Goal: Task Accomplishment & Management: Manage account settings

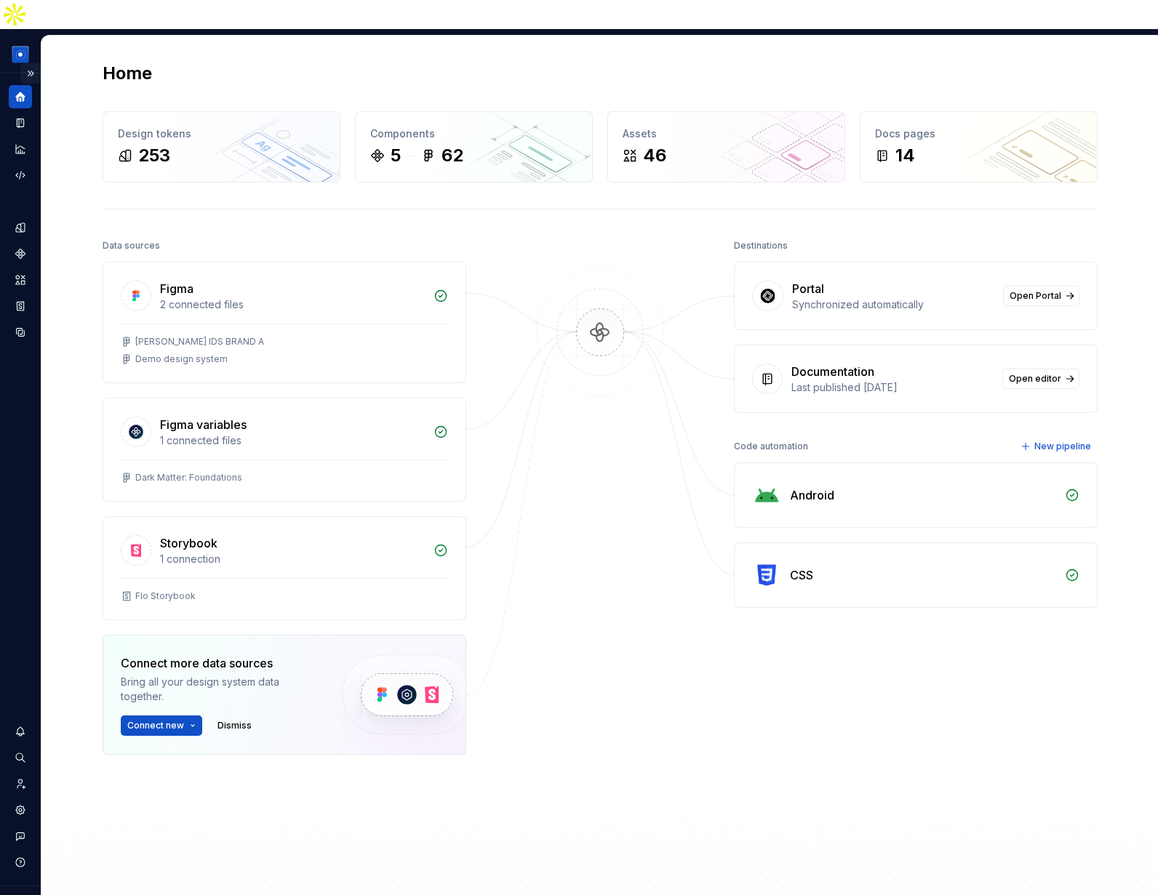
click at [31, 63] on button "Expand sidebar" at bounding box center [30, 73] width 20 height 20
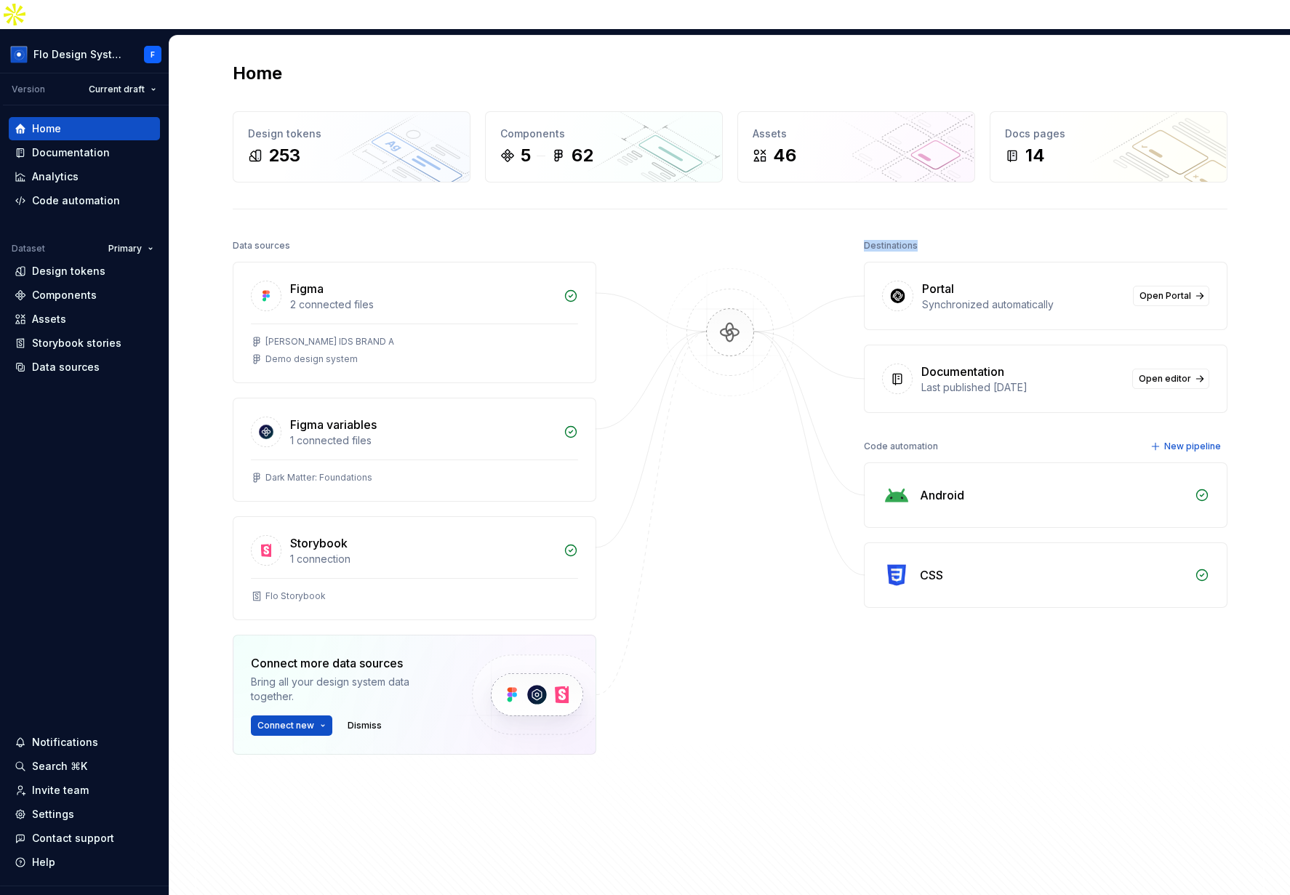
drag, startPoint x: 854, startPoint y: 215, endPoint x: 957, endPoint y: 216, distance: 102.5
click at [957, 236] on div "Data sources Figma 2 connected files [PERSON_NAME] IDS BRAND A Demo design syst…" at bounding box center [730, 561] width 995 height 650
click at [957, 236] on div "Destinations" at bounding box center [1046, 246] width 364 height 20
click at [922, 363] on div "Documentation" at bounding box center [962, 371] width 83 height 17
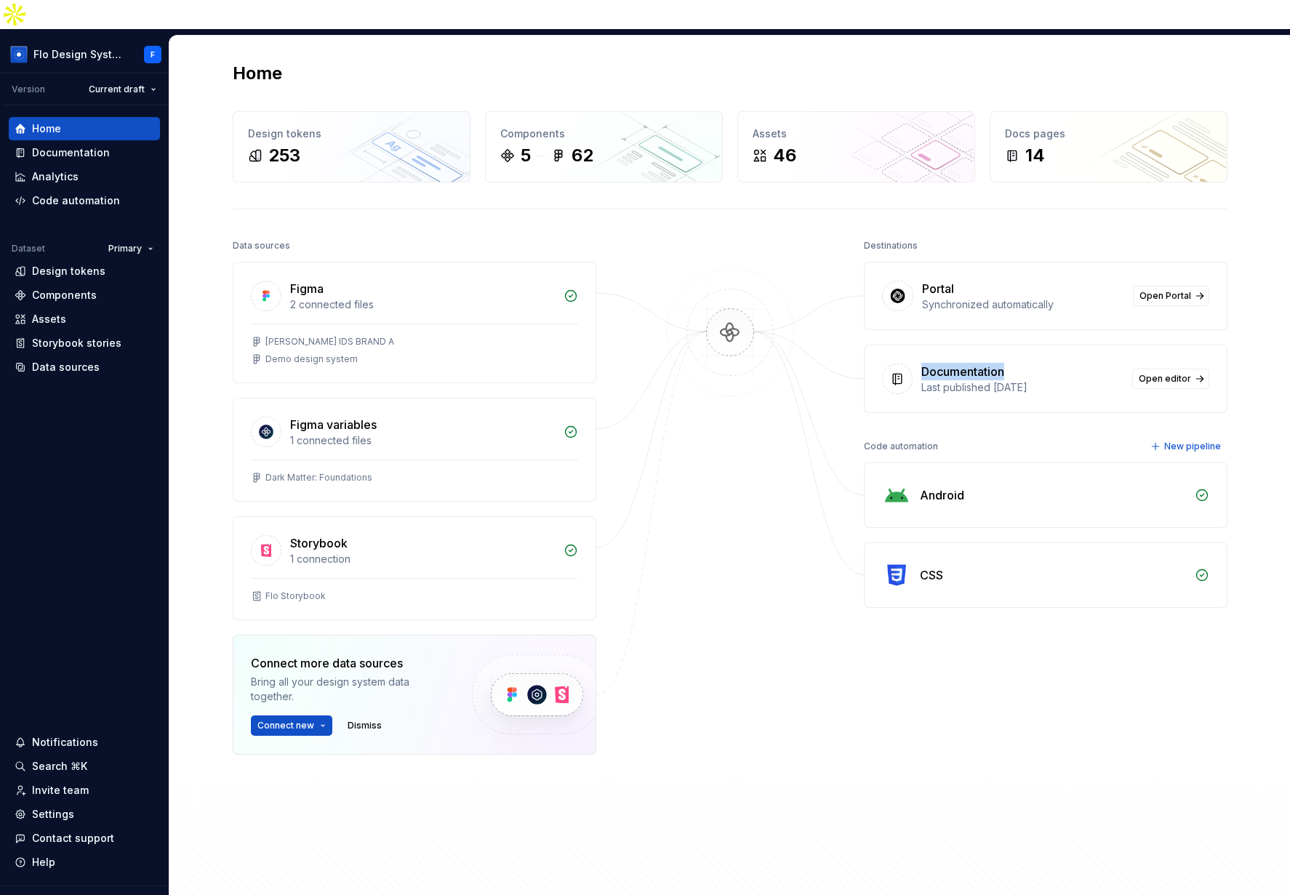
click at [947, 363] on div "Documentation" at bounding box center [962, 371] width 83 height 17
click at [81, 360] on div "Data sources" at bounding box center [66, 367] width 68 height 15
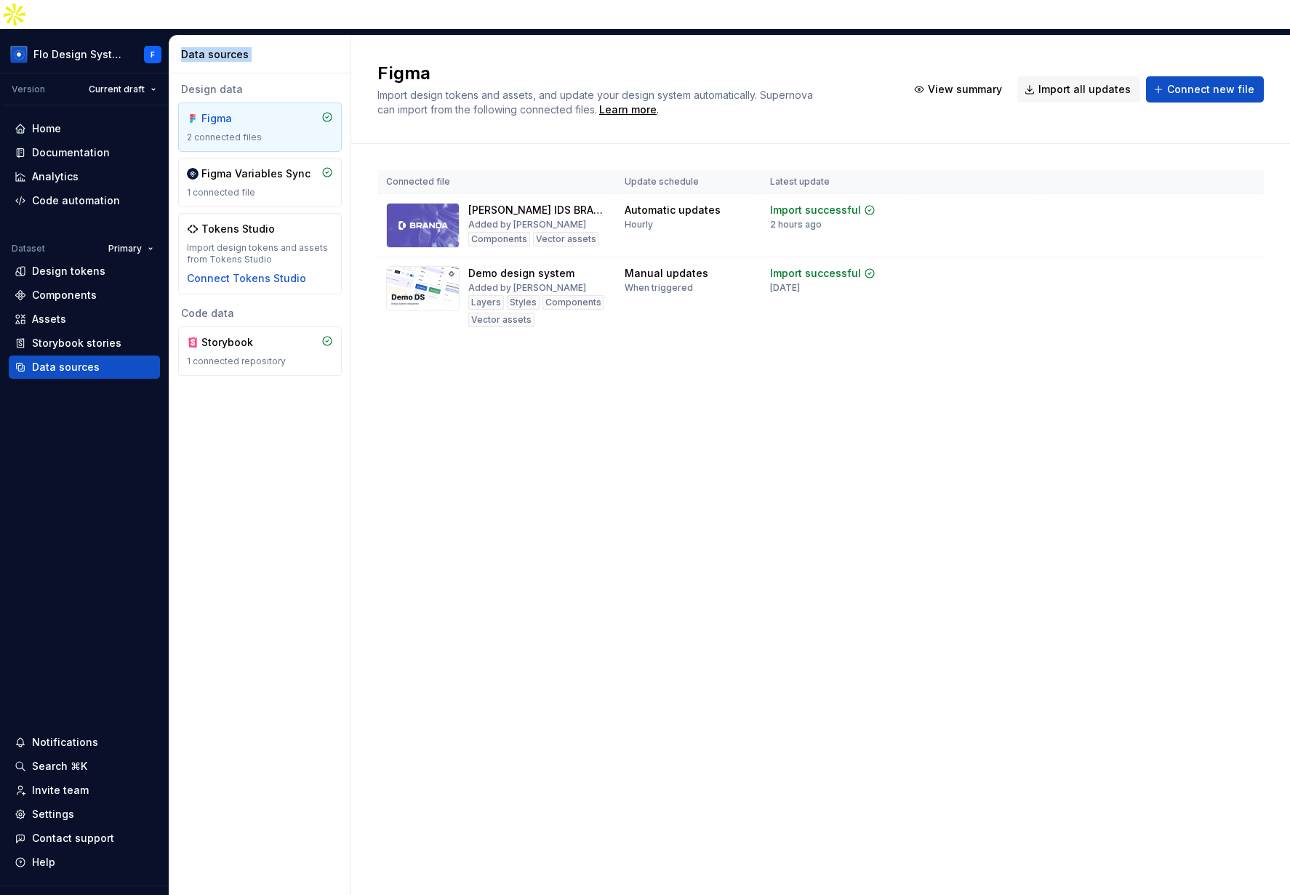
drag, startPoint x: 176, startPoint y: 26, endPoint x: 333, endPoint y: 20, distance: 157.2
click at [333, 36] on div "Data sources" at bounding box center [260, 55] width 182 height 38
click at [333, 47] on div "Data sources" at bounding box center [263, 54] width 164 height 15
click at [209, 82] on div "Design data" at bounding box center [260, 89] width 164 height 15
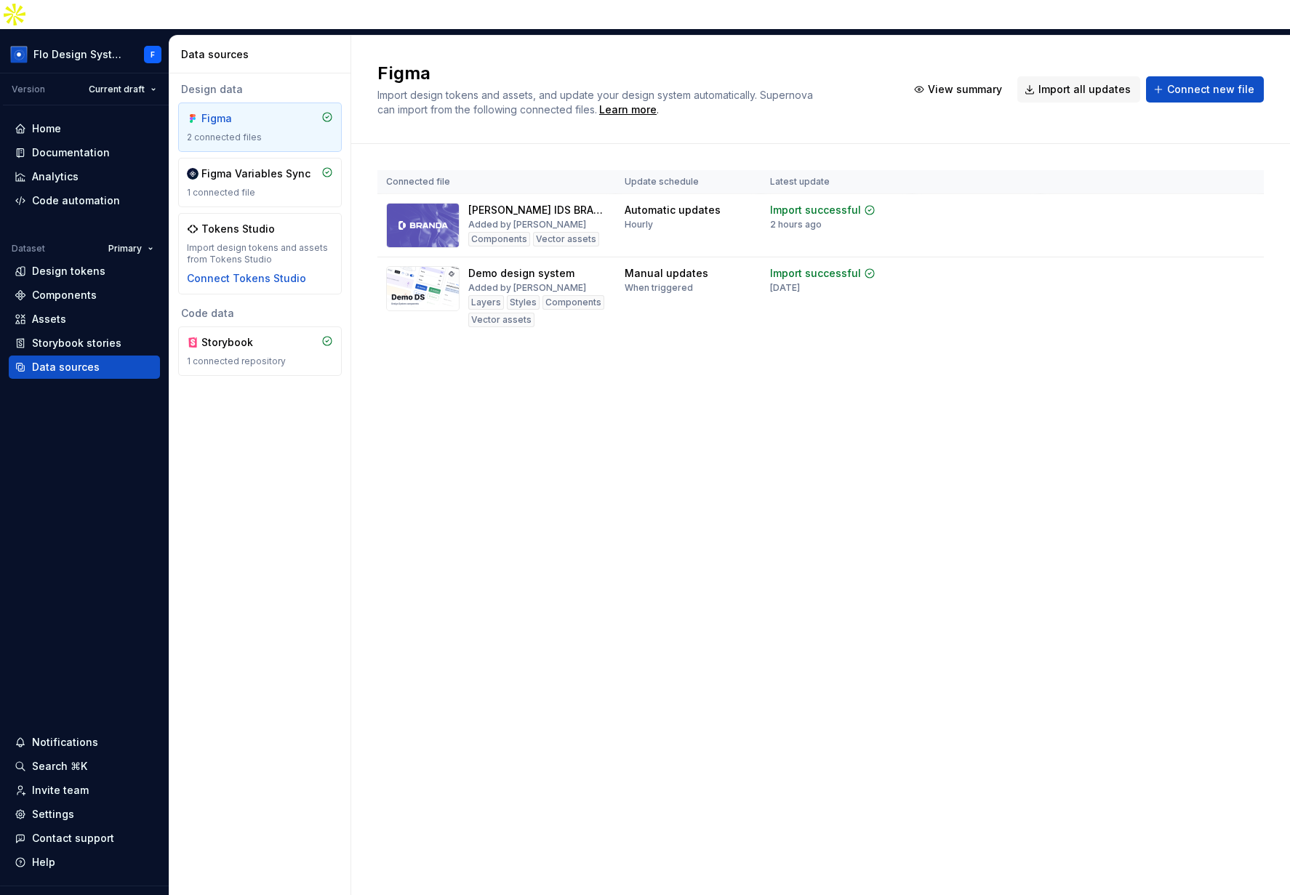
click at [208, 306] on div "Code data Storybook 1 connected repository" at bounding box center [260, 341] width 164 height 70
click at [207, 306] on div "Code data" at bounding box center [260, 313] width 164 height 15
click at [1102, 82] on span "Connect new file" at bounding box center [1210, 89] width 87 height 15
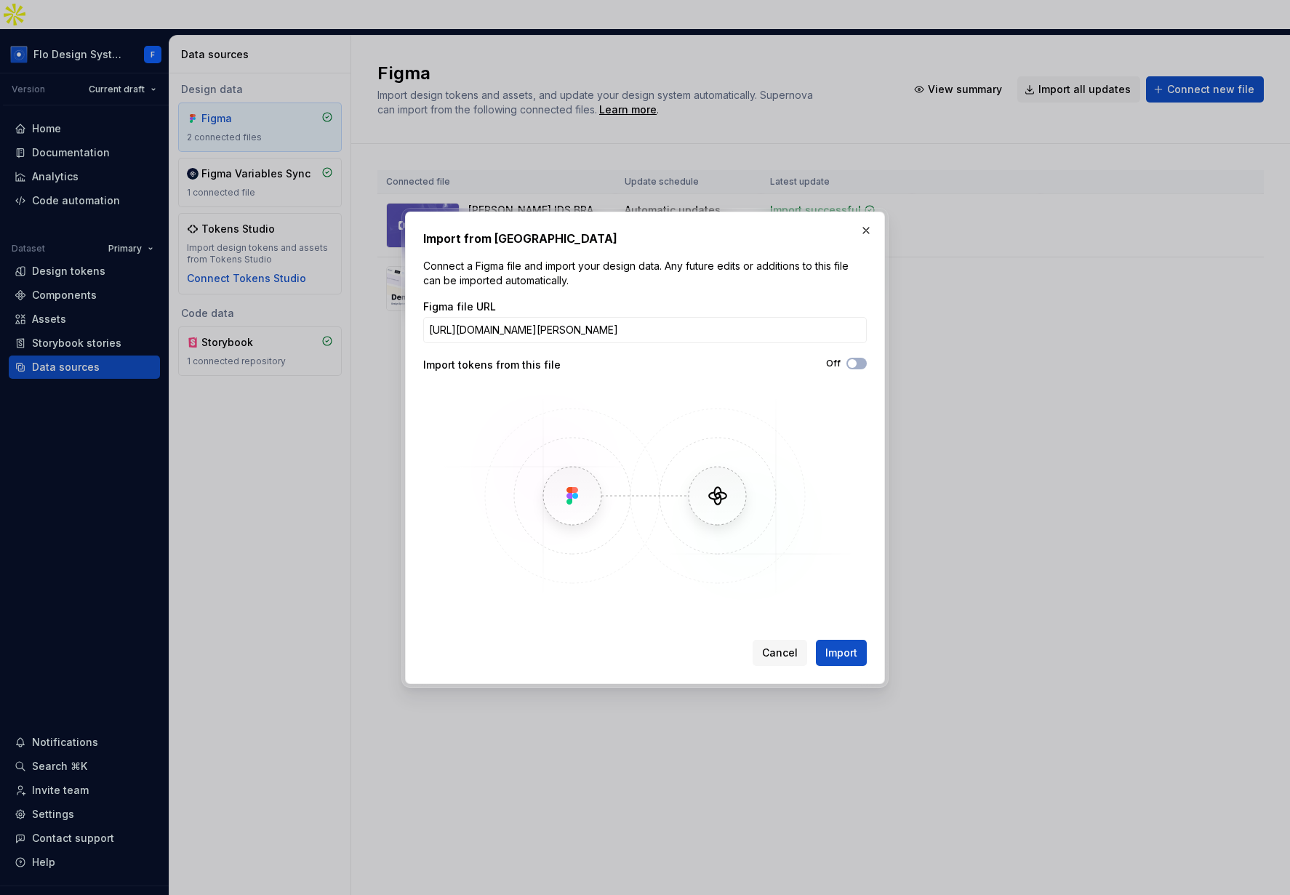
scroll to position [0, 173]
type input "[URL][DOMAIN_NAME][PERSON_NAME]"
click at [859, 230] on button "button" at bounding box center [866, 230] width 20 height 20
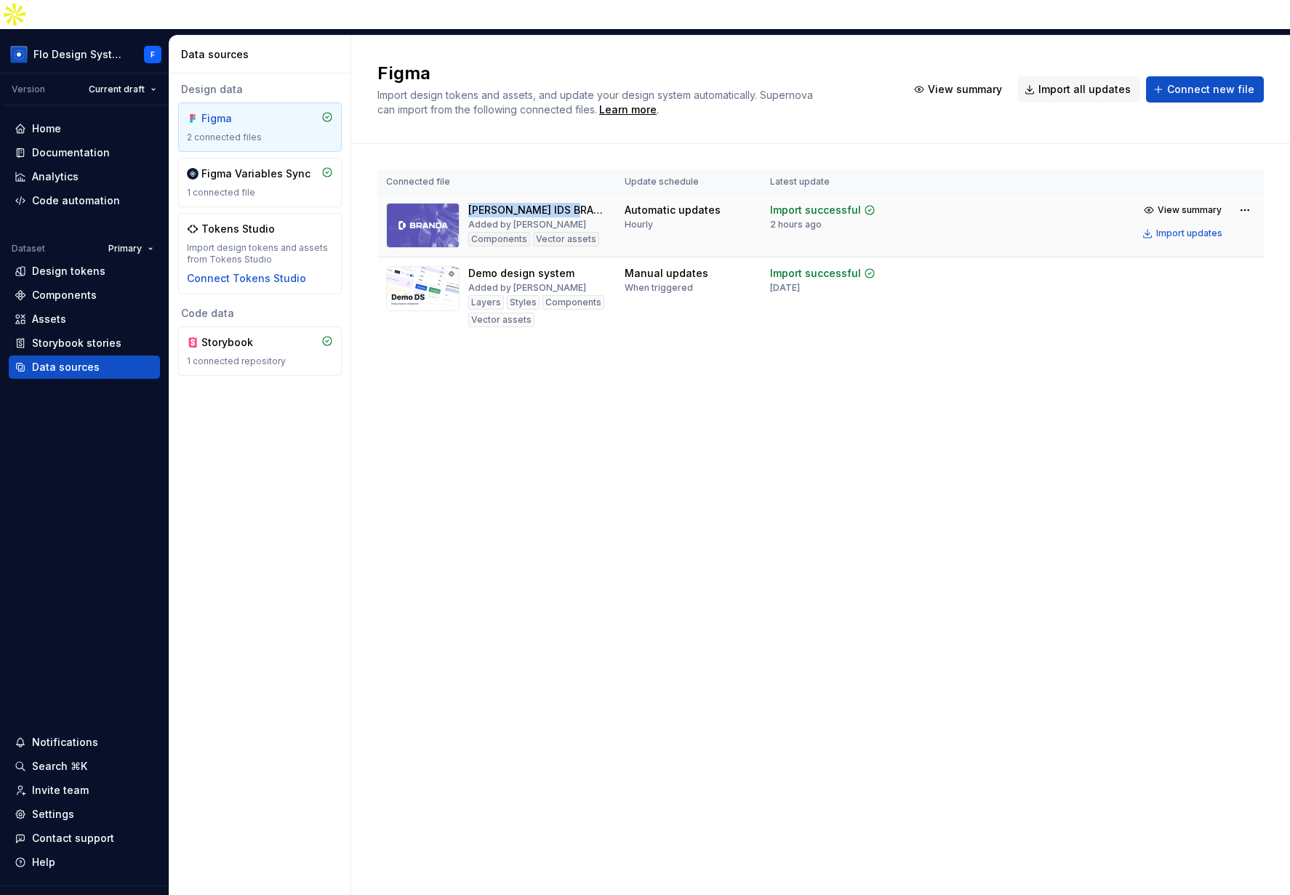
drag, startPoint x: 475, startPoint y: 174, endPoint x: 565, endPoint y: 175, distance: 90.2
click at [565, 203] on div "[PERSON_NAME] IDS BRAND A" at bounding box center [537, 210] width 139 height 15
drag, startPoint x: 508, startPoint y: 190, endPoint x: 516, endPoint y: 193, distance: 9.0
click at [516, 219] on div "Added by [PERSON_NAME]" at bounding box center [527, 225] width 118 height 12
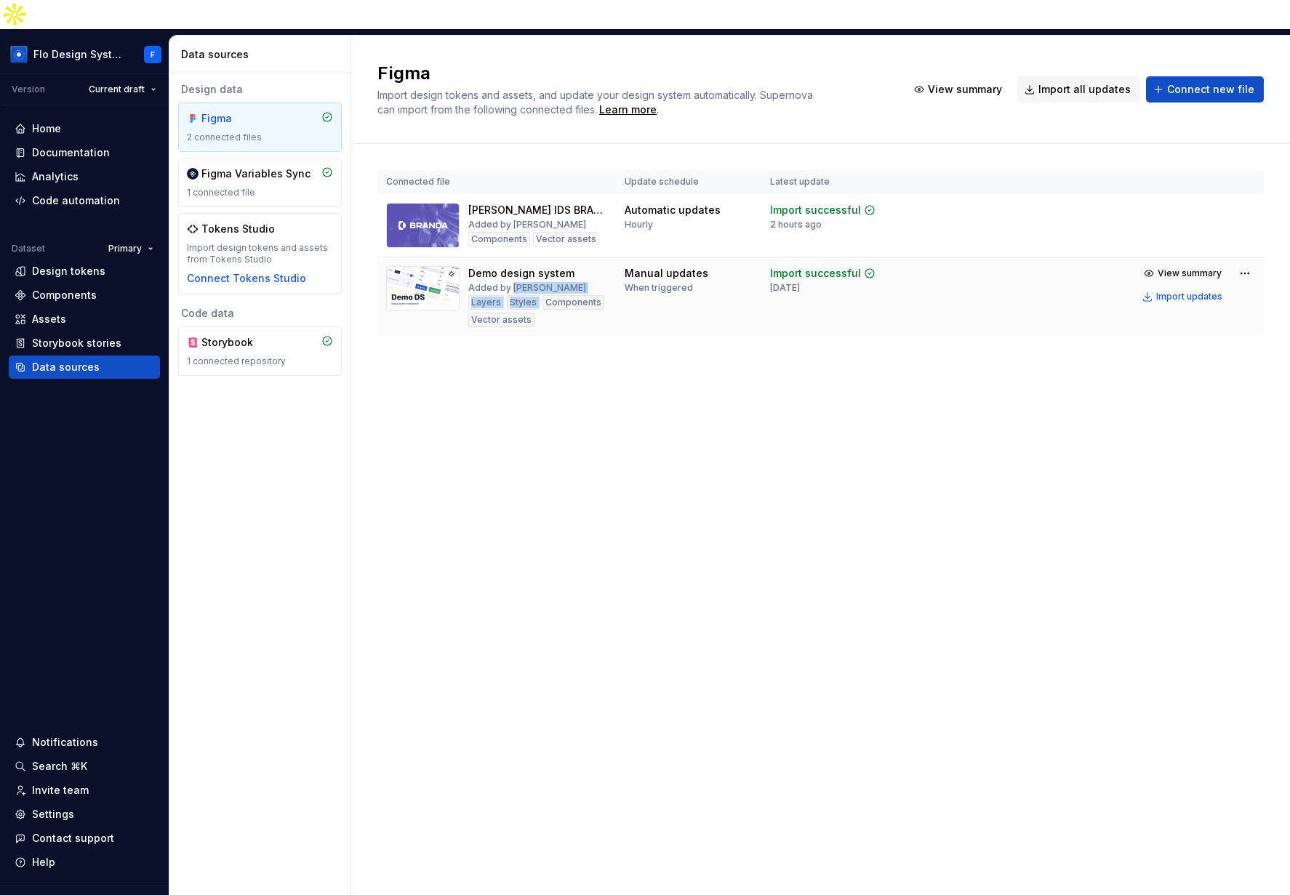
drag, startPoint x: 521, startPoint y: 259, endPoint x: 582, endPoint y: 257, distance: 61.8
click at [582, 266] on div "Demo design system Added by [PERSON_NAME] Layers Styles Components Vector assets" at bounding box center [537, 296] width 139 height 61
drag, startPoint x: 473, startPoint y: 211, endPoint x: 570, endPoint y: 211, distance: 97.4
click at [570, 232] on div "Components Vector assets" at bounding box center [533, 239] width 131 height 15
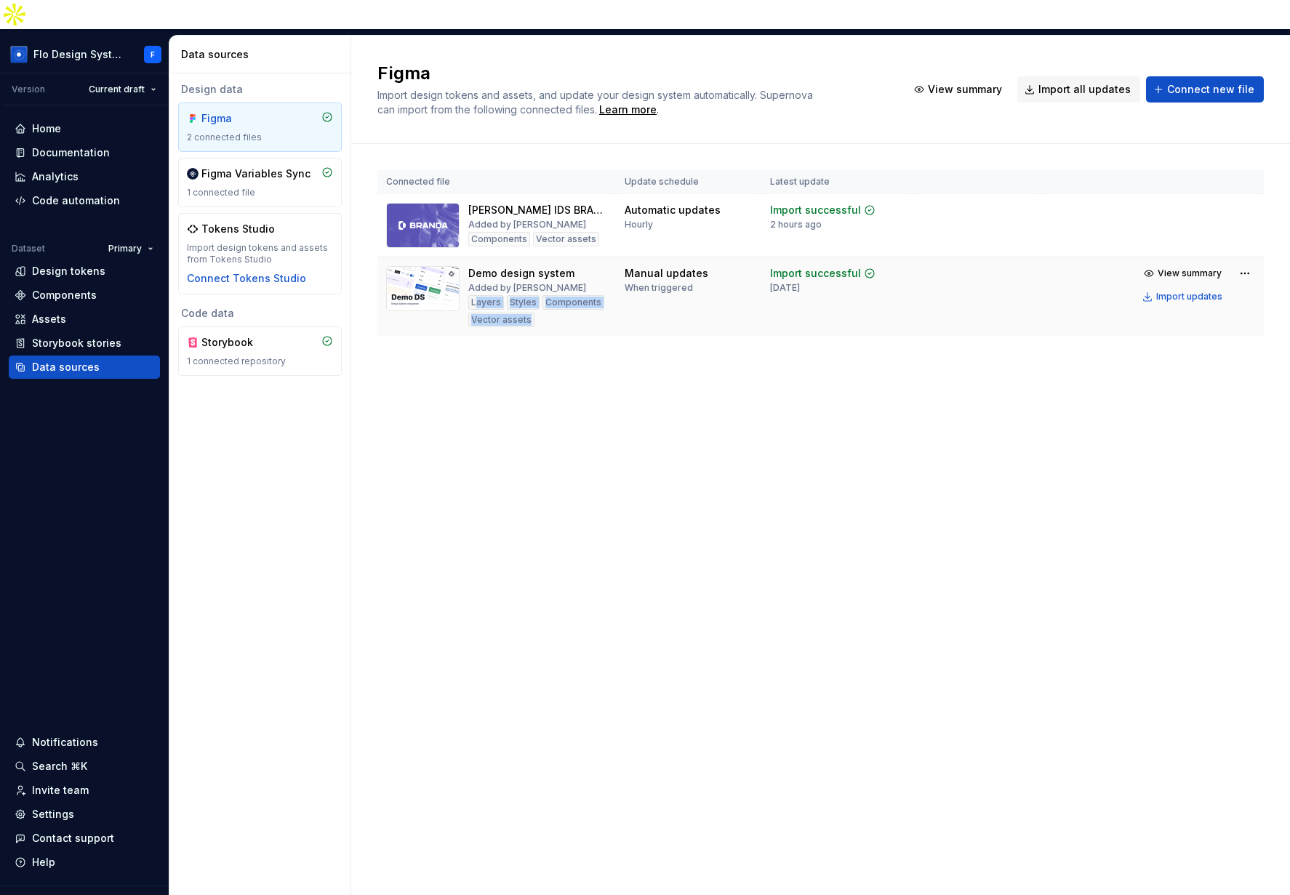
drag, startPoint x: 484, startPoint y: 275, endPoint x: 529, endPoint y: 289, distance: 47.8
click at [529, 295] on div "Layers Styles Components Vector assets" at bounding box center [537, 311] width 139 height 32
click at [1102, 204] on span "View summary" at bounding box center [1190, 210] width 64 height 12
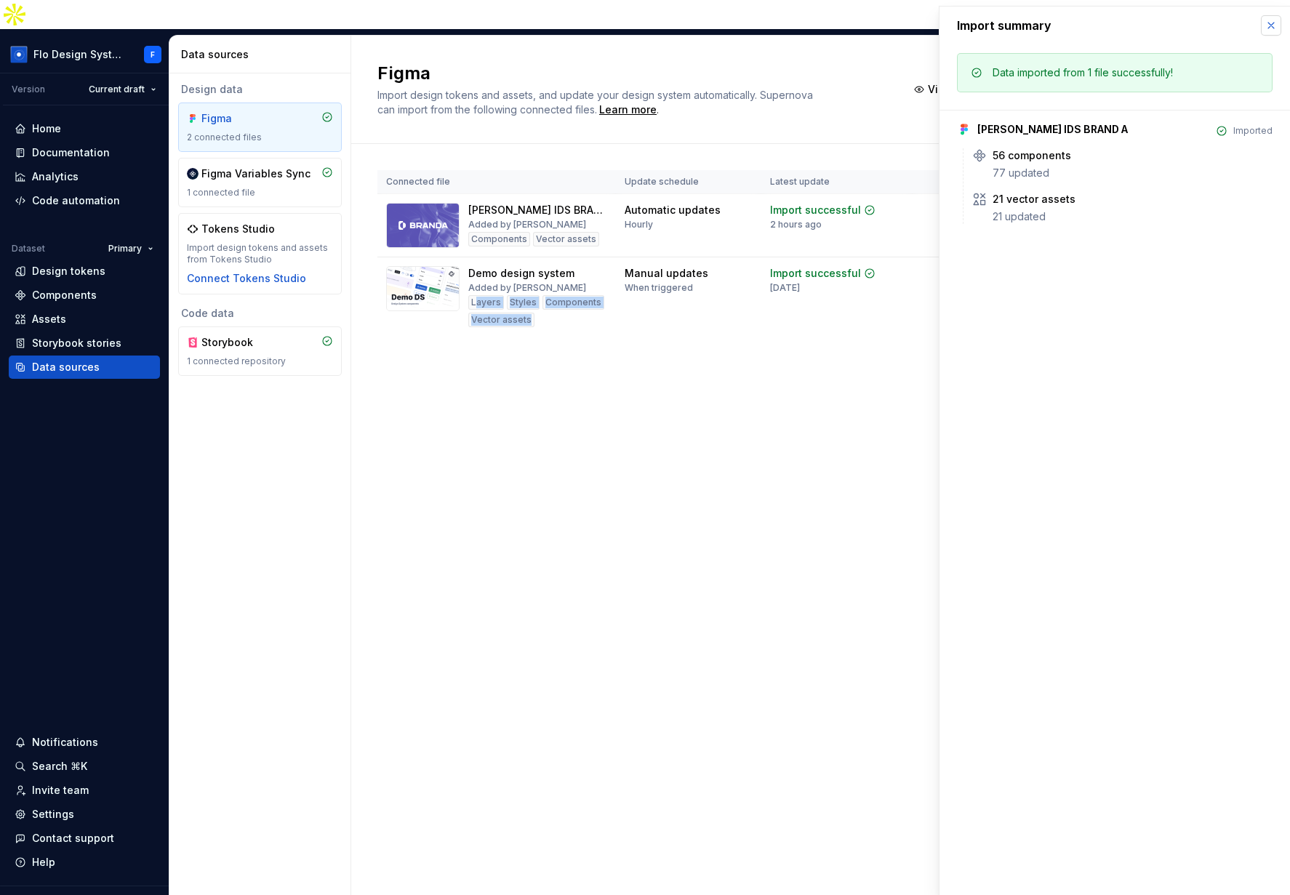
click at [1102, 24] on button "button" at bounding box center [1271, 25] width 20 height 20
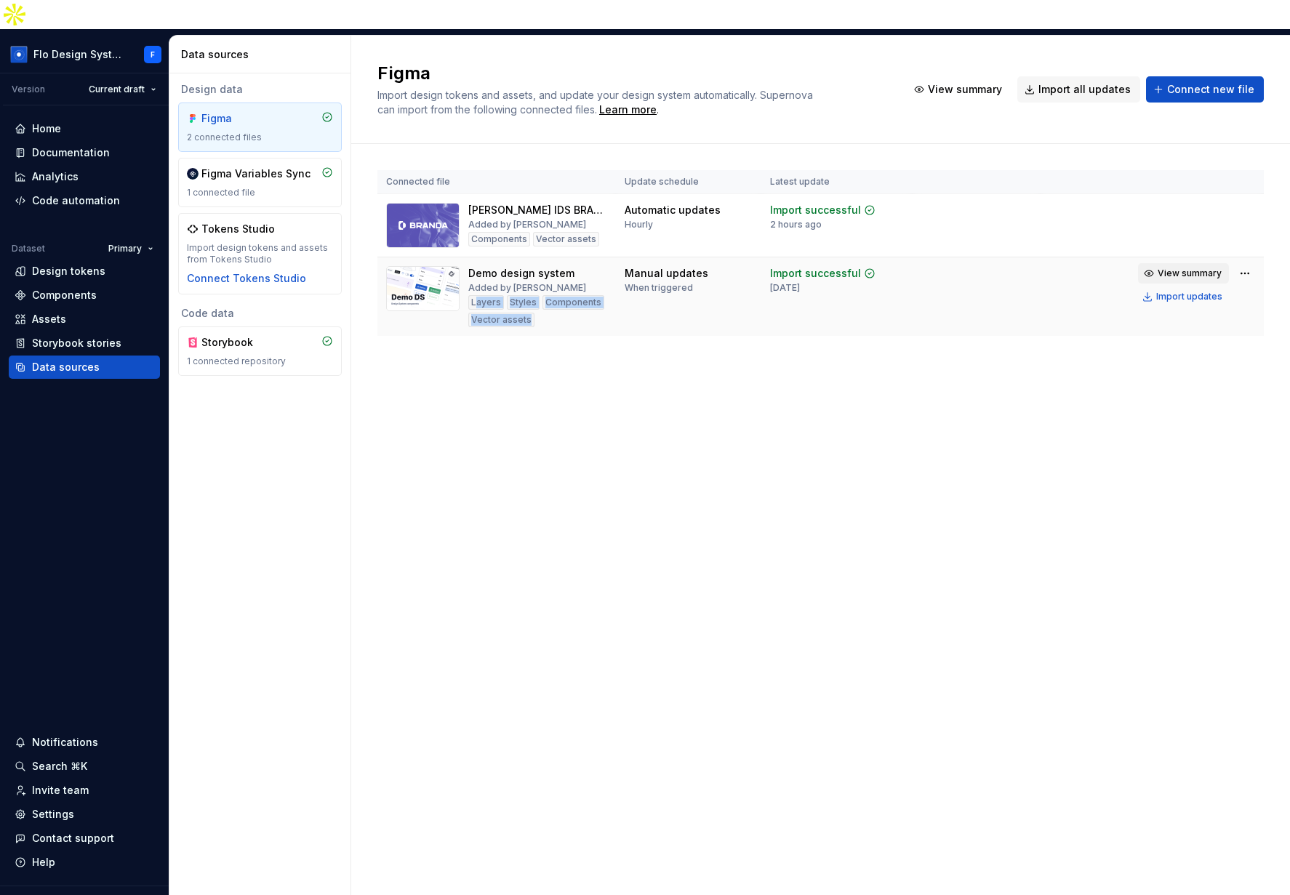
click at [1102, 268] on span "View summary" at bounding box center [1190, 274] width 64 height 12
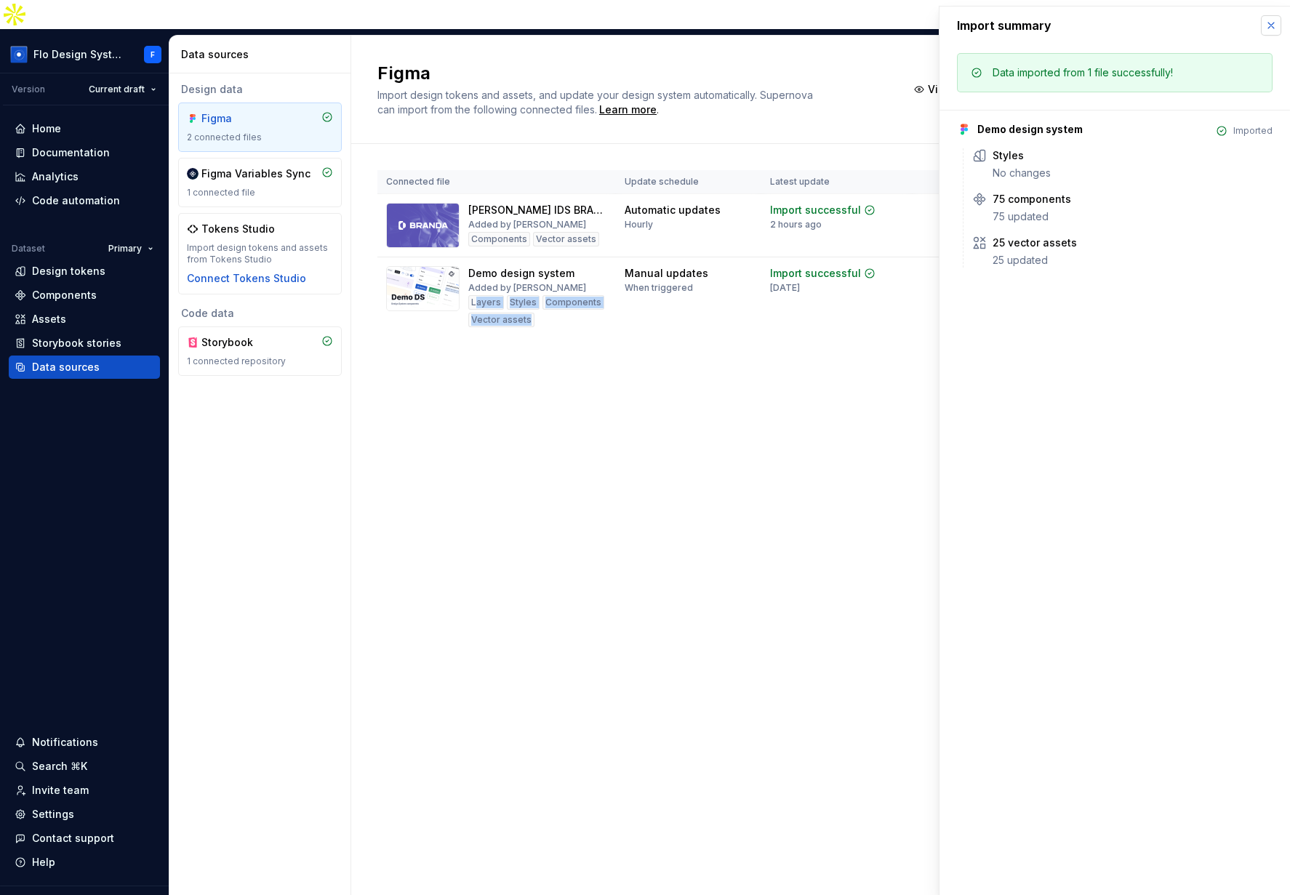
click at [1102, 29] on button "button" at bounding box center [1271, 25] width 20 height 20
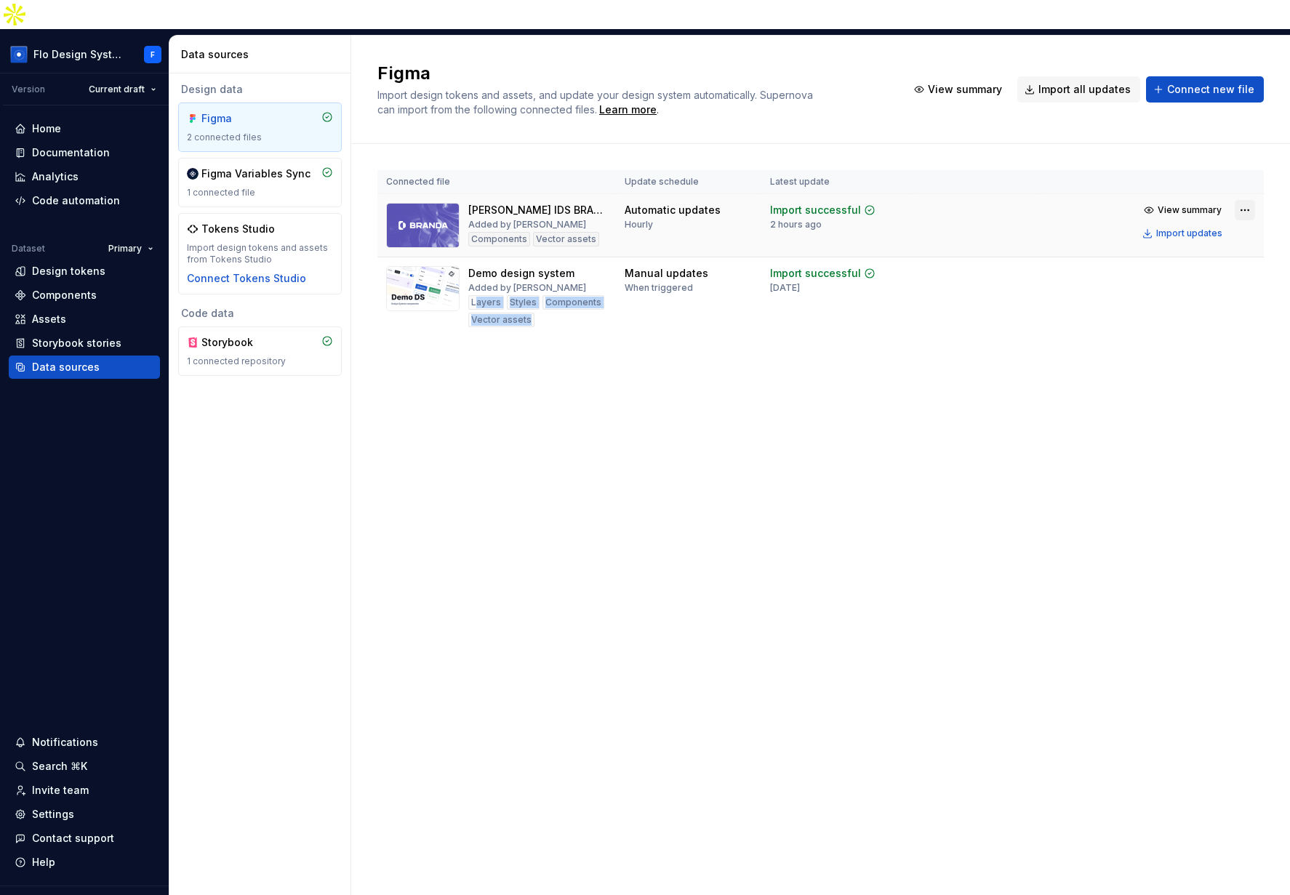
click at [1102, 177] on html "Flo Design System F Version Current draft Home Documentation Analytics Code aut…" at bounding box center [645, 447] width 1290 height 895
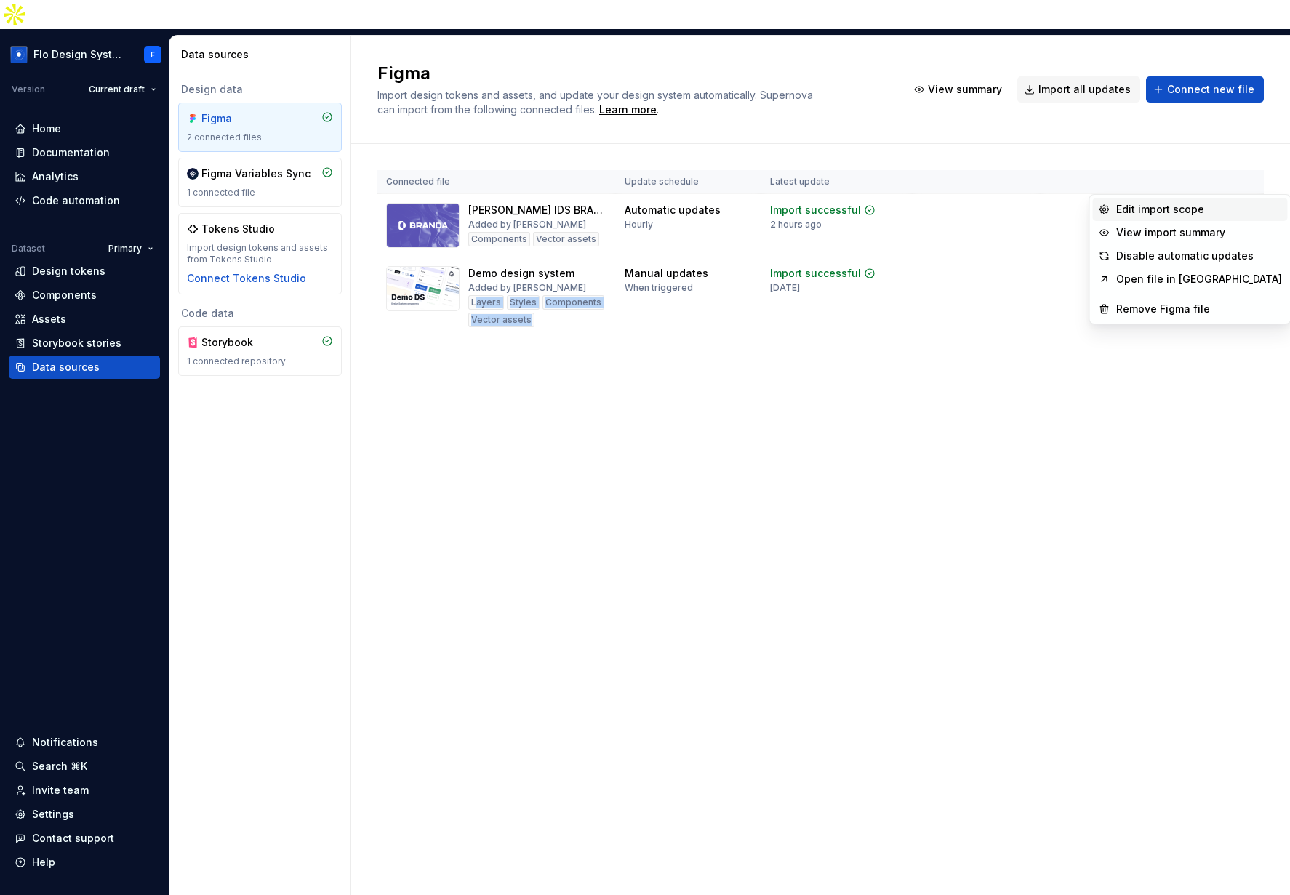
click at [1102, 210] on div "Edit import scope" at bounding box center [1199, 209] width 166 height 15
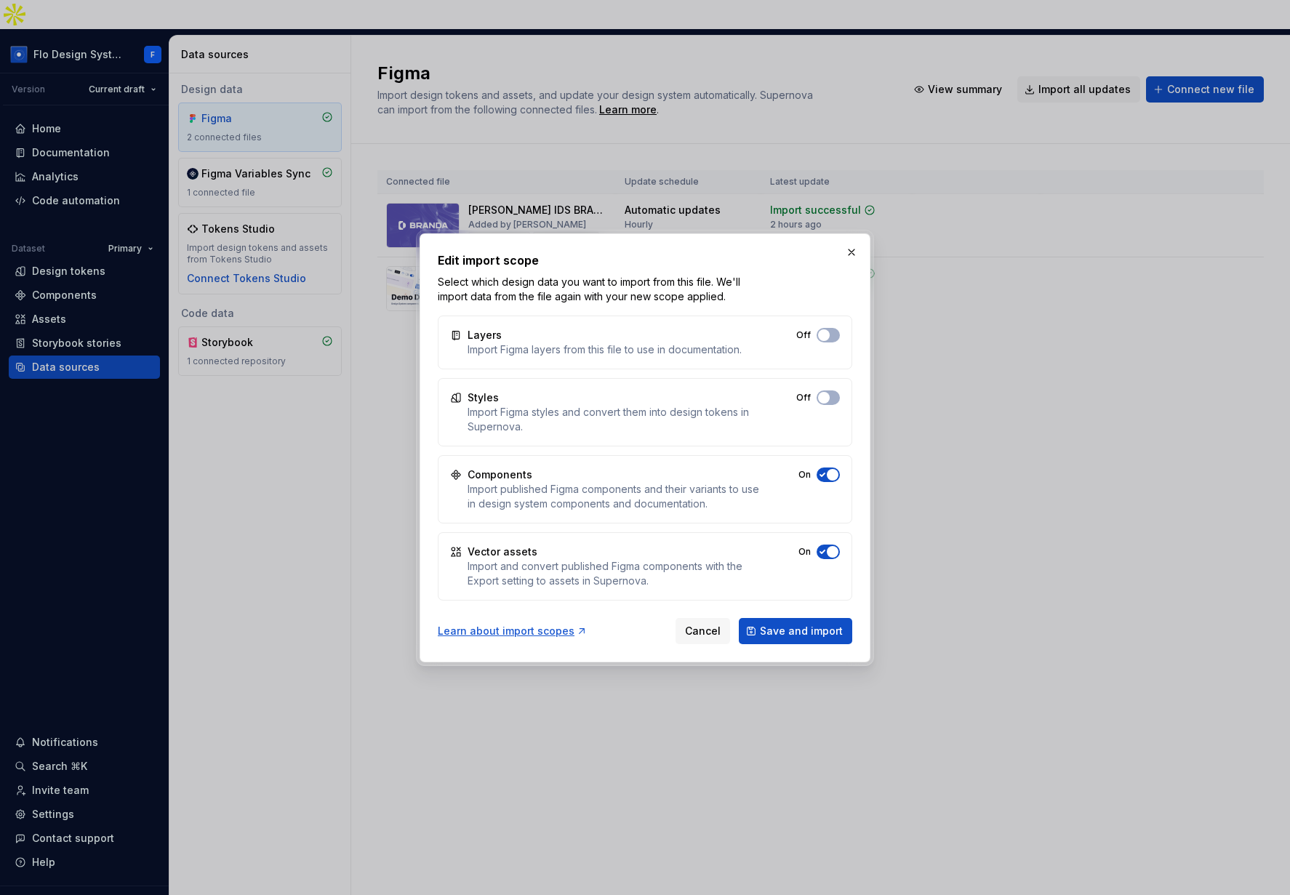
drag, startPoint x: 838, startPoint y: 334, endPoint x: 832, endPoint y: 346, distance: 13.0
click at [837, 335] on button "Off" at bounding box center [828, 335] width 23 height 15
click at [822, 397] on span "button" at bounding box center [824, 398] width 12 height 12
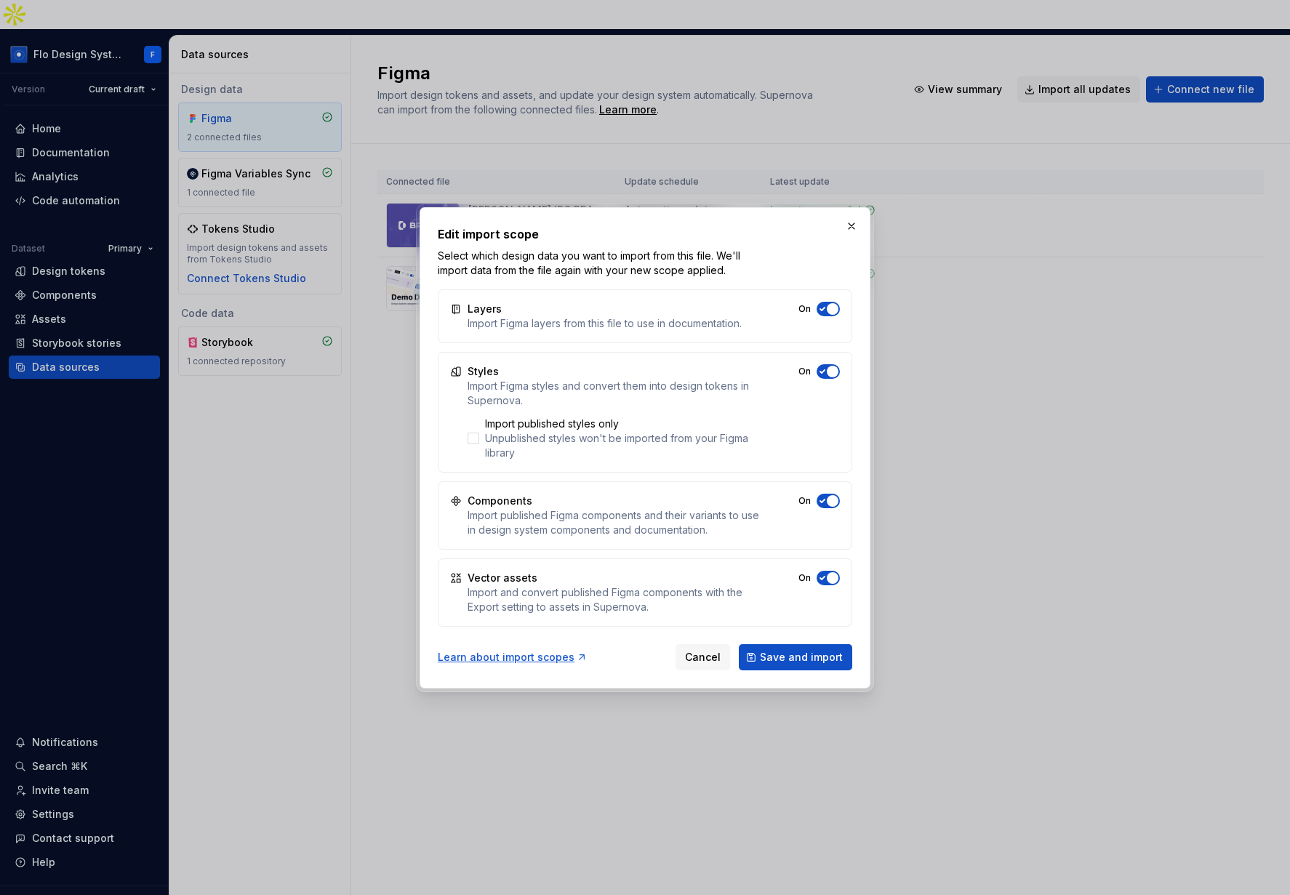
click at [822, 505] on icon "button" at bounding box center [823, 501] width 12 height 9
drag, startPoint x: 833, startPoint y: 575, endPoint x: 886, endPoint y: 581, distance: 53.4
click at [833, 575] on span "button" at bounding box center [833, 578] width 12 height 12
click at [854, 228] on button "button" at bounding box center [851, 226] width 20 height 20
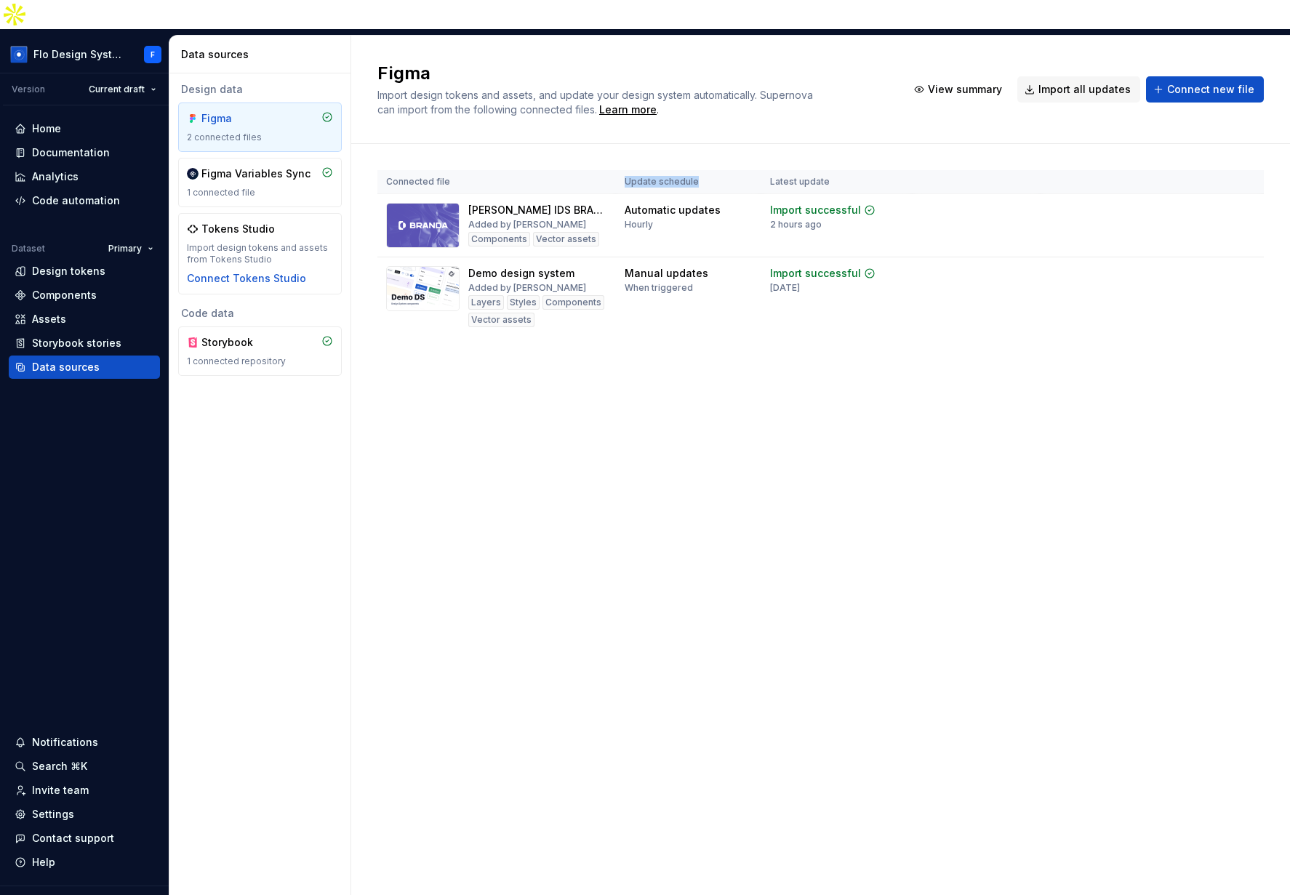
drag, startPoint x: 623, startPoint y: 148, endPoint x: 702, endPoint y: 149, distance: 79.3
click at [702, 170] on th "Update schedule" at bounding box center [688, 182] width 145 height 24
drag, startPoint x: 674, startPoint y: 193, endPoint x: 629, endPoint y: 183, distance: 46.2
click at [629, 203] on div "Automatic updates Hourly" at bounding box center [673, 217] width 96 height 28
drag, startPoint x: 630, startPoint y: 238, endPoint x: 672, endPoint y: 265, distance: 49.6
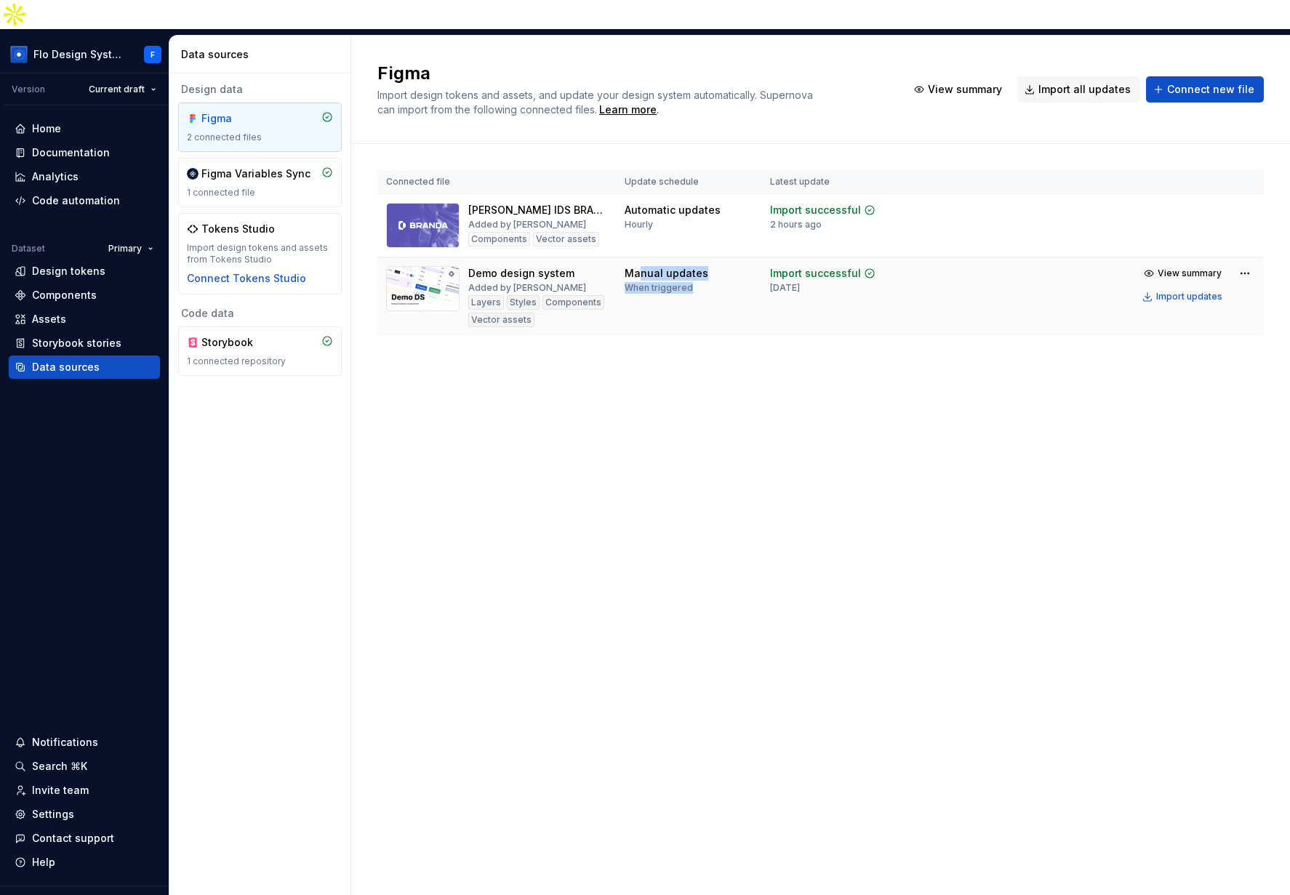
click at [672, 265] on td "Manual updates When triggered" at bounding box center [688, 296] width 145 height 79
click at [638, 219] on div "Hourly" at bounding box center [639, 225] width 28 height 12
click at [653, 282] on div "When triggered" at bounding box center [659, 288] width 68 height 12
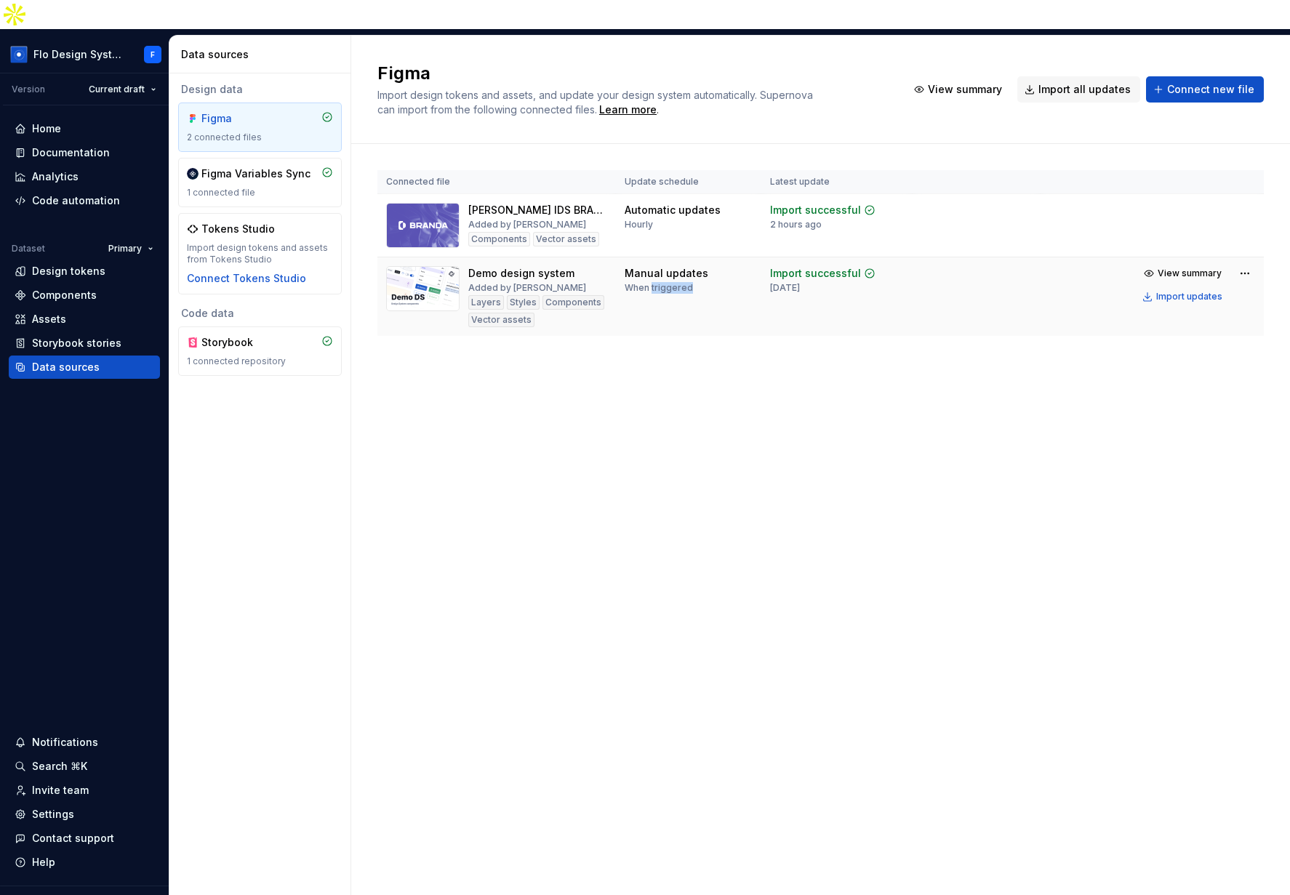
click at [652, 282] on div "When triggered" at bounding box center [659, 288] width 68 height 12
drag, startPoint x: 768, startPoint y: 153, endPoint x: 852, endPoint y: 157, distance: 84.4
click at [852, 170] on th "Latest update" at bounding box center [836, 182] width 151 height 24
drag, startPoint x: 772, startPoint y: 178, endPoint x: 871, endPoint y: 177, distance: 98.9
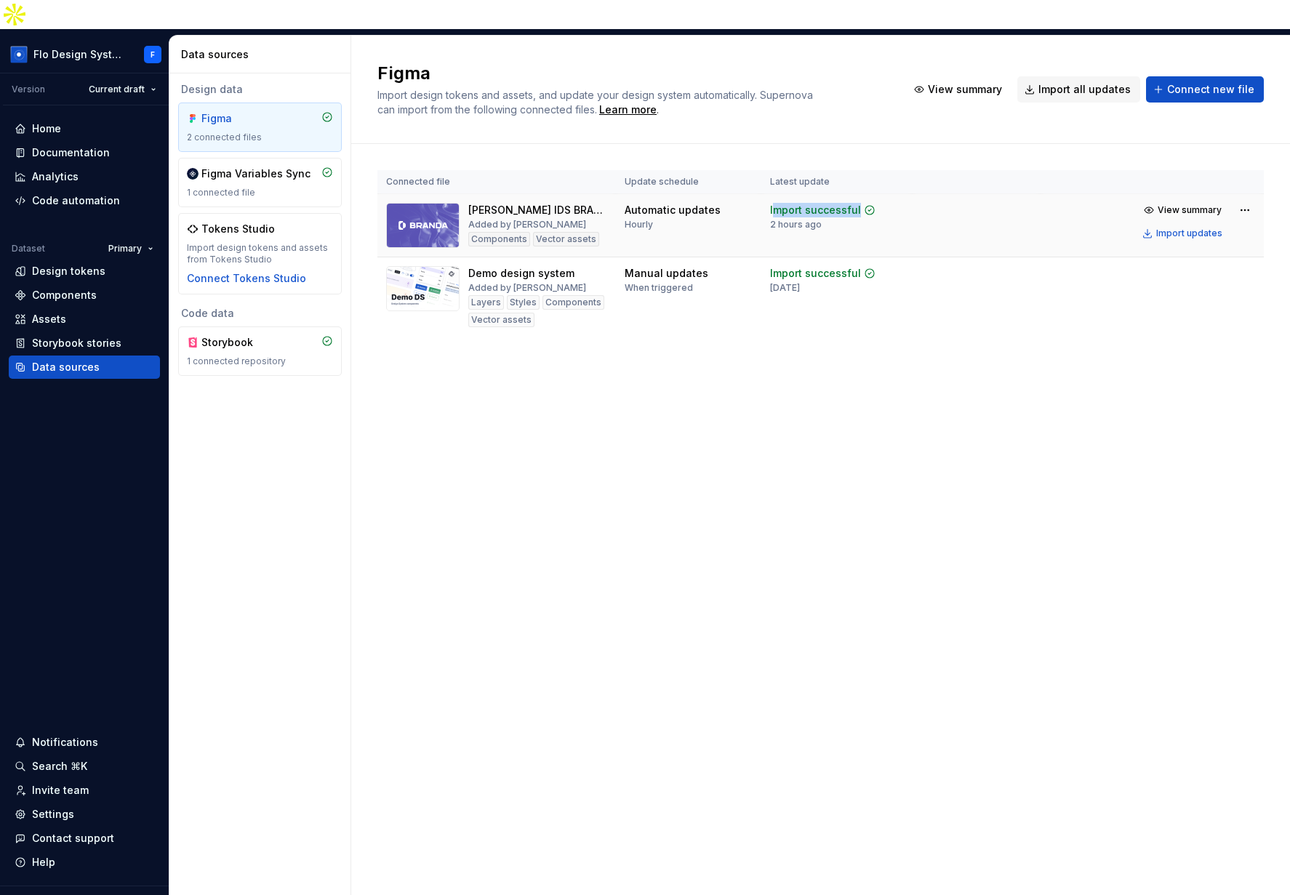
click at [871, 203] on div "Import successful" at bounding box center [822, 210] width 105 height 15
drag, startPoint x: 785, startPoint y: 254, endPoint x: 863, endPoint y: 255, distance: 78.5
click at [800, 282] on div "[DATE]" at bounding box center [785, 288] width 30 height 12
drag, startPoint x: 785, startPoint y: 240, endPoint x: 823, endPoint y: 241, distance: 38.6
click at [823, 266] on div "Import successful" at bounding box center [815, 273] width 91 height 15
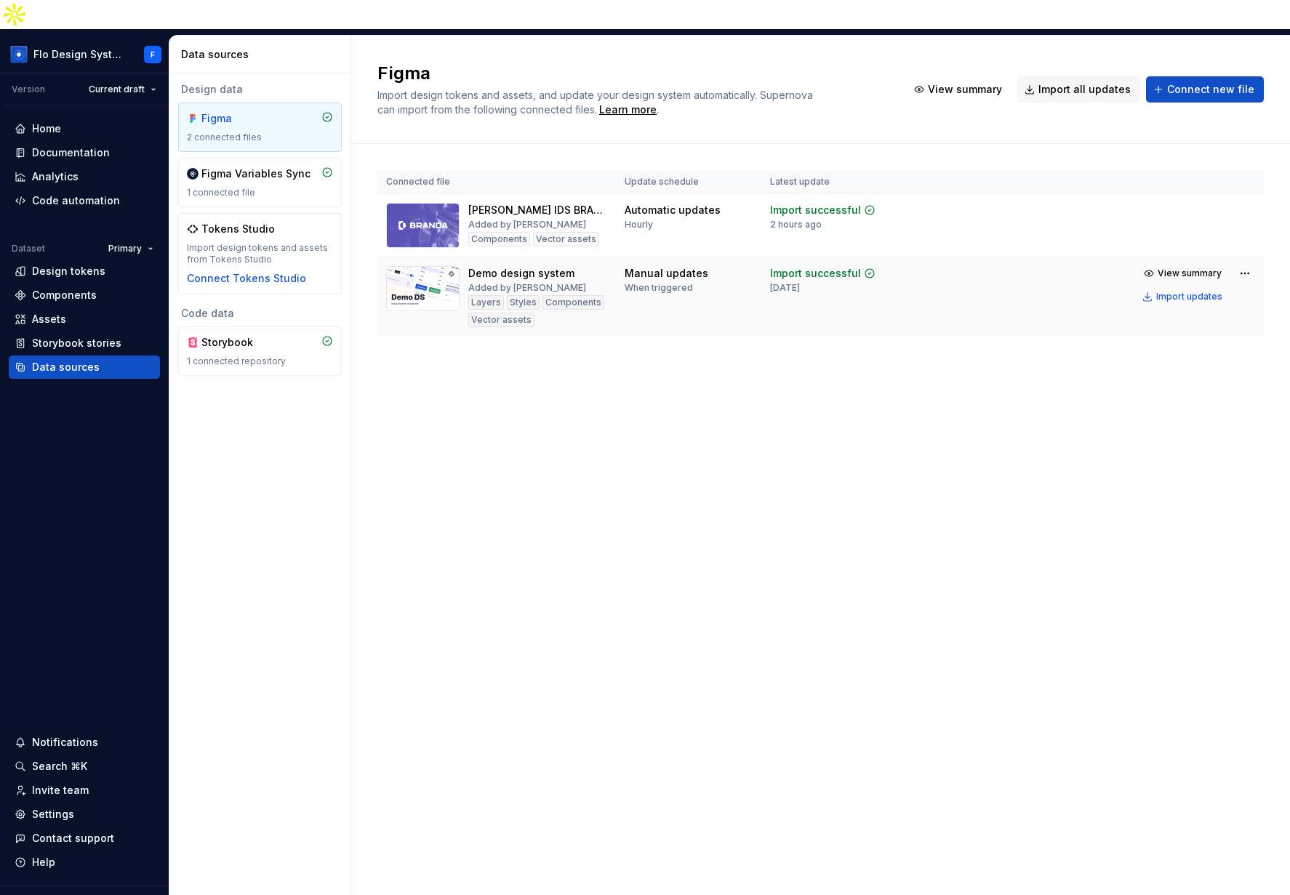
click at [803, 267] on td "Import successful [DATE]" at bounding box center [836, 296] width 151 height 79
click at [230, 356] on div "1 connected repository" at bounding box center [260, 362] width 146 height 12
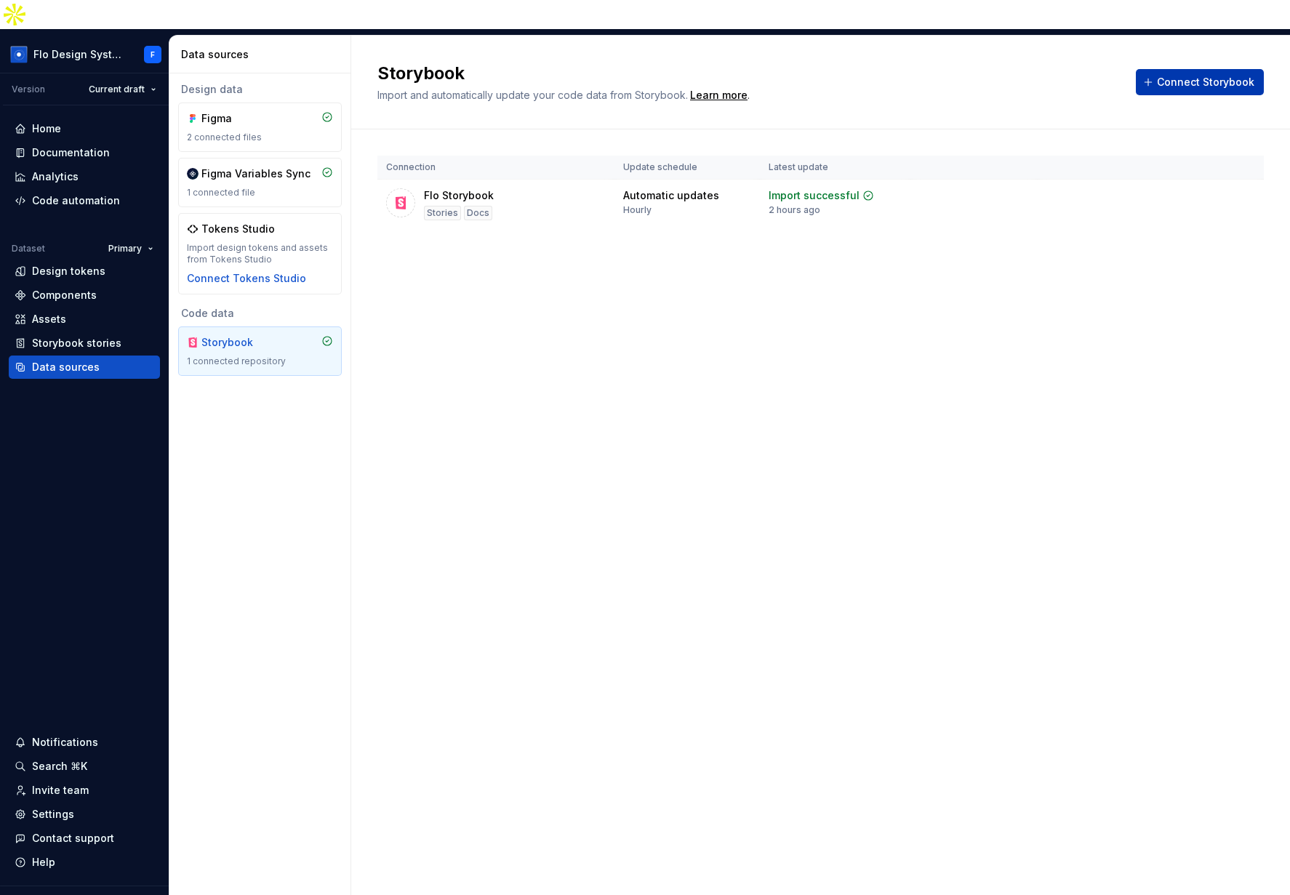
click at [1102, 69] on button "Connect Storybook" at bounding box center [1200, 82] width 128 height 26
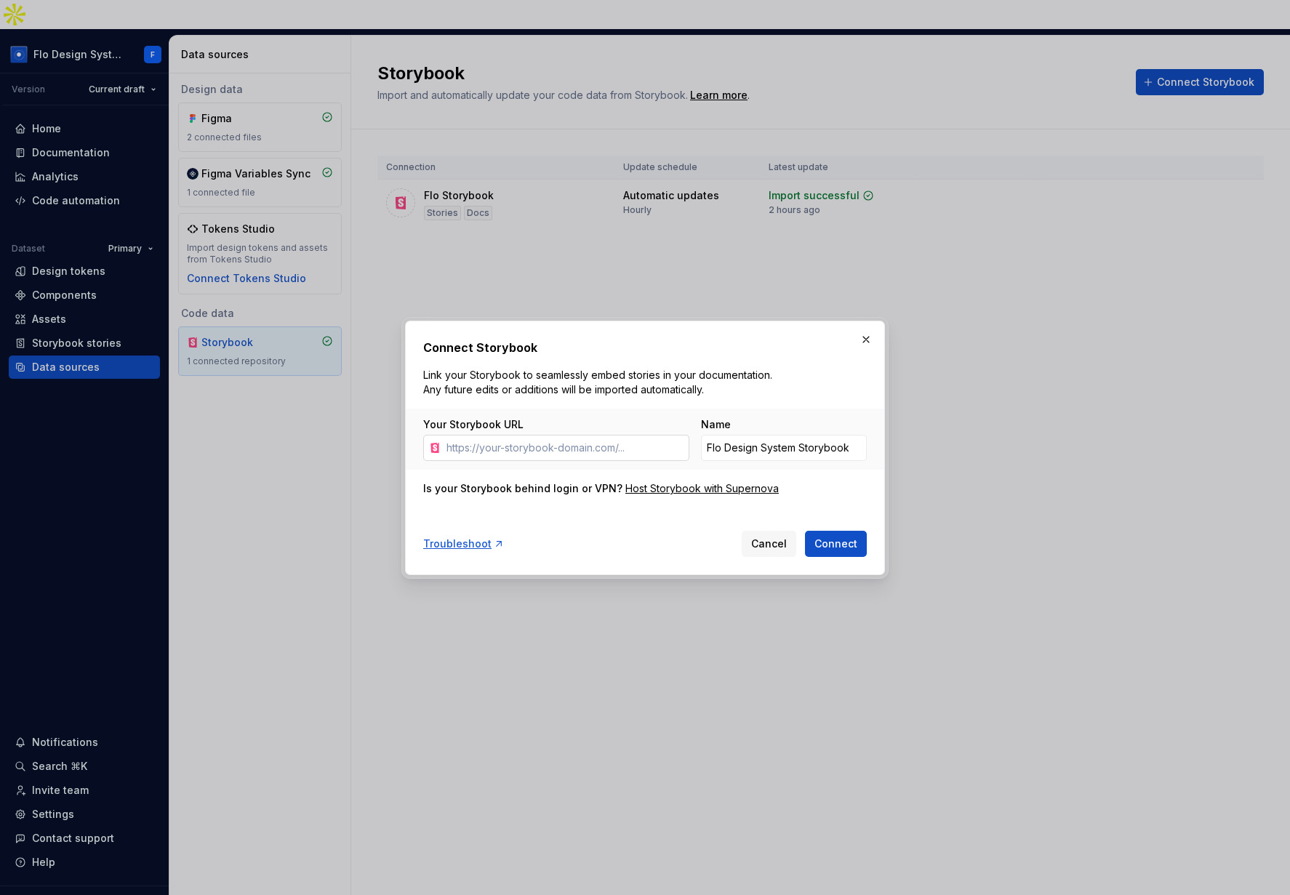
click at [586, 441] on input "Your Storybook URL" at bounding box center [565, 448] width 249 height 26
type input "[URL][DOMAIN_NAME]"
click at [865, 342] on button "button" at bounding box center [866, 339] width 20 height 20
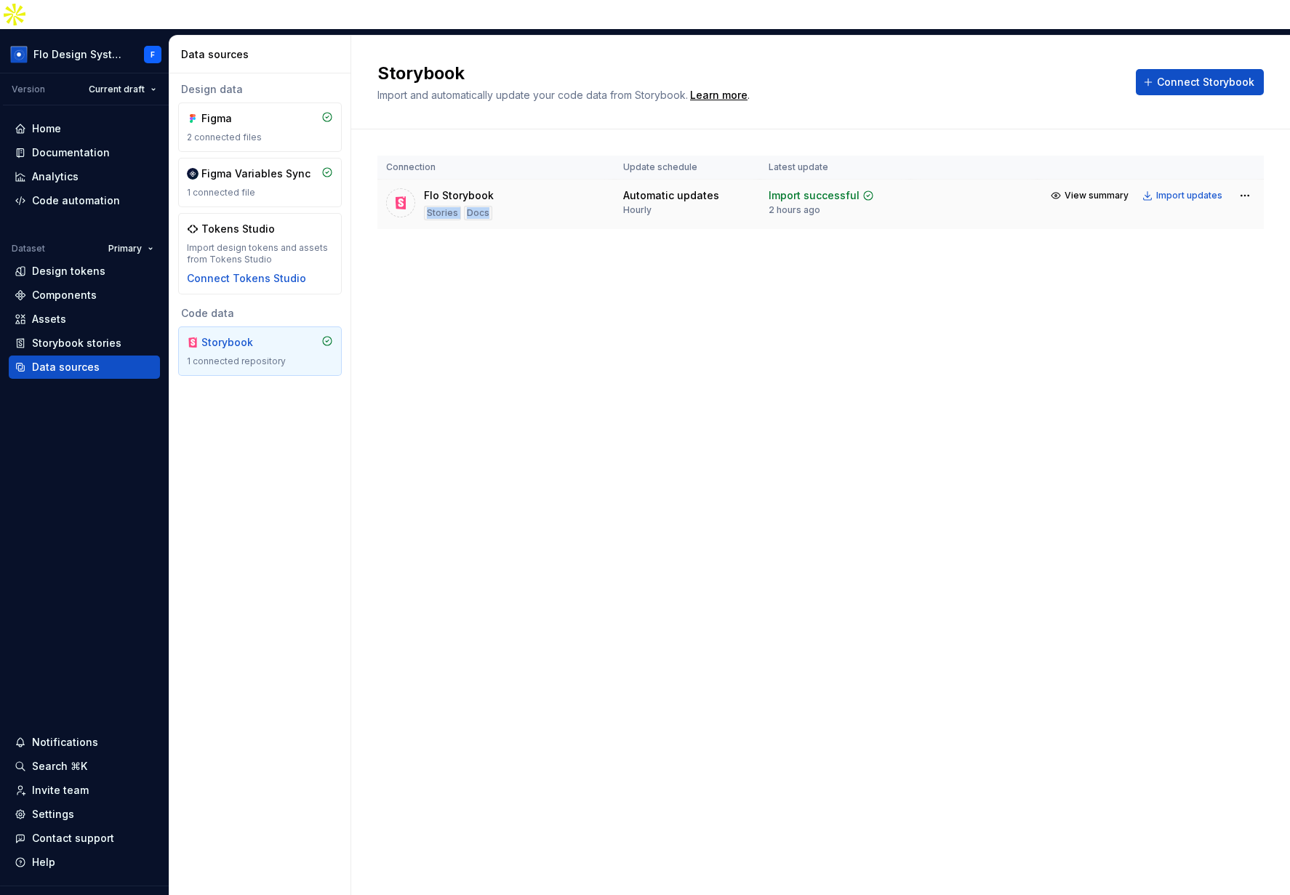
drag, startPoint x: 425, startPoint y: 180, endPoint x: 489, endPoint y: 184, distance: 63.4
click at [489, 206] on div "Stories Docs" at bounding box center [458, 213] width 68 height 15
drag, startPoint x: 638, startPoint y: 178, endPoint x: 667, endPoint y: 180, distance: 29.8
click at [667, 188] on div "Automatic updates Hourly" at bounding box center [671, 202] width 96 height 28
click at [1102, 190] on span "View summary" at bounding box center [1096, 196] width 64 height 12
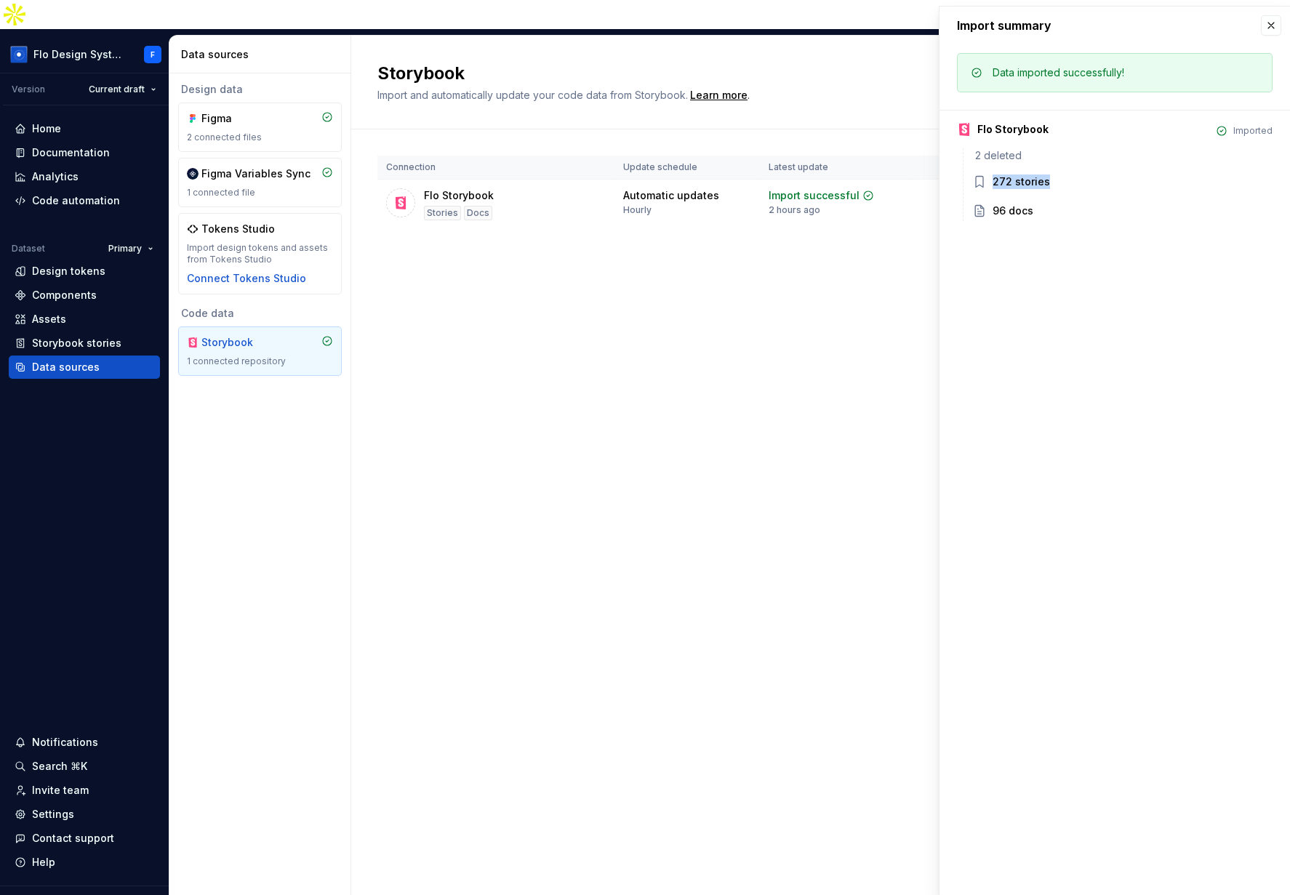
drag, startPoint x: 1008, startPoint y: 179, endPoint x: 1061, endPoint y: 176, distance: 53.2
click at [1060, 176] on div "272 stories" at bounding box center [1132, 182] width 280 height 15
drag, startPoint x: 1003, startPoint y: 206, endPoint x: 1136, endPoint y: 209, distance: 133.1
click at [1070, 211] on div "96 docs" at bounding box center [1132, 211] width 280 height 15
click at [1102, 24] on button "button" at bounding box center [1271, 25] width 20 height 20
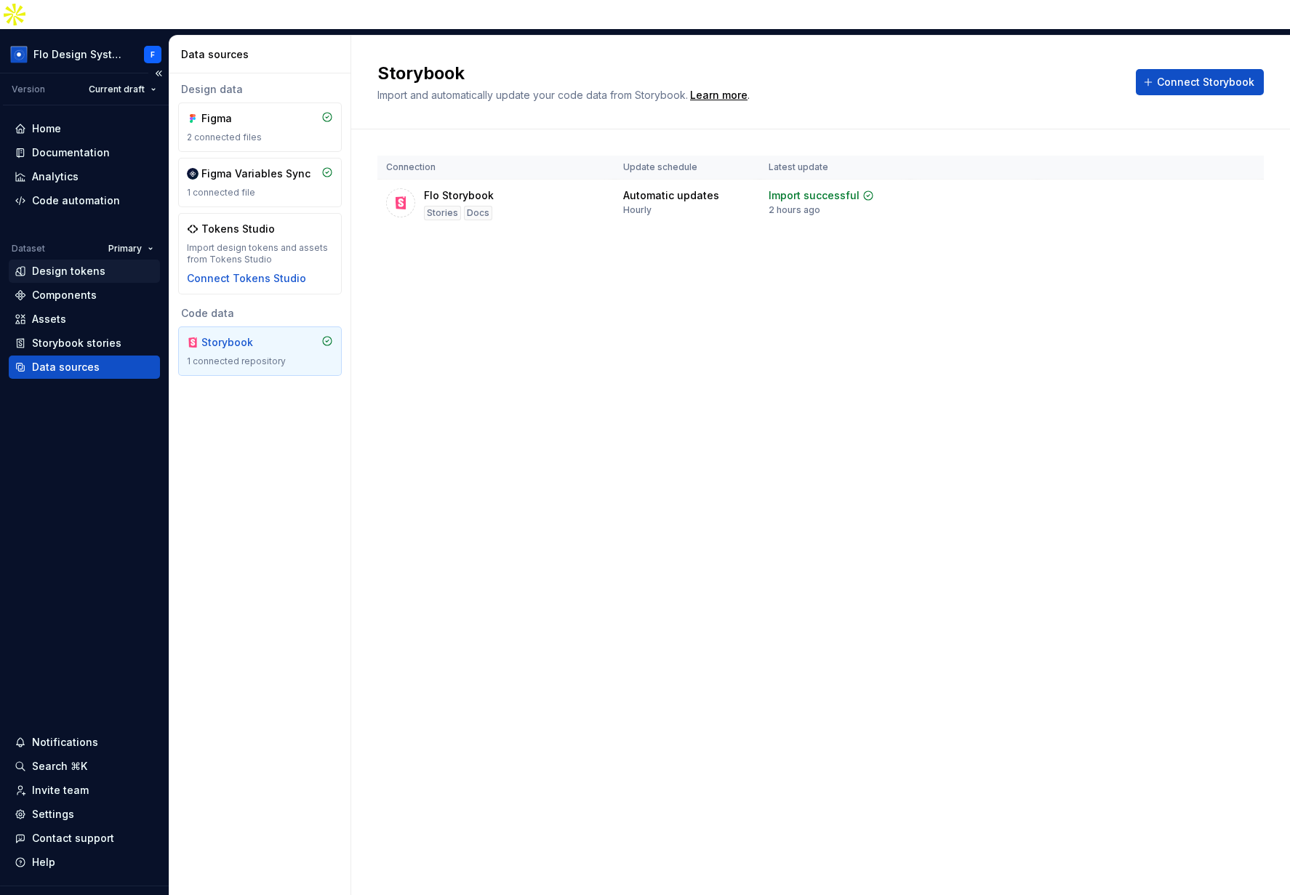
click at [80, 264] on div "Design tokens" at bounding box center [68, 271] width 73 height 15
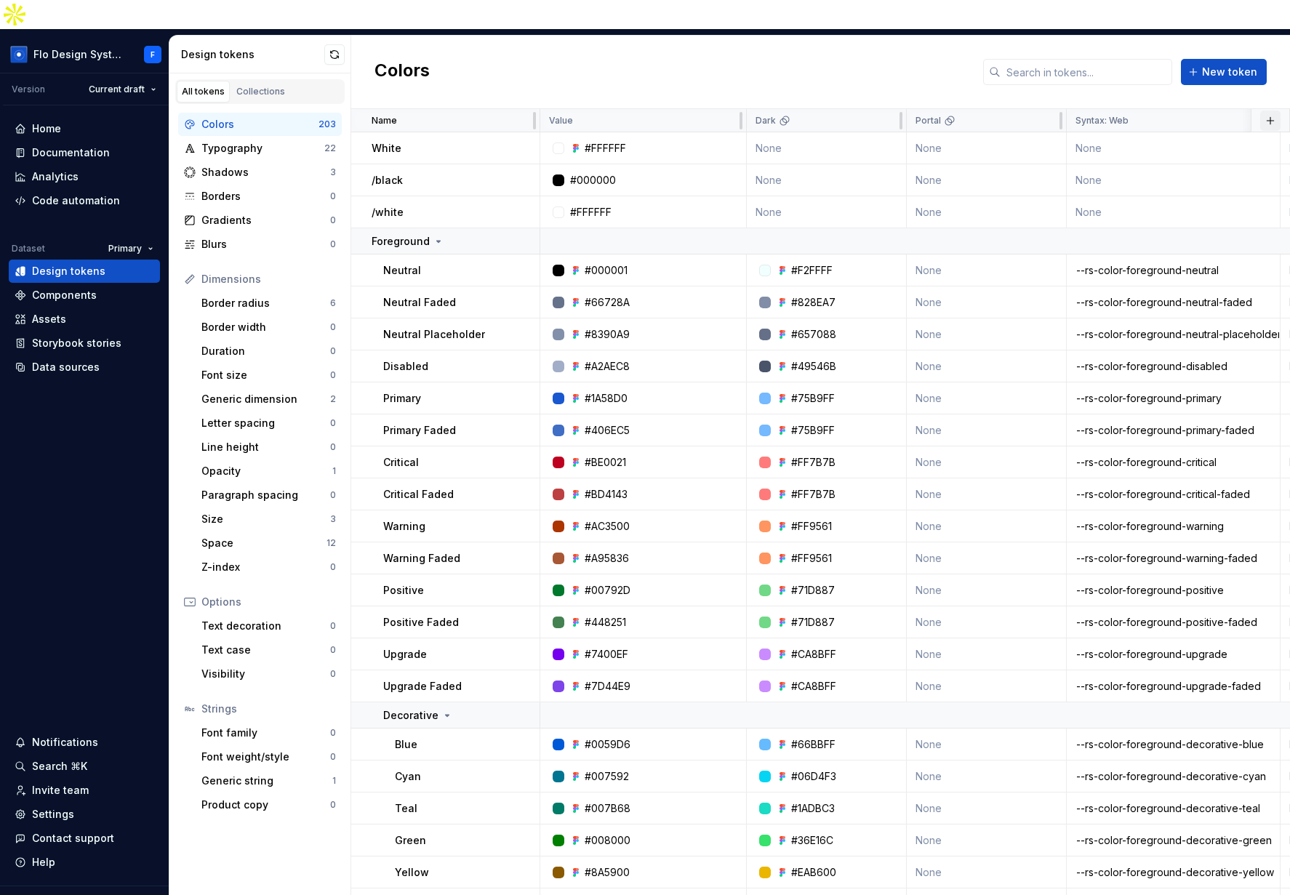
click at [1102, 111] on button "button" at bounding box center [1270, 121] width 20 height 20
click at [1102, 149] on div "New custom property" at bounding box center [1179, 150] width 109 height 15
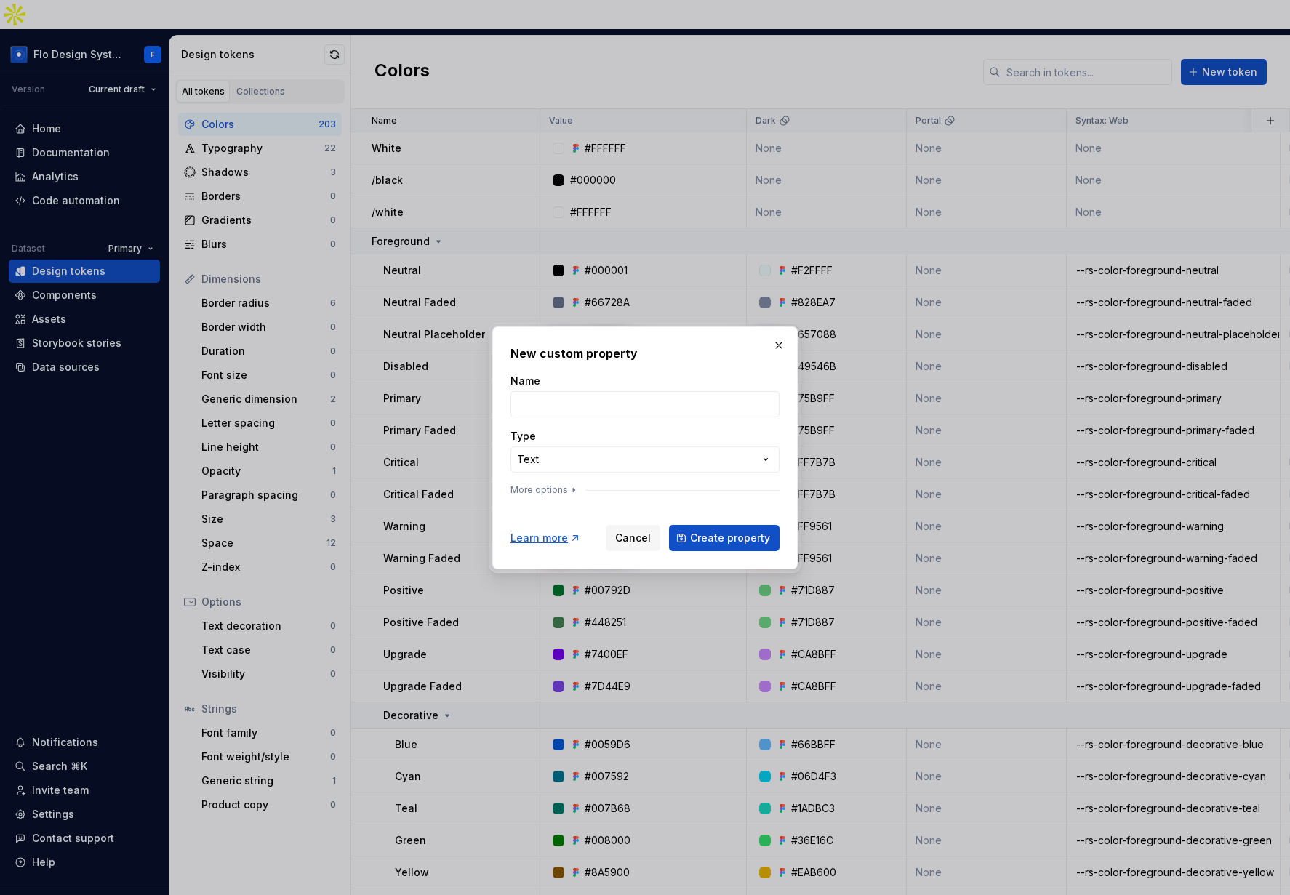
click at [554, 462] on div "**********" at bounding box center [645, 447] width 1290 height 895
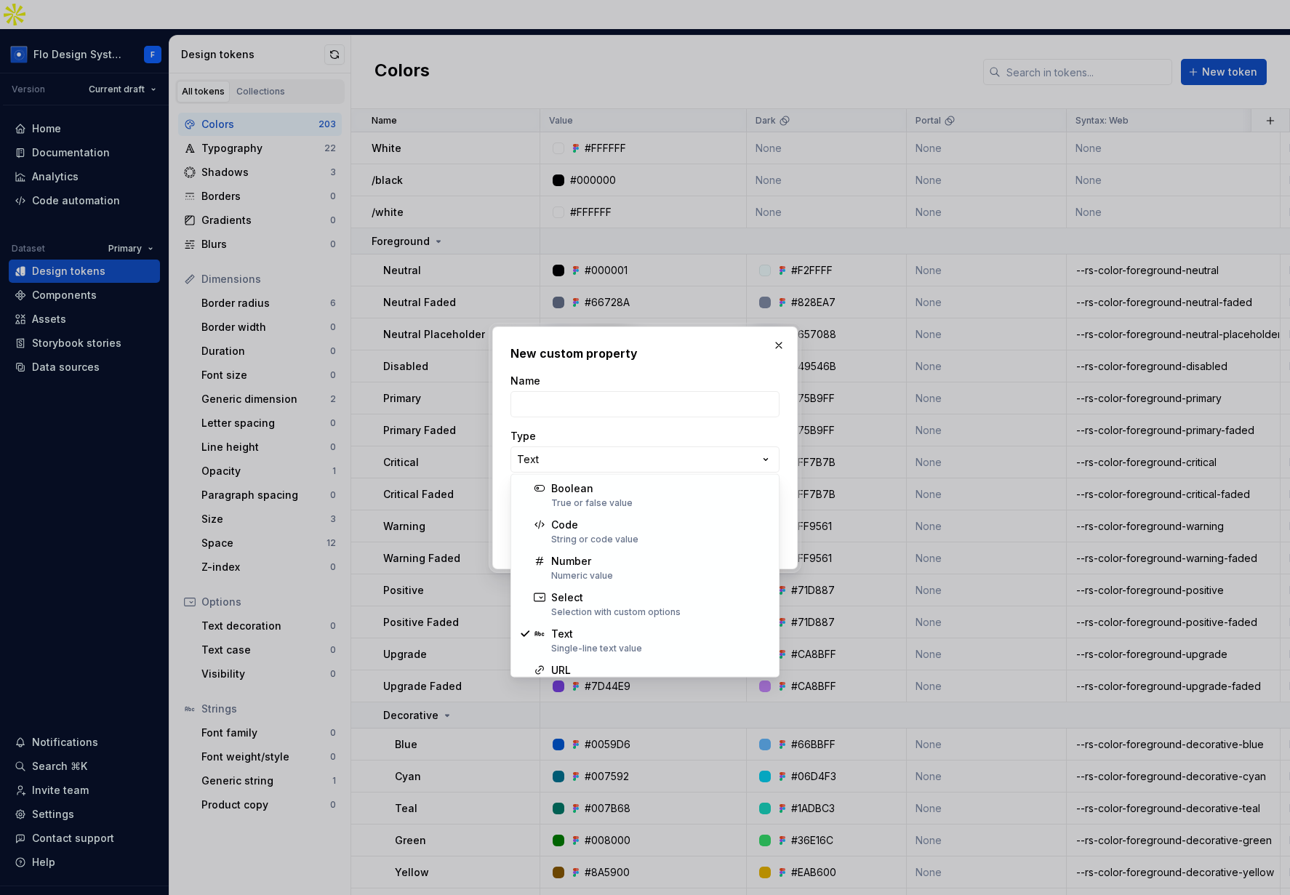
click at [774, 339] on div "**********" at bounding box center [645, 447] width 1290 height 895
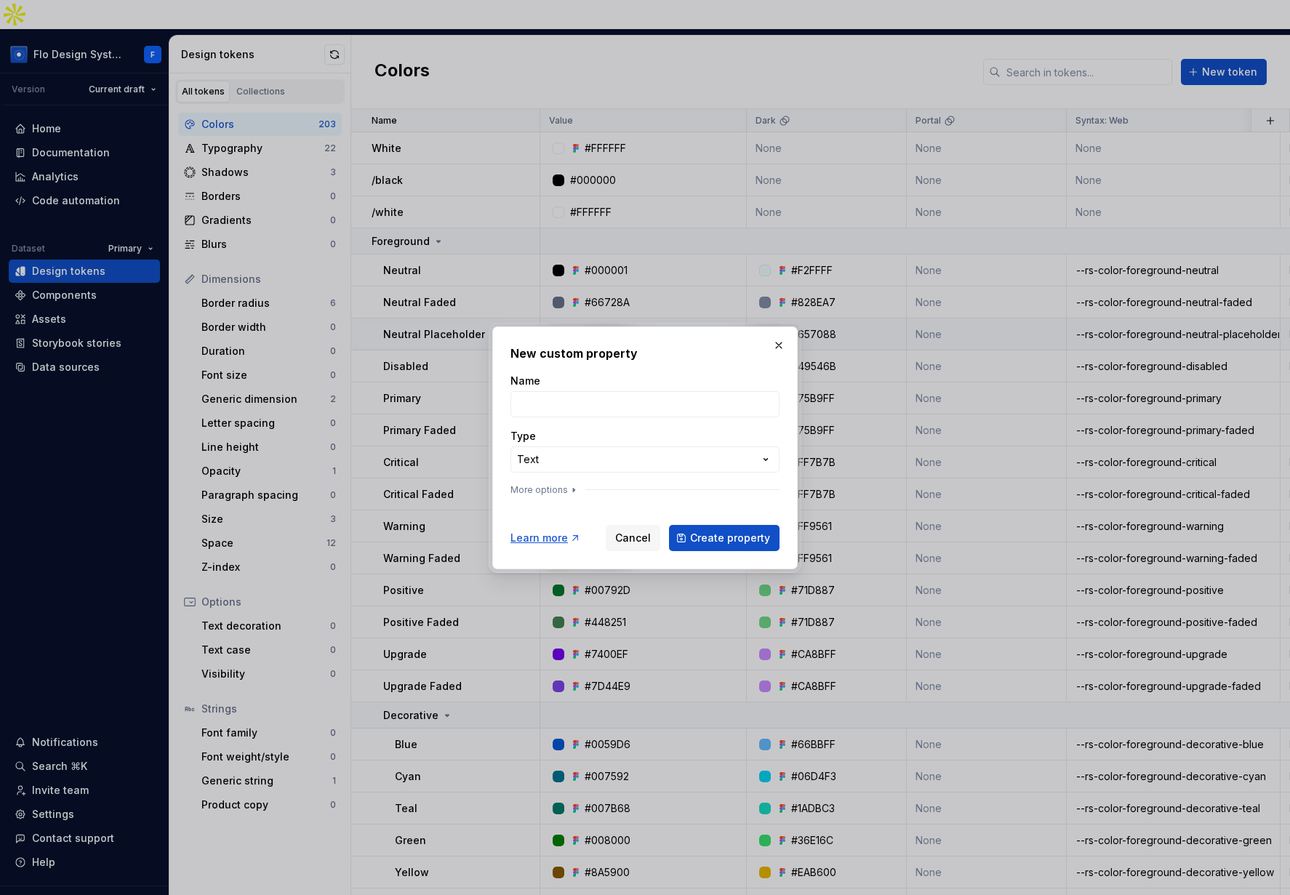
click at [778, 343] on button "button" at bounding box center [779, 345] width 20 height 20
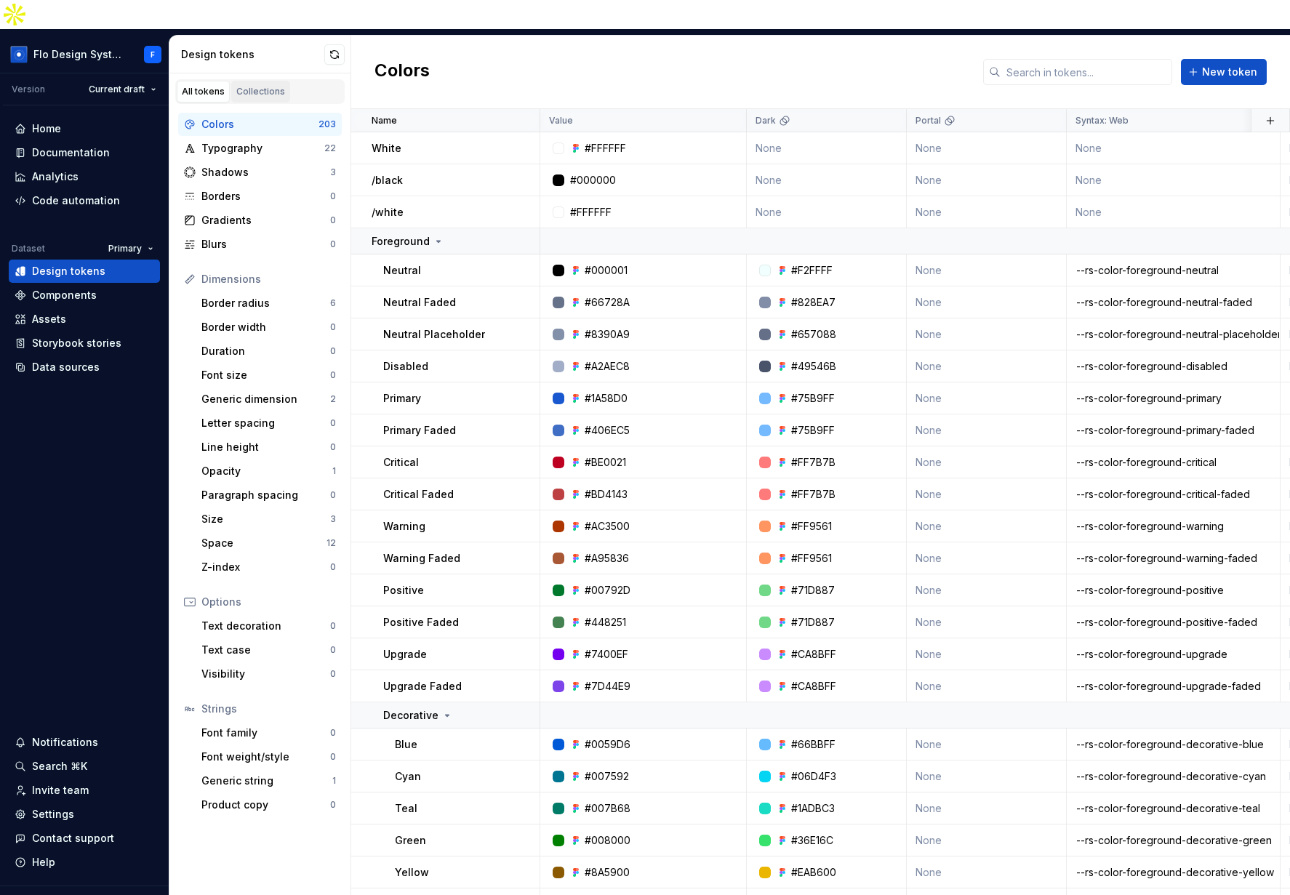
click at [263, 86] on div "Collections" at bounding box center [260, 92] width 49 height 12
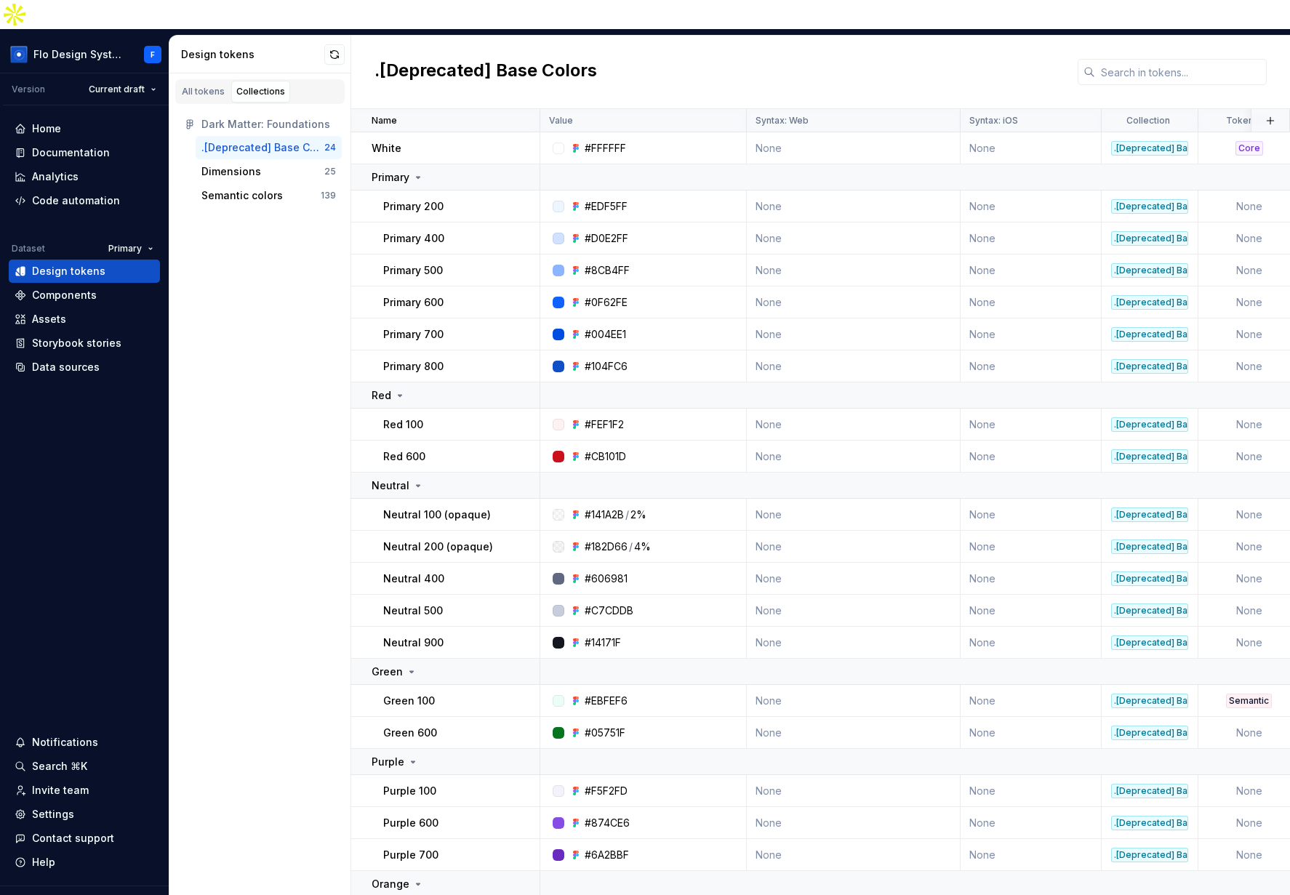
click at [810, 39] on div ".[Deprecated] Base Colors" at bounding box center [820, 72] width 939 height 73
click at [51, 288] on div "Components" at bounding box center [64, 295] width 65 height 15
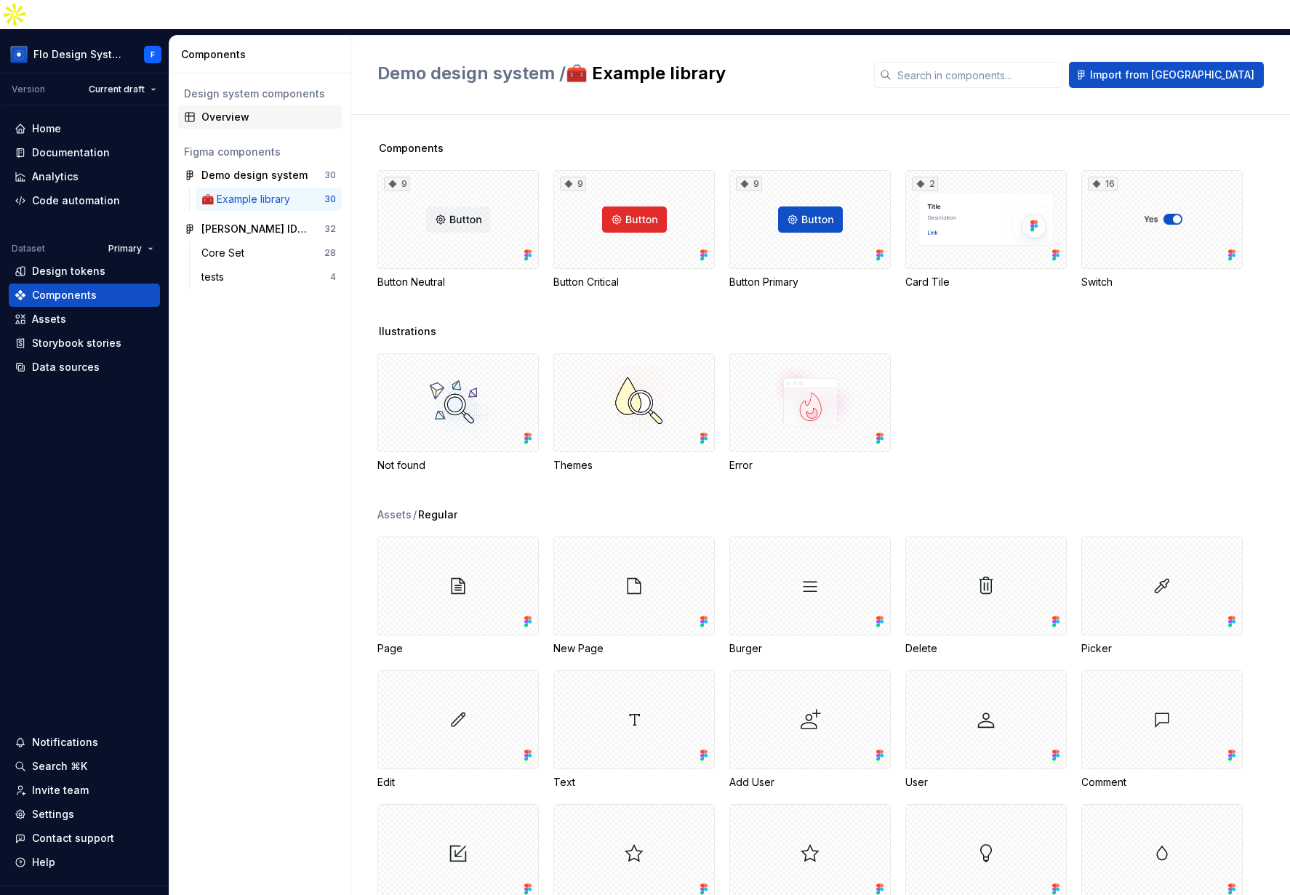
click at [215, 110] on div "Overview" at bounding box center [268, 117] width 135 height 15
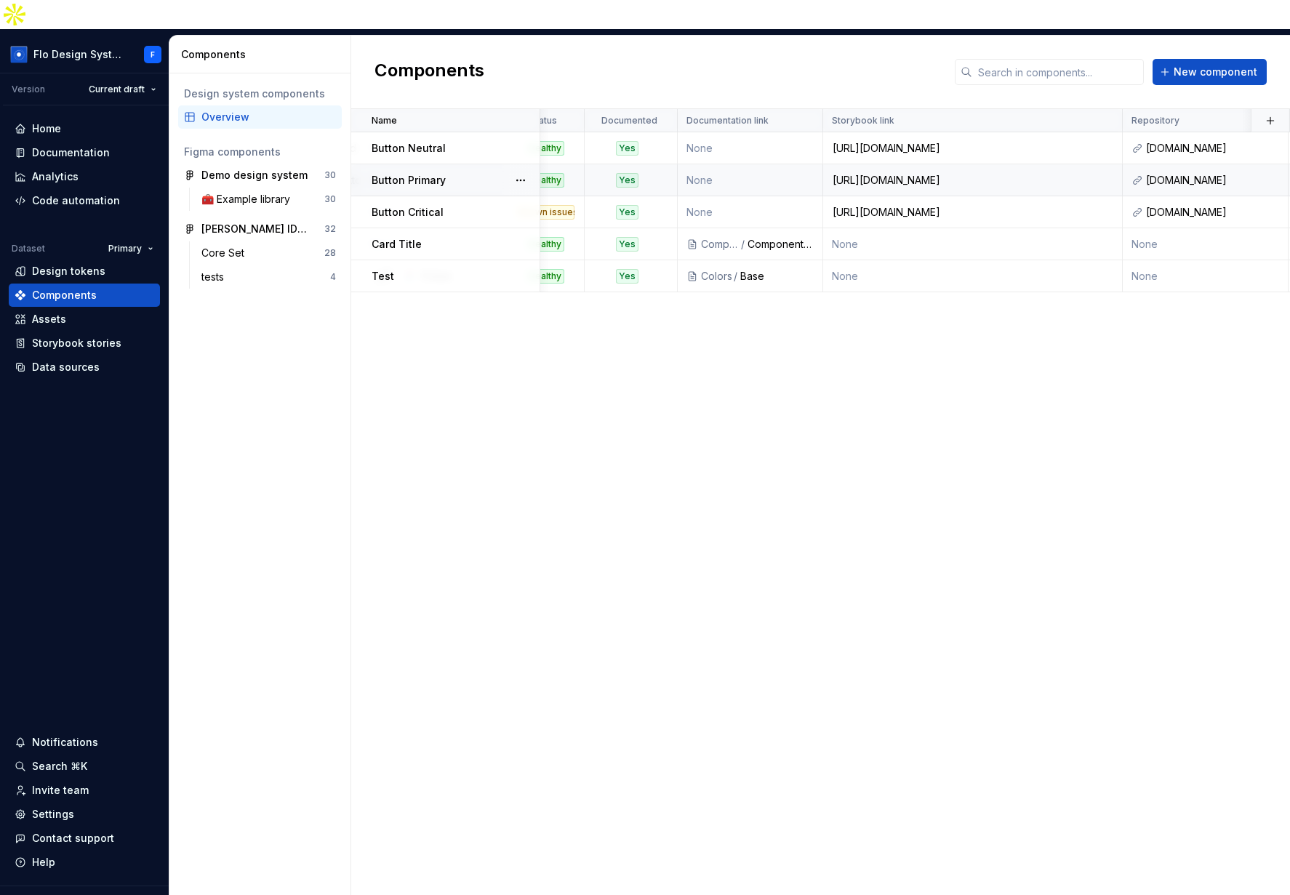
scroll to position [0, 369]
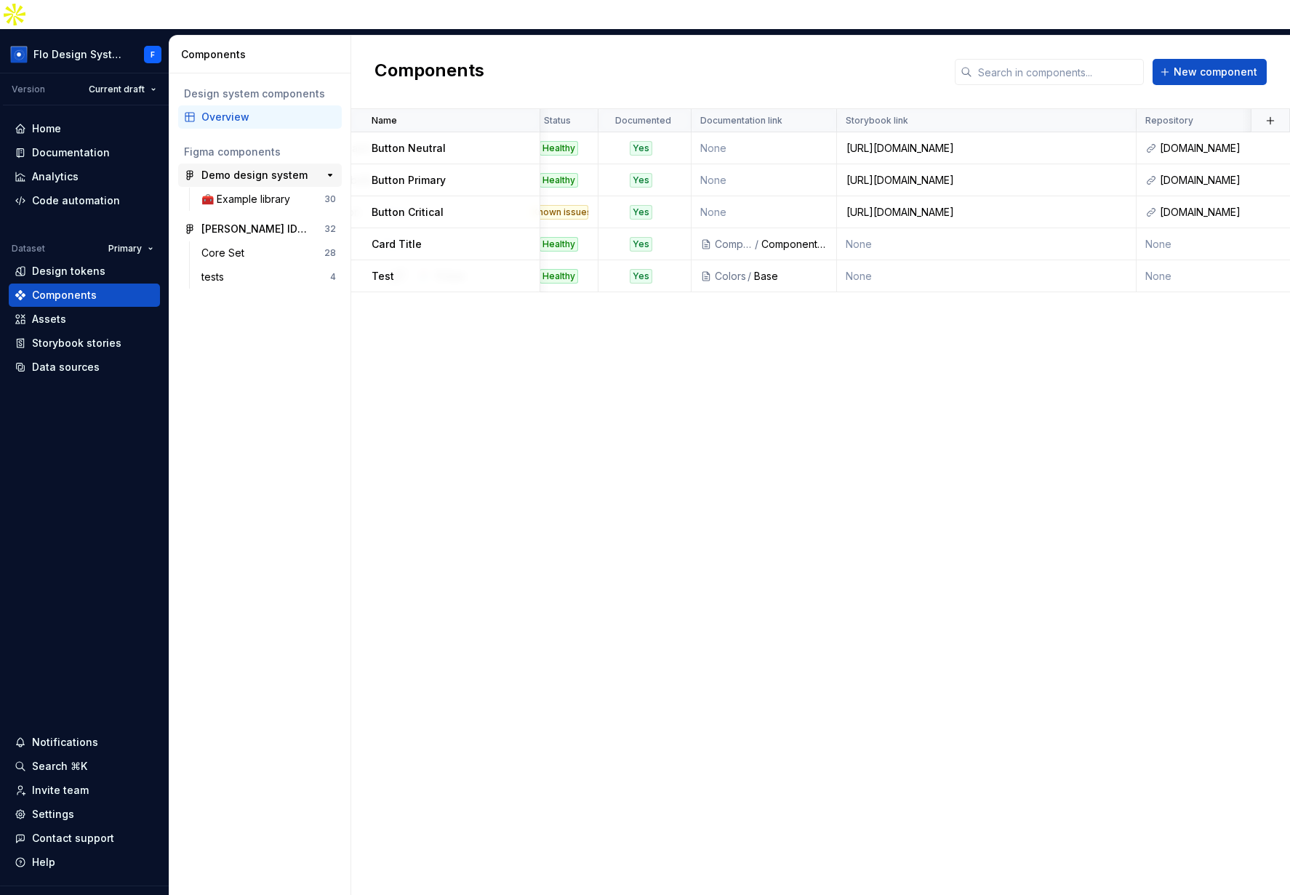
click at [237, 168] on div "Demo design system" at bounding box center [254, 175] width 106 height 15
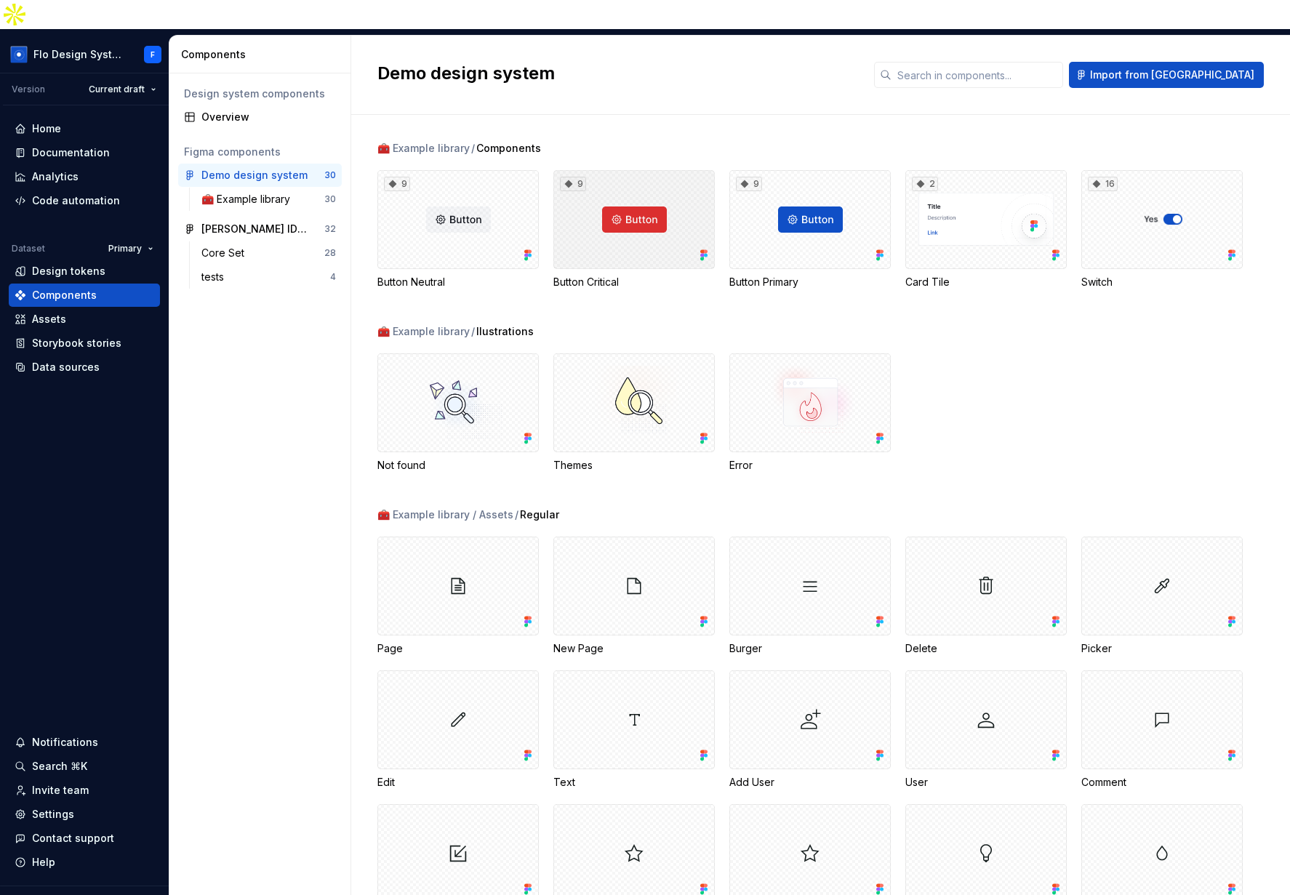
click at [627, 202] on div "9" at bounding box center [633, 219] width 161 height 99
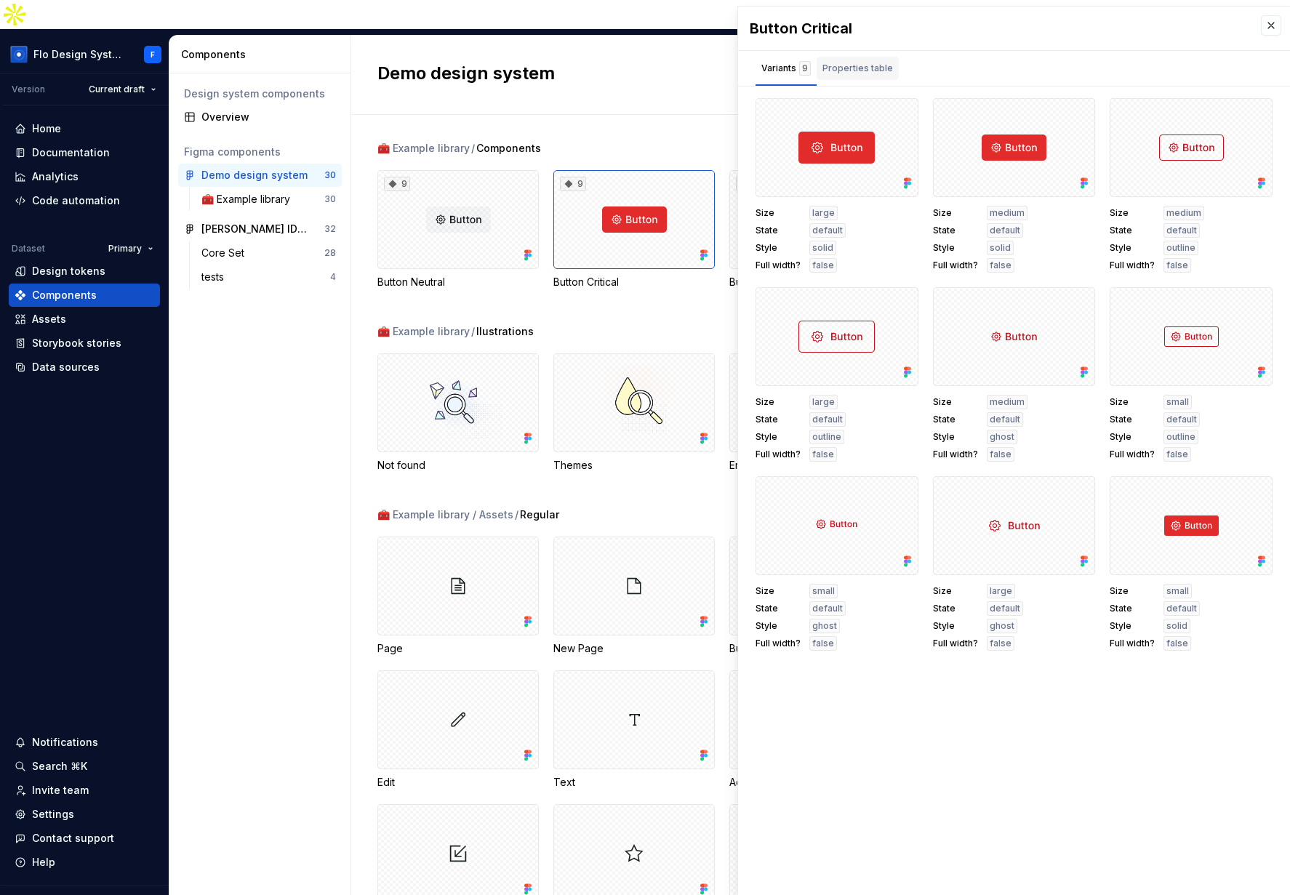
click at [850, 66] on div "Properties table" at bounding box center [857, 68] width 71 height 15
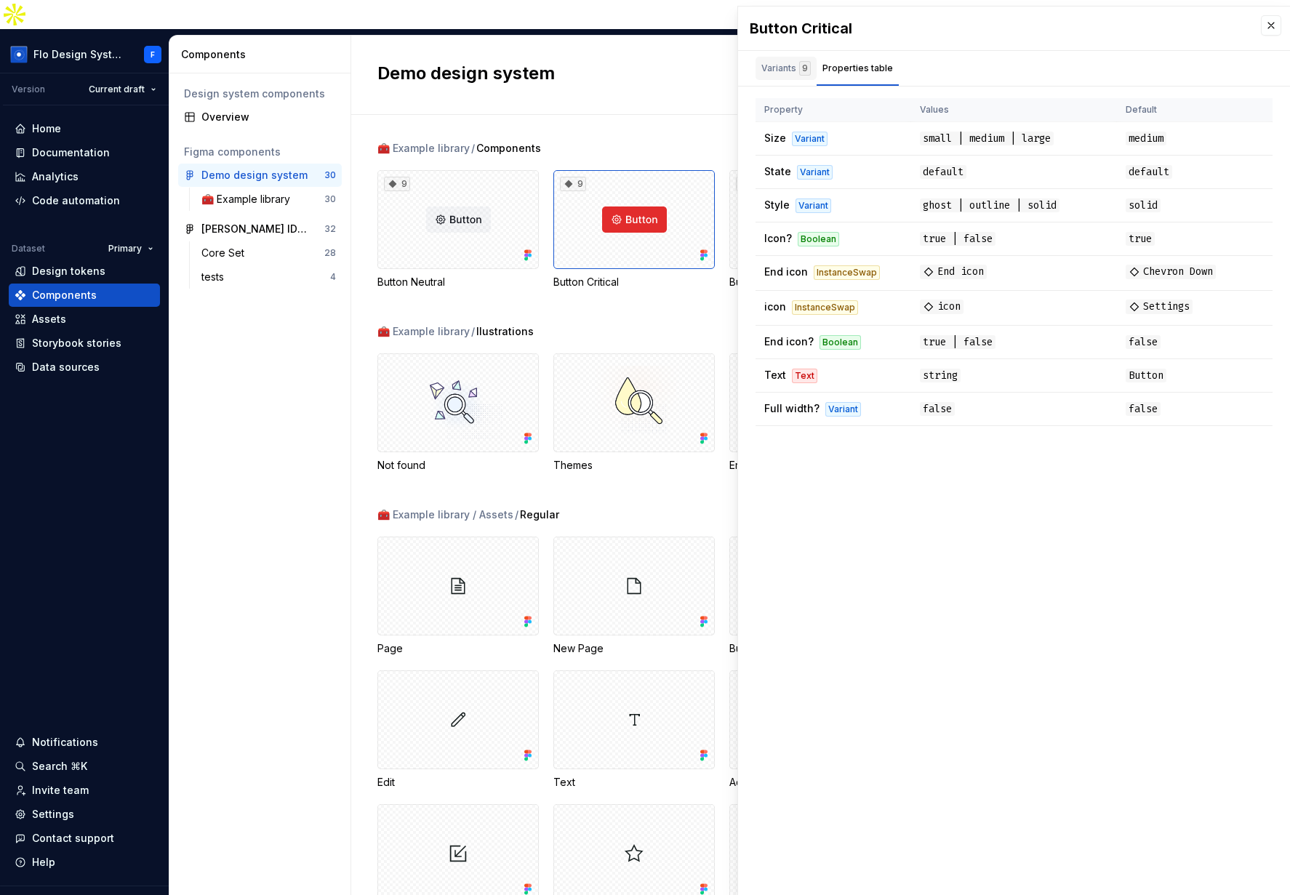
click at [779, 74] on div "Variants 9" at bounding box center [785, 68] width 49 height 15
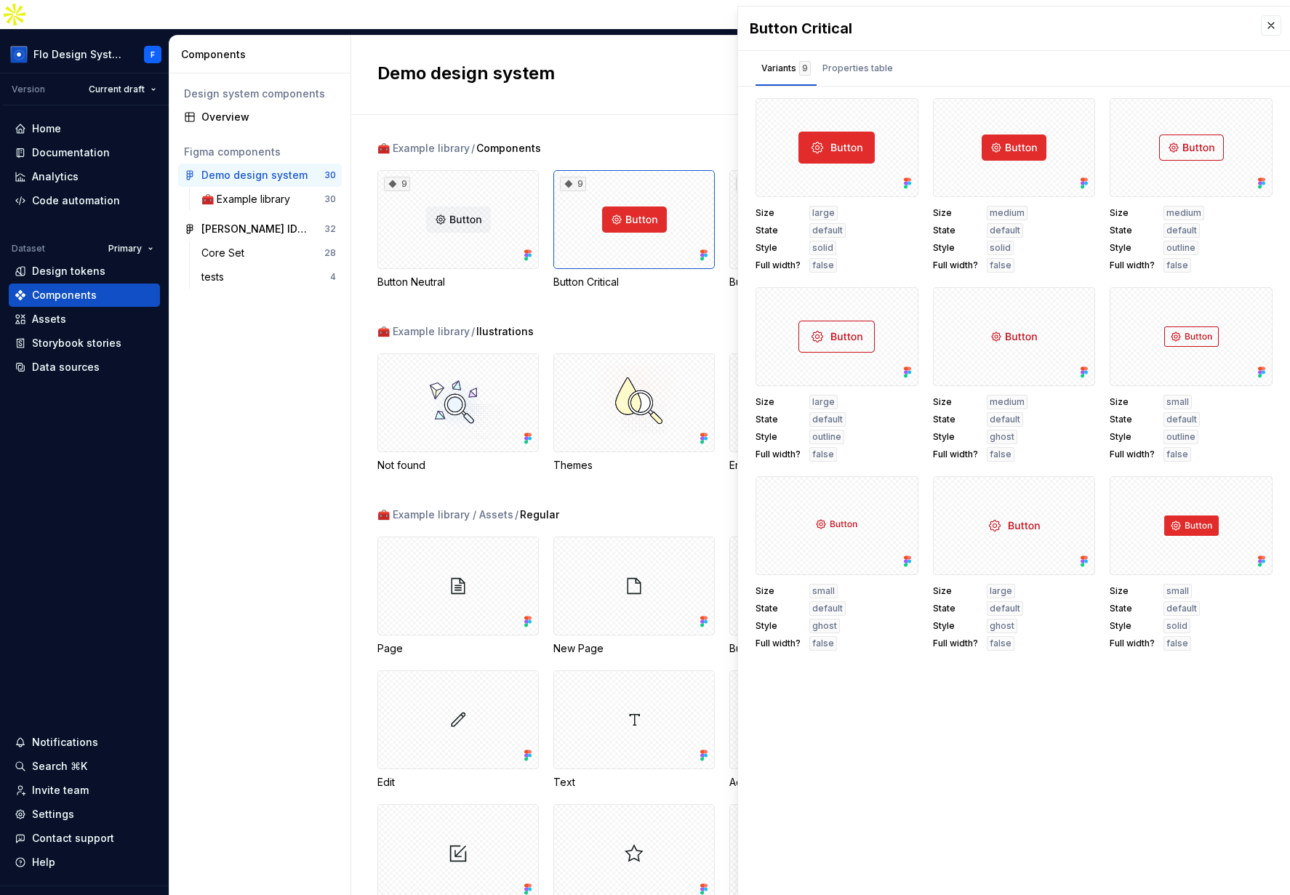
drag, startPoint x: 1264, startPoint y: 28, endPoint x: 1164, endPoint y: 75, distance: 110.9
click at [1102, 28] on button "button" at bounding box center [1271, 25] width 20 height 20
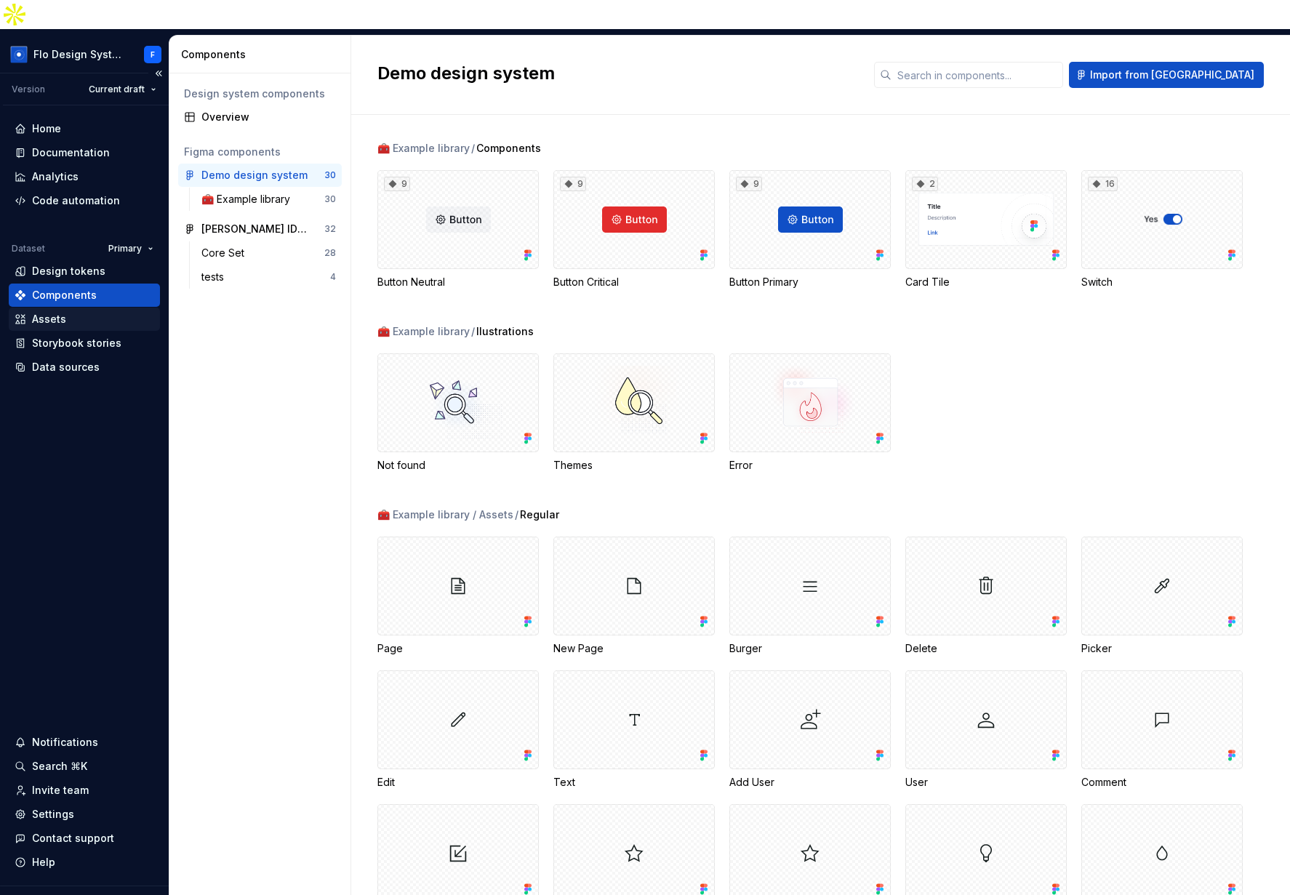
click at [87, 312] on div "Assets" at bounding box center [85, 319] width 140 height 15
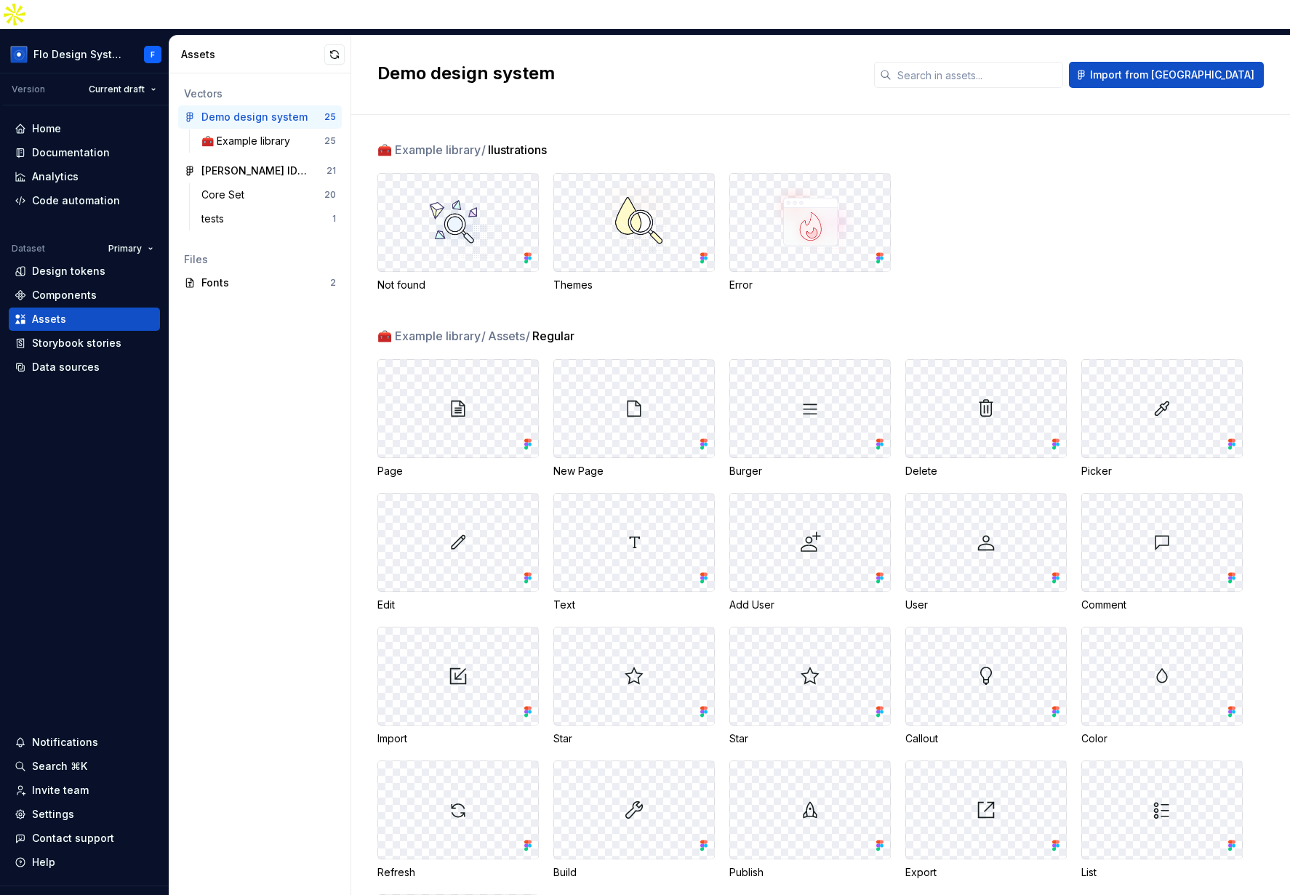
click at [467, 187] on img at bounding box center [458, 222] width 99 height 74
click at [79, 336] on div "Storybook stories" at bounding box center [76, 343] width 89 height 15
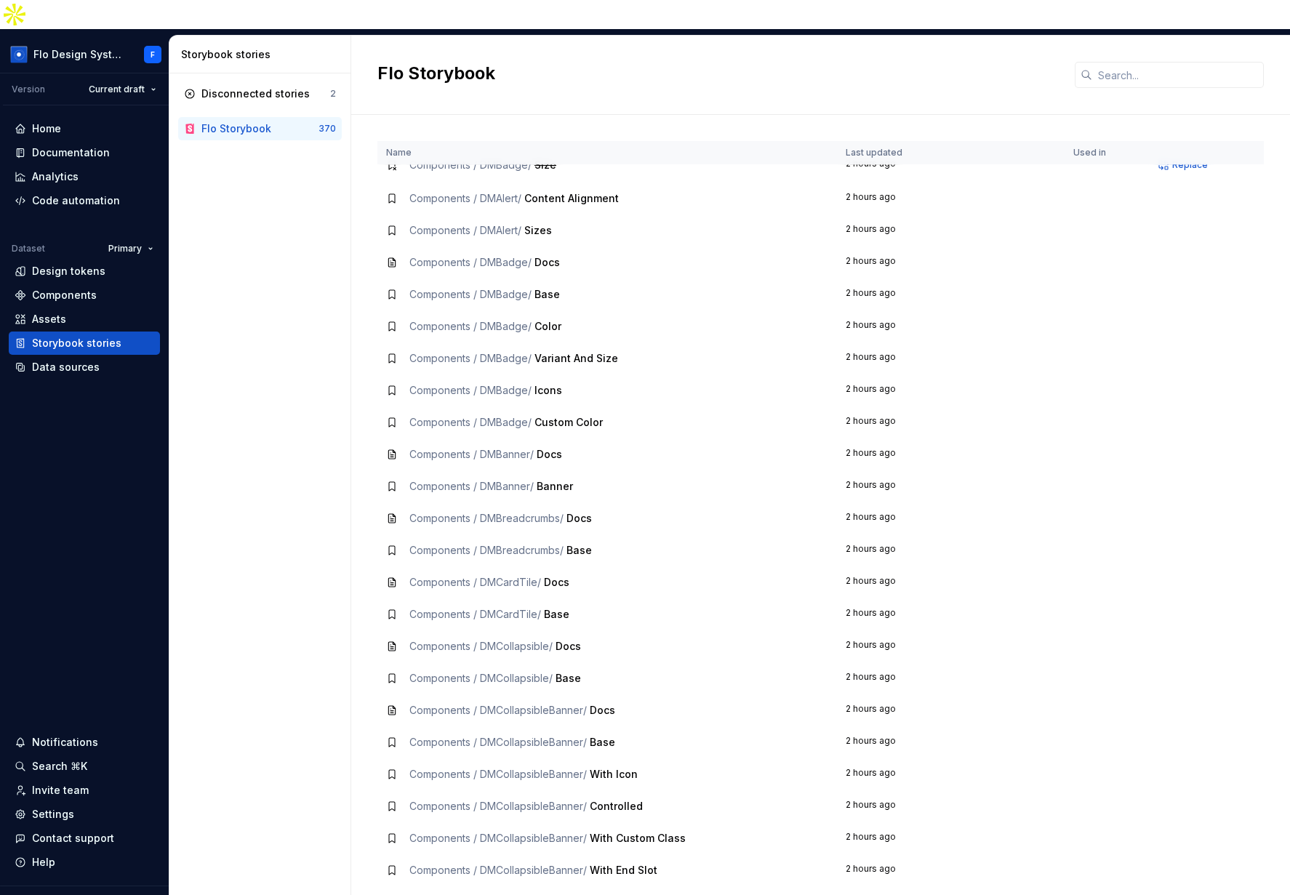
scroll to position [1755, 0]
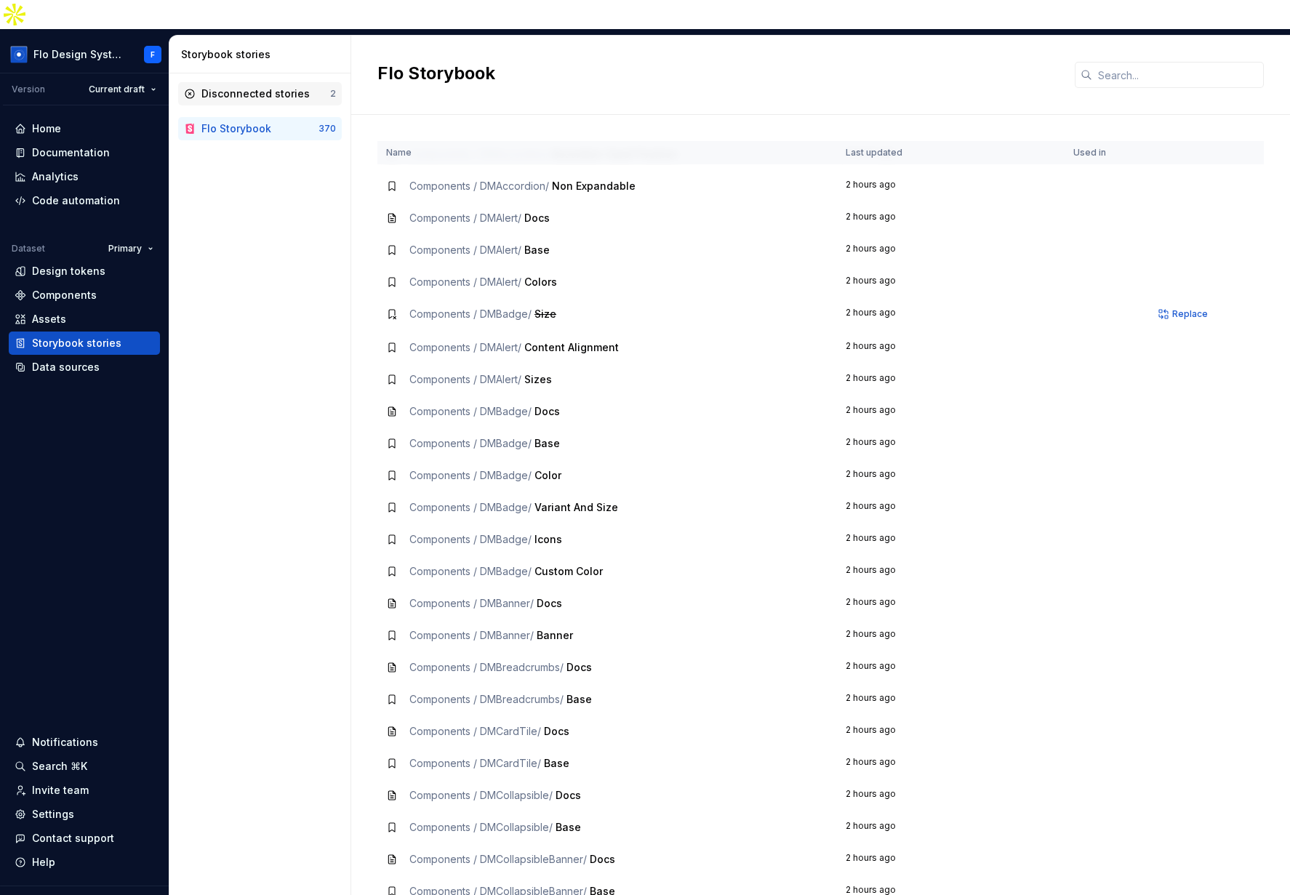
click at [299, 87] on div "Disconnected stories" at bounding box center [255, 94] width 108 height 15
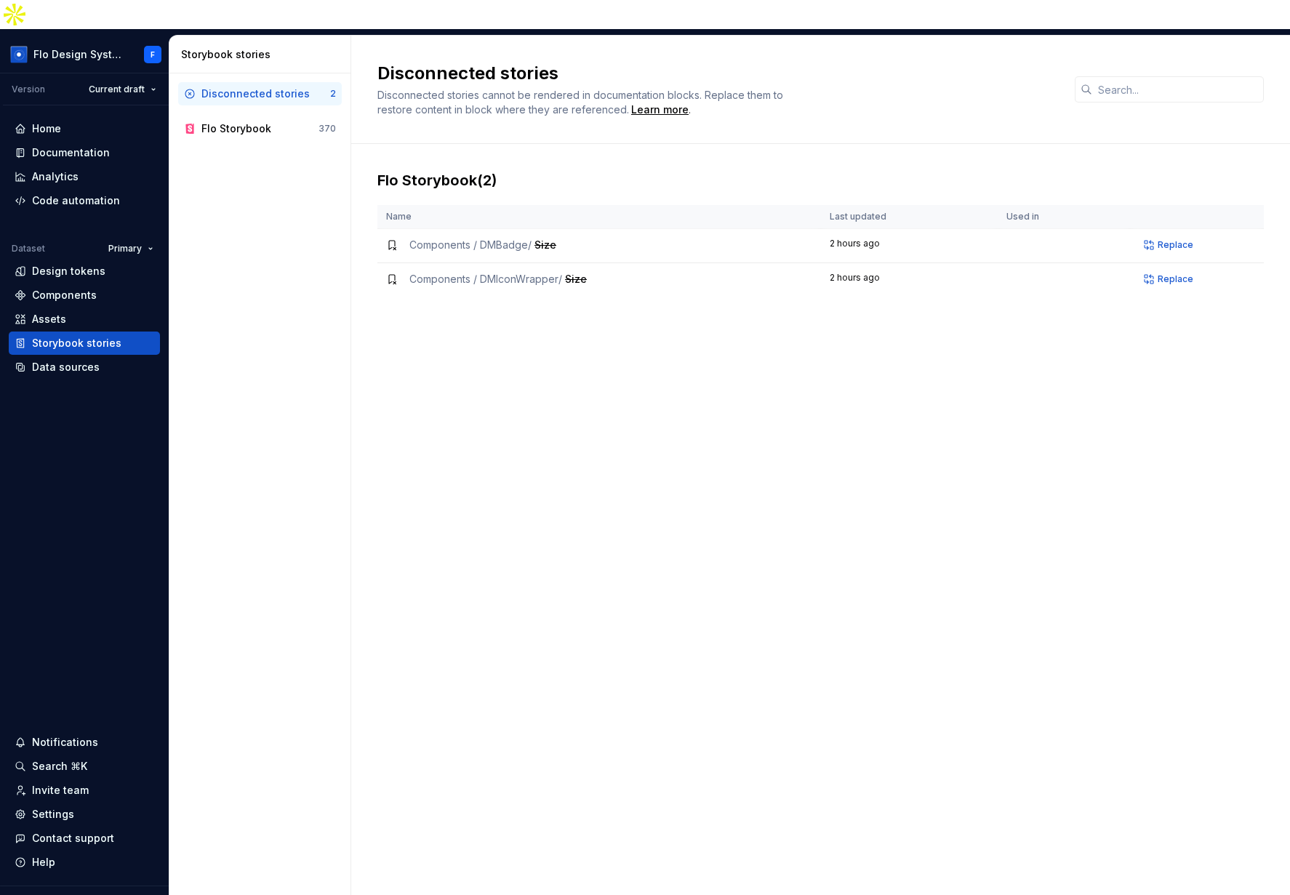
click at [928, 485] on div "Flo Storybook ( 2 ) Name Last updated Used in Components / DMBadge / Size 2 hou…" at bounding box center [820, 547] width 886 height 754
click at [943, 482] on div "Flo Storybook ( 2 ) Name Last updated Used in Components / DMBadge / Size 2 hou…" at bounding box center [820, 547] width 886 height 754
click at [833, 356] on div "Flo Storybook ( 2 ) Name Last updated Used in Components / DMBadge / Size 2 hou…" at bounding box center [820, 547] width 886 height 754
click at [915, 504] on div "Flo Storybook ( 2 ) Name Last updated Used in Components / DMBadge / Size 2 hou…" at bounding box center [820, 547] width 886 height 754
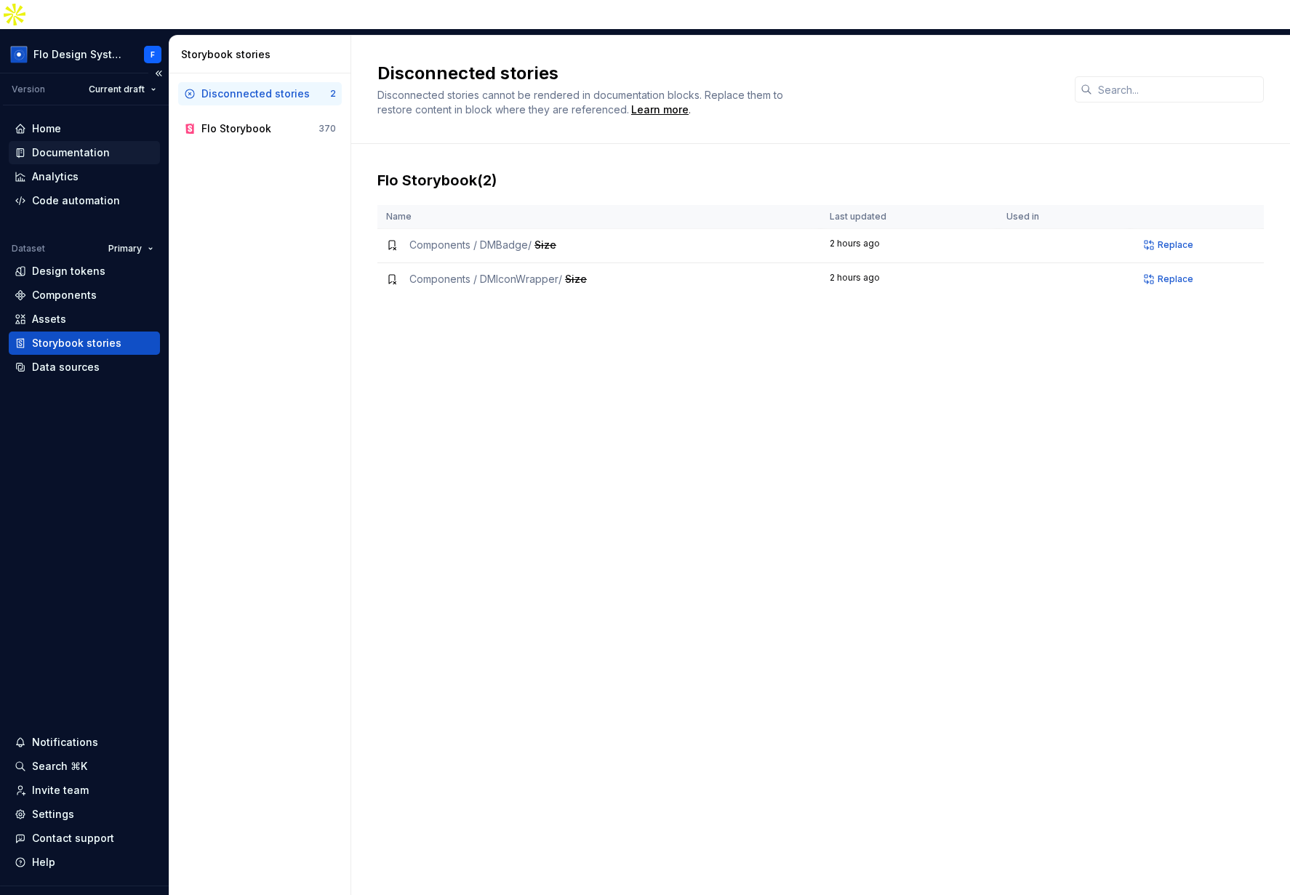
click at [92, 145] on div "Documentation" at bounding box center [71, 152] width 78 height 15
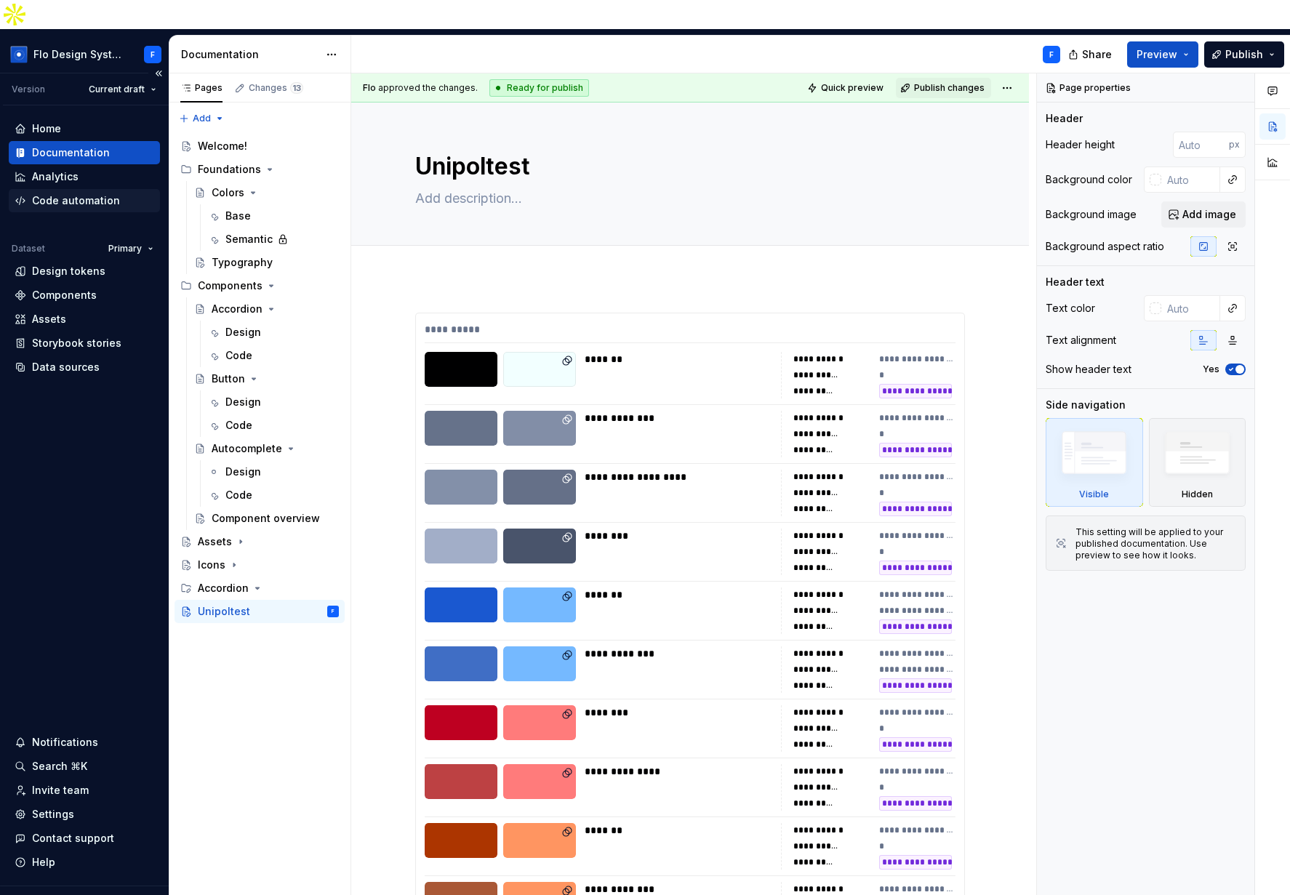
click at [55, 193] on div "Code automation" at bounding box center [76, 200] width 88 height 15
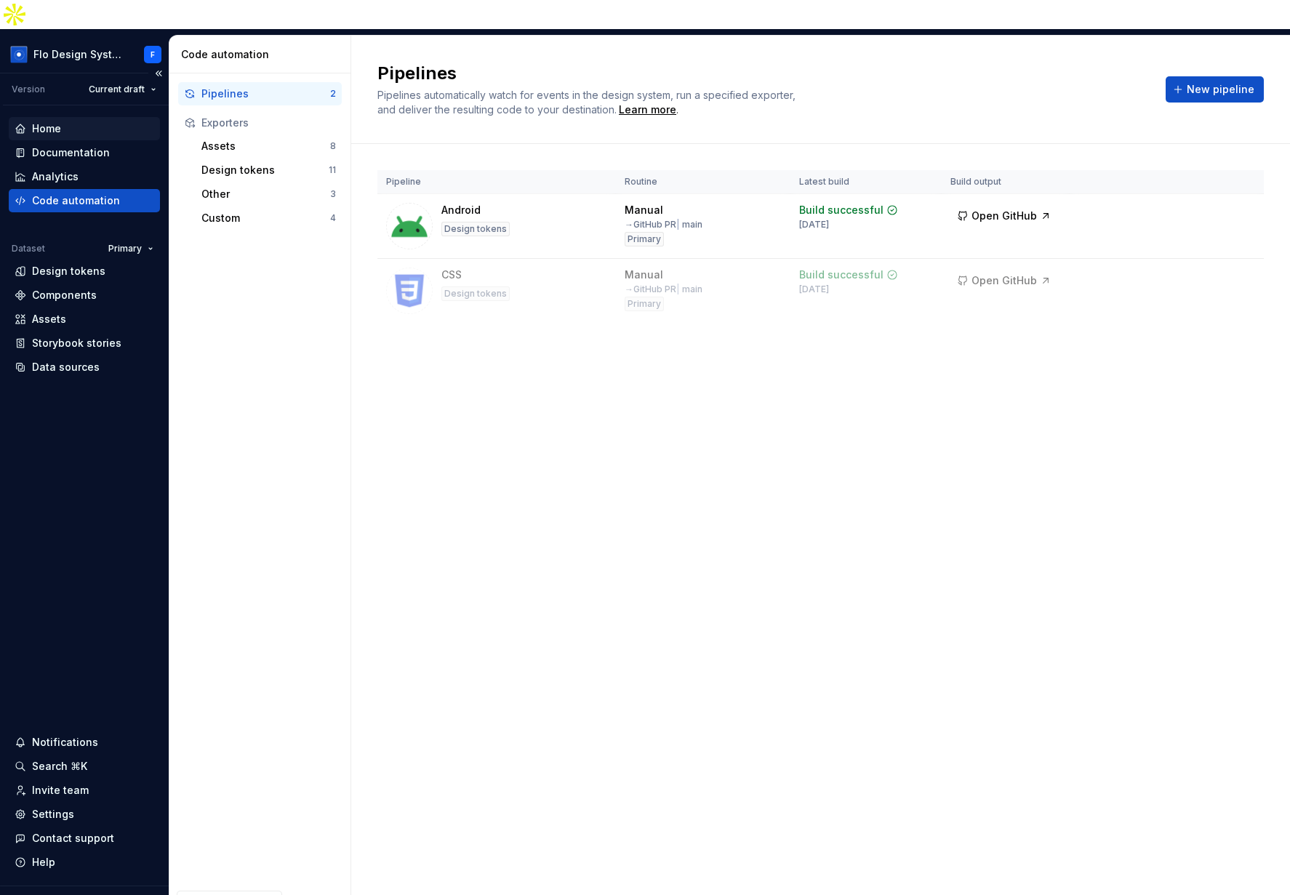
click at [56, 121] on div "Home" at bounding box center [46, 128] width 29 height 15
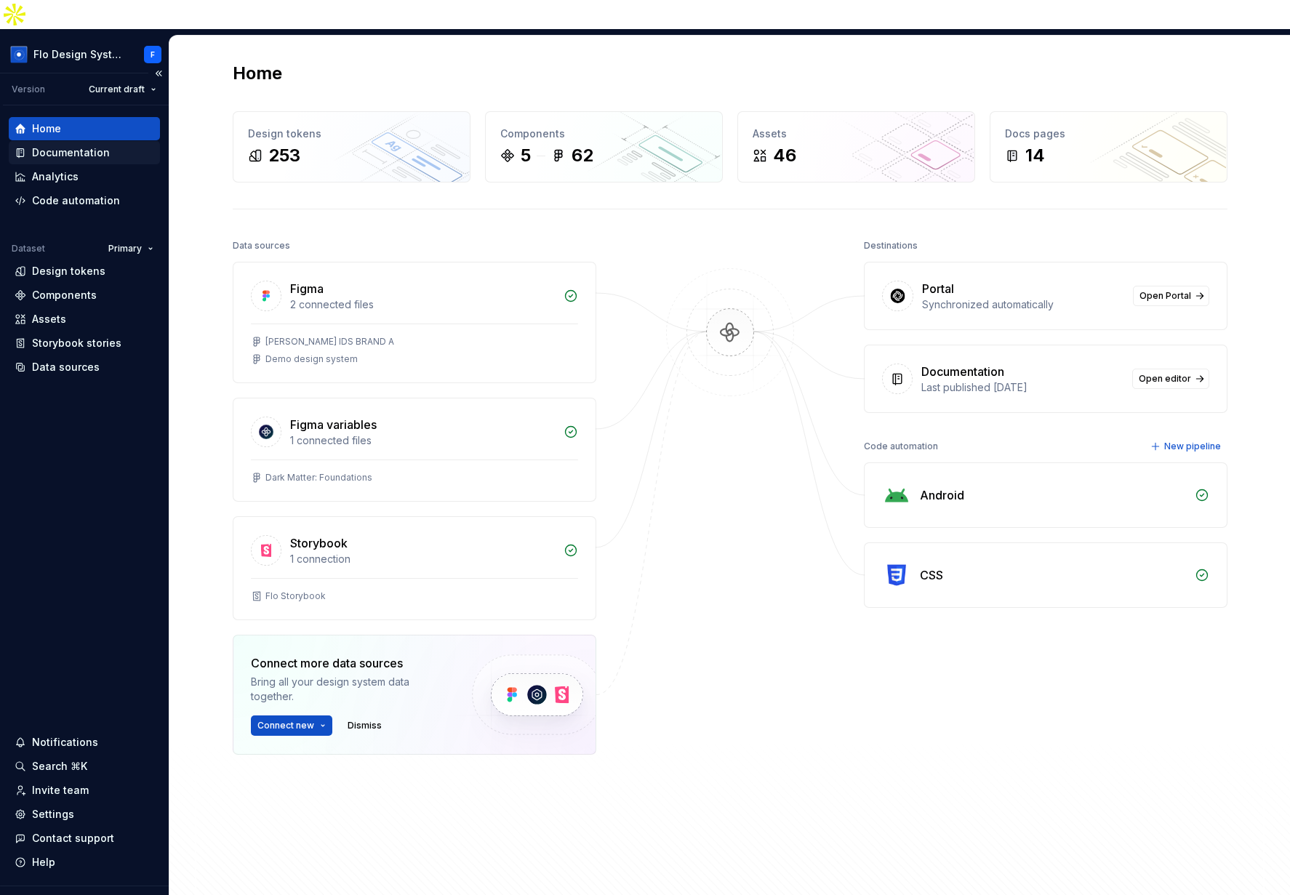
click at [80, 145] on div "Documentation" at bounding box center [71, 152] width 78 height 15
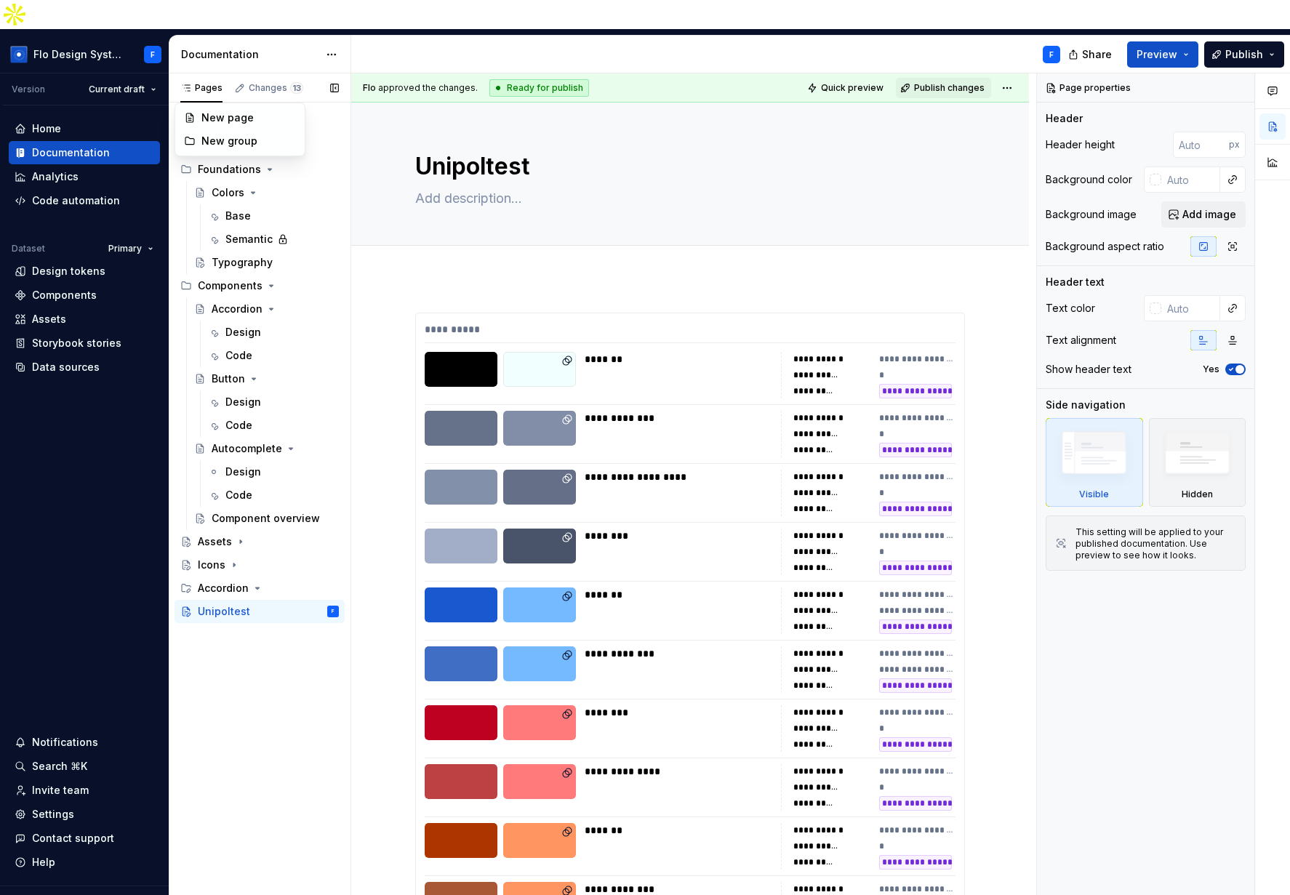
click at [183, 88] on div "Pages Changes 13 Add Accessibility guide for tree Page tree. Navigate the tree …" at bounding box center [260, 498] width 182 height 851
click at [210, 122] on div "New page" at bounding box center [248, 118] width 95 height 15
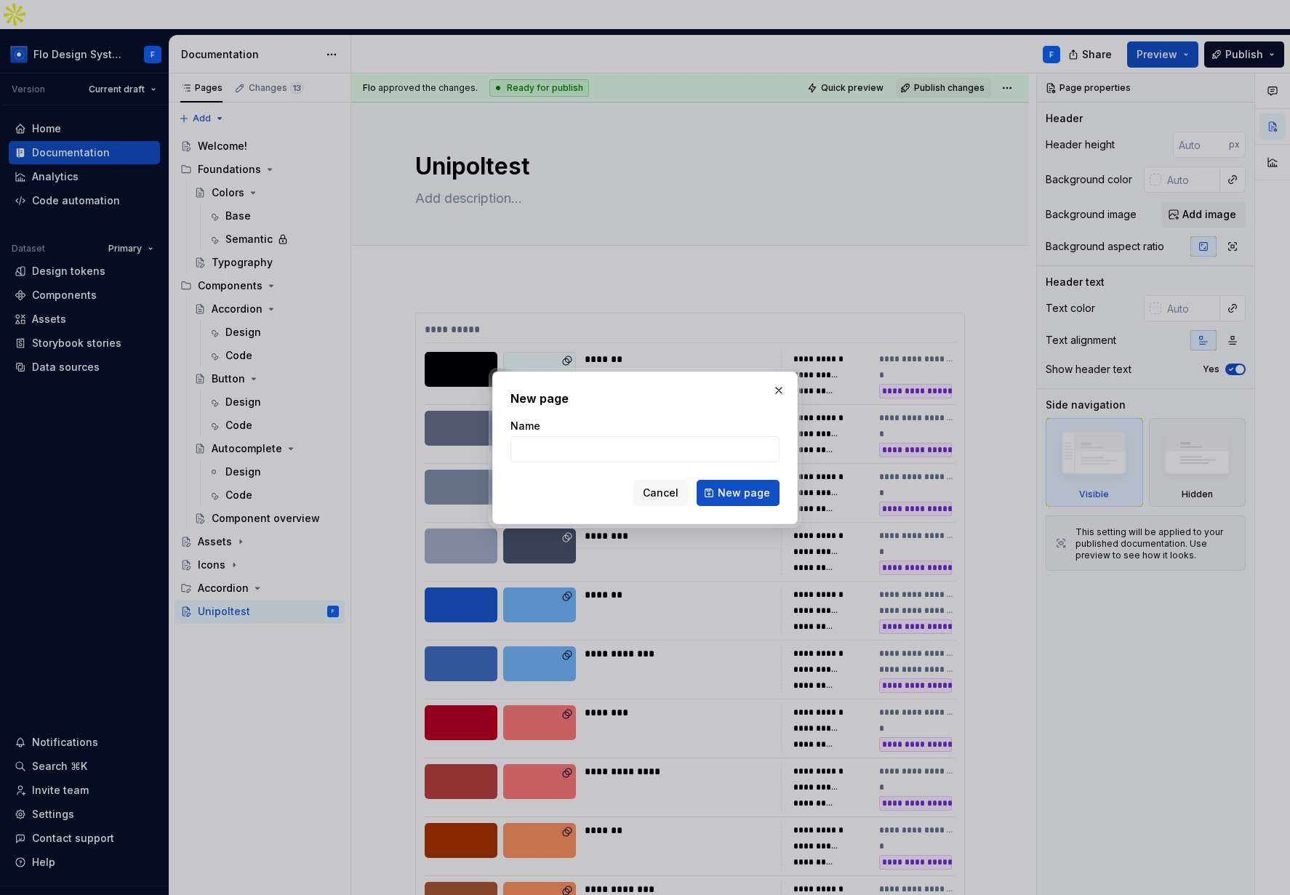
type textarea "*"
type input "Sanofi"
click at [741, 494] on span "New page" at bounding box center [744, 493] width 52 height 15
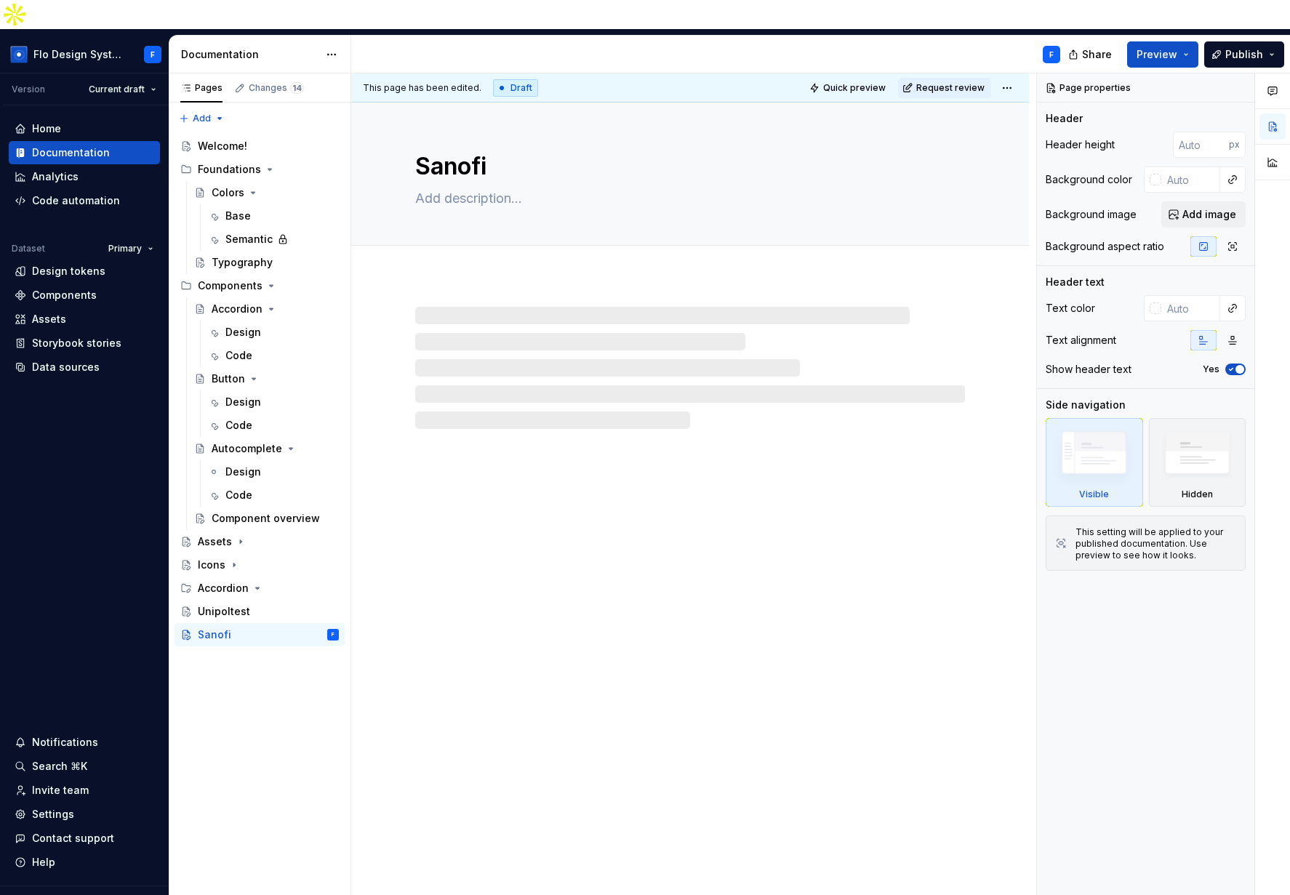
type textarea "*"
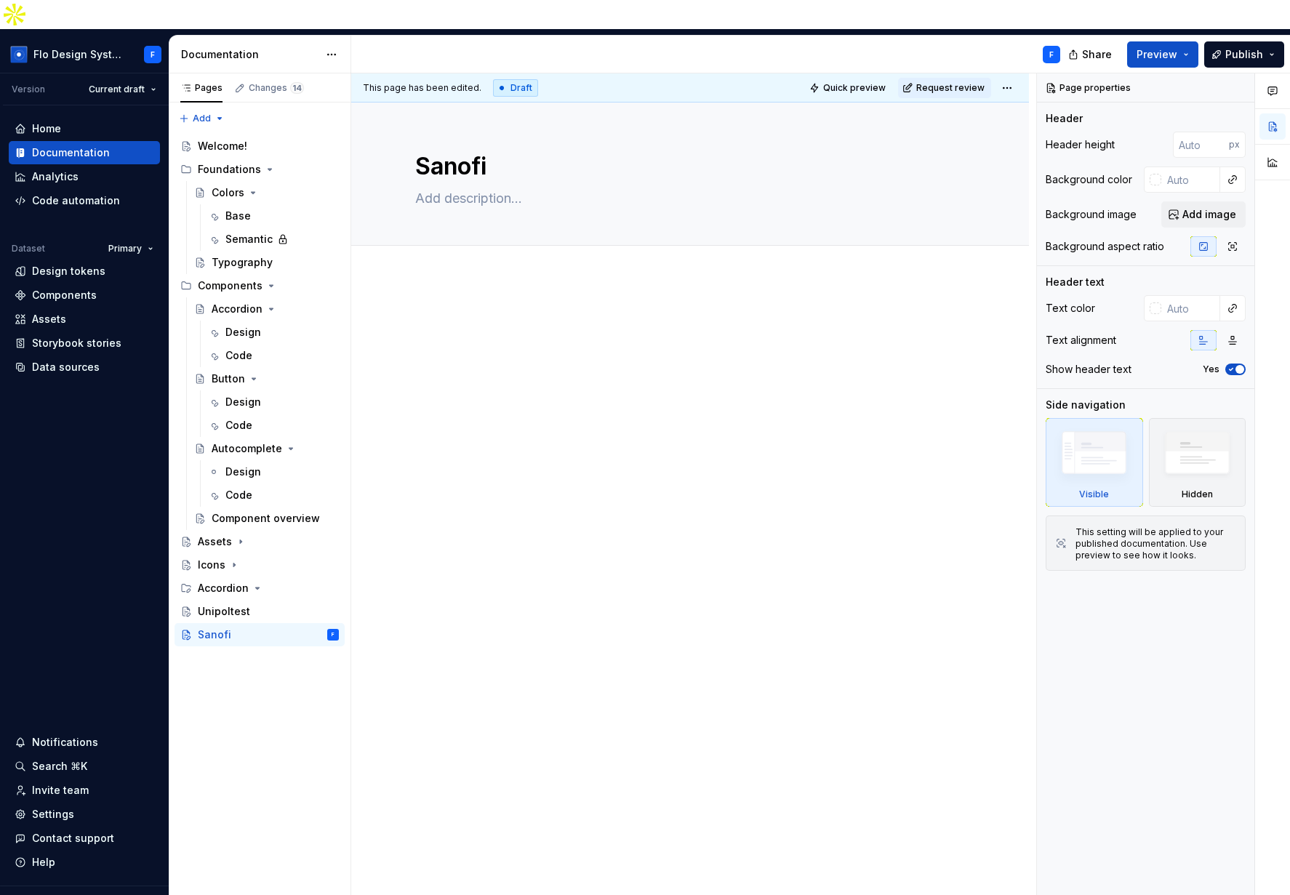
drag, startPoint x: 468, startPoint y: 292, endPoint x: 459, endPoint y: 291, distance: 9.5
click at [468, 313] on p at bounding box center [690, 321] width 550 height 17
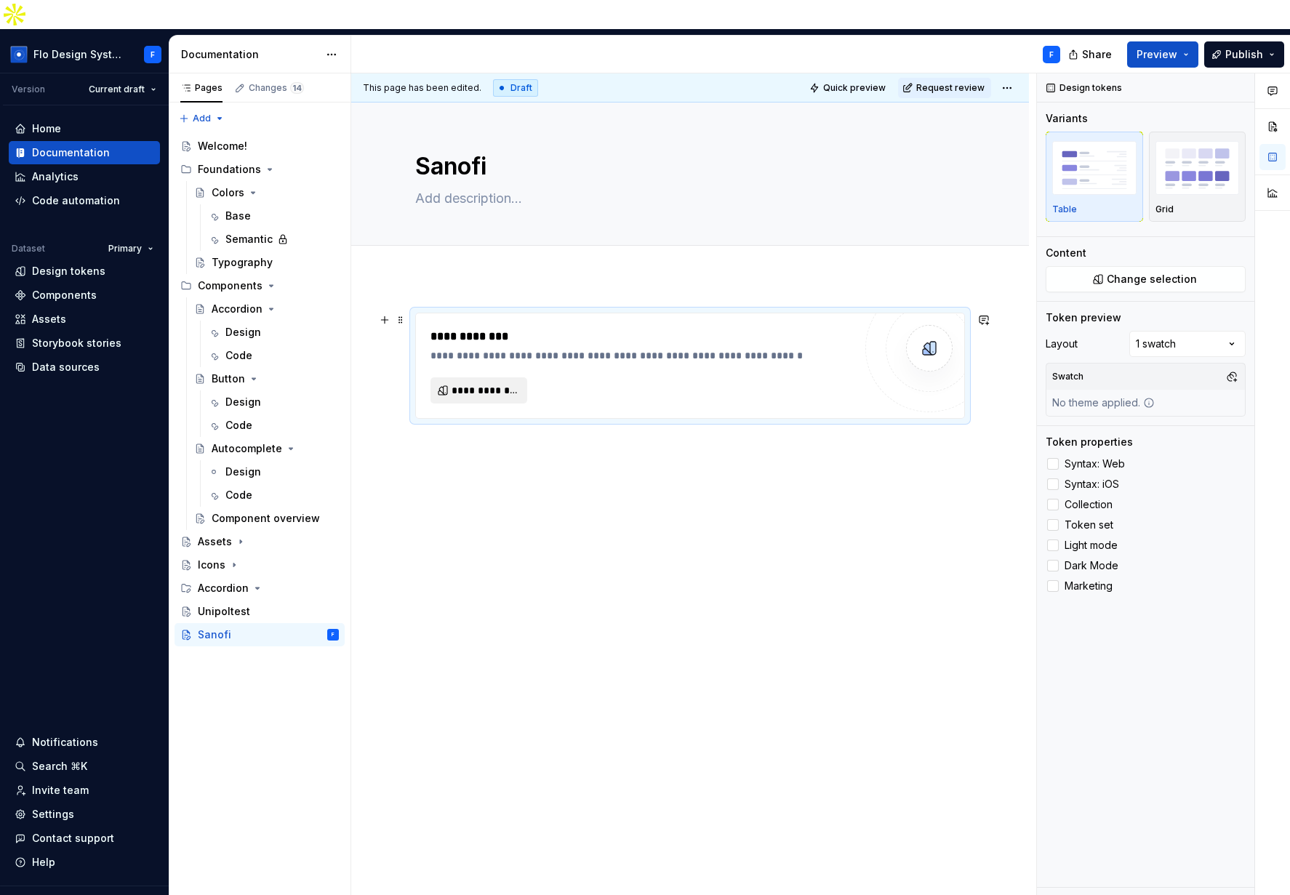
click at [488, 383] on span "**********" at bounding box center [485, 390] width 66 height 15
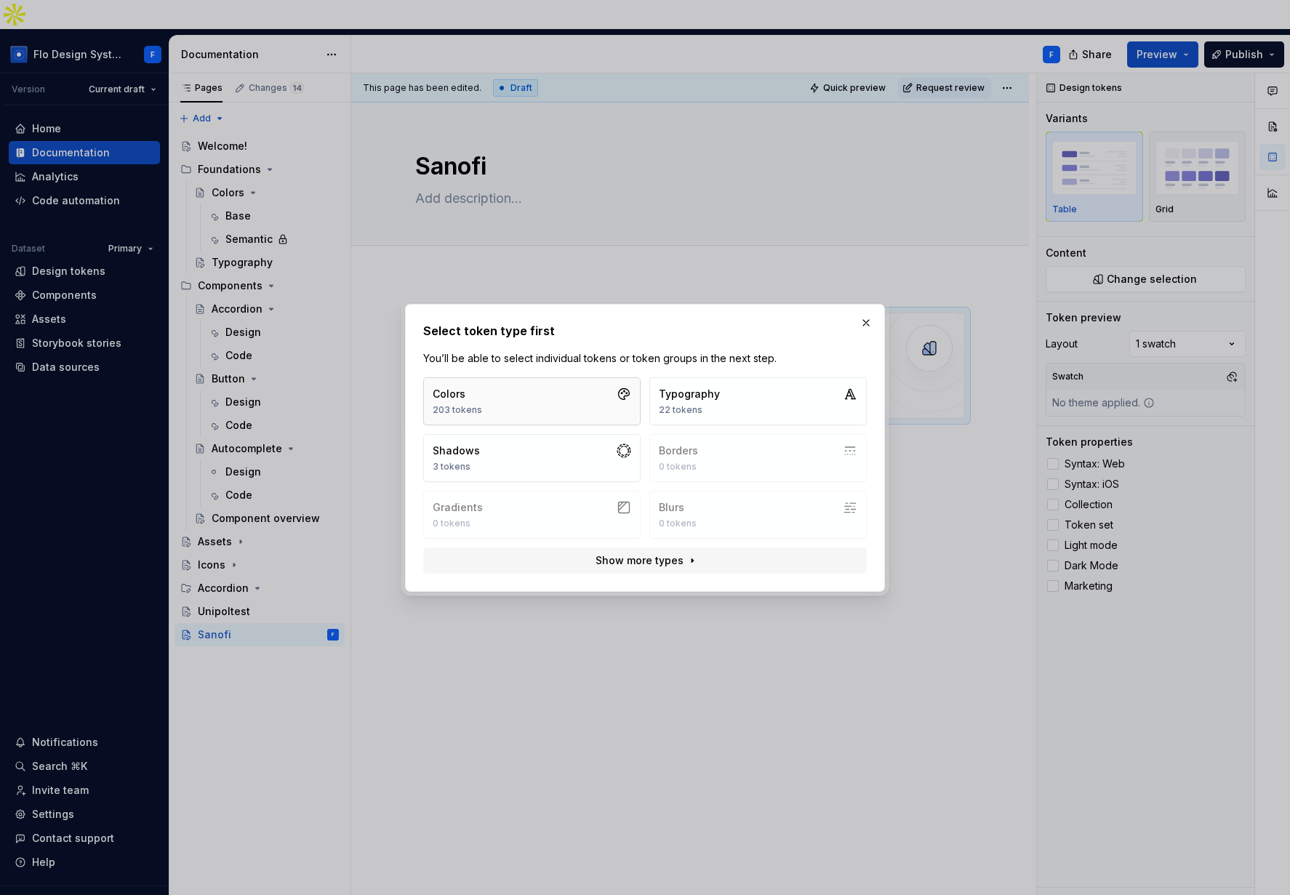
click at [501, 394] on button "Colors 203 tokens" at bounding box center [531, 401] width 217 height 48
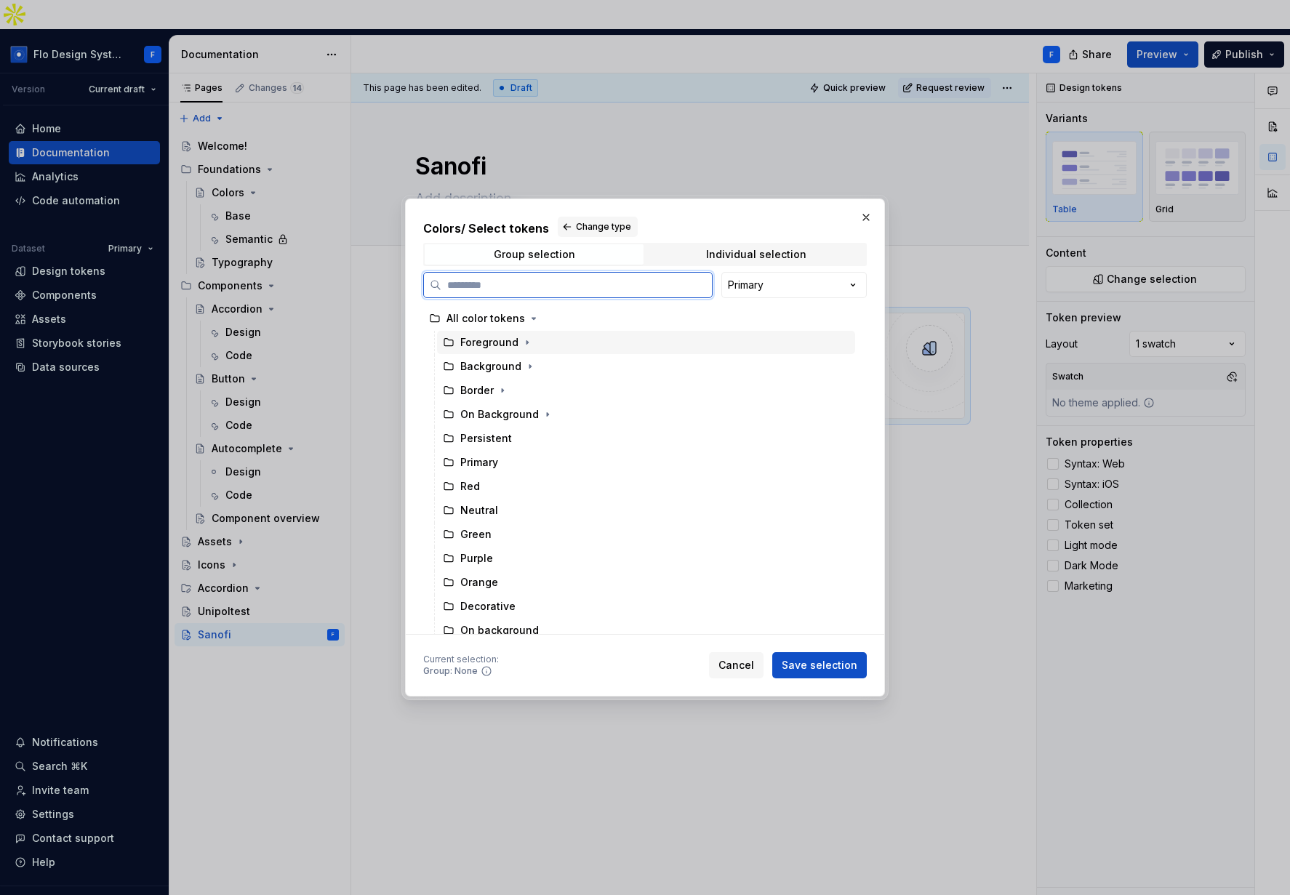
click at [489, 343] on div "Foreground" at bounding box center [489, 342] width 58 height 15
click at [805, 667] on span "Save selection" at bounding box center [820, 665] width 76 height 15
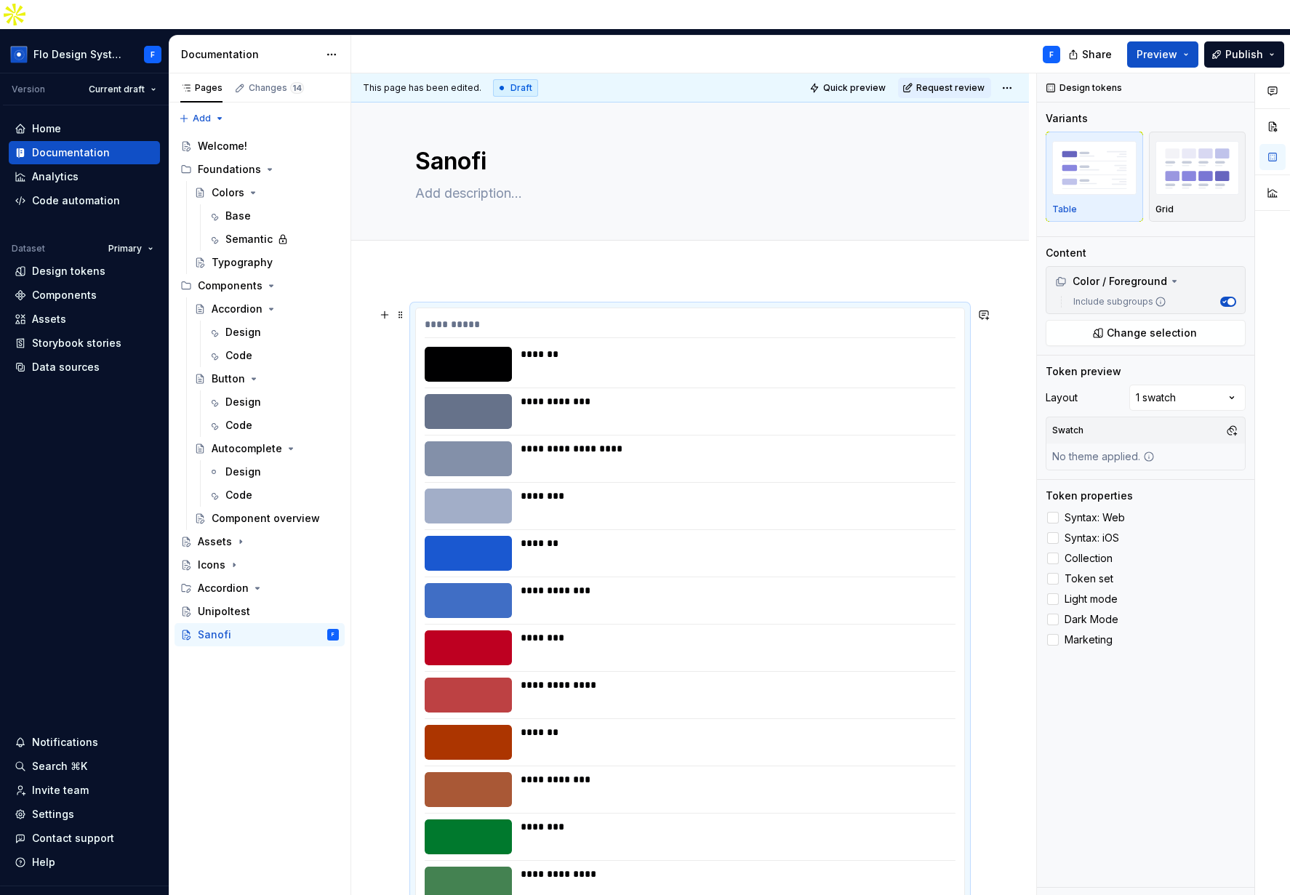
drag, startPoint x: 1046, startPoint y: 87, endPoint x: 1105, endPoint y: 88, distance: 59.6
click at [1102, 111] on div "Variants" at bounding box center [1146, 118] width 200 height 15
click at [1102, 373] on div "Comments Open comments No comments yet Select ‘Comment’ from the block context …" at bounding box center [1163, 498] width 253 height 851
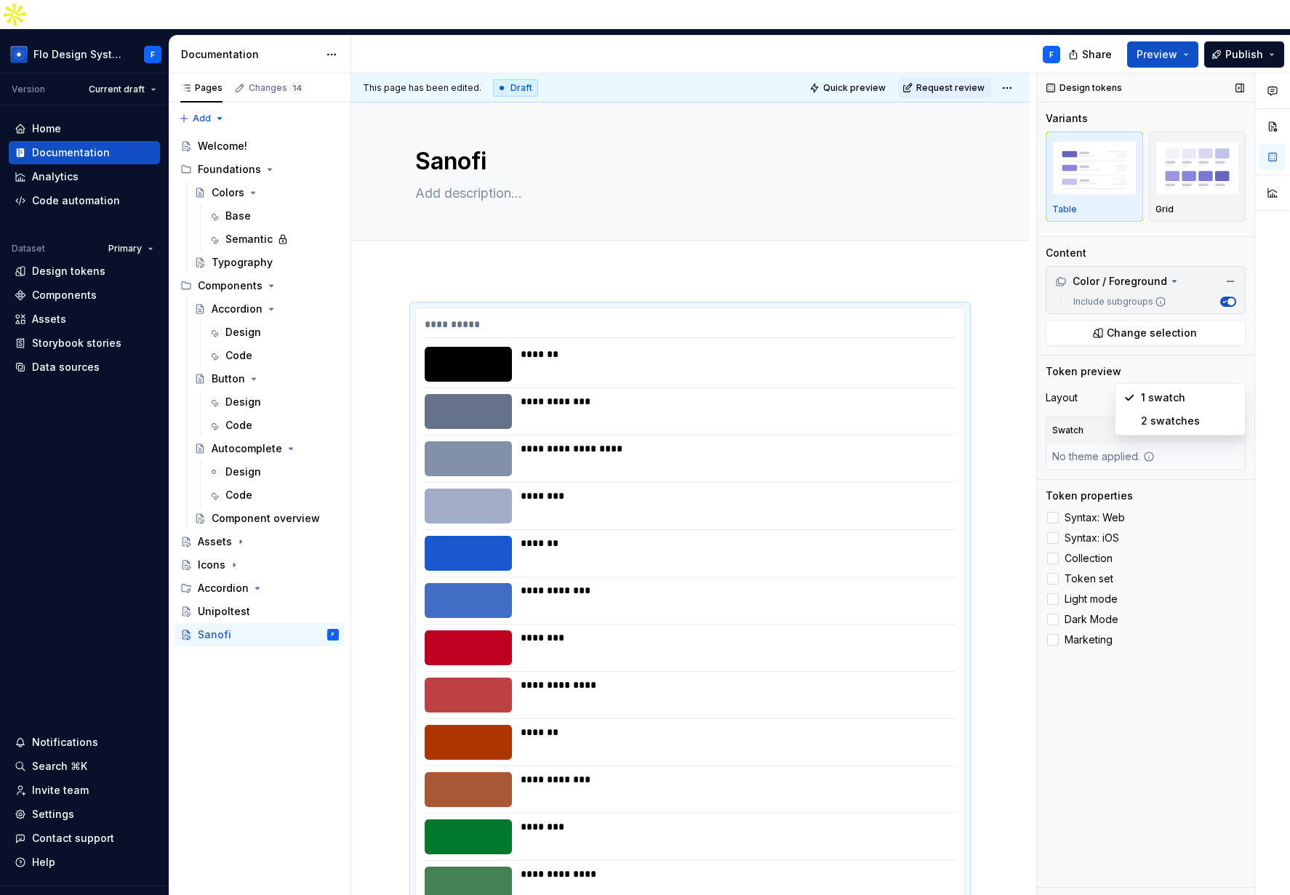
drag, startPoint x: 1170, startPoint y: 422, endPoint x: 1142, endPoint y: 409, distance: 31.2
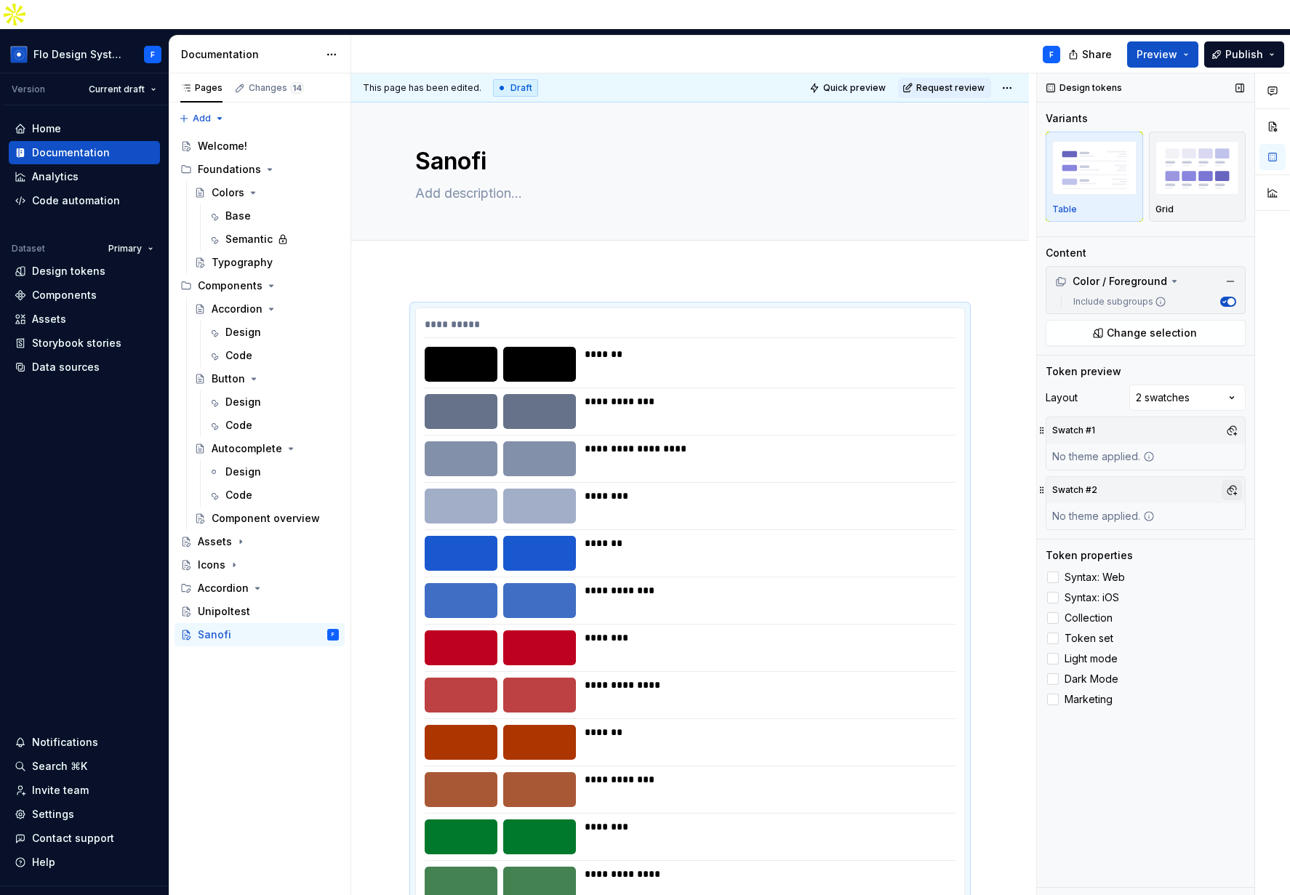
click at [1102, 480] on button "button" at bounding box center [1232, 490] width 20 height 20
click at [1102, 514] on div "Dark" at bounding box center [1163, 516] width 138 height 15
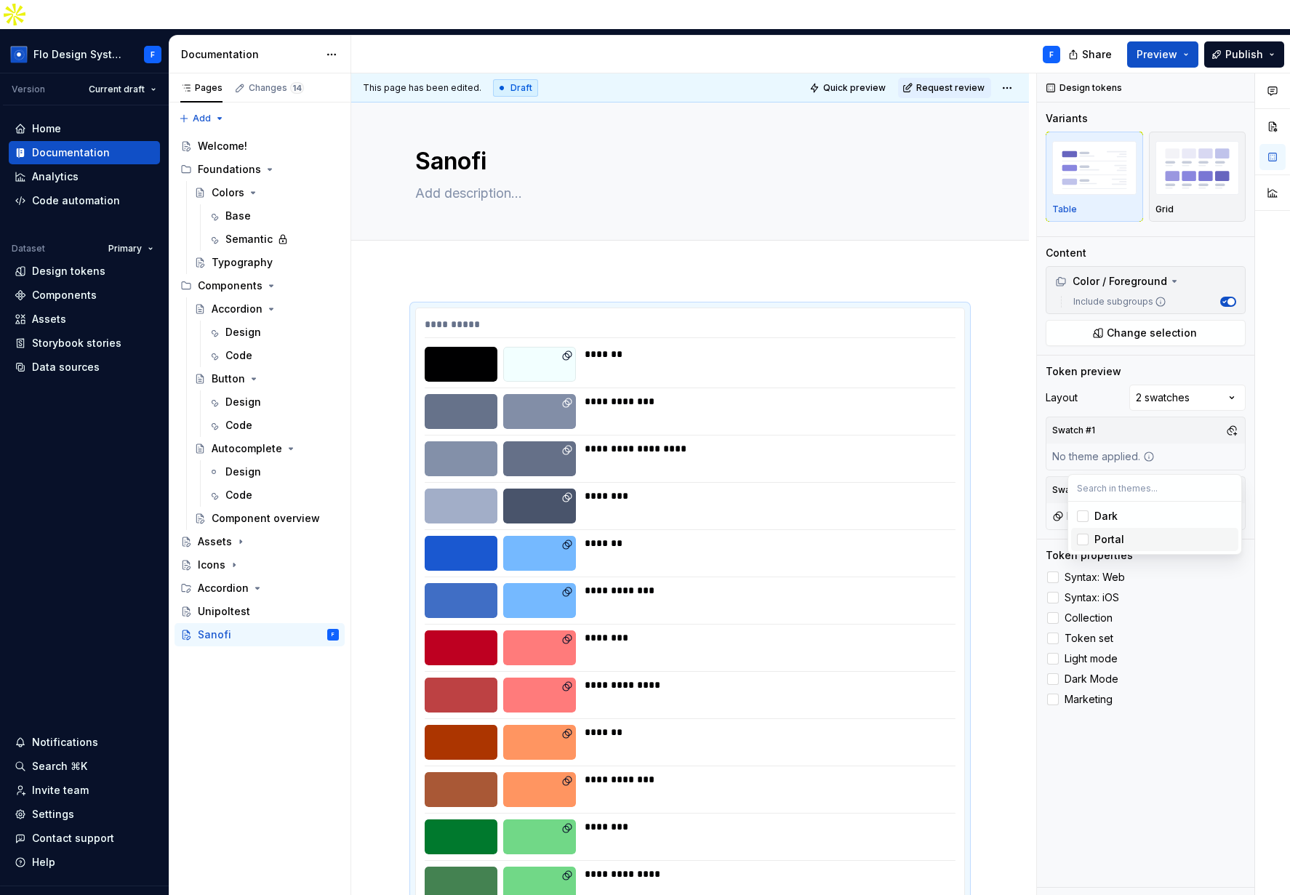
click at [1102, 692] on div "Comments Open comments No comments yet Select ‘Comment’ from the block context …" at bounding box center [1163, 498] width 253 height 851
click at [1075, 571] on span "Syntax: Web" at bounding box center [1094, 577] width 60 height 12
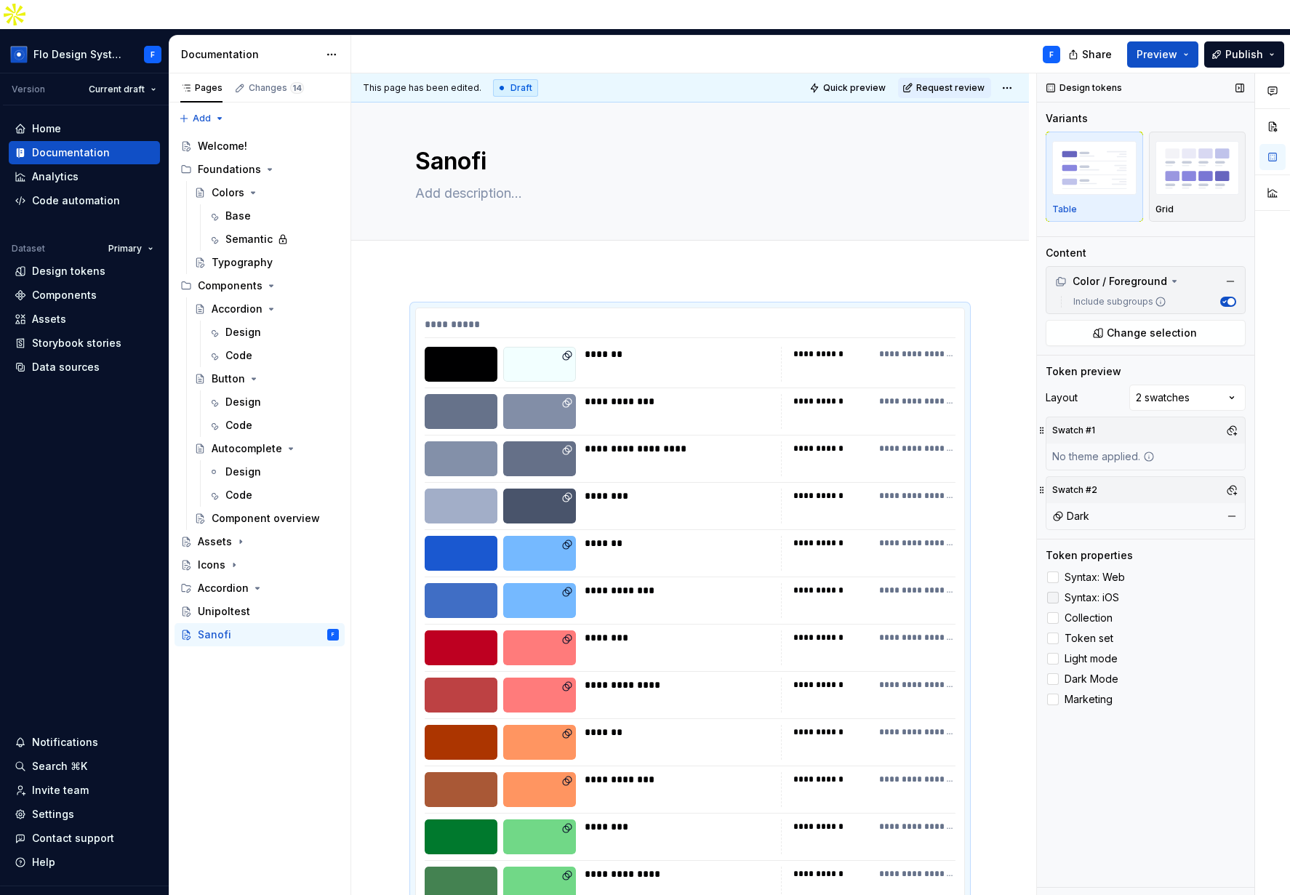
click at [1079, 592] on span "Syntax: iOS" at bounding box center [1091, 598] width 55 height 12
click at [1081, 612] on span "Collection" at bounding box center [1088, 618] width 48 height 12
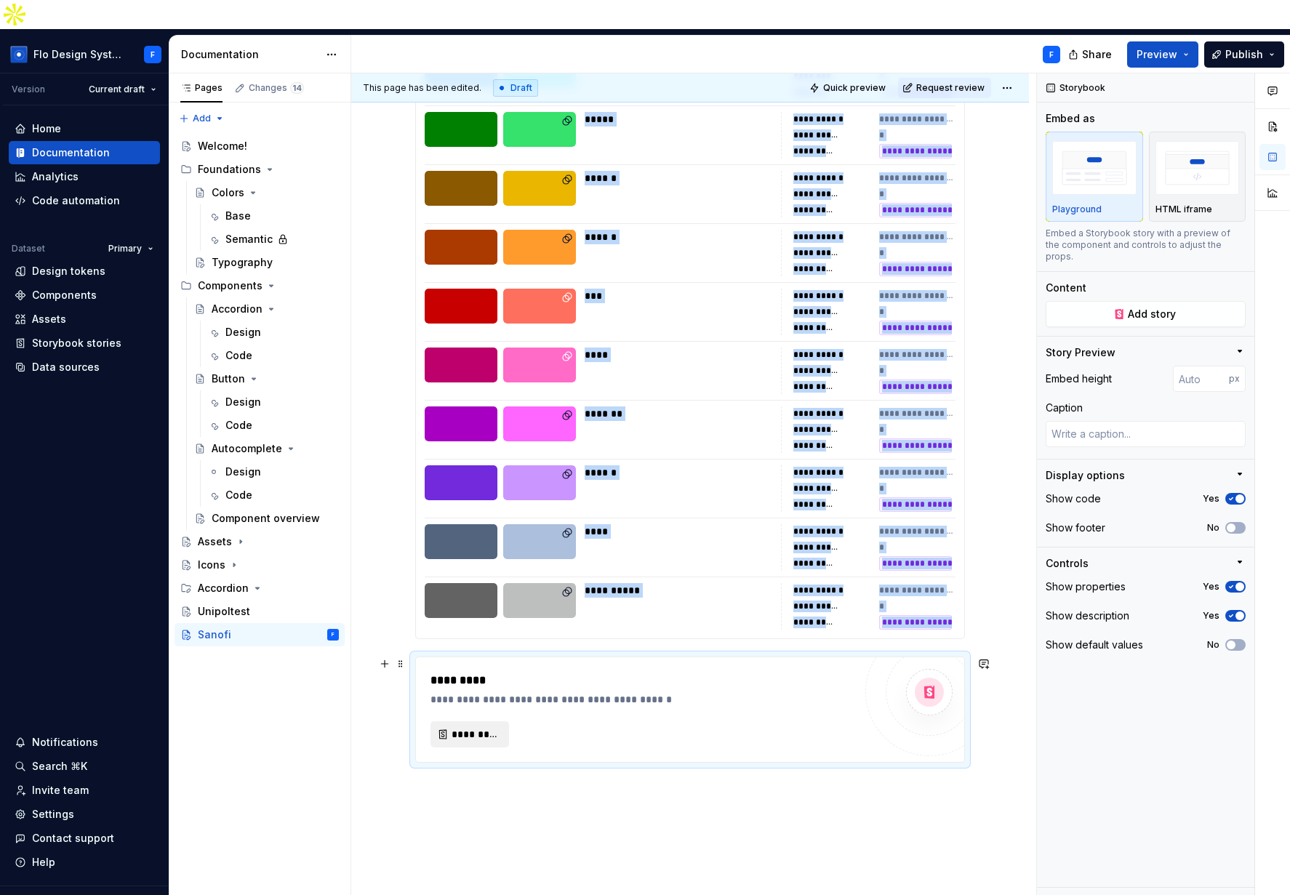
click at [459, 727] on span "*********" at bounding box center [476, 734] width 48 height 15
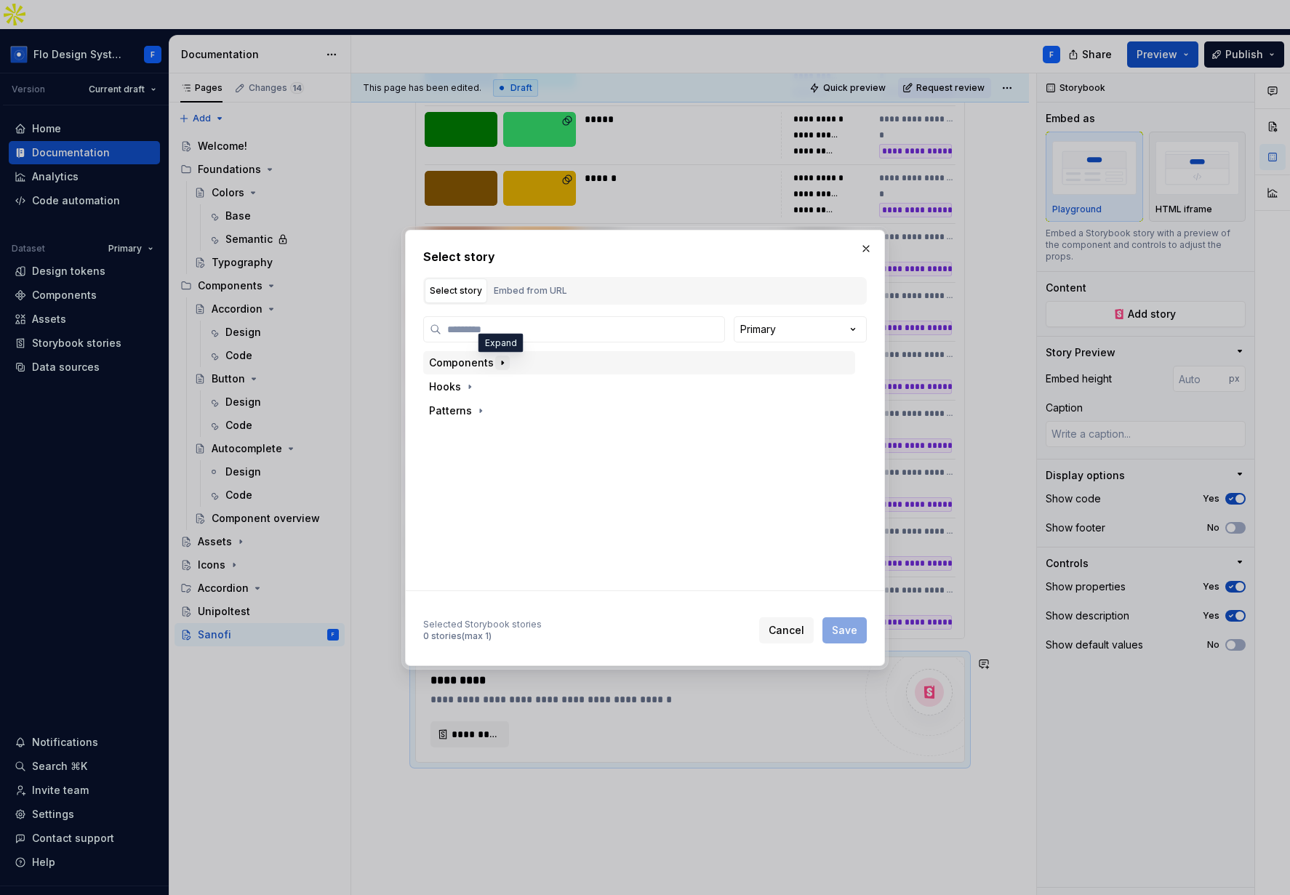
click at [502, 364] on icon "button" at bounding box center [503, 363] width 12 height 12
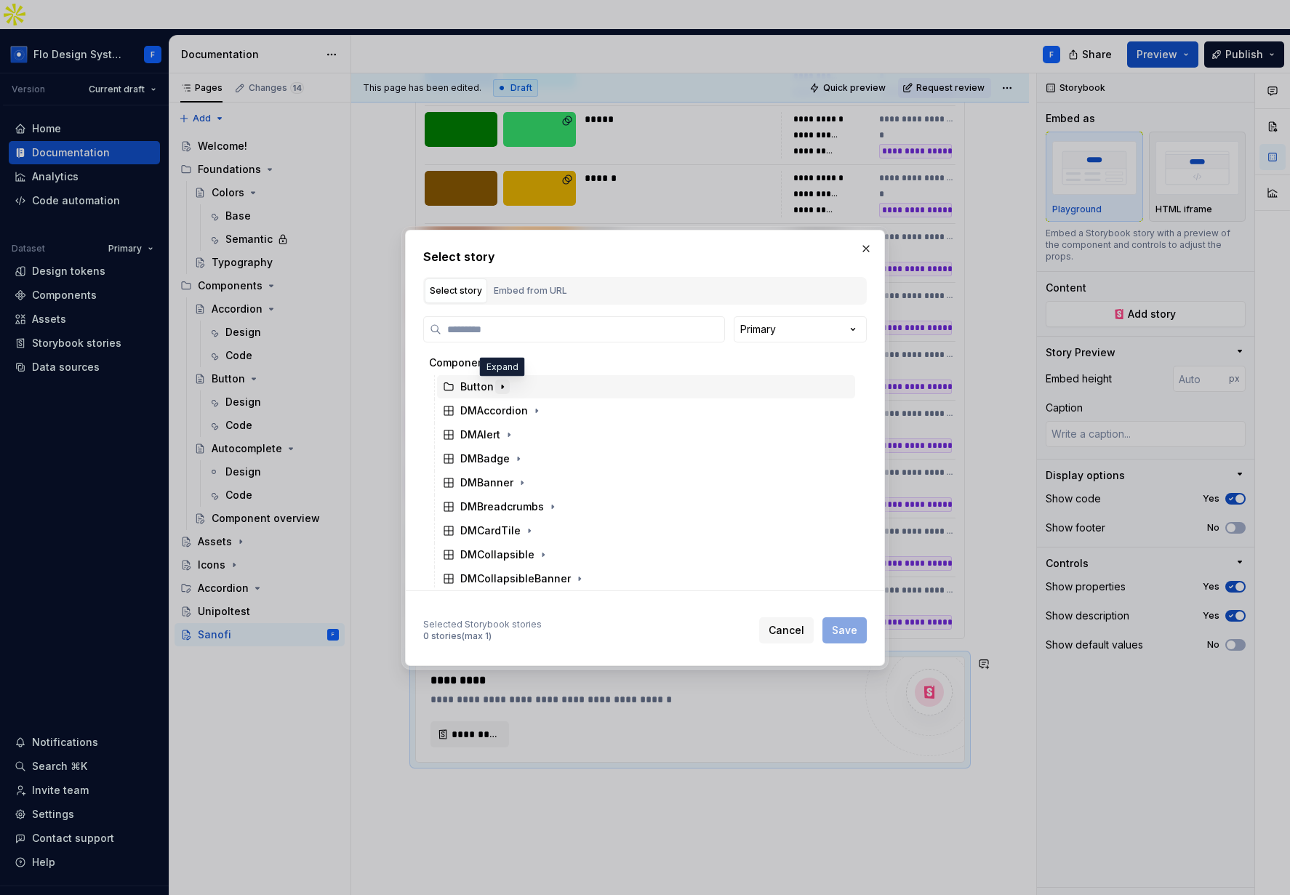
click at [502, 389] on icon "button" at bounding box center [503, 387] width 12 height 12
click at [549, 414] on icon "button" at bounding box center [555, 411] width 12 height 12
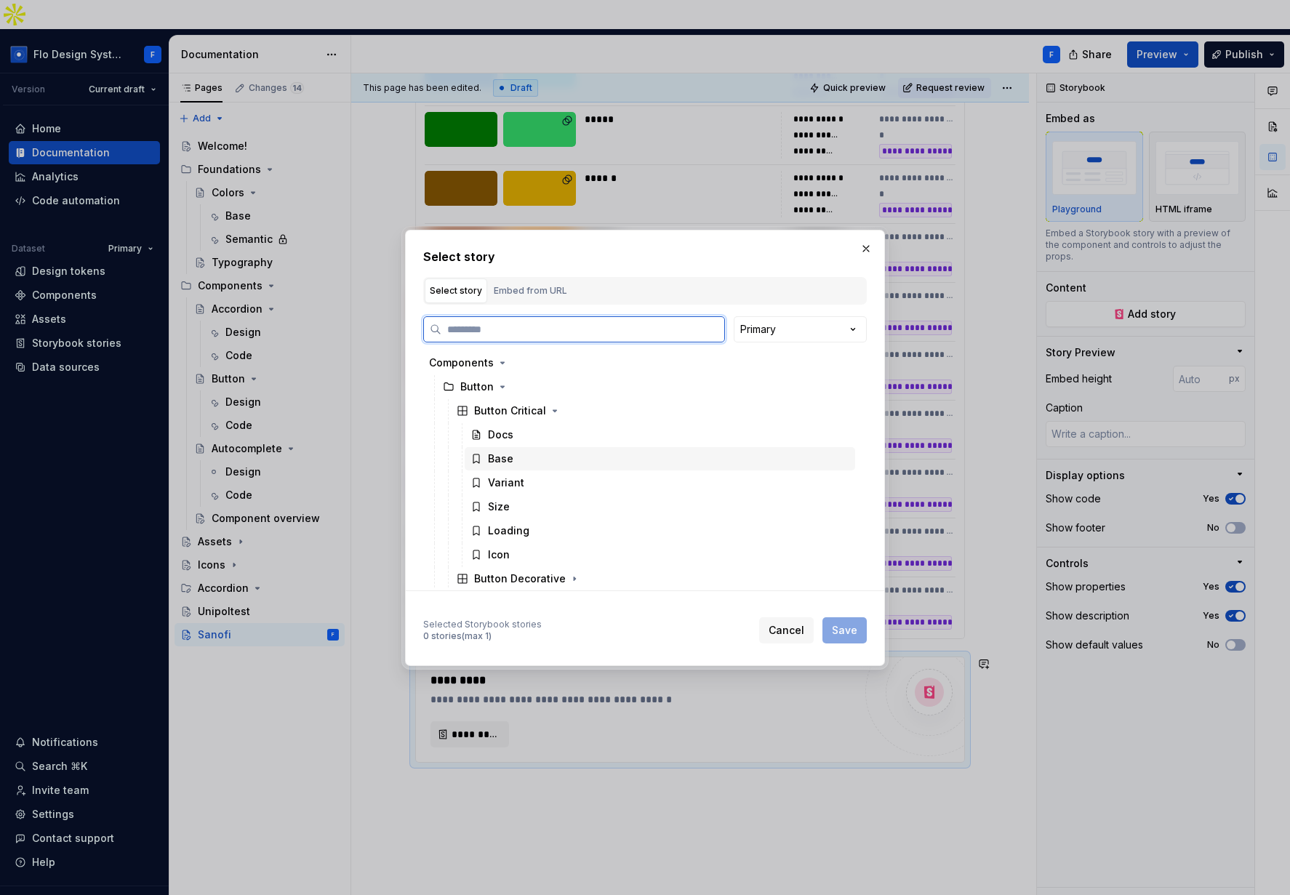
click at [500, 454] on div "Base" at bounding box center [500, 459] width 25 height 15
click at [856, 635] on span "Save" at bounding box center [844, 630] width 25 height 15
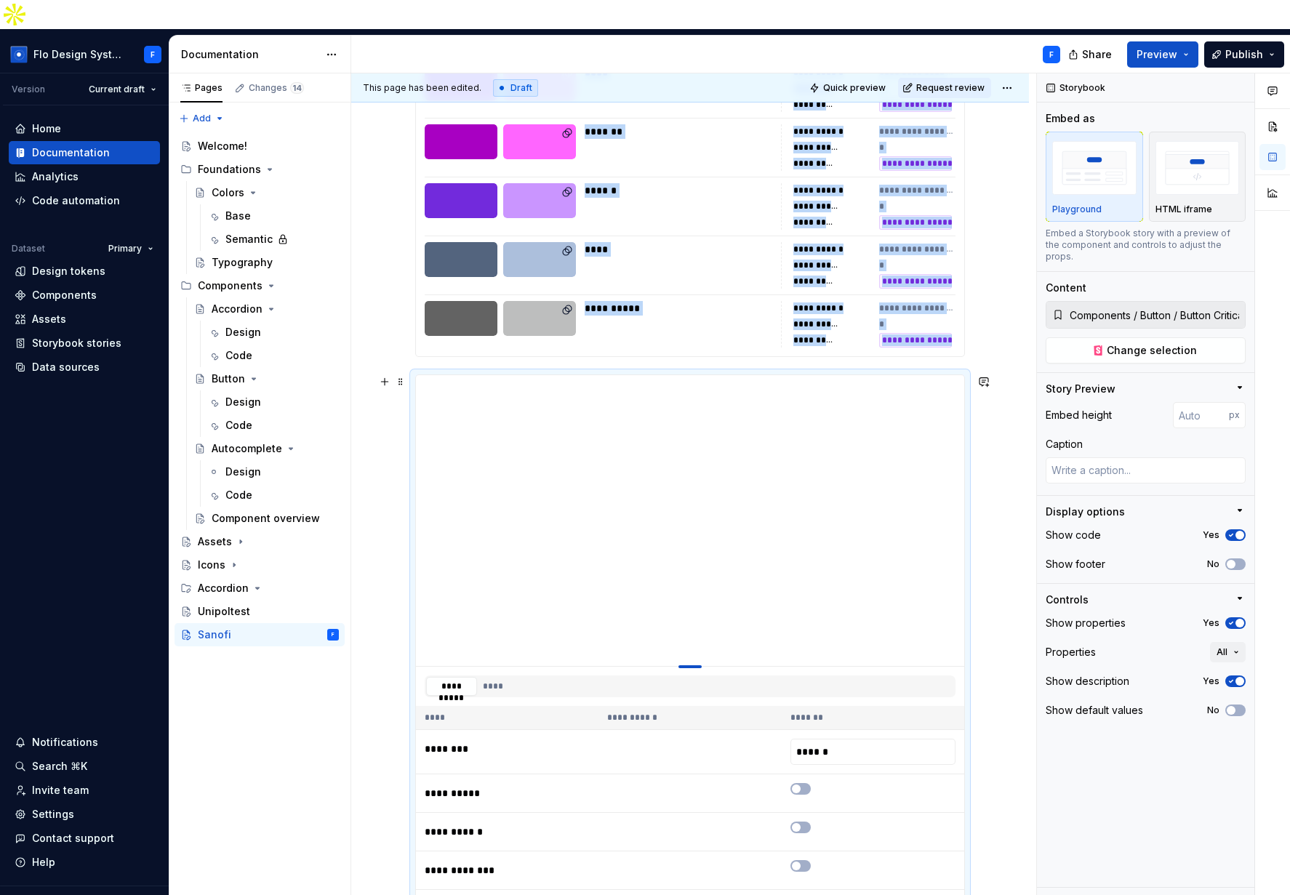
type textarea "*"
type input "399"
type textarea "*"
type input "395"
type textarea "*"
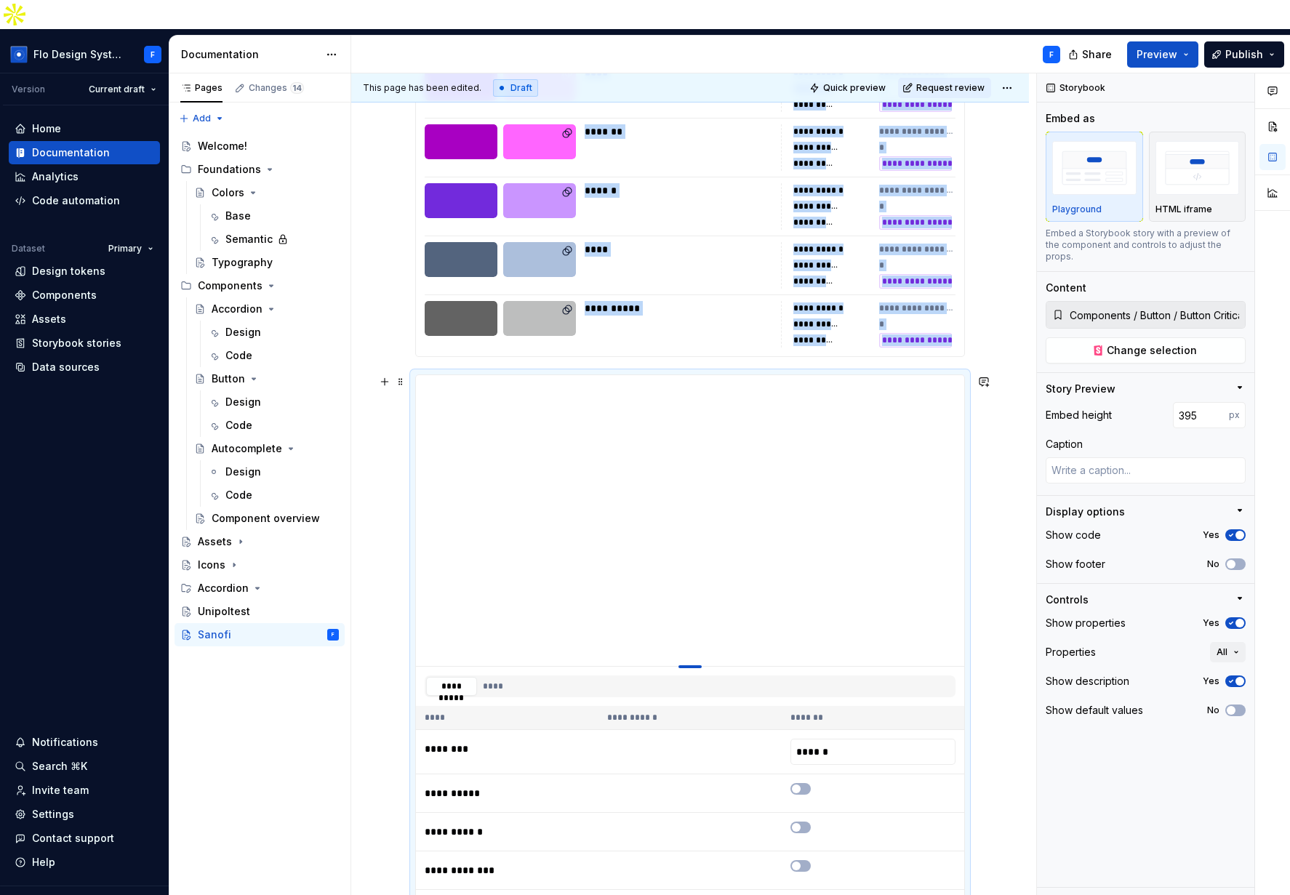
type input "379"
type textarea "*"
type input "341"
type textarea "*"
type input "325"
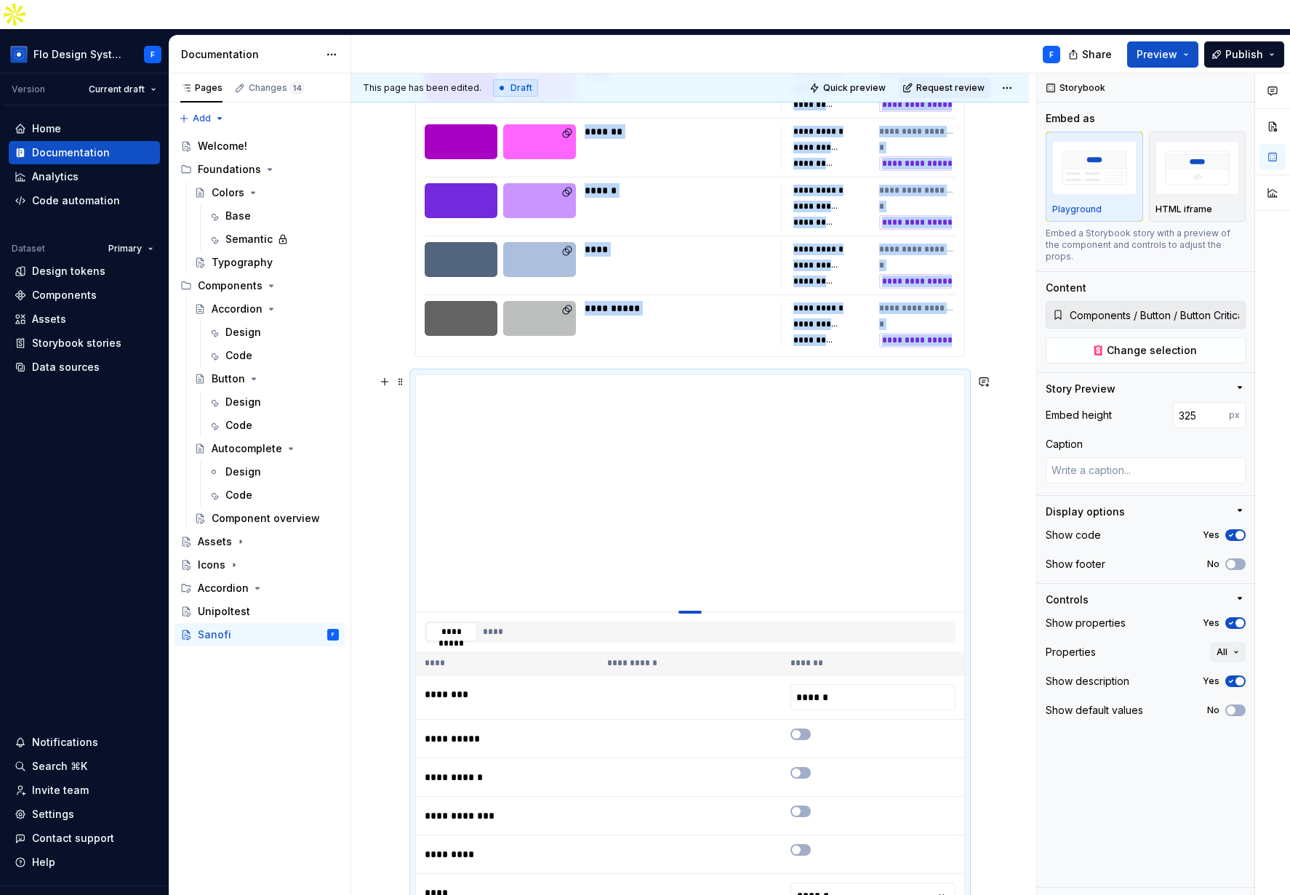
type textarea "*"
type input "302"
type textarea "*"
type input "261"
type textarea "*"
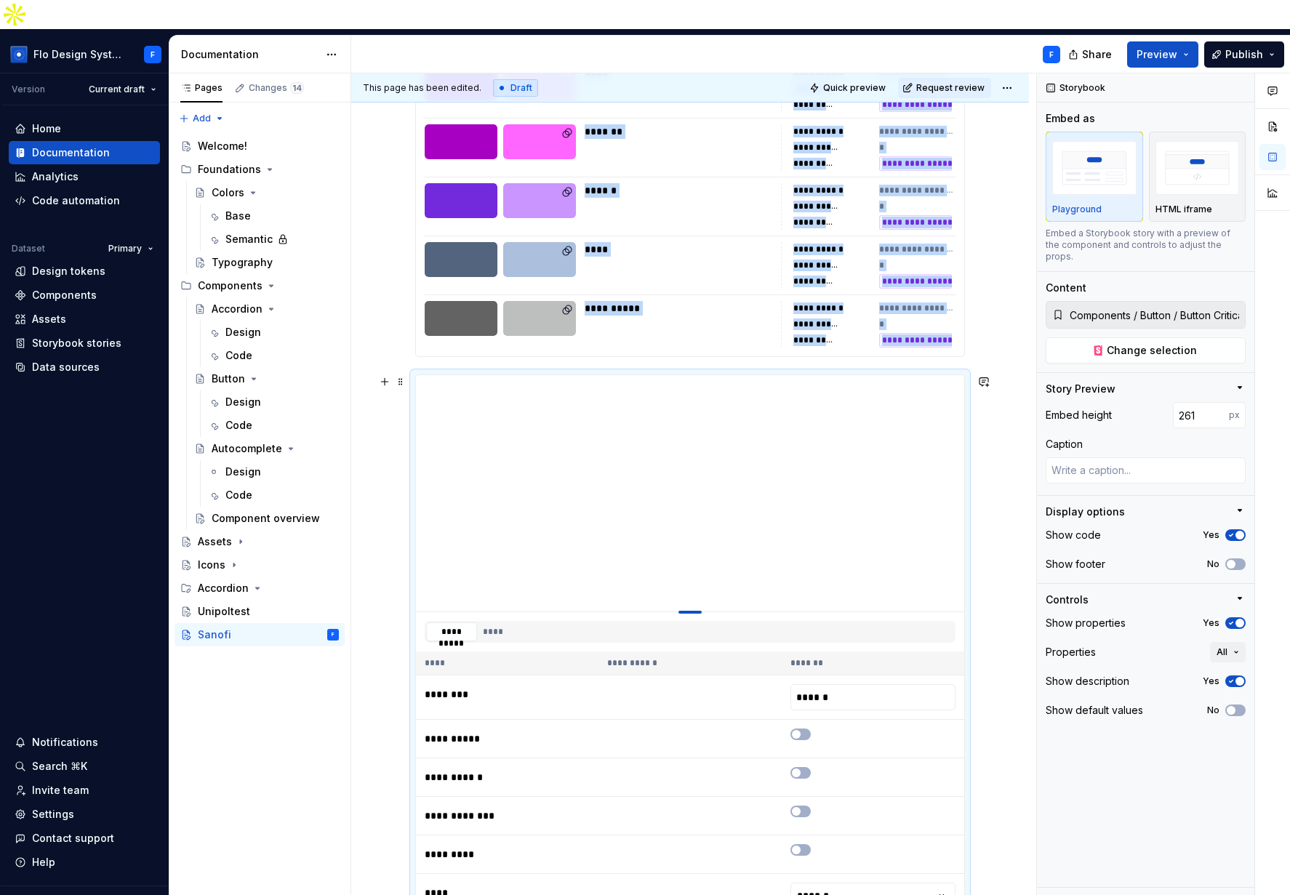
type input "253"
type textarea "*"
type input "242"
type textarea "*"
type input "229"
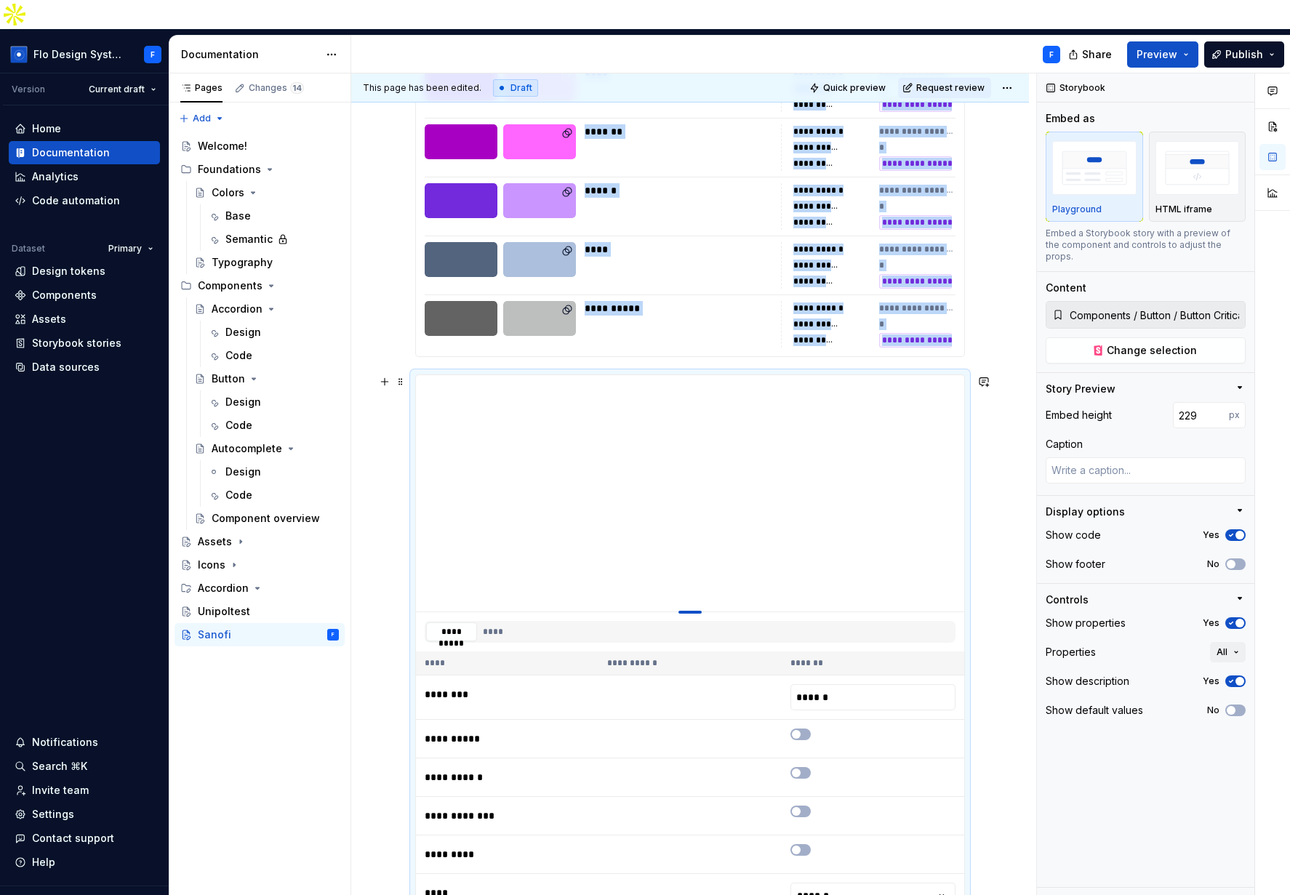
type textarea "*"
type input "221"
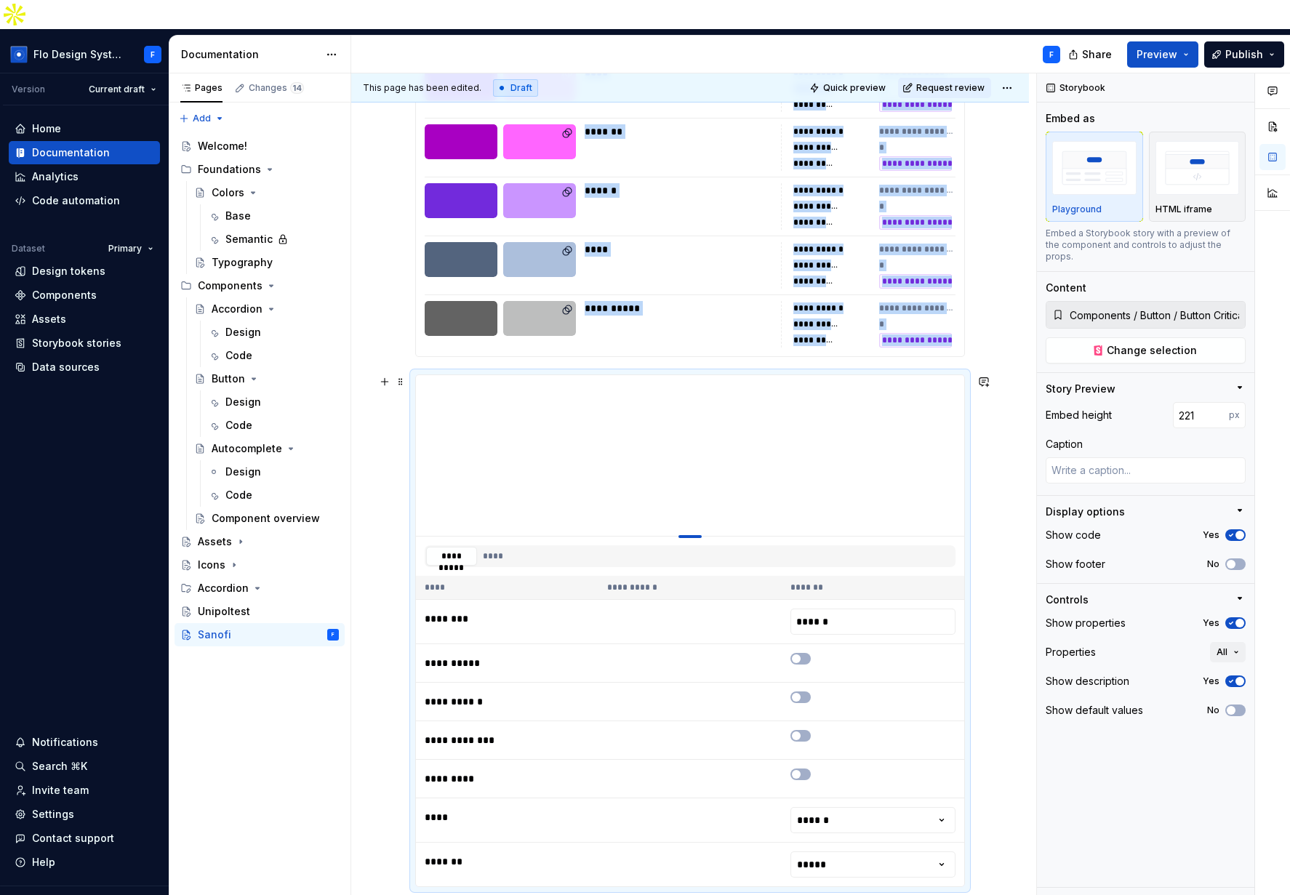
type textarea "*"
type input "215"
type textarea "*"
type input "210"
type textarea "*"
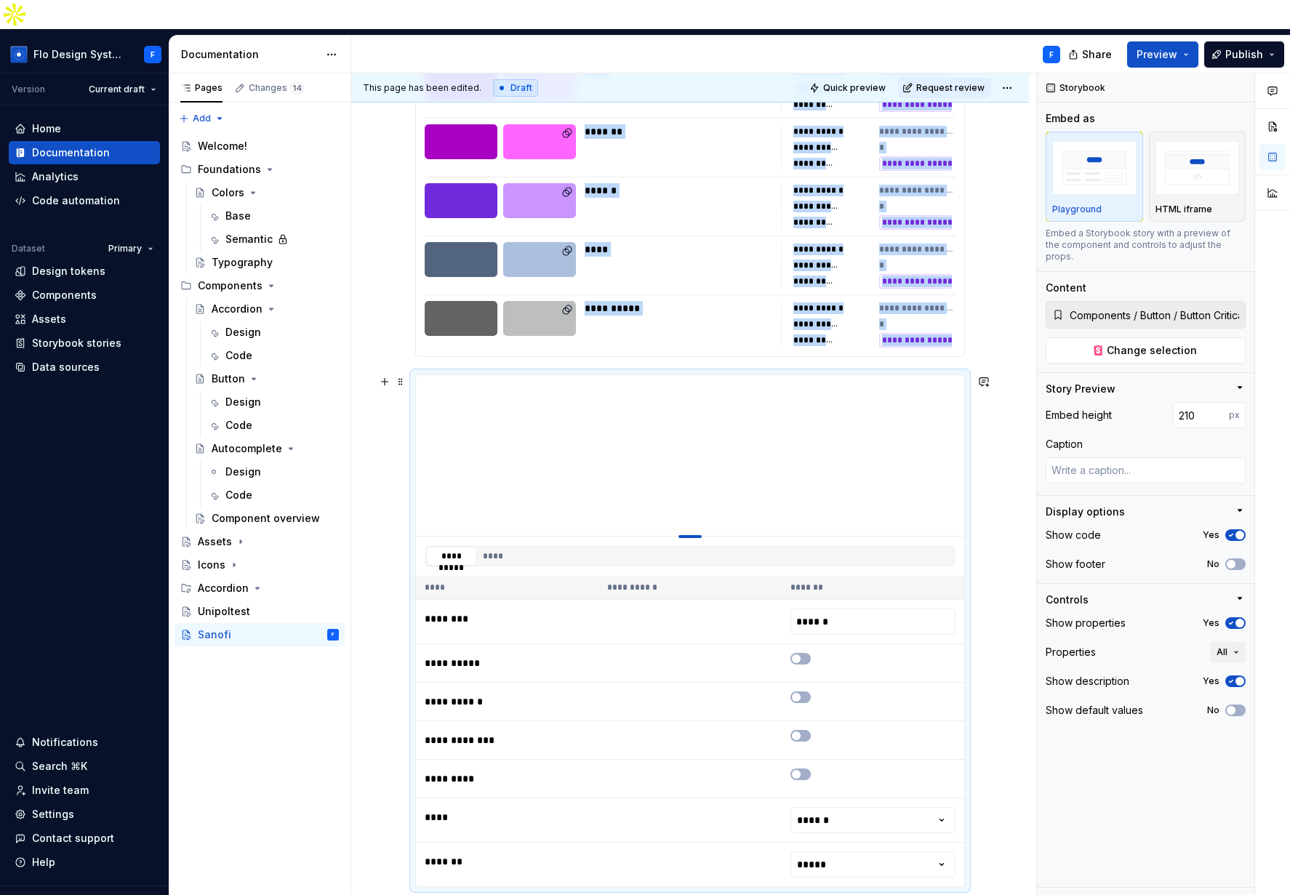
type input "206"
type textarea "*"
type input "201"
type textarea "*"
type input "190"
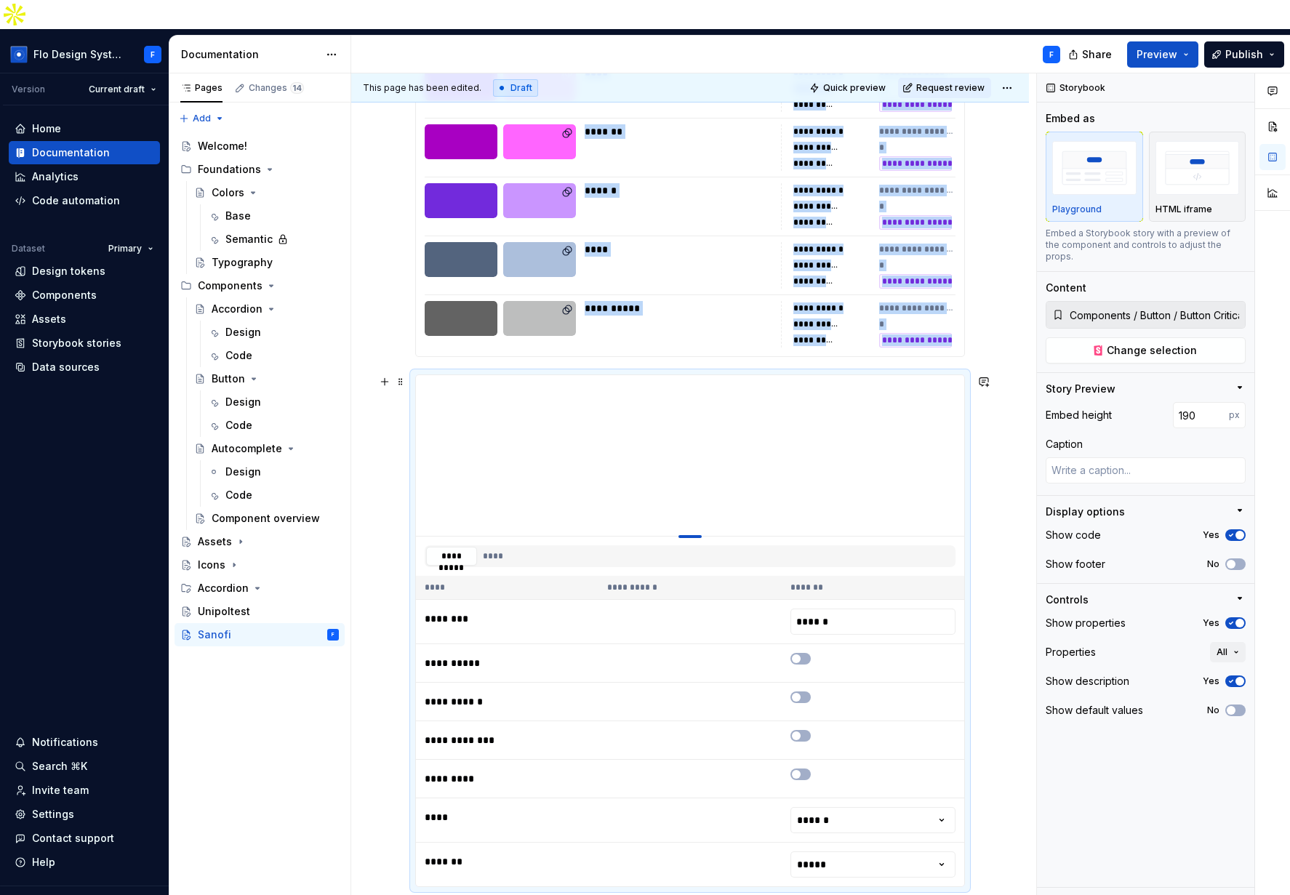
type textarea "*"
type input "186"
type textarea "*"
type input "183"
type textarea "*"
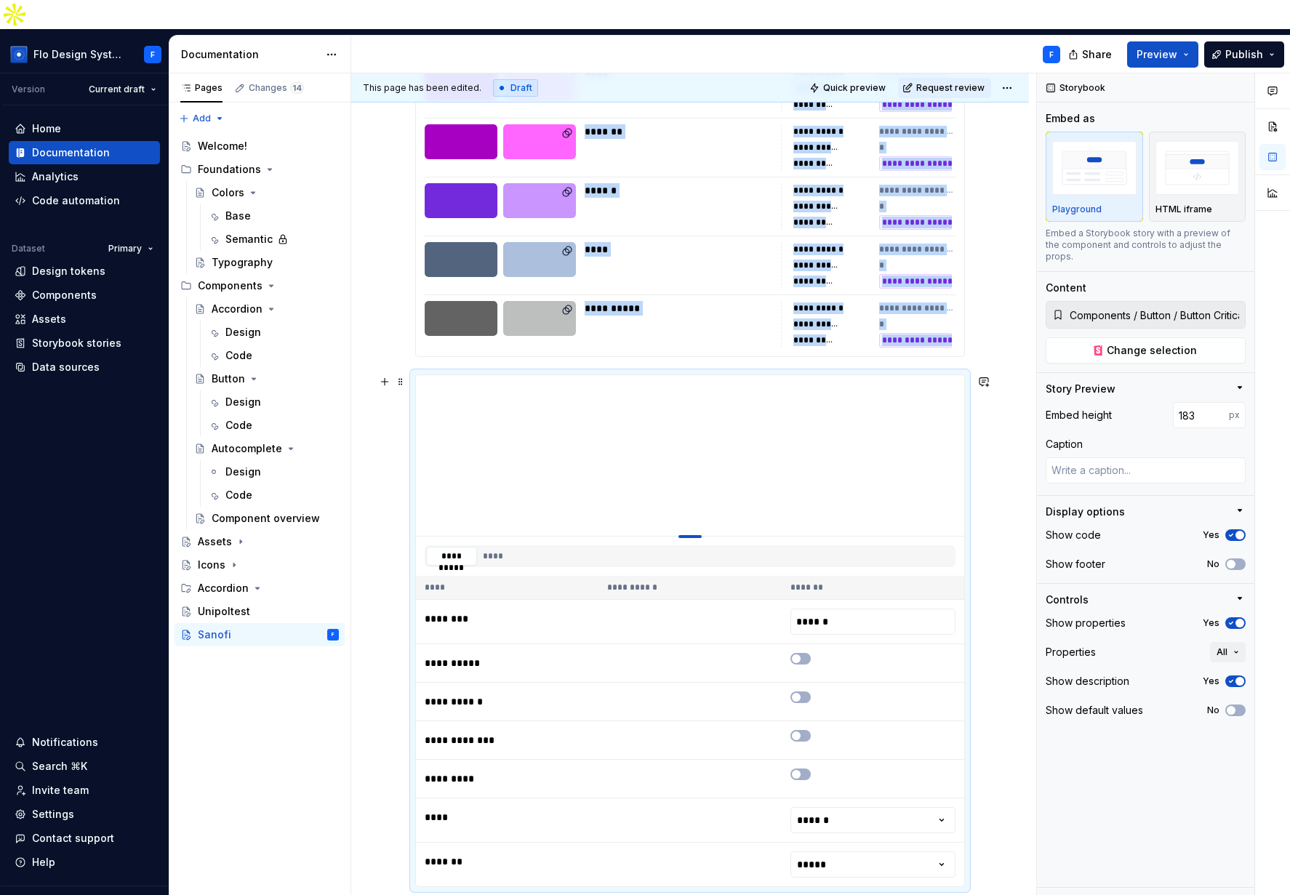
type input "173"
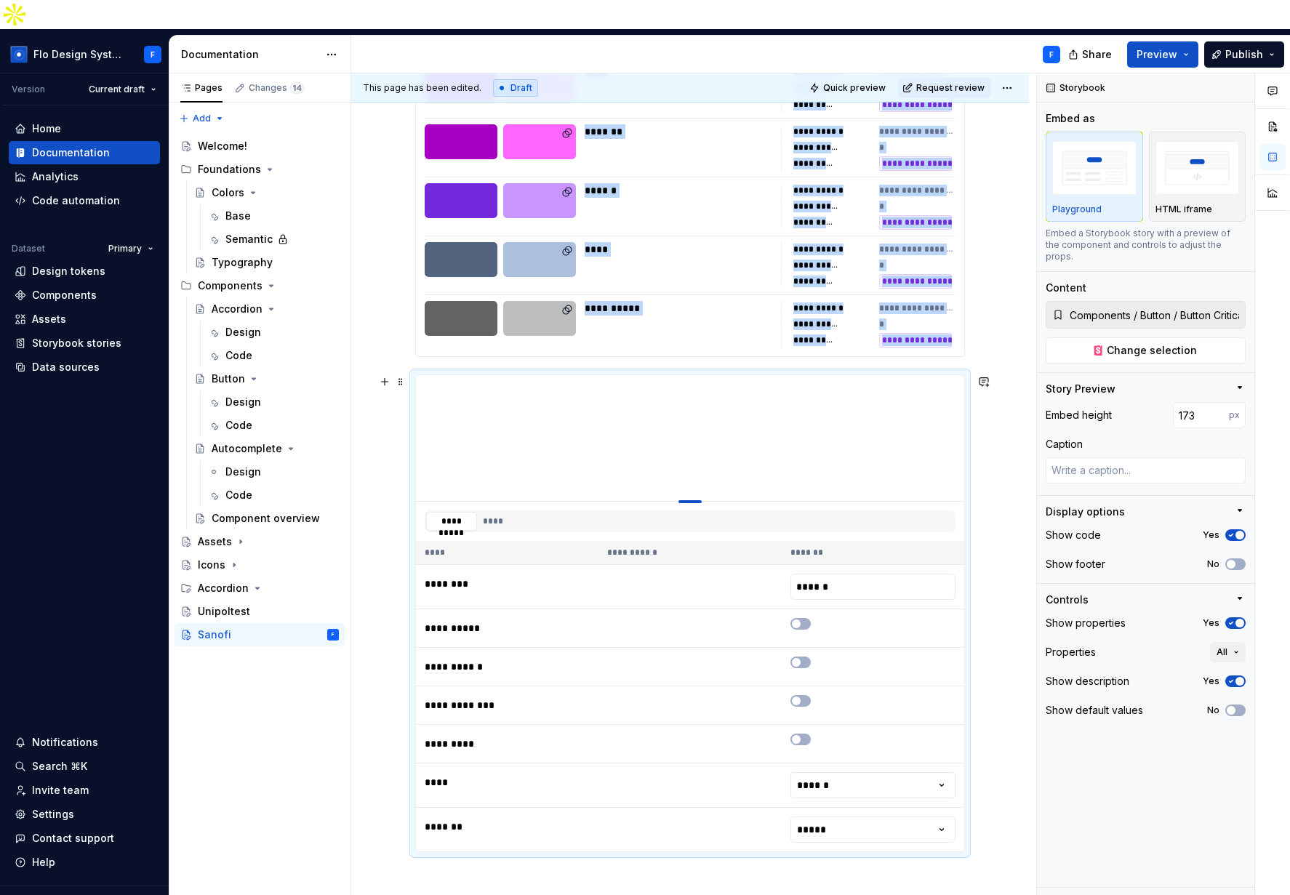
type textarea "*"
type input "168"
type textarea "*"
type input "165"
type textarea "*"
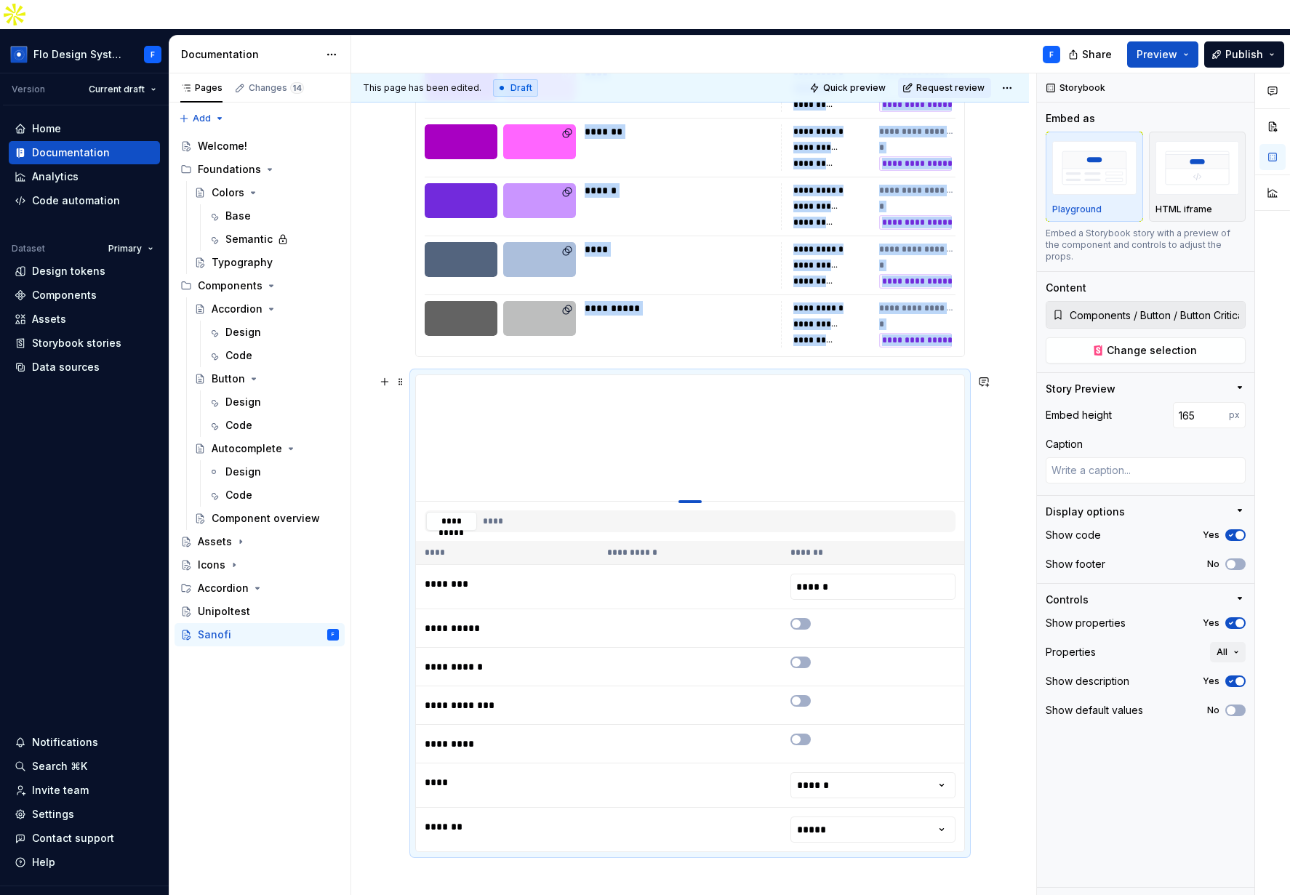
type input "164"
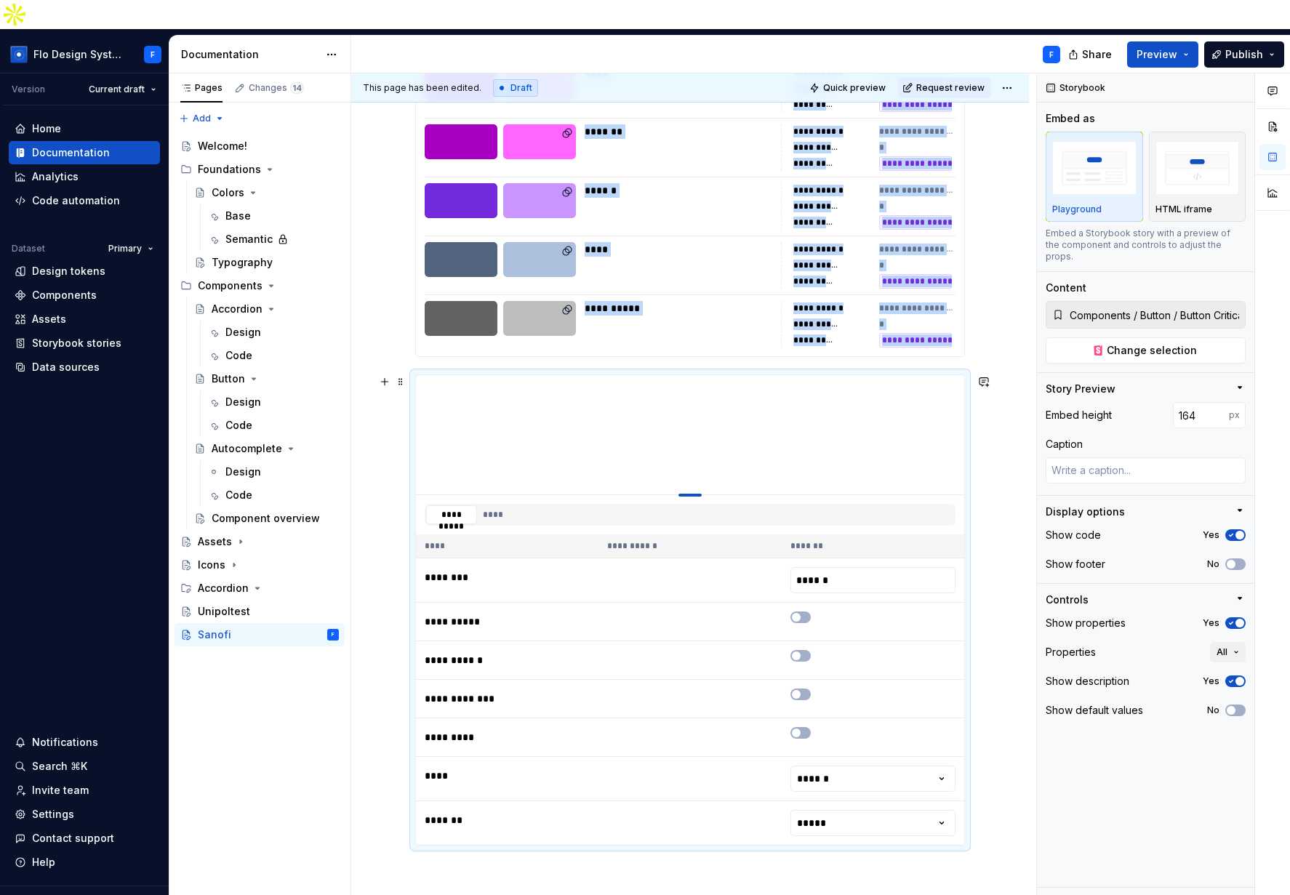
drag, startPoint x: 688, startPoint y: 637, endPoint x: 705, endPoint y: 465, distance: 172.4
click at [1102, 531] on span "button" at bounding box center [1239, 535] width 9 height 9
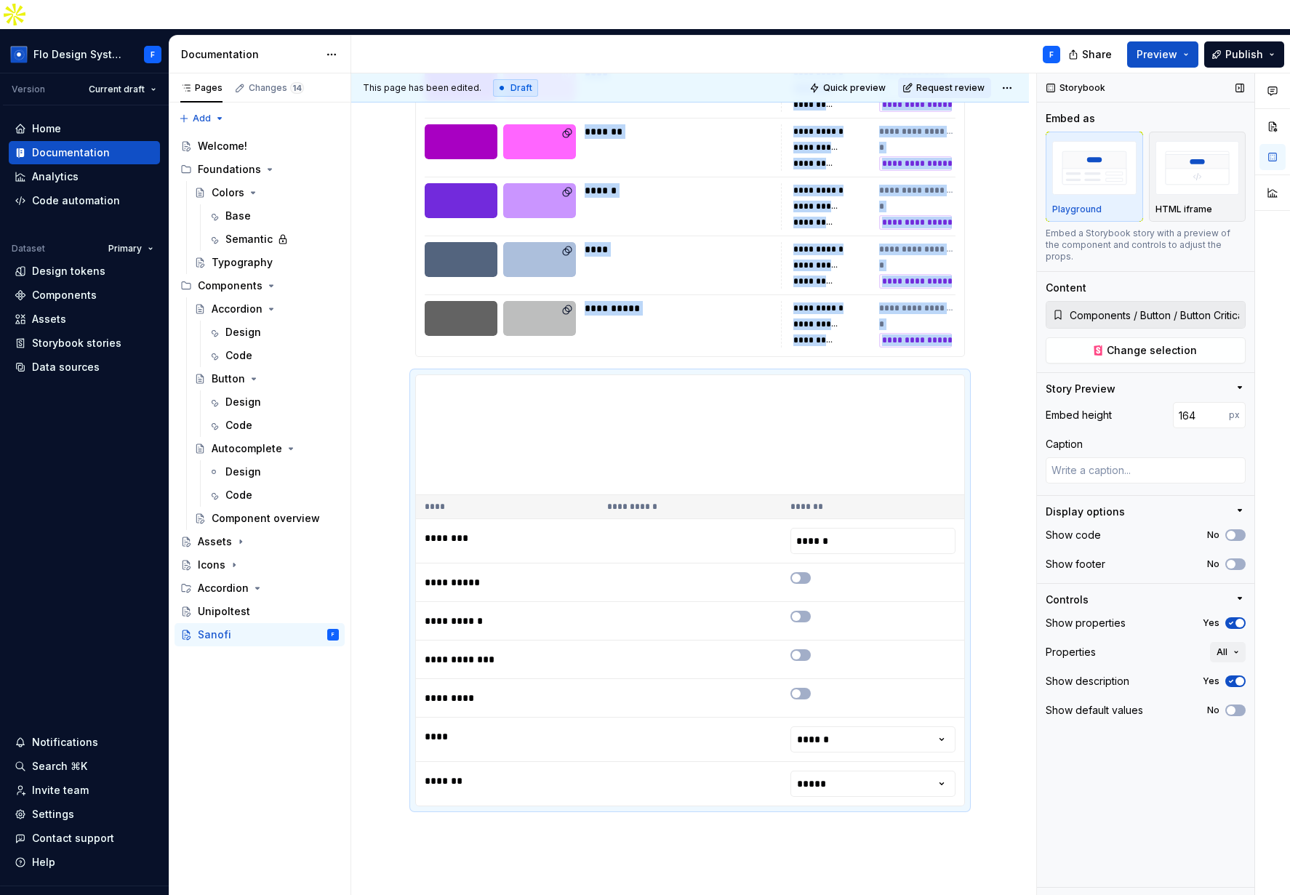
click at [1102, 529] on button "No" at bounding box center [1235, 535] width 20 height 12
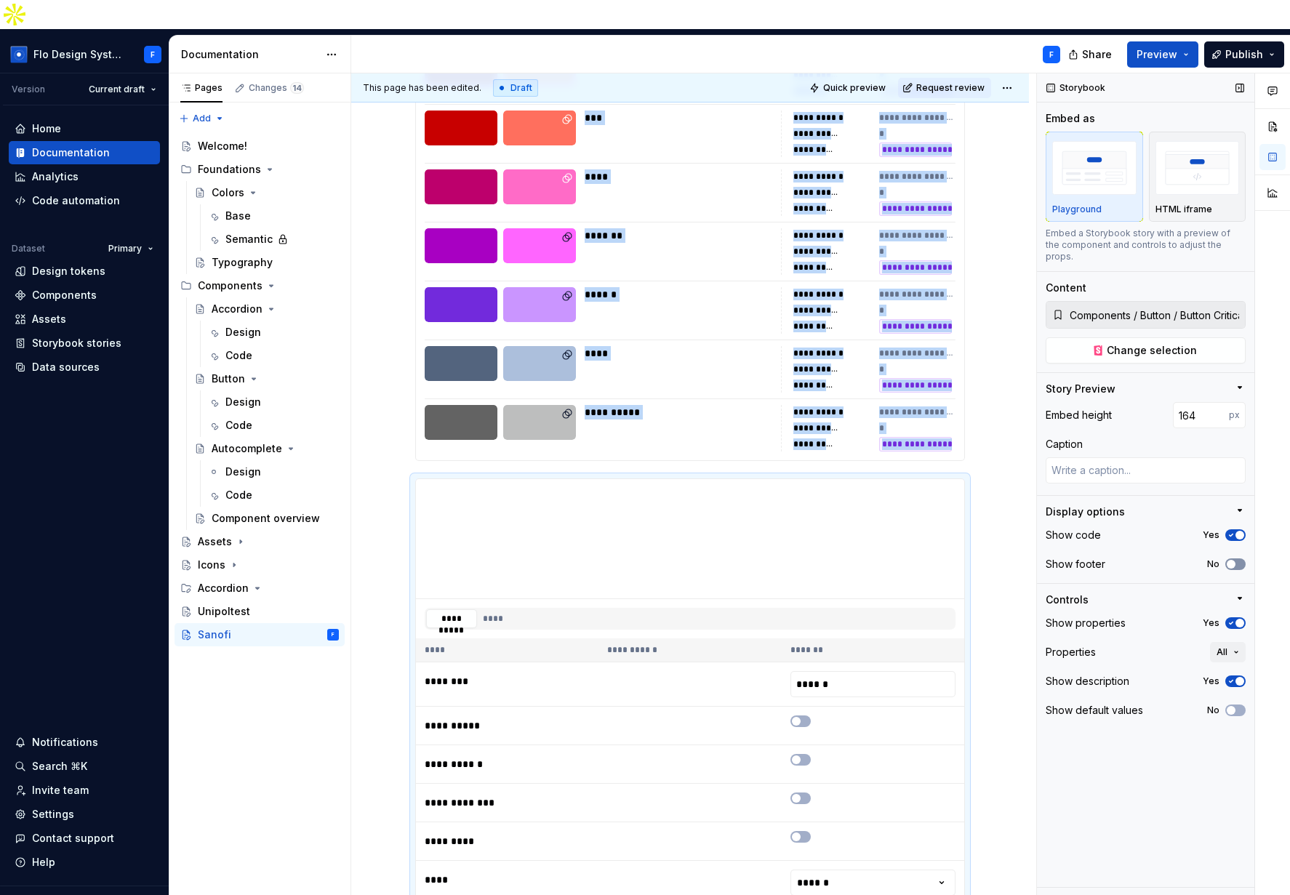
click at [1102, 558] on button "No" at bounding box center [1235, 564] width 20 height 12
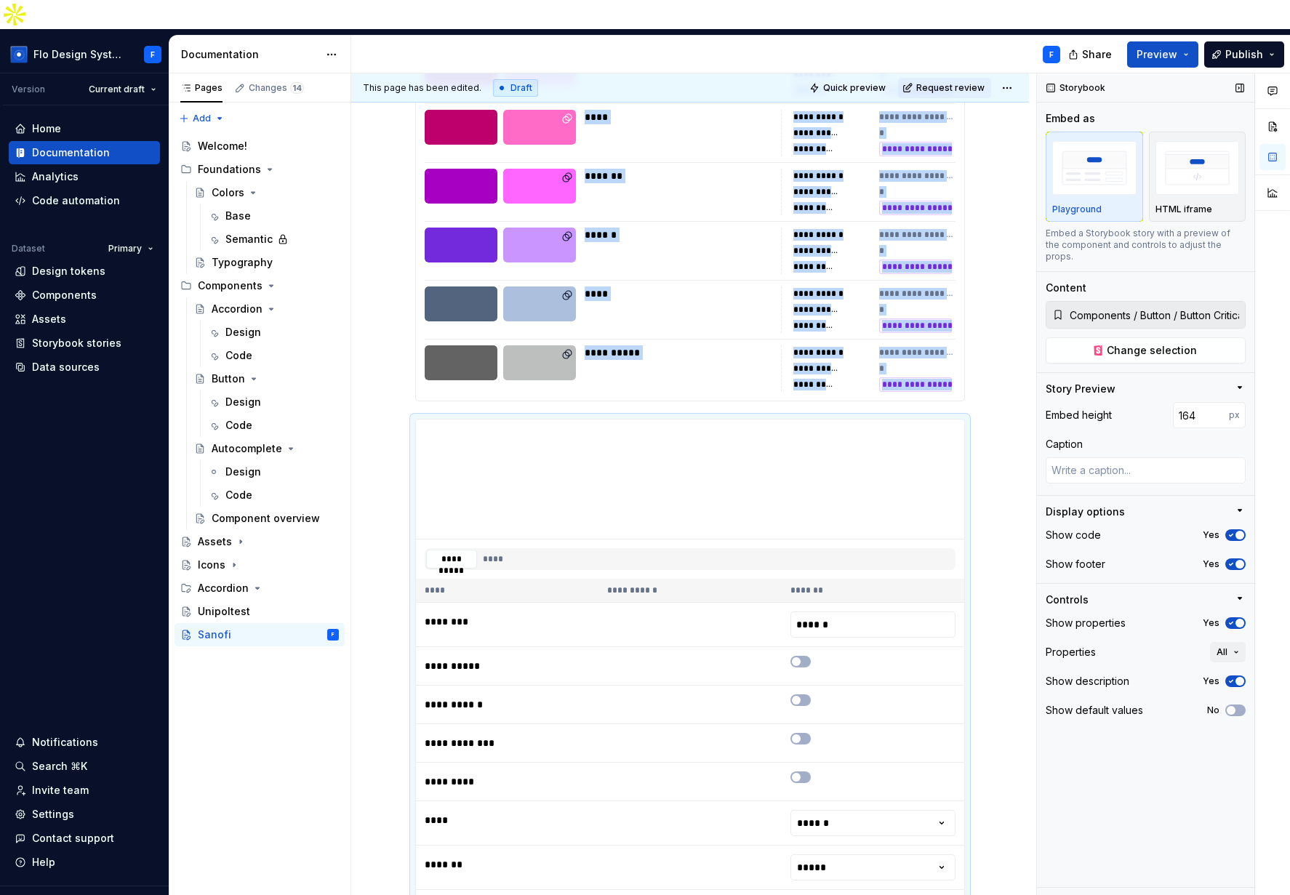
click at [1102, 619] on span "button" at bounding box center [1239, 623] width 9 height 9
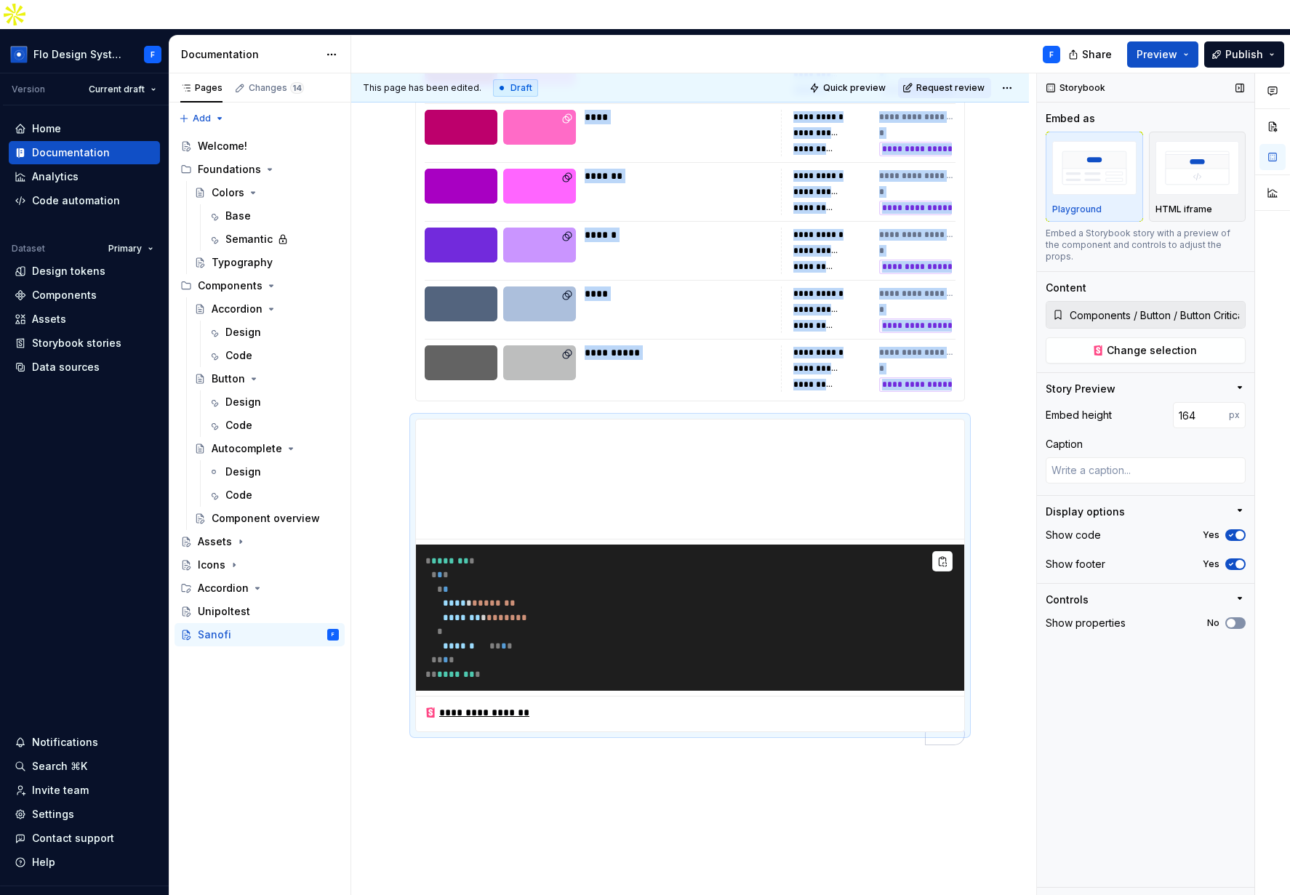
click at [1102, 617] on button "No" at bounding box center [1235, 623] width 20 height 12
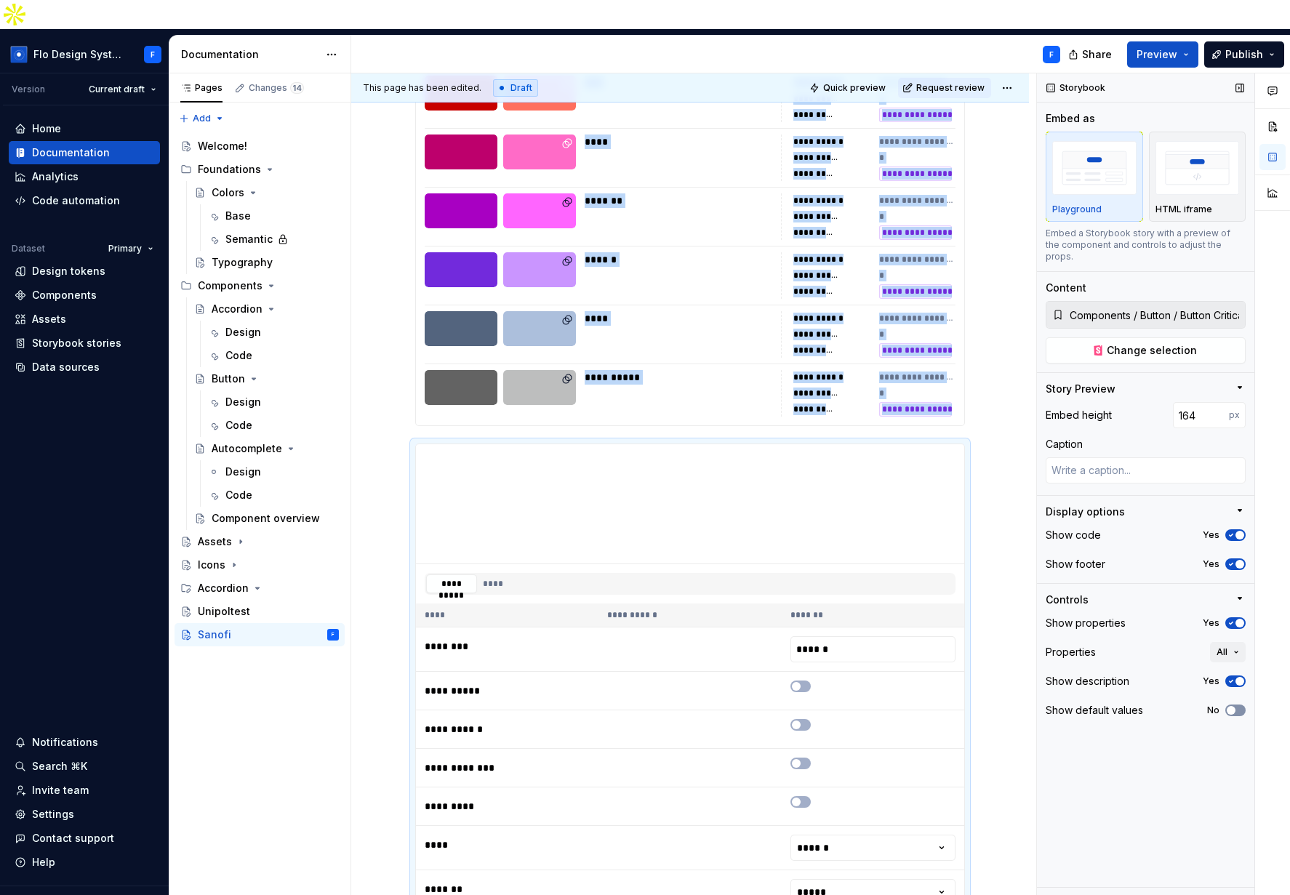
click at [1102, 706] on span "button" at bounding box center [1231, 710] width 9 height 9
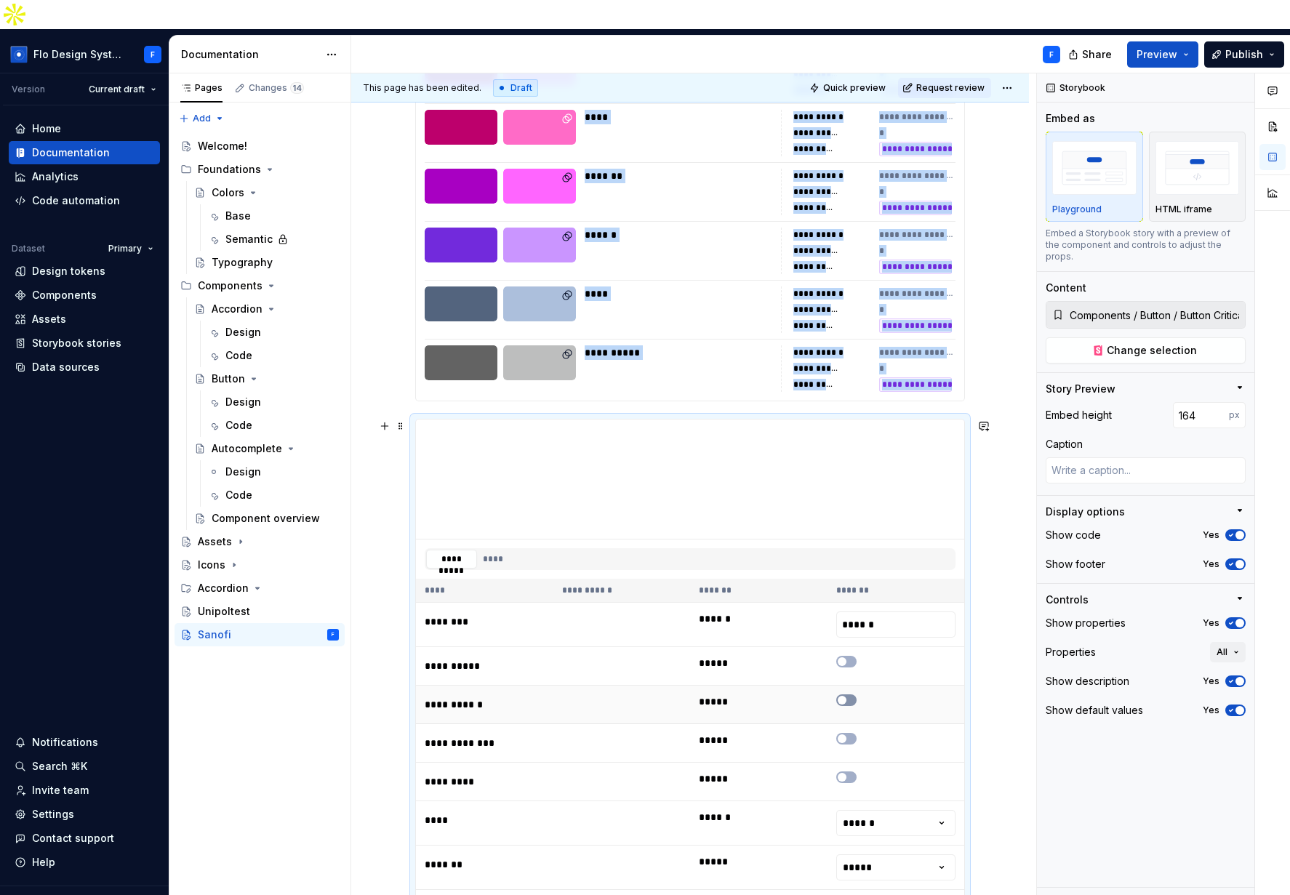
click at [839, 657] on span "To enrich screen reader interactions, please activate Accessibility in Grammarl…" at bounding box center [842, 661] width 9 height 9
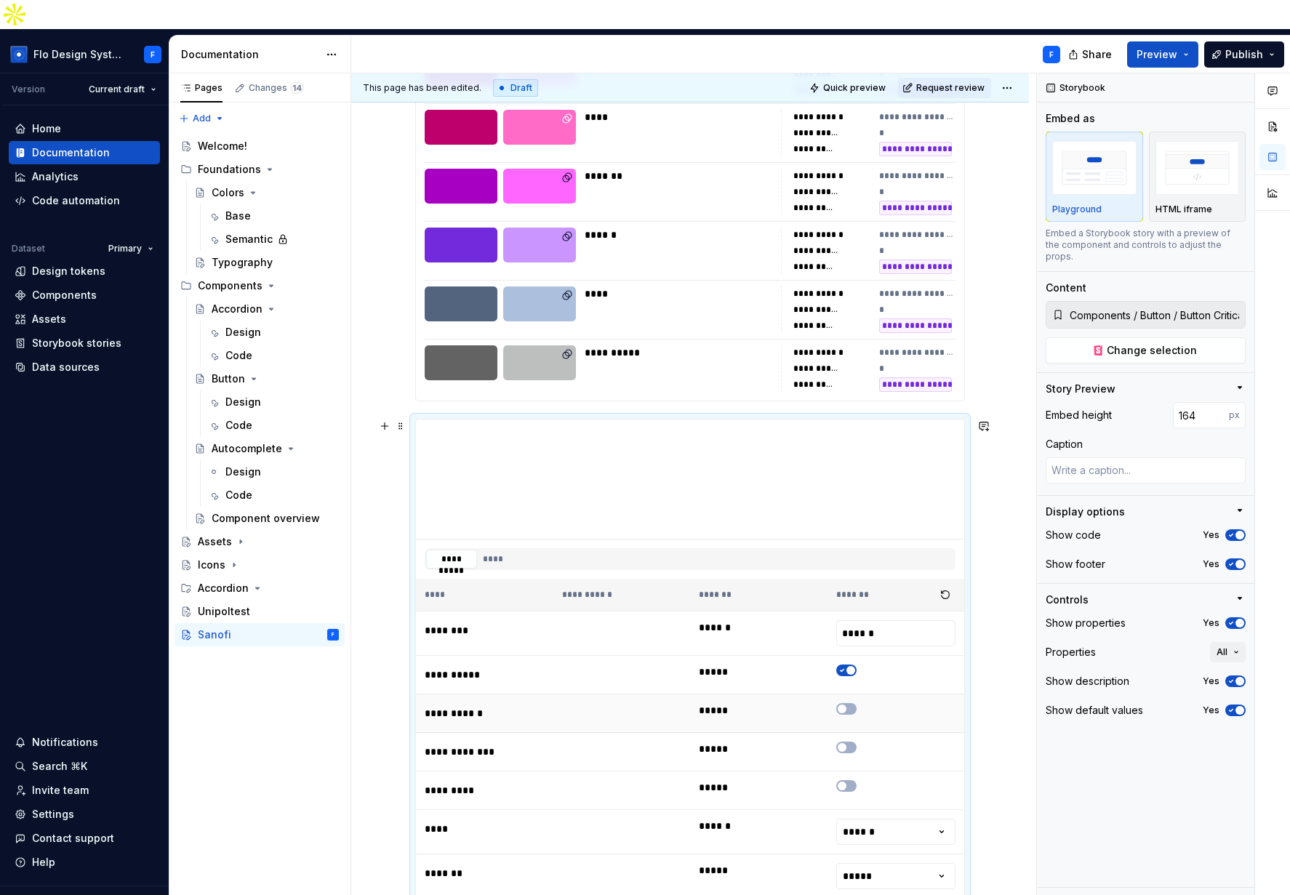
click at [844, 694] on td "To enrich screen reader interactions, please activate Accessibility in Grammarl…" at bounding box center [895, 713] width 137 height 39
drag, startPoint x: 845, startPoint y: 679, endPoint x: 851, endPoint y: 718, distance: 39.7
click at [845, 705] on span "To enrich screen reader interactions, please activate Accessibility in Grammarl…" at bounding box center [842, 709] width 9 height 9
click at [849, 742] on button "To enrich screen reader interactions, please activate Accessibility in Grammarl…" at bounding box center [846, 748] width 20 height 12
click at [850, 780] on button "To enrich screen reader interactions, please activate Accessibility in Grammarl…" at bounding box center [846, 786] width 20 height 12
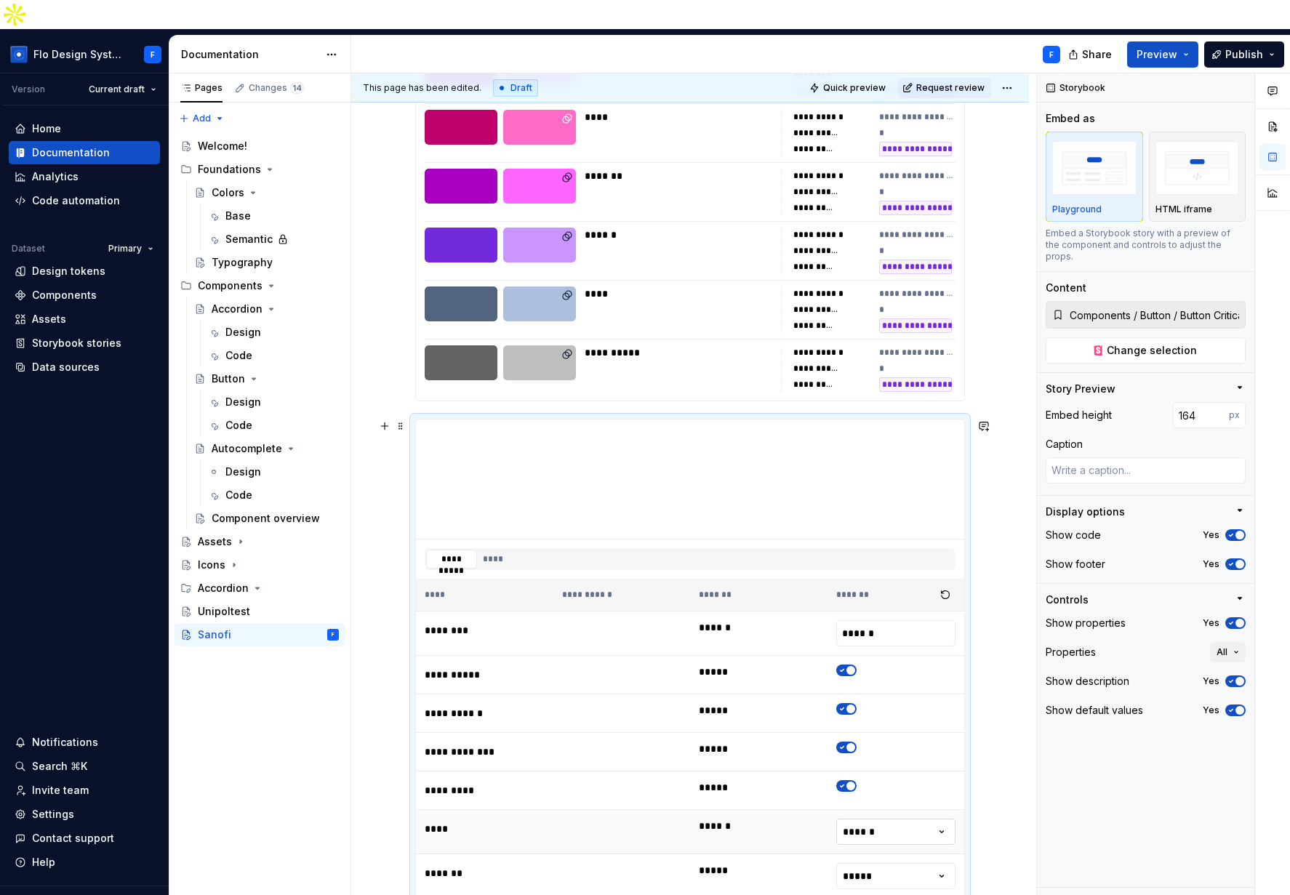
click at [871, 801] on html "Flo Design System F Version Current draft Home Documentation Analytics Code aut…" at bounding box center [645, 447] width 1290 height 895
click at [492, 550] on button "****" at bounding box center [493, 559] width 30 height 19
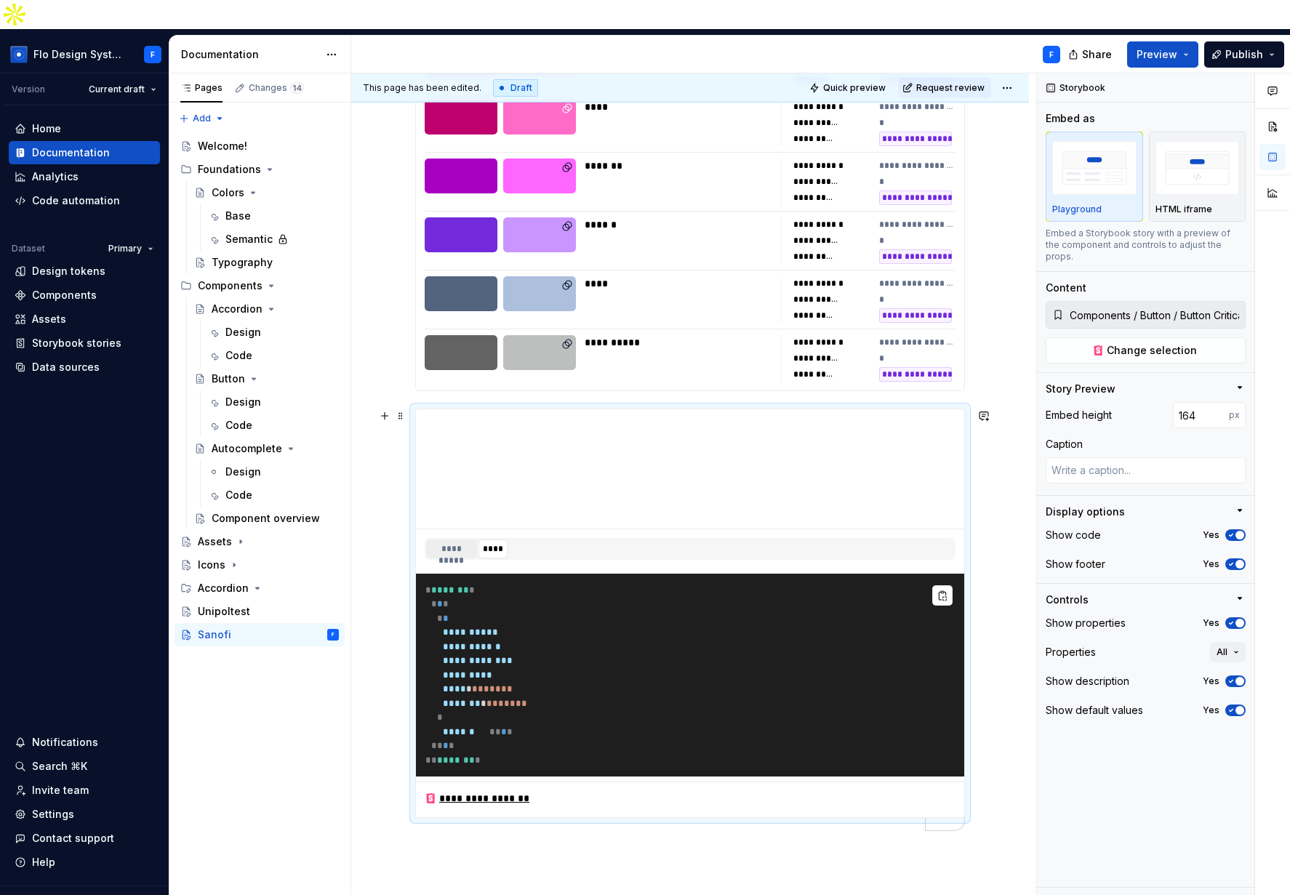
click at [445, 539] on button "**********" at bounding box center [451, 548] width 51 height 19
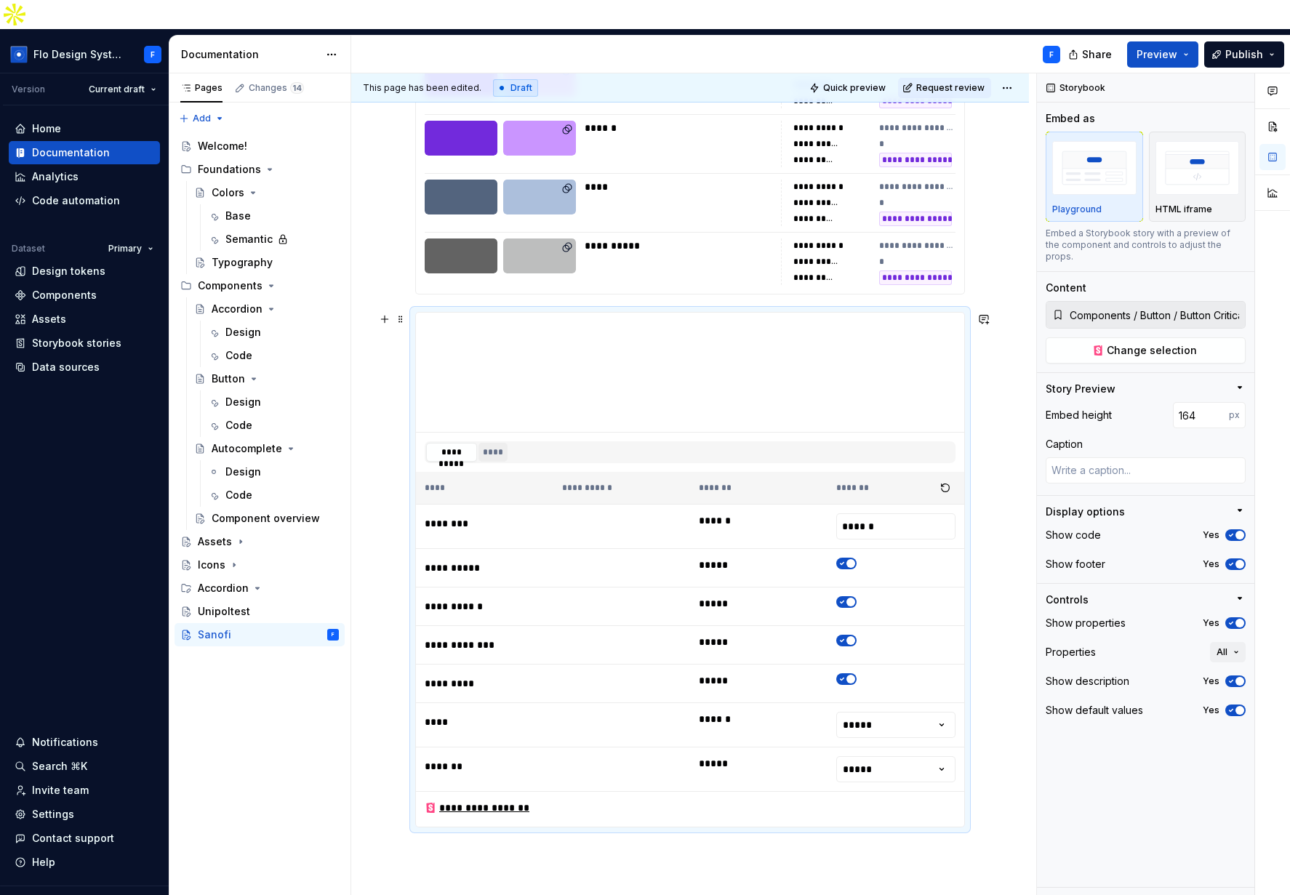
click at [503, 443] on button "****" at bounding box center [493, 452] width 30 height 19
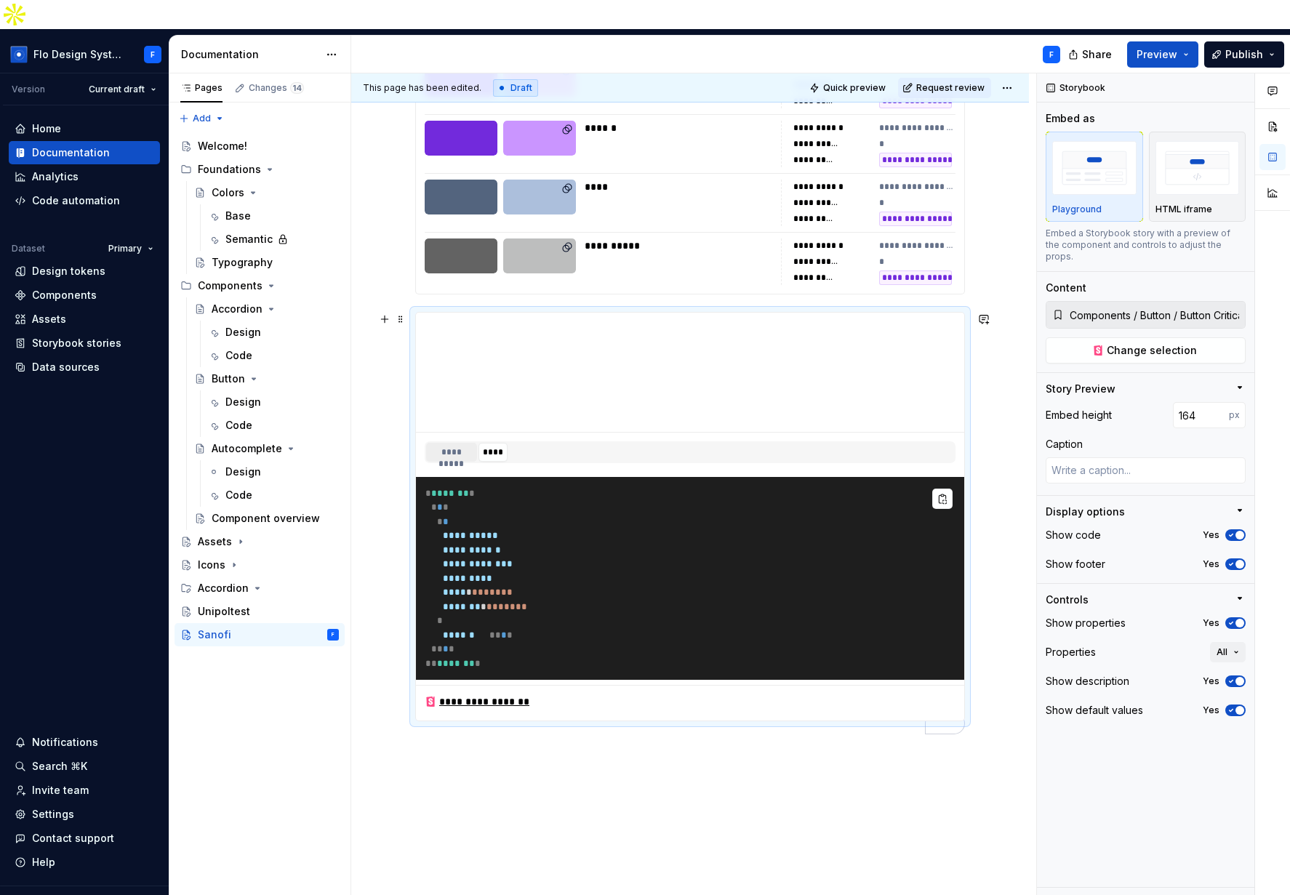
click at [441, 443] on button "**********" at bounding box center [451, 452] width 51 height 19
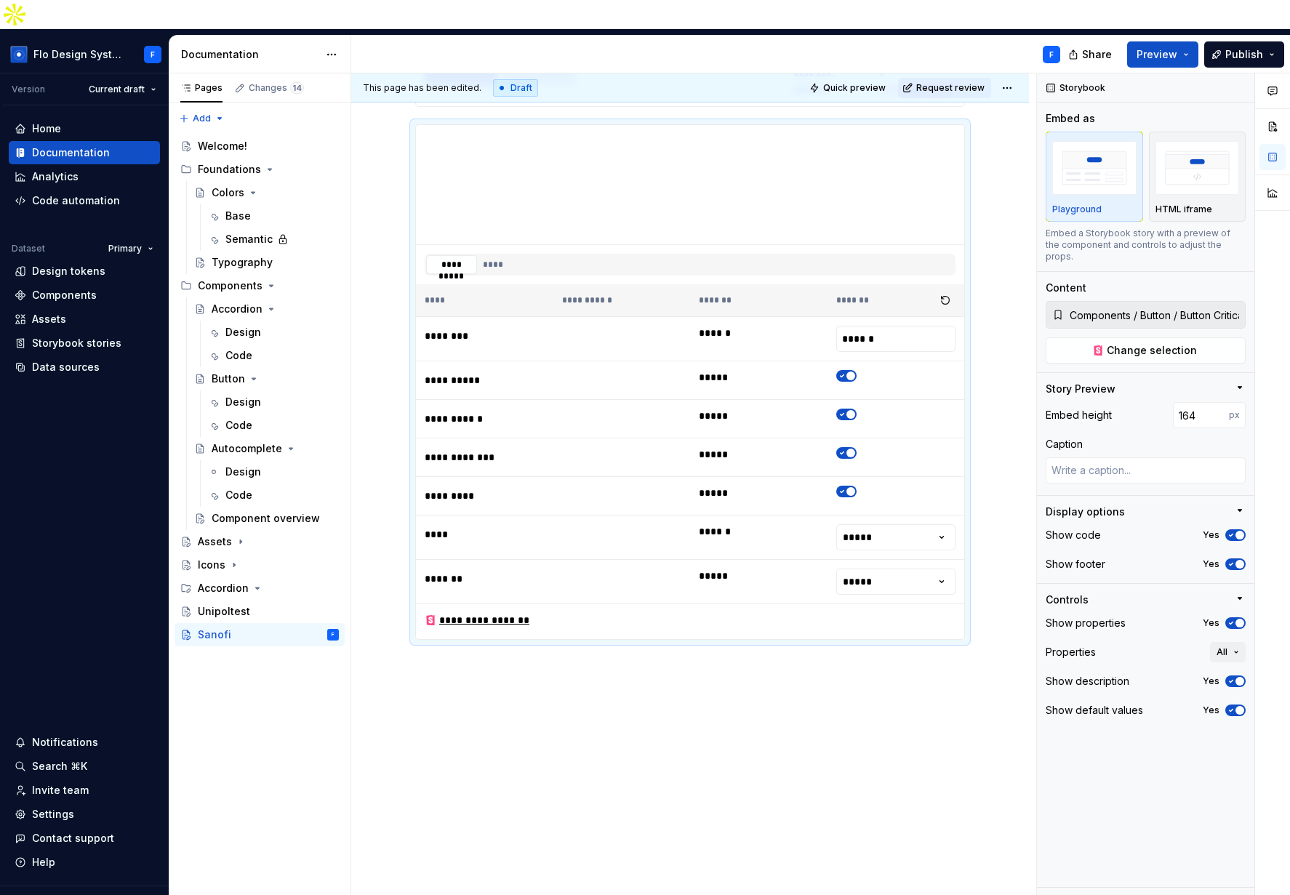
scroll to position [1802, 0]
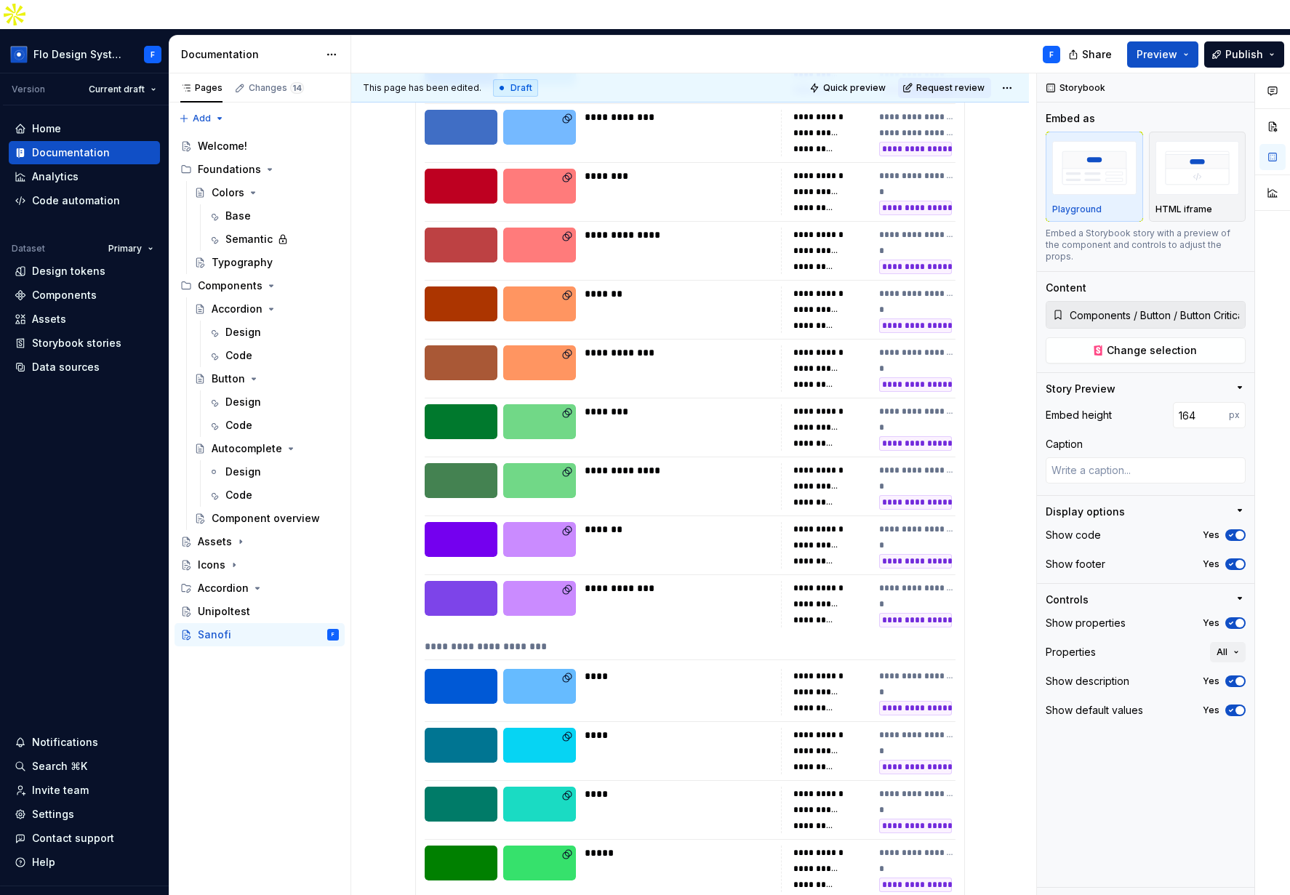
scroll to position [0, 0]
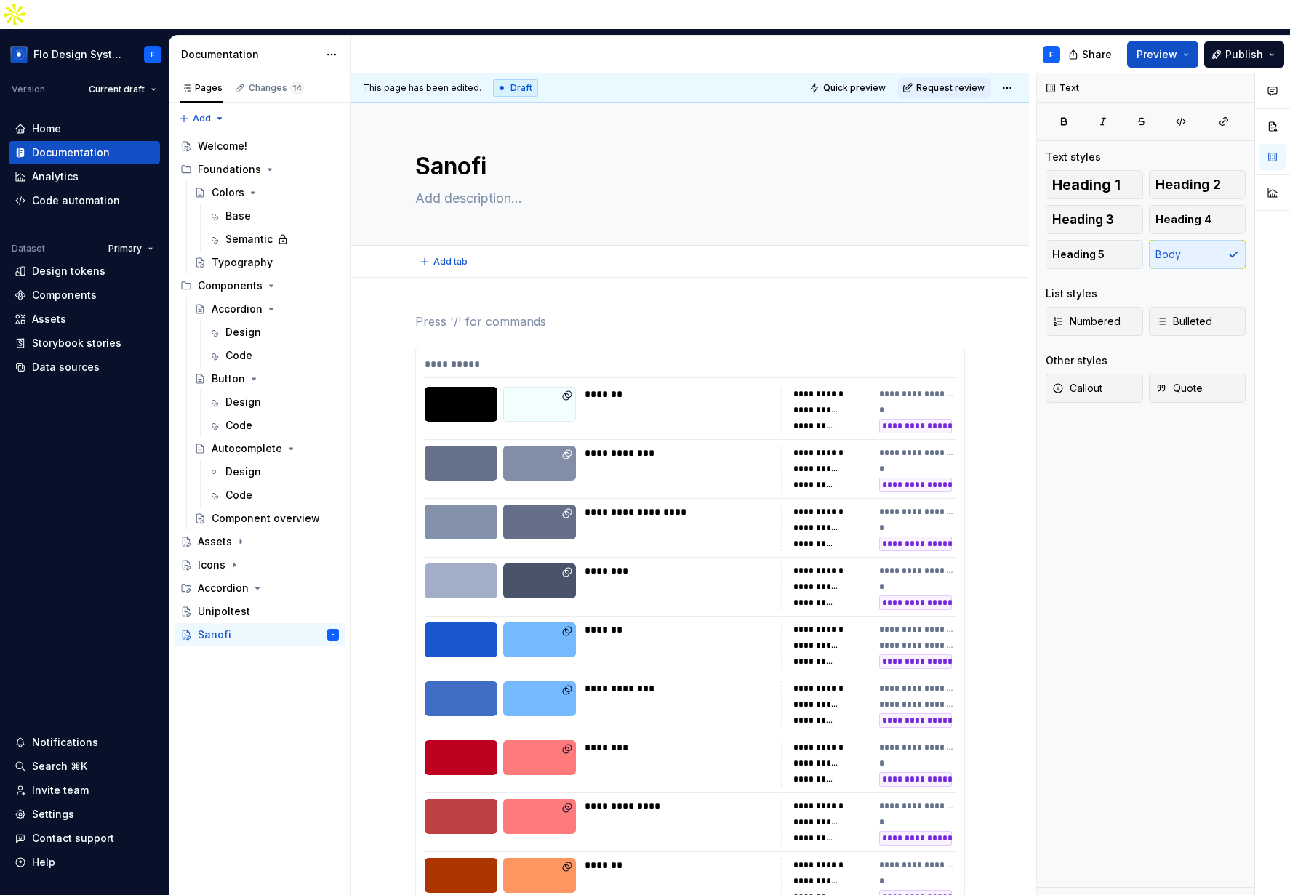
type textarea "*"
click at [436, 313] on p "To enrich screen reader interactions, please activate Accessibility in Grammarl…" at bounding box center [690, 321] width 550 height 17
click at [985, 345] on button "button" at bounding box center [984, 355] width 20 height 20
click at [997, 486] on div "**********" at bounding box center [693, 498] width 685 height 851
click at [278, 82] on div "Changes 14" at bounding box center [276, 88] width 55 height 12
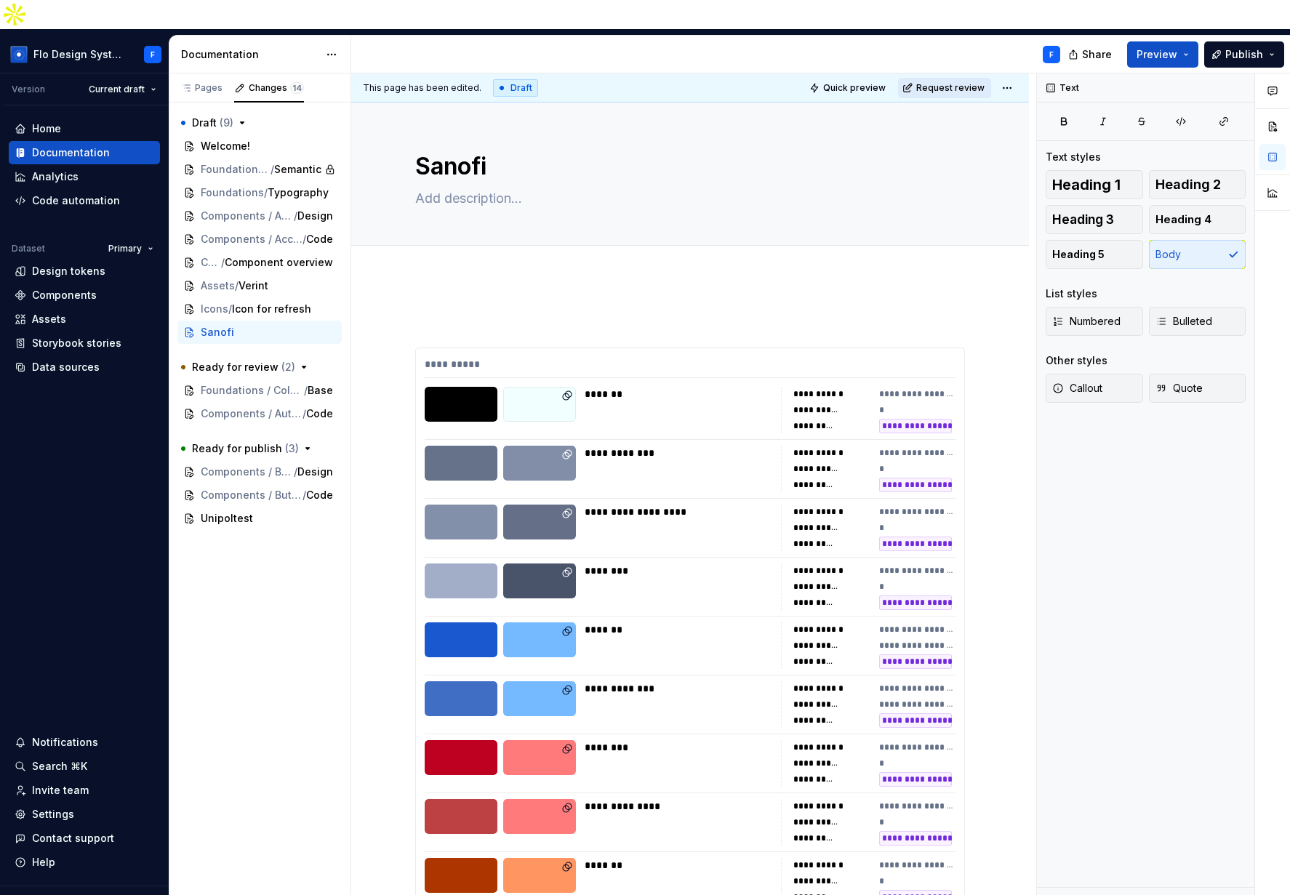
click at [938, 82] on span "Request review" at bounding box center [950, 88] width 68 height 12
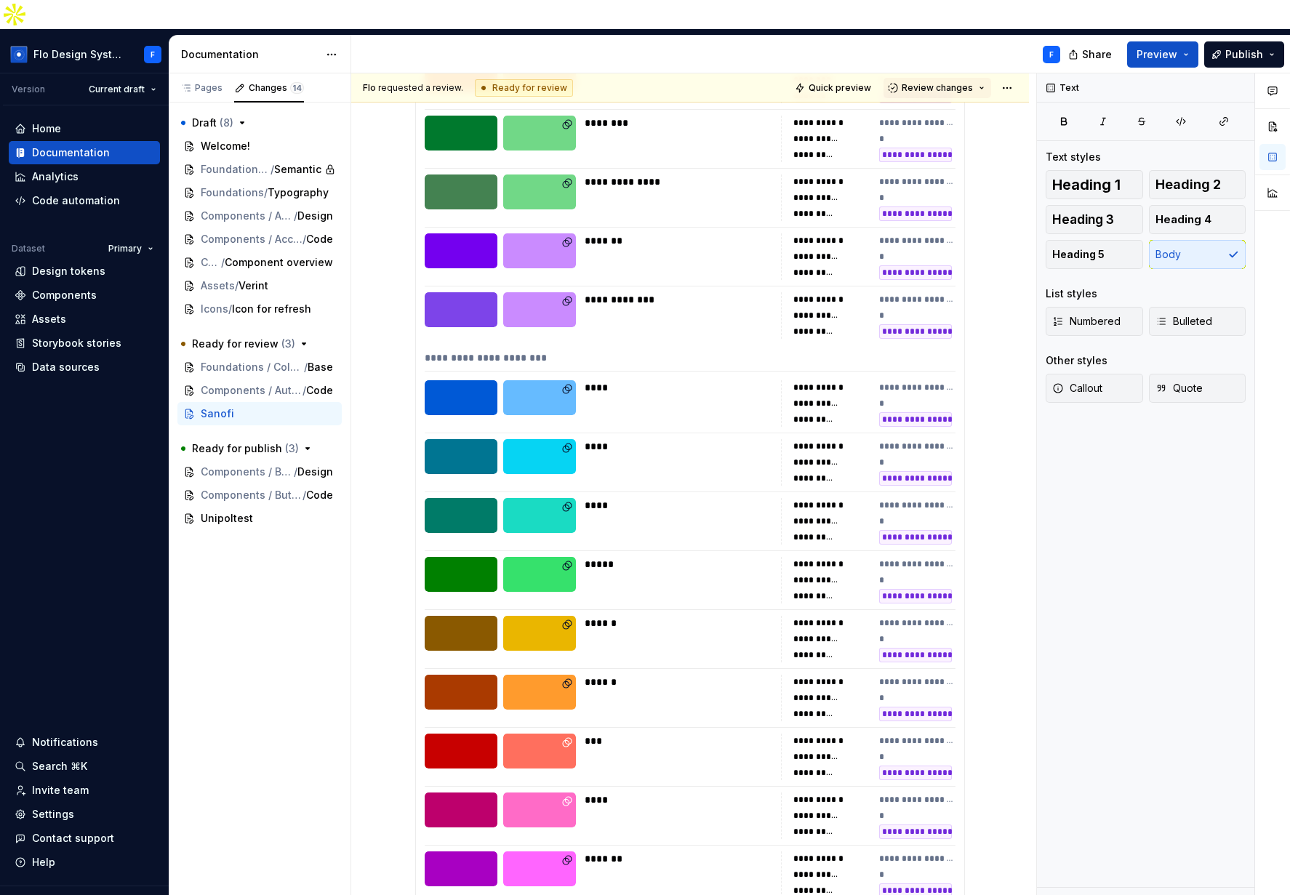
scroll to position [915, 0]
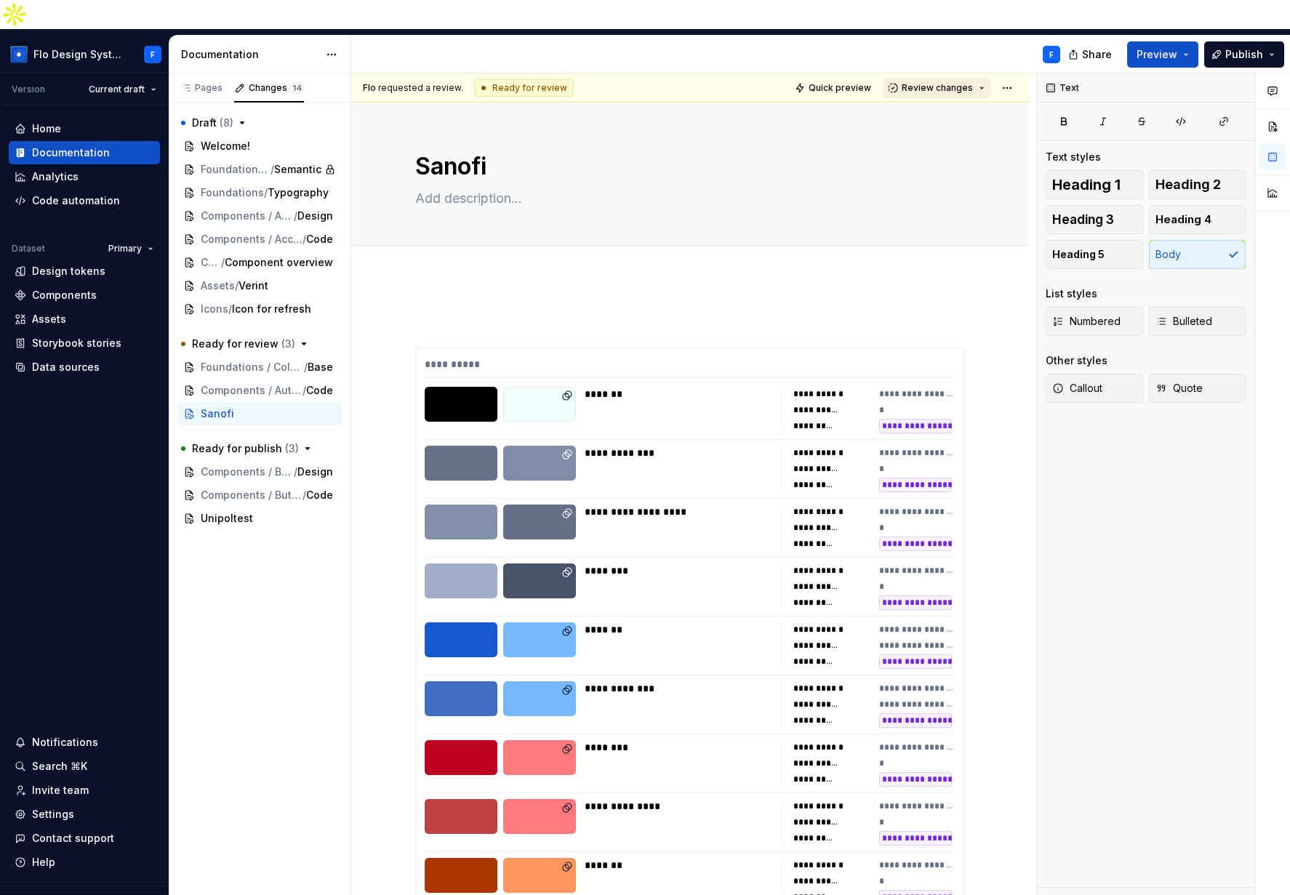
drag, startPoint x: 958, startPoint y: 57, endPoint x: 935, endPoint y: 63, distance: 23.8
click at [958, 82] on span "Review changes" at bounding box center [937, 88] width 71 height 12
click at [947, 92] on div "Approve" at bounding box center [976, 87] width 127 height 15
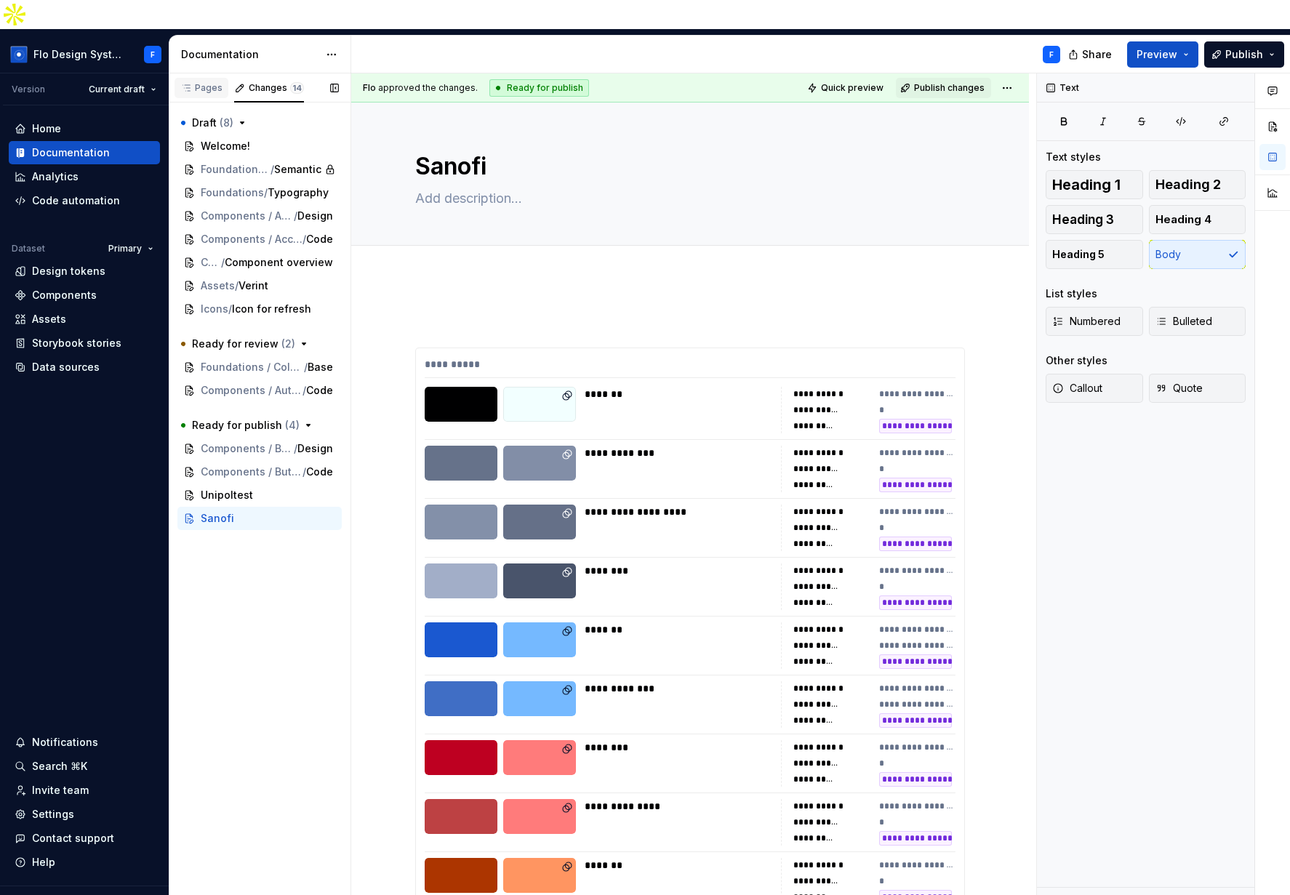
click at [216, 82] on div "Pages" at bounding box center [201, 88] width 42 height 12
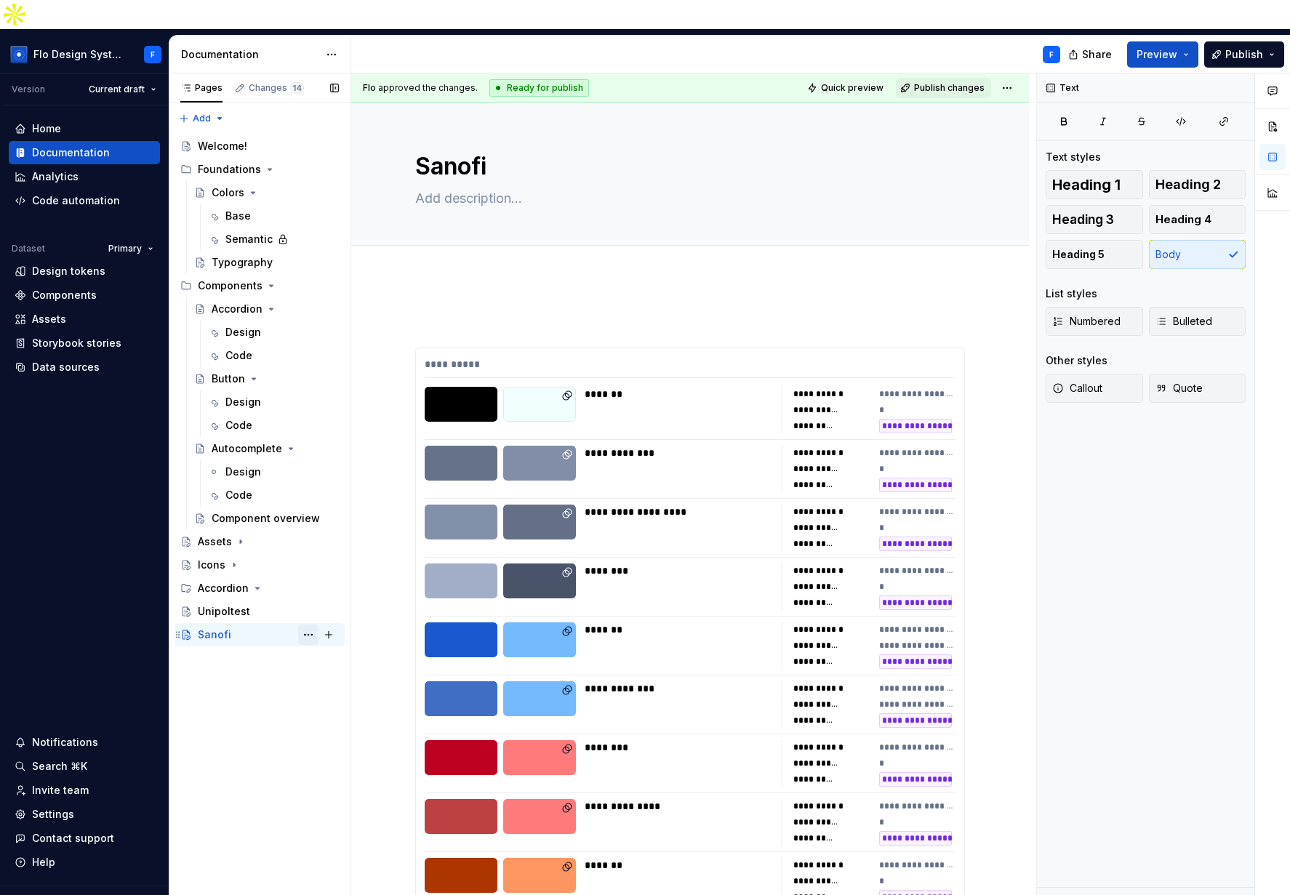
click at [312, 625] on button "Page tree" at bounding box center [308, 635] width 20 height 20
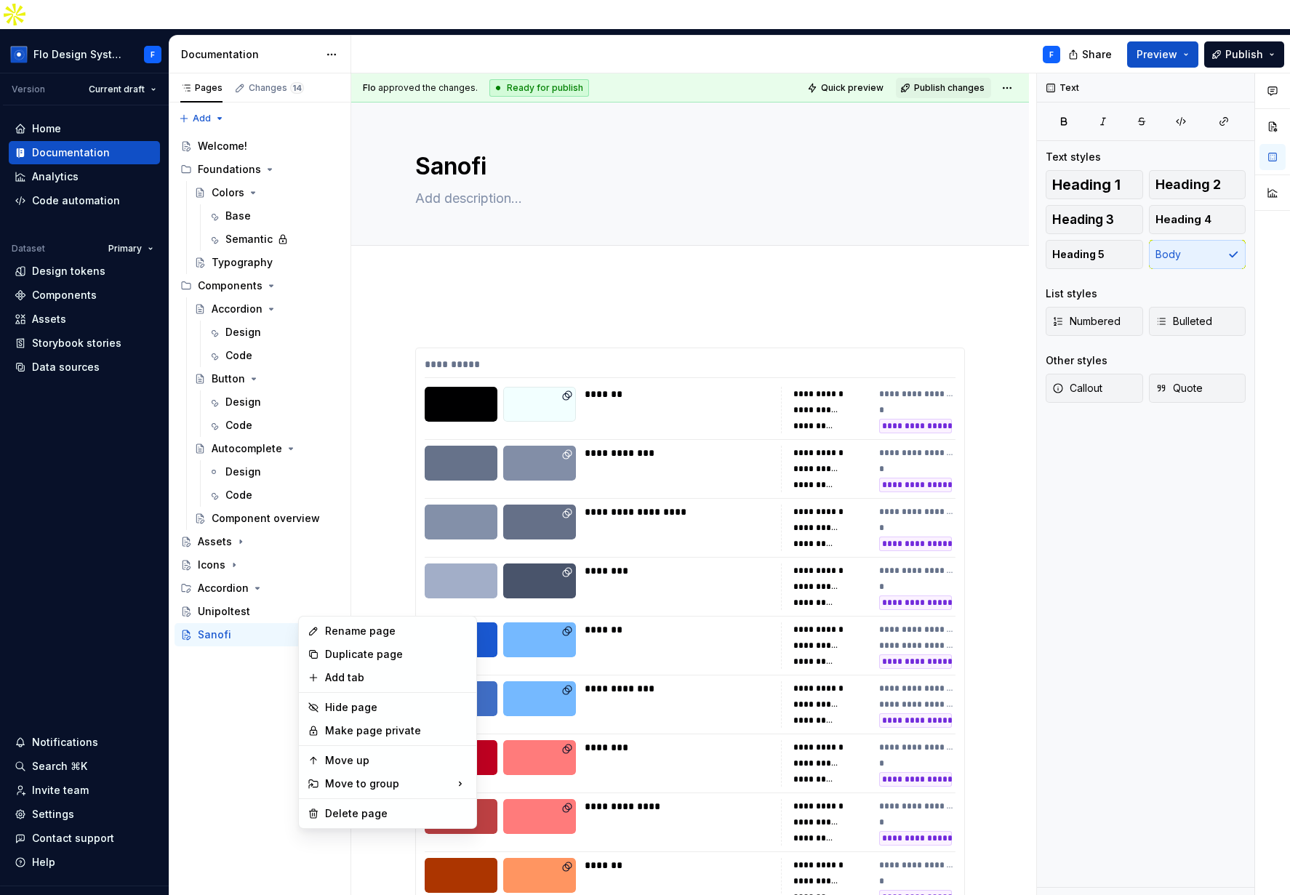
click at [281, 28] on html "Flo Design System F Version Current draft Home Documentation Analytics Code aut…" at bounding box center [645, 447] width 1290 height 895
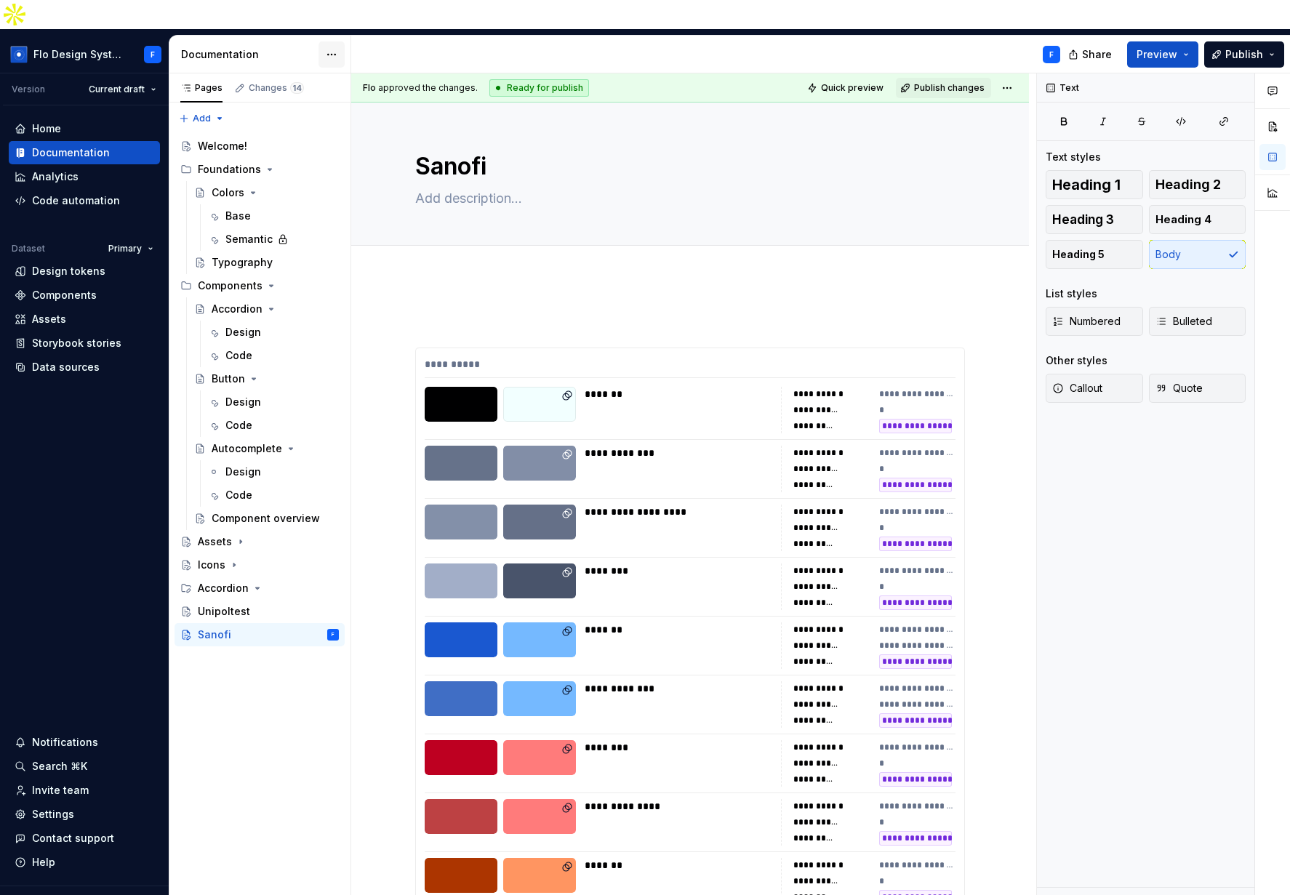
click at [333, 27] on html "Flo Design System F Version Current draft Home Documentation Analytics Code aut…" at bounding box center [645, 447] width 1290 height 895
click at [398, 151] on div "Documentation settings" at bounding box center [414, 151] width 138 height 15
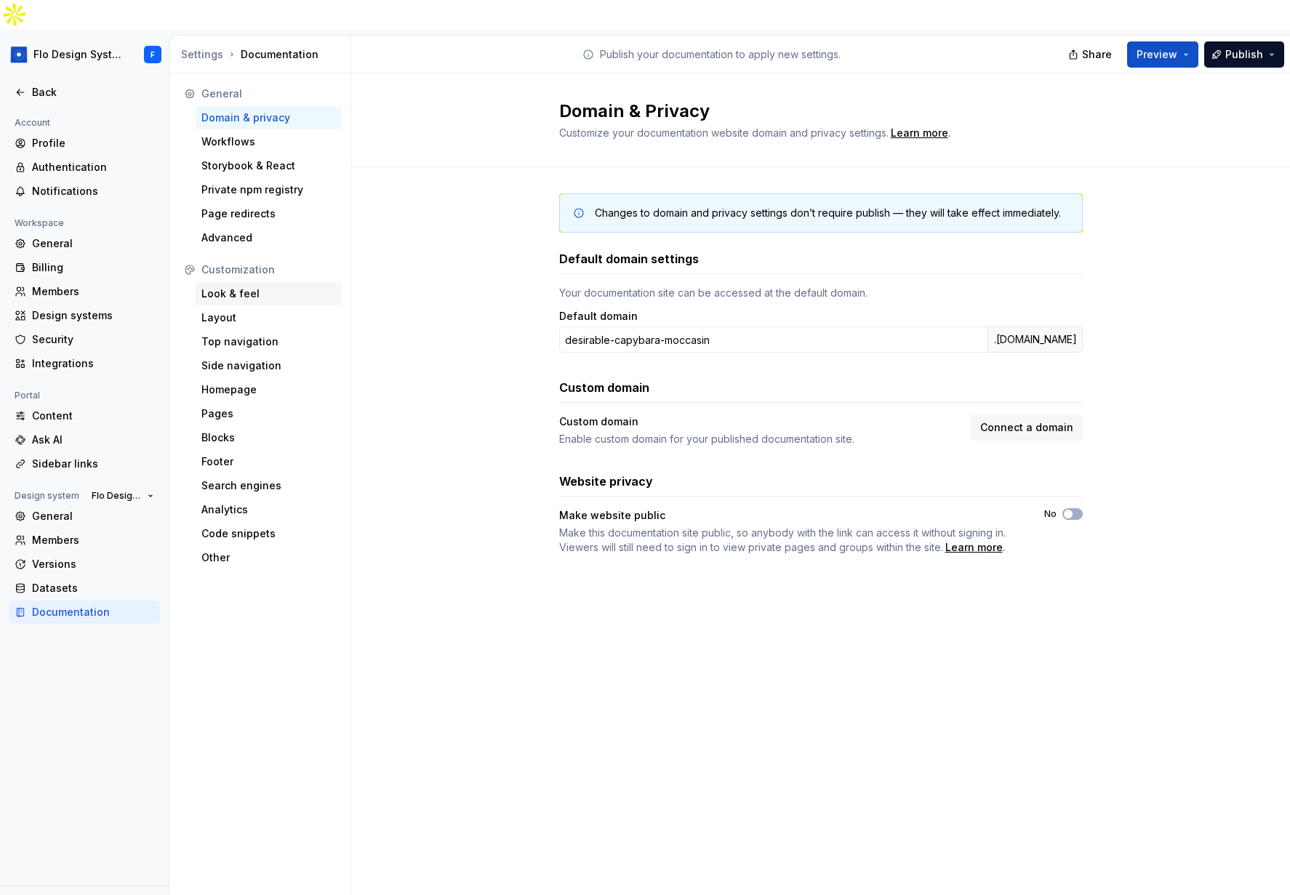
click at [240, 286] on div "Look & feel" at bounding box center [268, 293] width 135 height 15
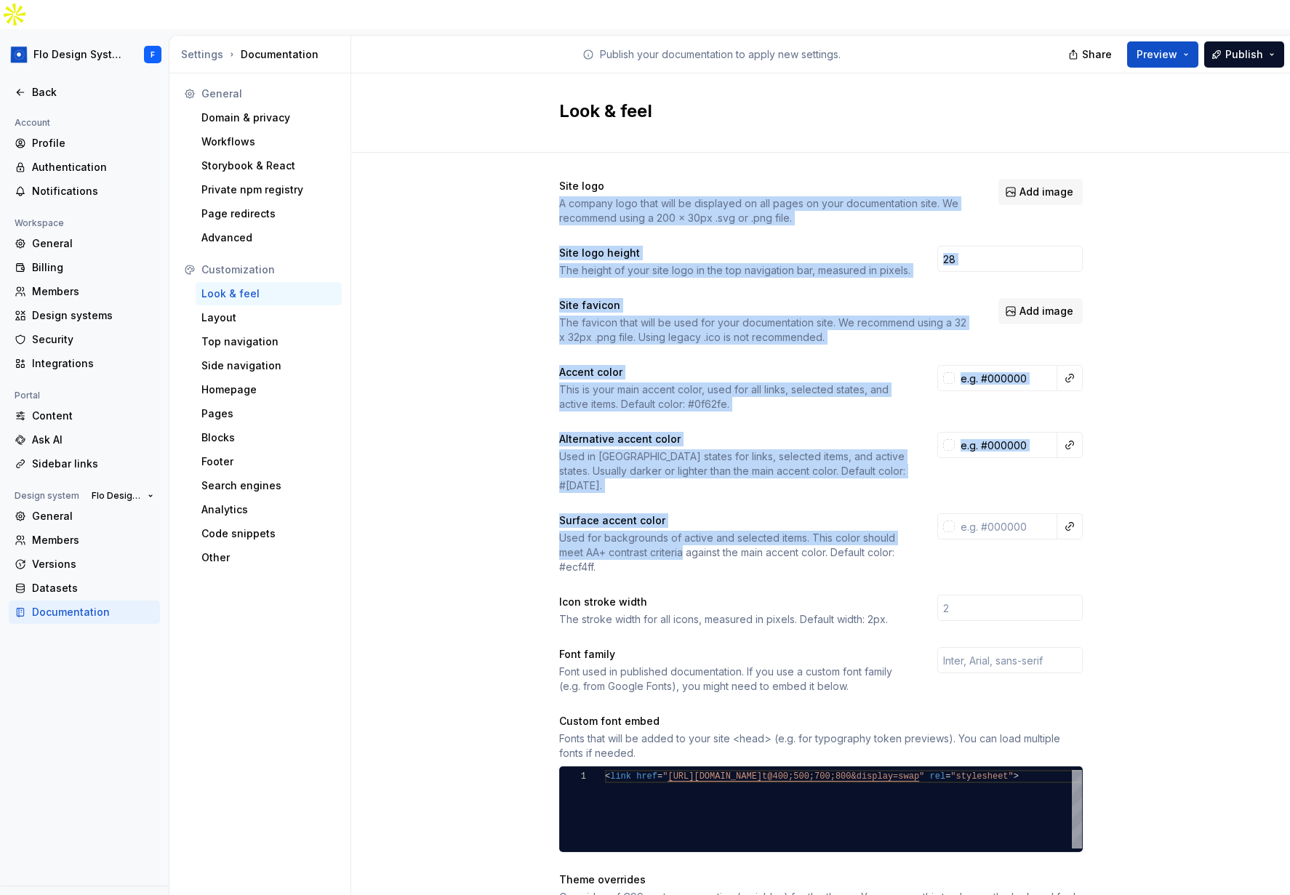
drag, startPoint x: 626, startPoint y: 278, endPoint x: 679, endPoint y: 516, distance: 242.9
click at [679, 516] on div "Site logo A company logo that will be displayed on all pages on your documentat…" at bounding box center [821, 674] width 524 height 990
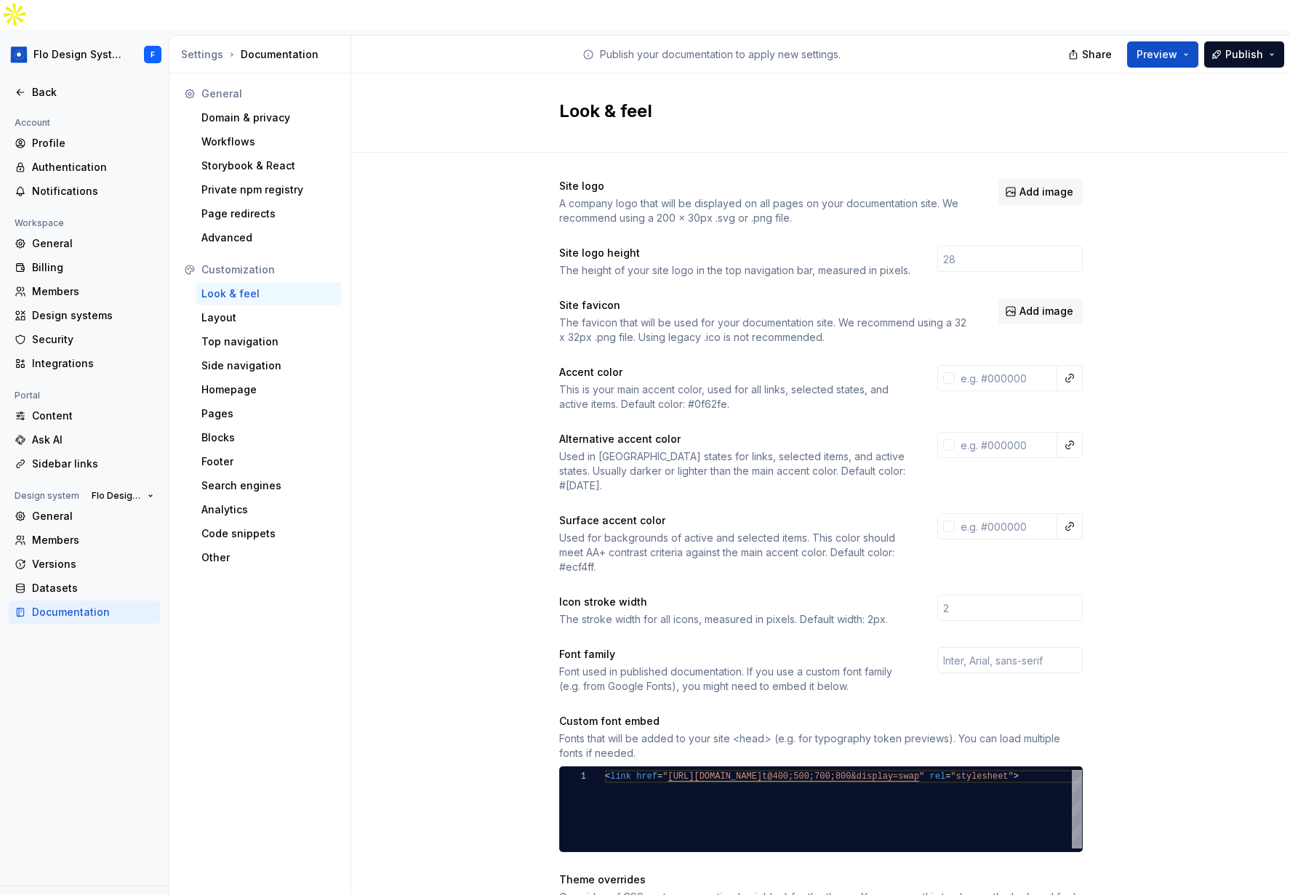
drag, startPoint x: 679, startPoint y: 516, endPoint x: 670, endPoint y: 473, distance: 43.8
click at [680, 531] on div "Used for backgrounds of active and selected items. This color should meet AA+ c…" at bounding box center [735, 553] width 352 height 44
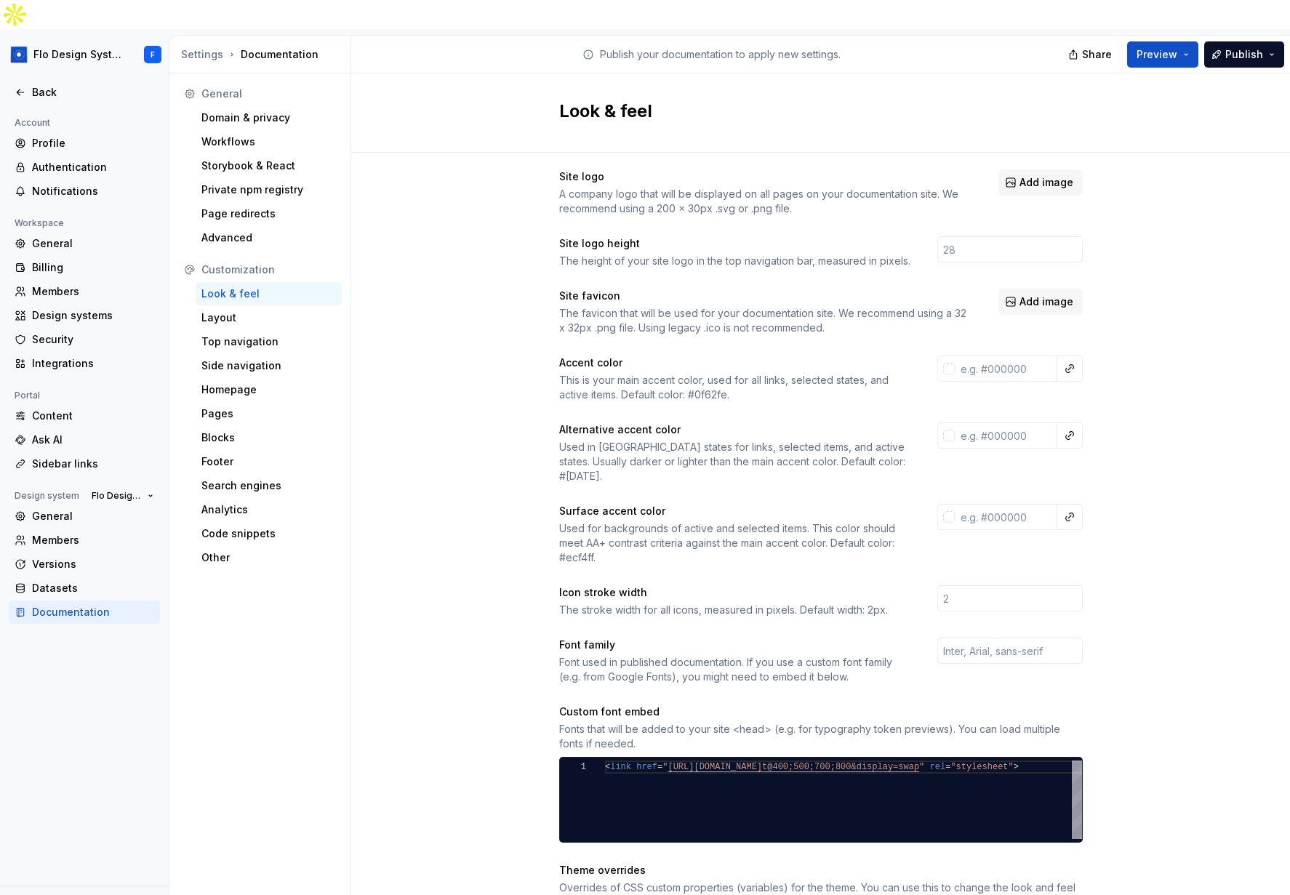
scroll to position [279, 0]
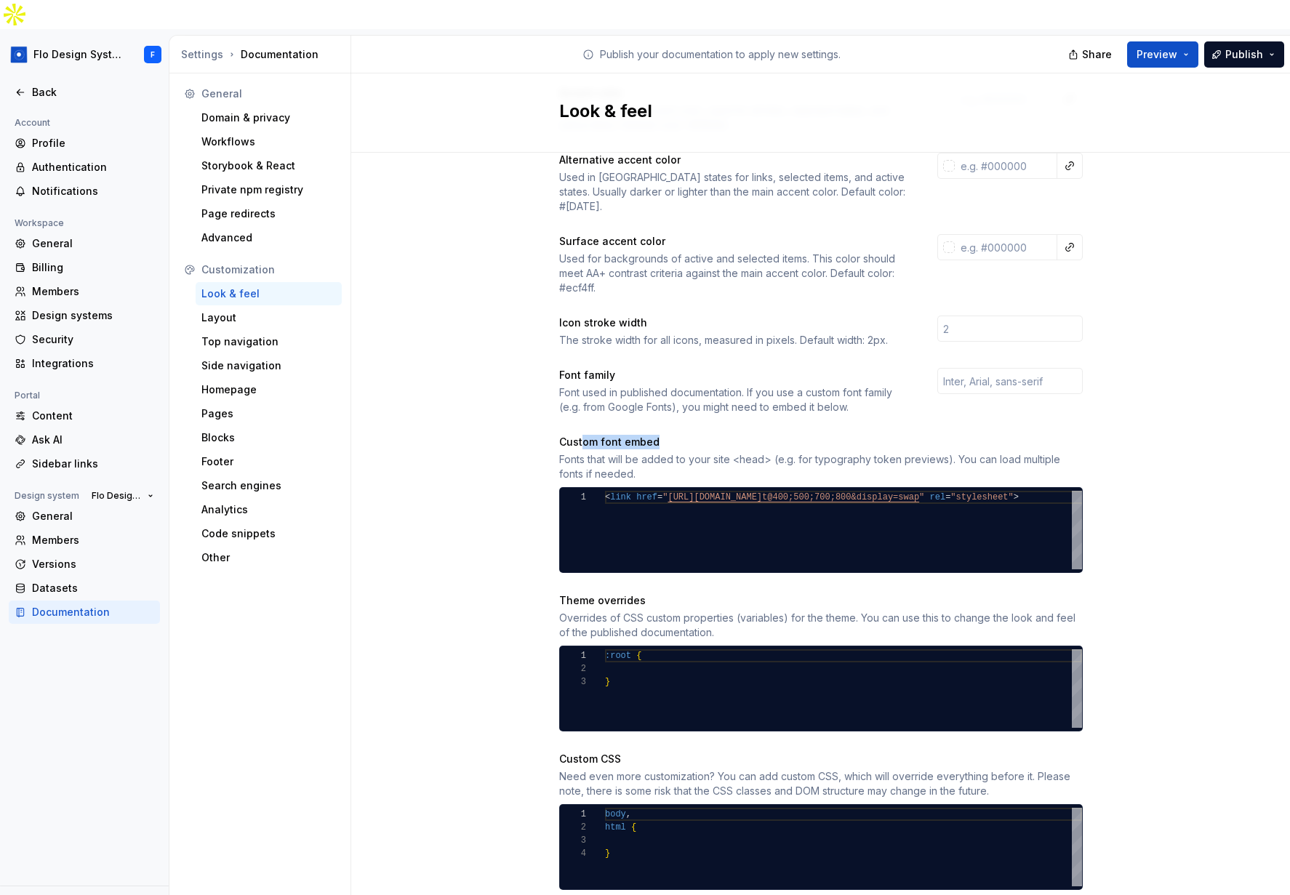
drag, startPoint x: 578, startPoint y: 397, endPoint x: 718, endPoint y: 405, distance: 140.6
click at [718, 435] on div "Custom font embed" at bounding box center [821, 442] width 524 height 15
drag, startPoint x: 732, startPoint y: 411, endPoint x: 686, endPoint y: 412, distance: 45.8
click at [686, 452] on div "Fonts that will be added to your site <head> (e.g. for typography token preview…" at bounding box center [821, 466] width 524 height 29
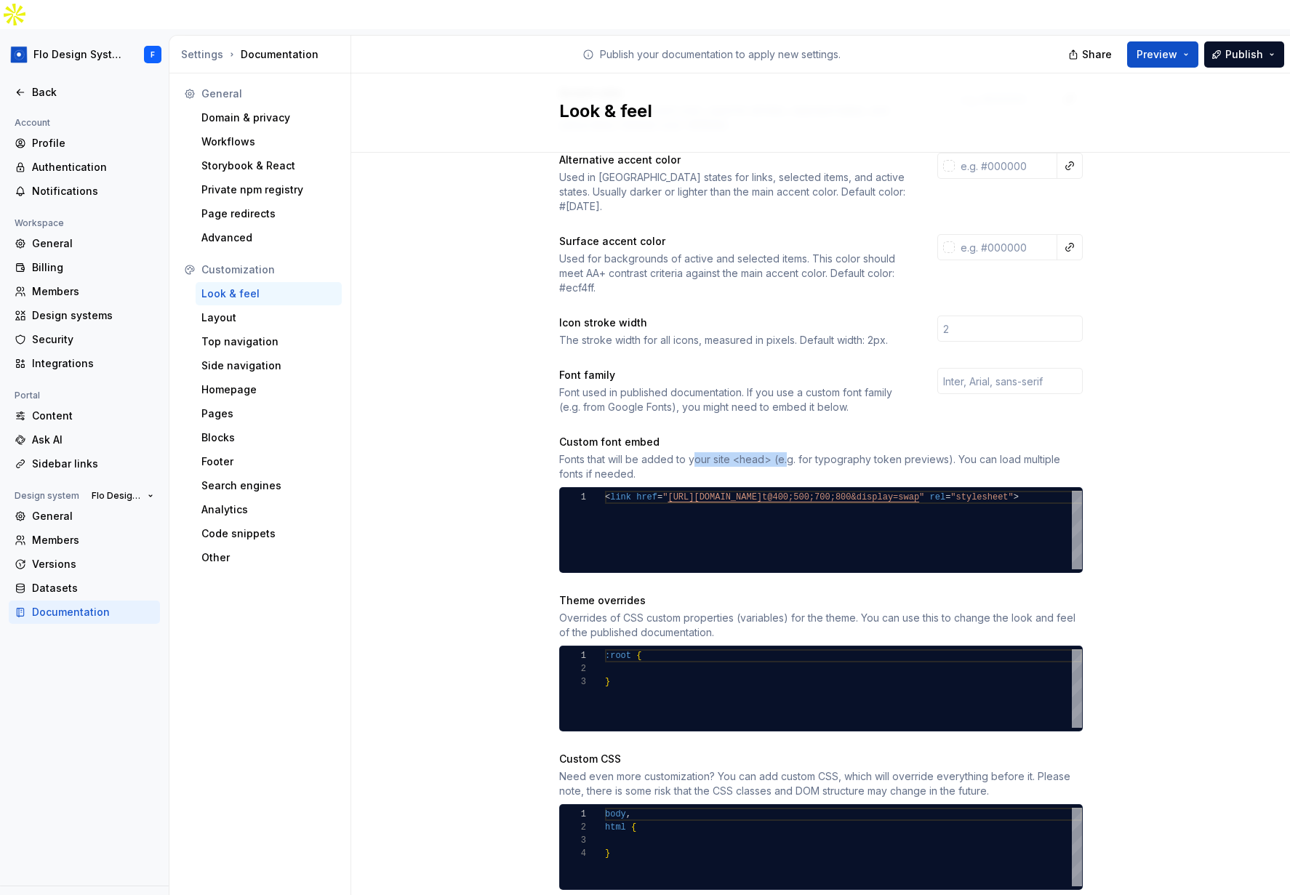
click at [686, 452] on div "Fonts that will be added to your site <head> (e.g. for typography token preview…" at bounding box center [821, 466] width 524 height 29
click at [226, 230] on div "Advanced" at bounding box center [268, 237] width 135 height 15
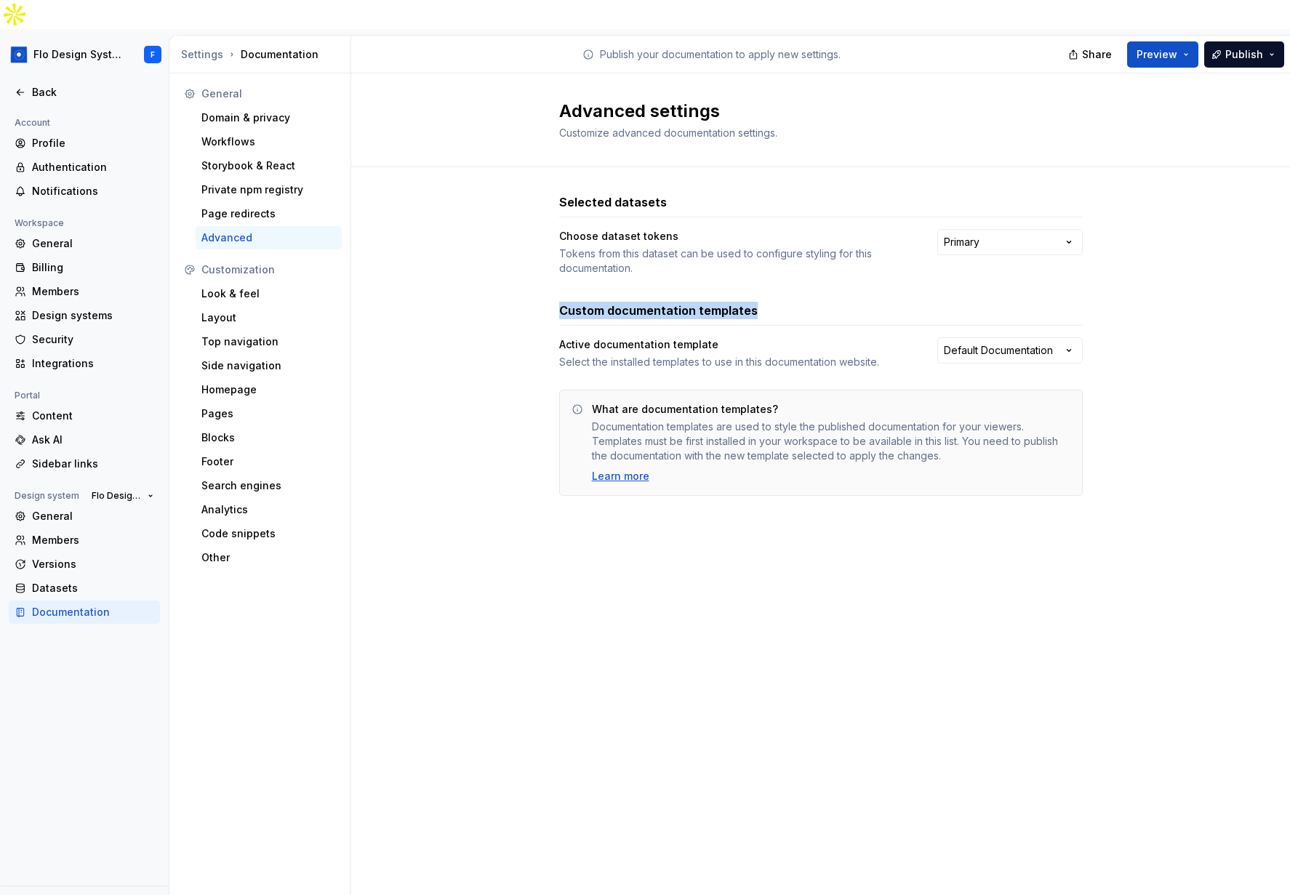
drag, startPoint x: 558, startPoint y: 279, endPoint x: 811, endPoint y: 277, distance: 253.0
click at [811, 277] on div "Selected datasets Choose dataset tokens Tokens from this dataset can be used to…" at bounding box center [820, 359] width 939 height 384
click at [37, 85] on div "Back" at bounding box center [93, 92] width 122 height 15
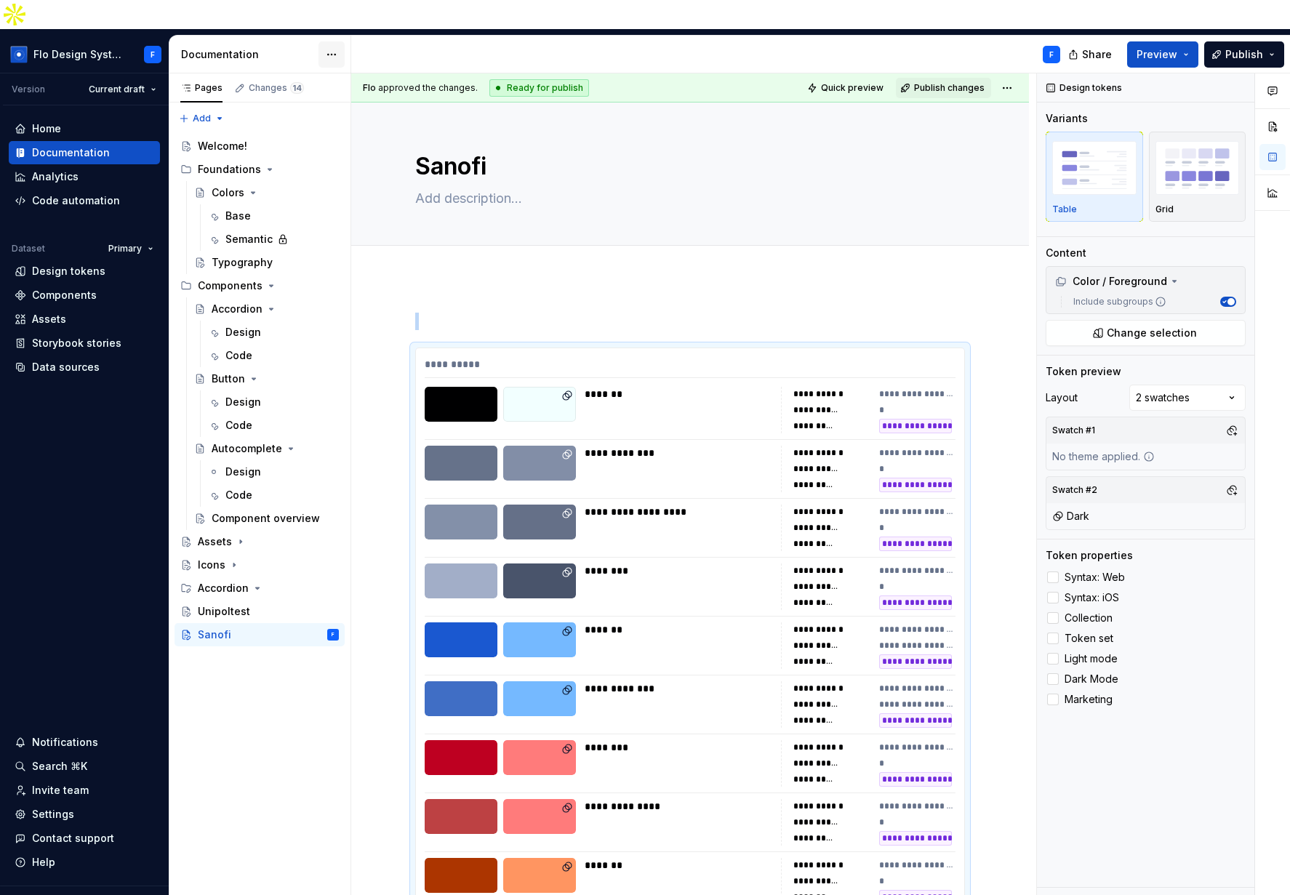
click at [337, 25] on html "Flo Design System F Version Current draft Home Documentation Analytics Code aut…" at bounding box center [645, 447] width 1290 height 895
click at [409, 281] on html "Flo Design System F Version Current draft Home Documentation Analytics Code aut…" at bounding box center [645, 447] width 1290 height 895
type textarea "*"
click at [58, 169] on div "Analytics" at bounding box center [55, 176] width 47 height 15
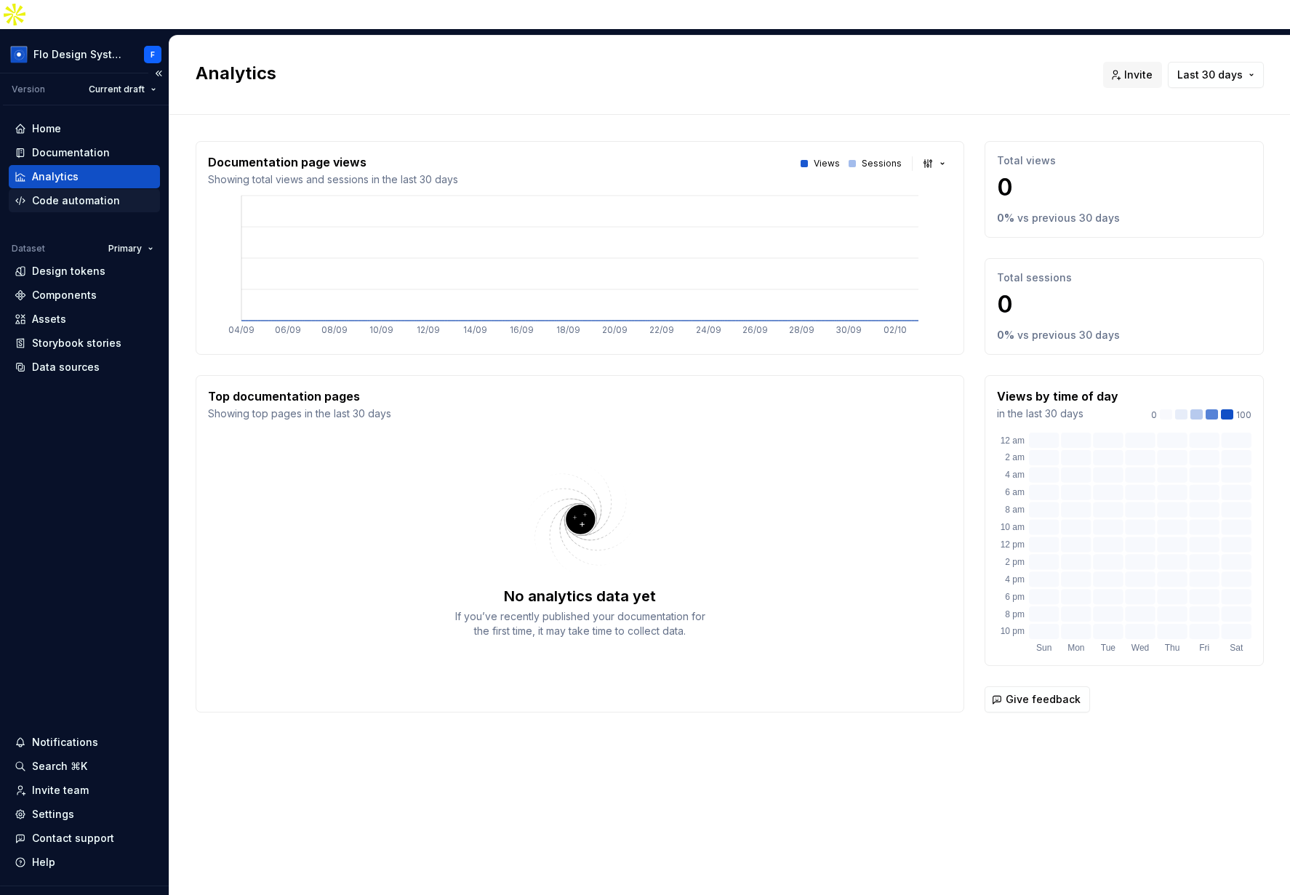
click at [84, 193] on div "Code automation" at bounding box center [76, 200] width 88 height 15
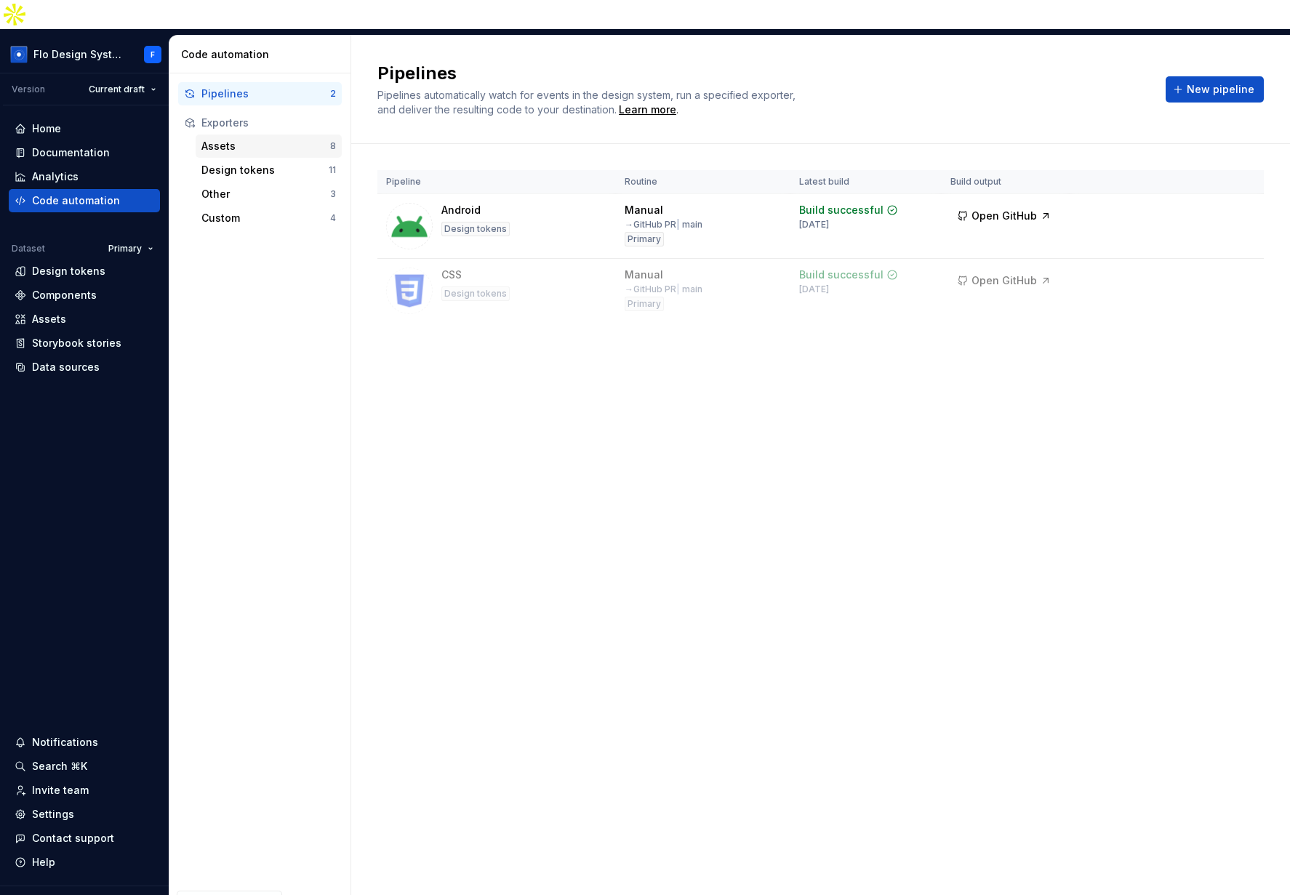
click at [262, 139] on div "Assets" at bounding box center [265, 146] width 129 height 15
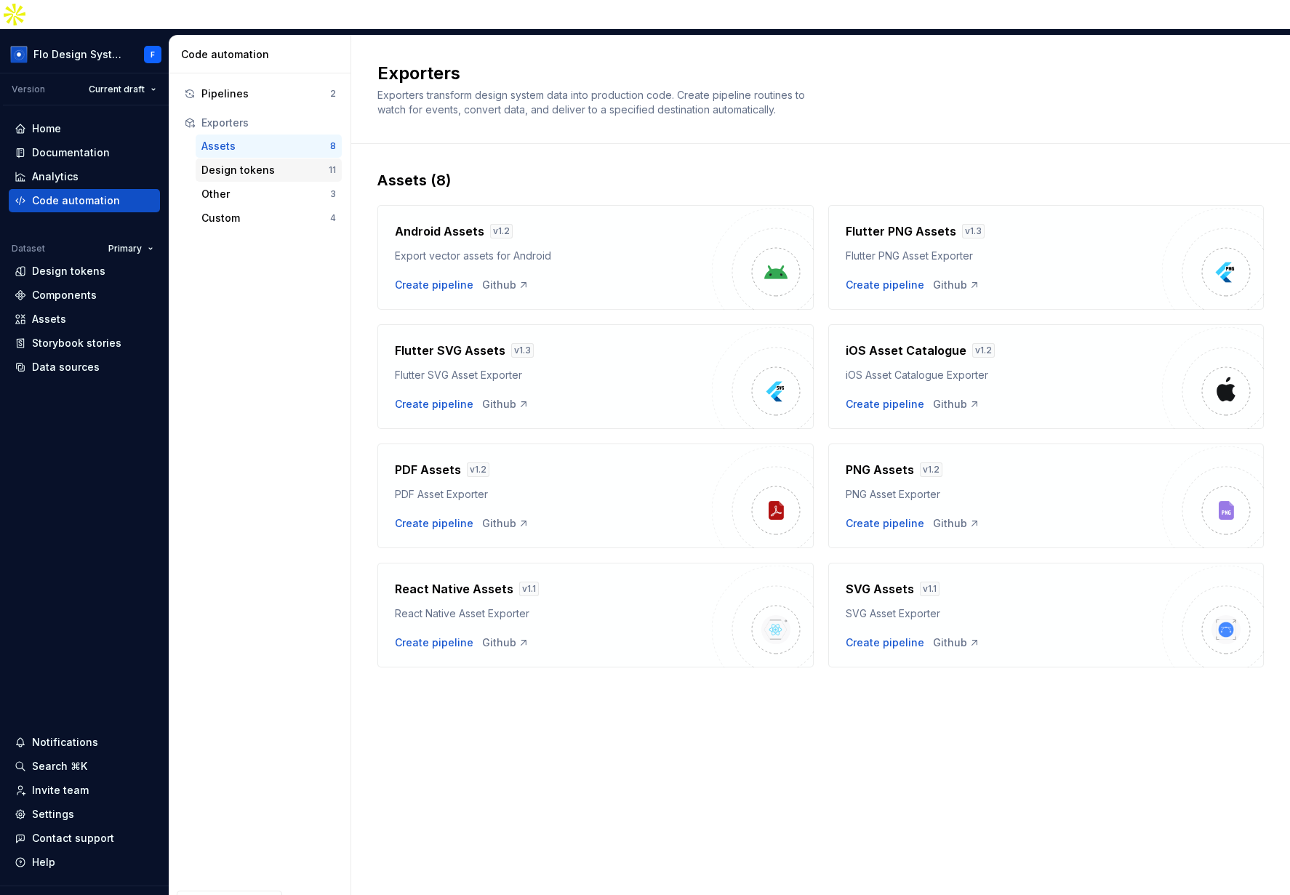
click at [236, 163] on div "Design tokens" at bounding box center [264, 170] width 127 height 15
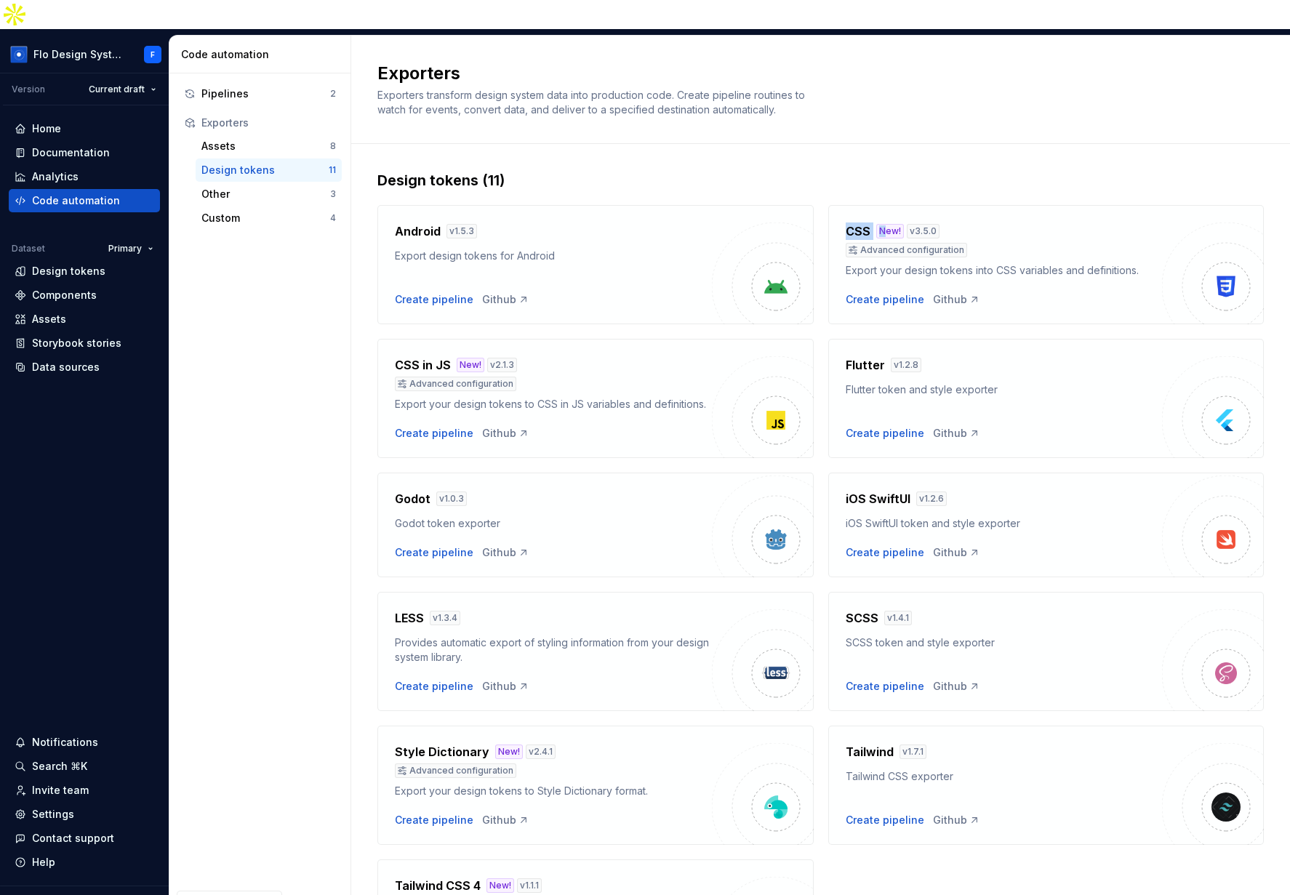
drag, startPoint x: 840, startPoint y: 198, endPoint x: 881, endPoint y: 203, distance: 40.9
click at [881, 222] on div "CSS New! v 3.5.0" at bounding box center [1004, 230] width 317 height 17
click at [862, 609] on h4 "SCSS" at bounding box center [862, 617] width 33 height 17
drag, startPoint x: 862, startPoint y: 585, endPoint x: 709, endPoint y: 635, distance: 160.5
click at [862, 609] on h4 "SCSS" at bounding box center [862, 617] width 33 height 17
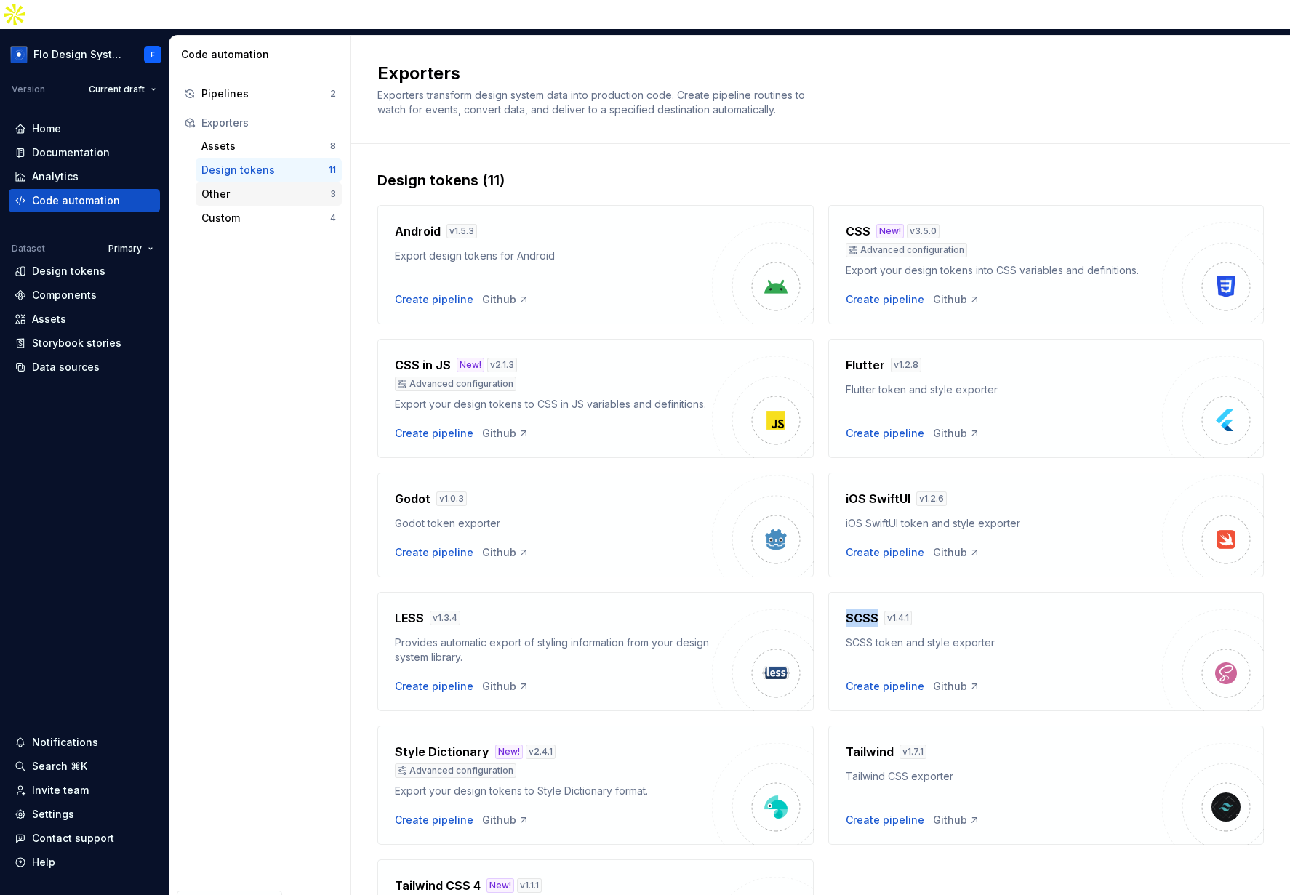
click at [277, 187] on div "Other" at bounding box center [265, 194] width 129 height 15
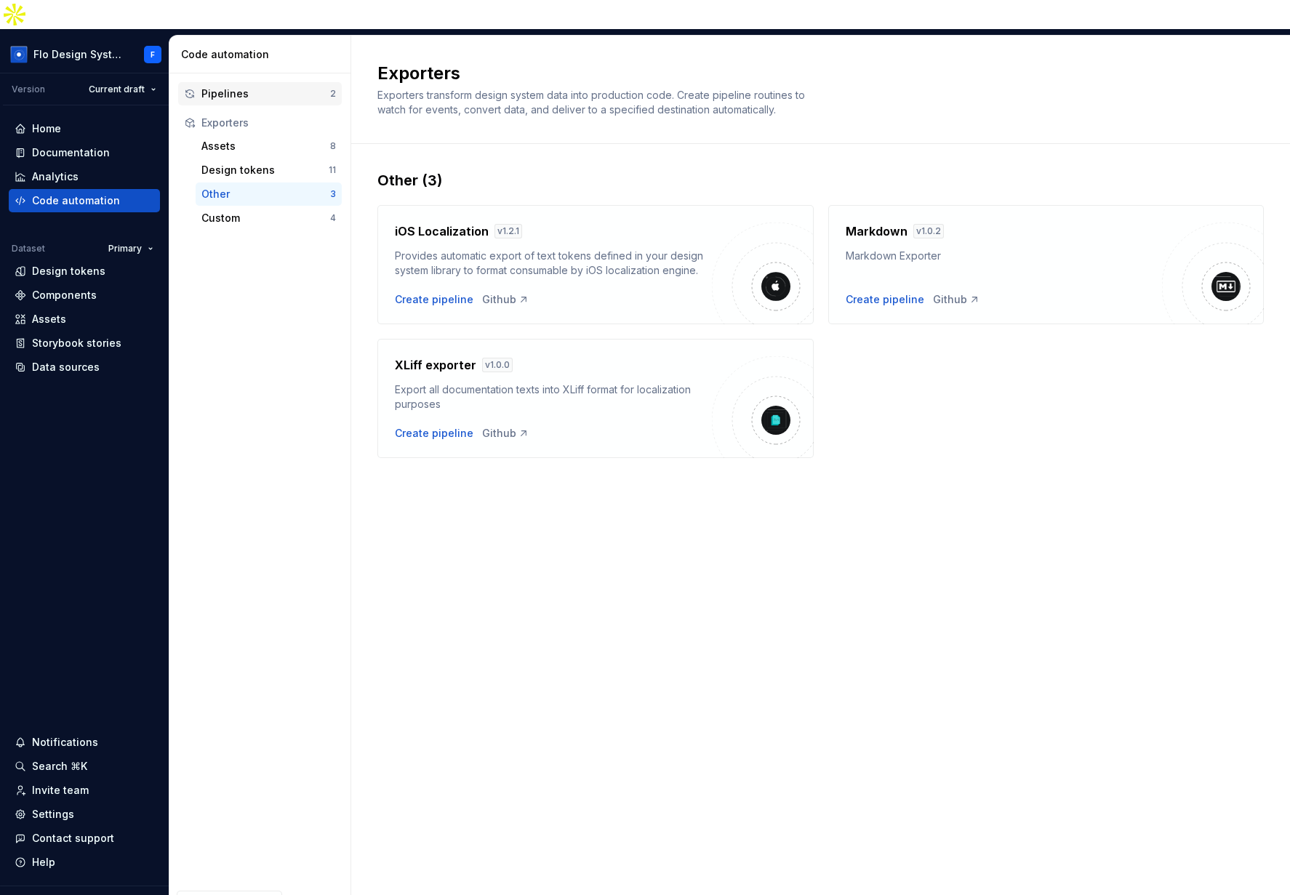
click at [254, 87] on div "Pipelines" at bounding box center [265, 94] width 129 height 15
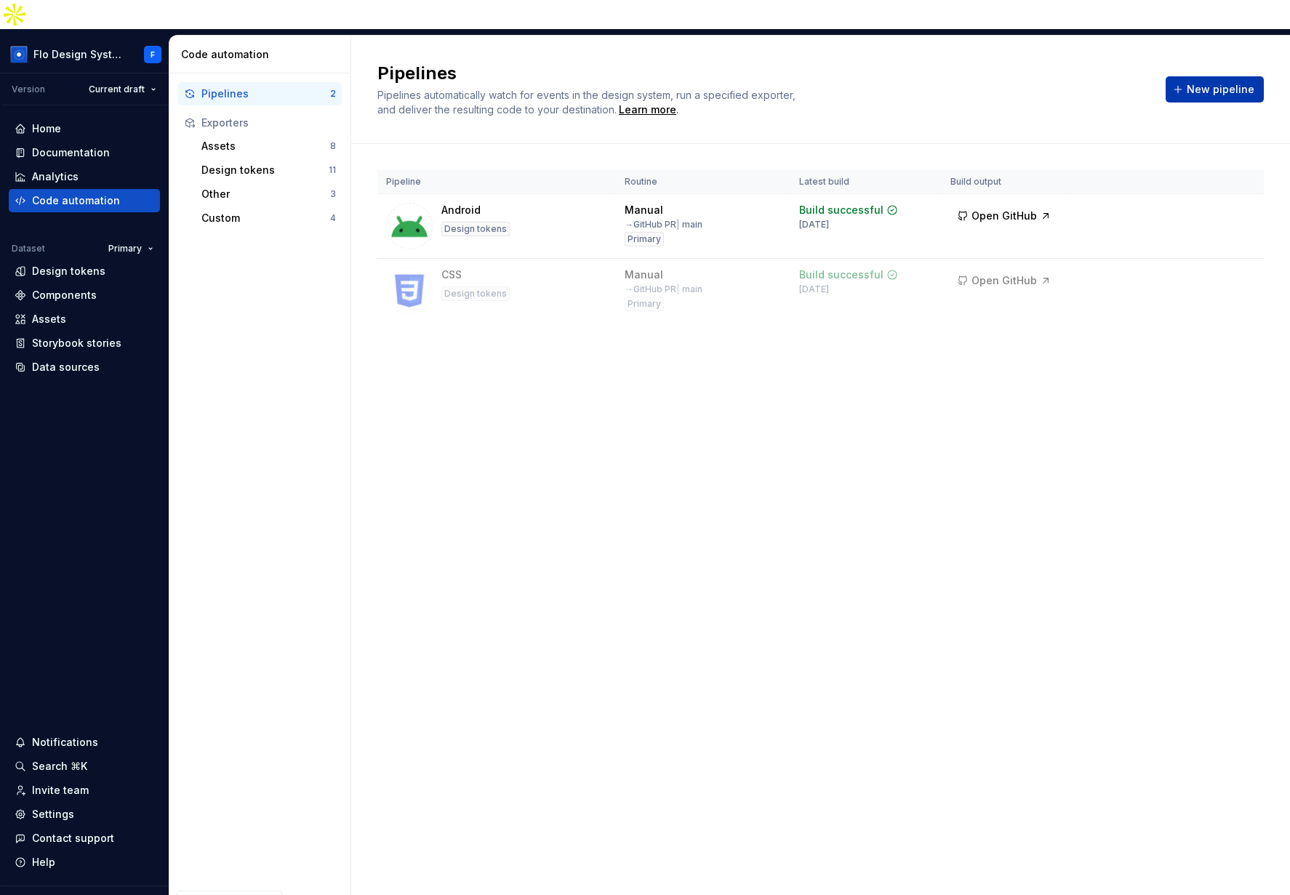
click at [1102, 76] on button "New pipeline" at bounding box center [1215, 89] width 98 height 26
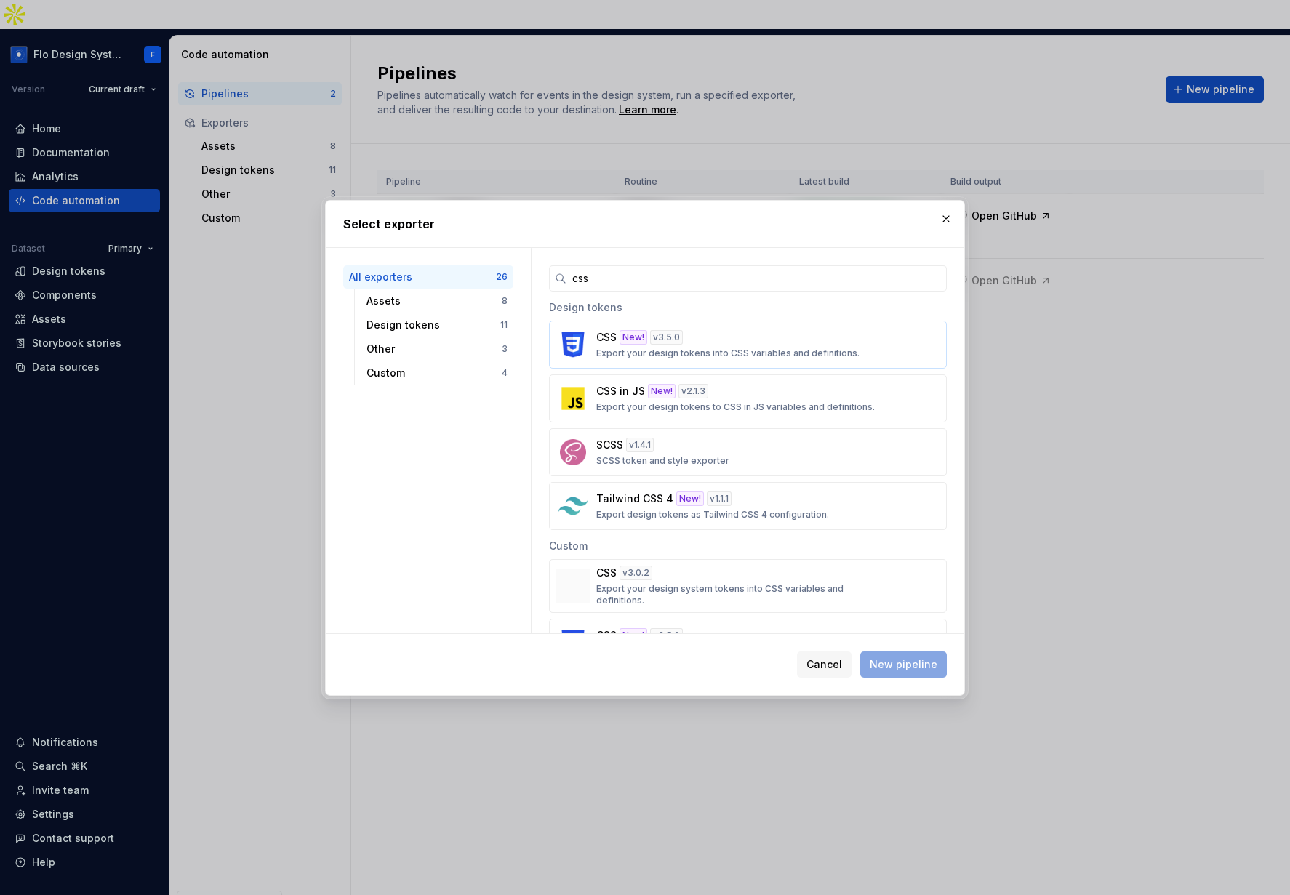
type input "css"
click at [740, 335] on div "CSS New! v 3.5.0 Export your design tokens into CSS variables and definitions." at bounding box center [743, 344] width 294 height 29
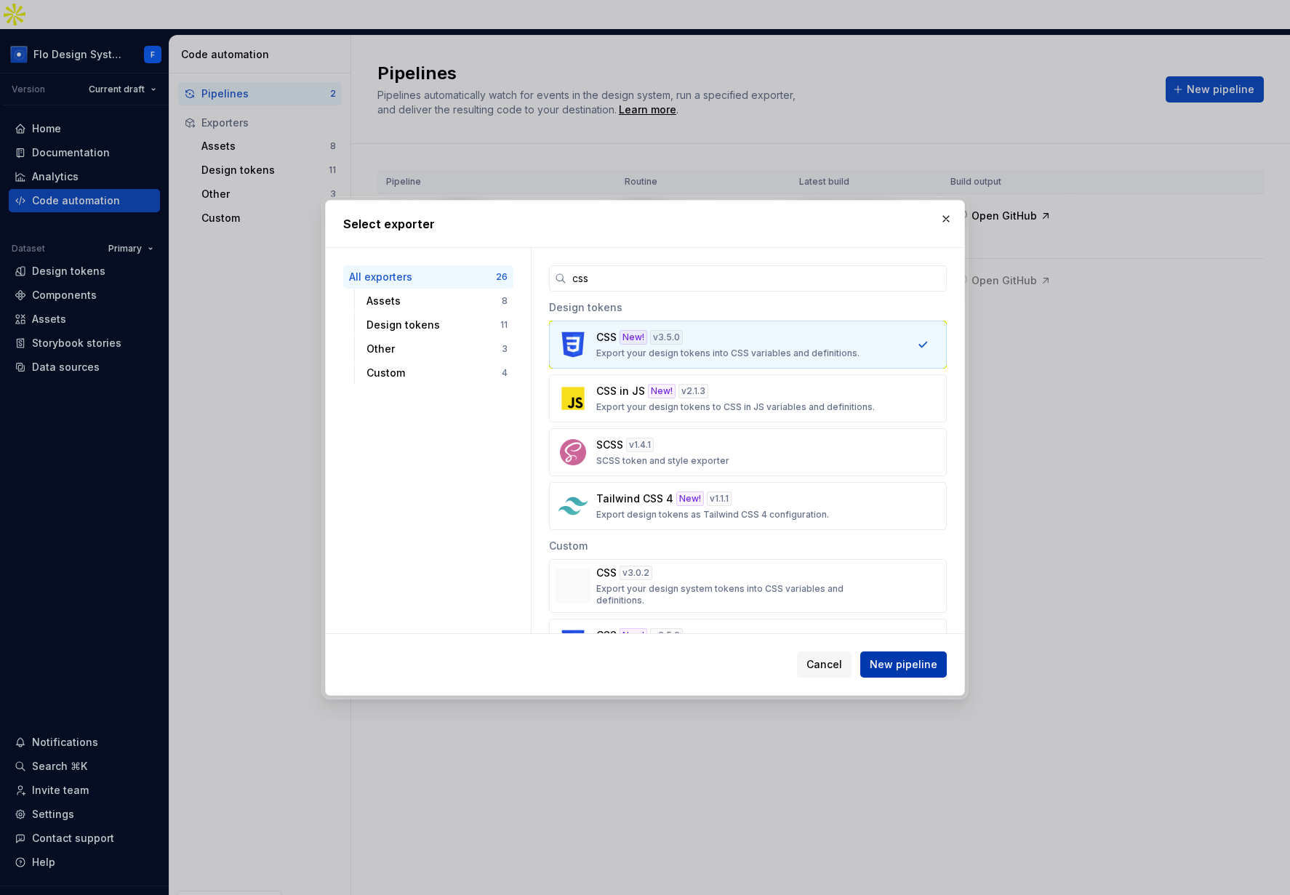
click at [918, 667] on span "New pipeline" at bounding box center [904, 664] width 68 height 15
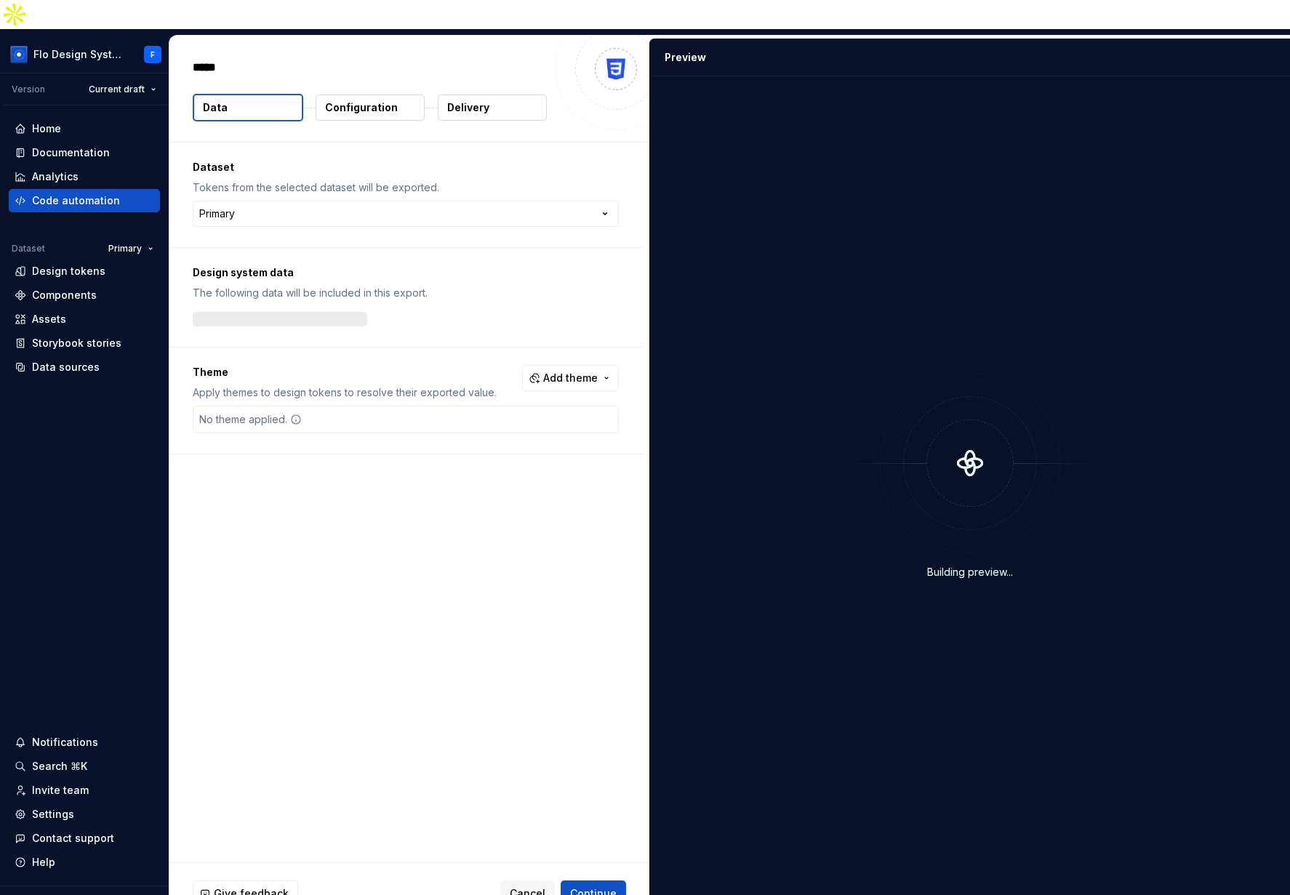
type textarea "*"
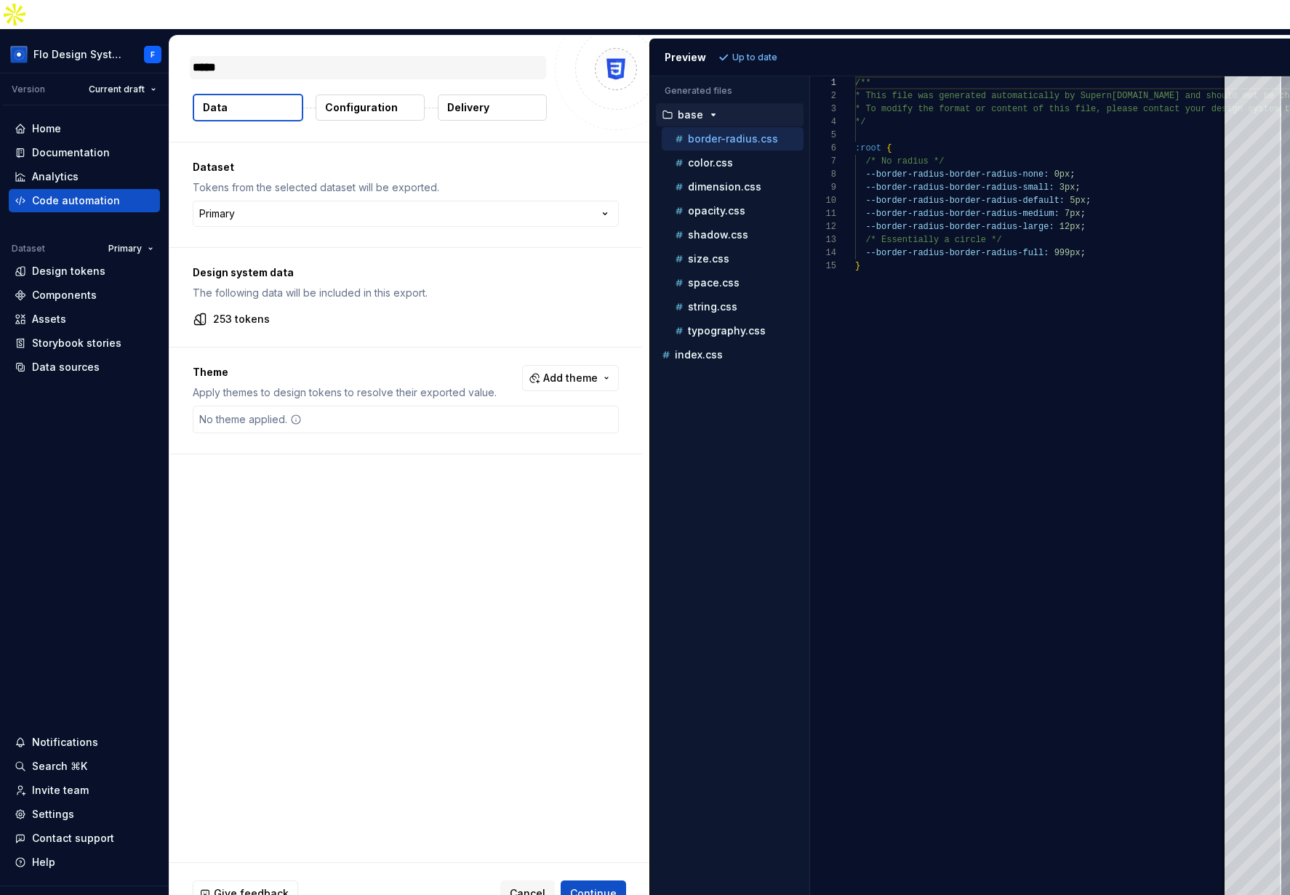
click at [233, 56] on textarea "*****" at bounding box center [368, 67] width 356 height 23
drag, startPoint x: 244, startPoint y: 36, endPoint x: 180, endPoint y: 39, distance: 64.8
click at [180, 39] on div "***** Data Configuration Delivery" at bounding box center [409, 89] width 480 height 106
click at [252, 191] on html "Flo Design System F Version Current draft Home Documentation Analytics Code aut…" at bounding box center [645, 447] width 1290 height 895
click at [209, 136] on html "Flo Design System F Version Current draft Home Documentation Analytics Code aut…" at bounding box center [645, 447] width 1290 height 895
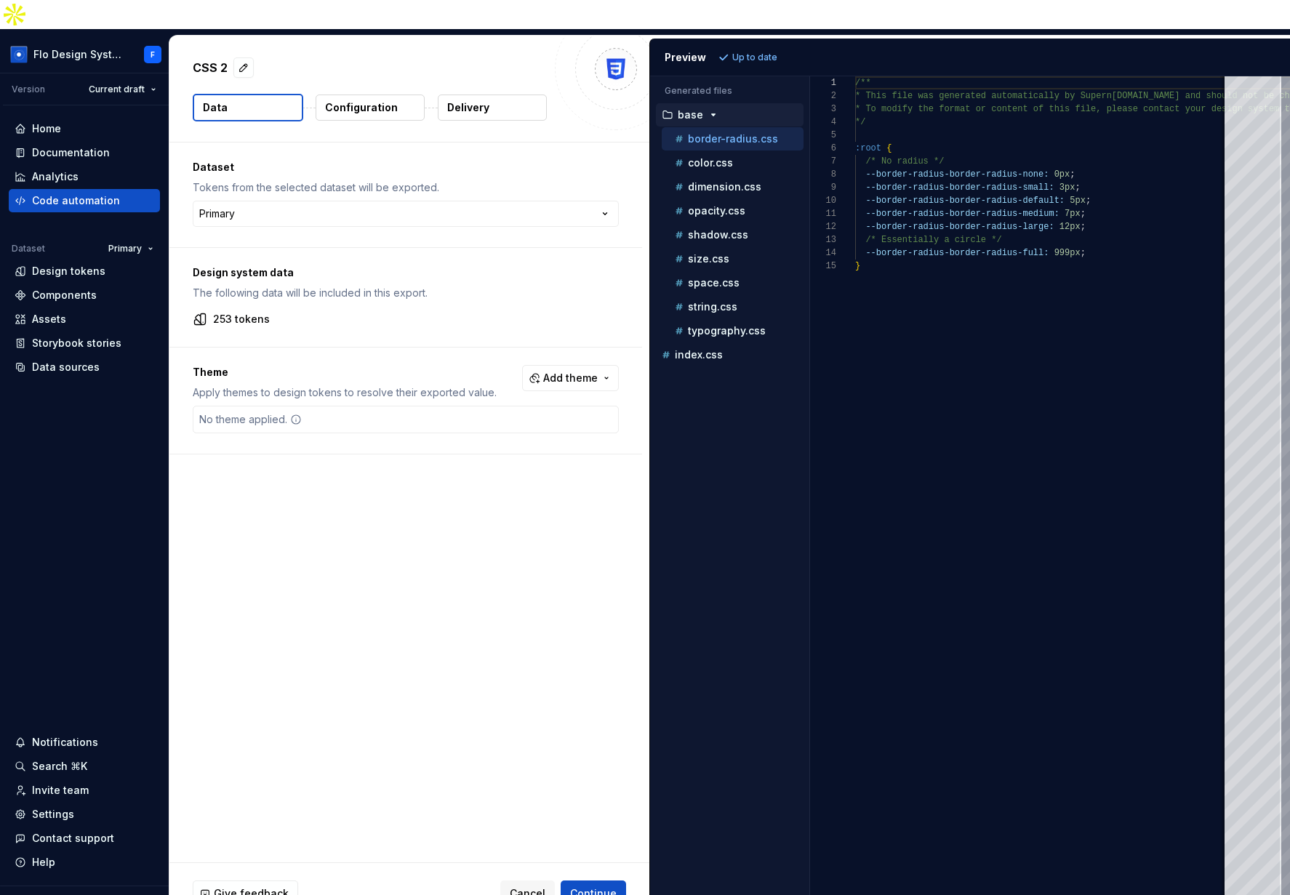
click at [295, 201] on div "Dataset Tokens from the selected dataset will be exported. Primary ******* ****…" at bounding box center [405, 195] width 473 height 105
click at [278, 185] on html "Flo Design System F Version Current draft Home Documentation Analytics Code aut…" at bounding box center [645, 447] width 1290 height 895
click at [140, 220] on html "Flo Design System F Version Current draft Home Documentation Analytics Code aut…" at bounding box center [645, 447] width 1290 height 895
click at [273, 202] on html "Flo Design System F Version Current draft Home Documentation Analytics Code aut…" at bounding box center [645, 447] width 1290 height 895
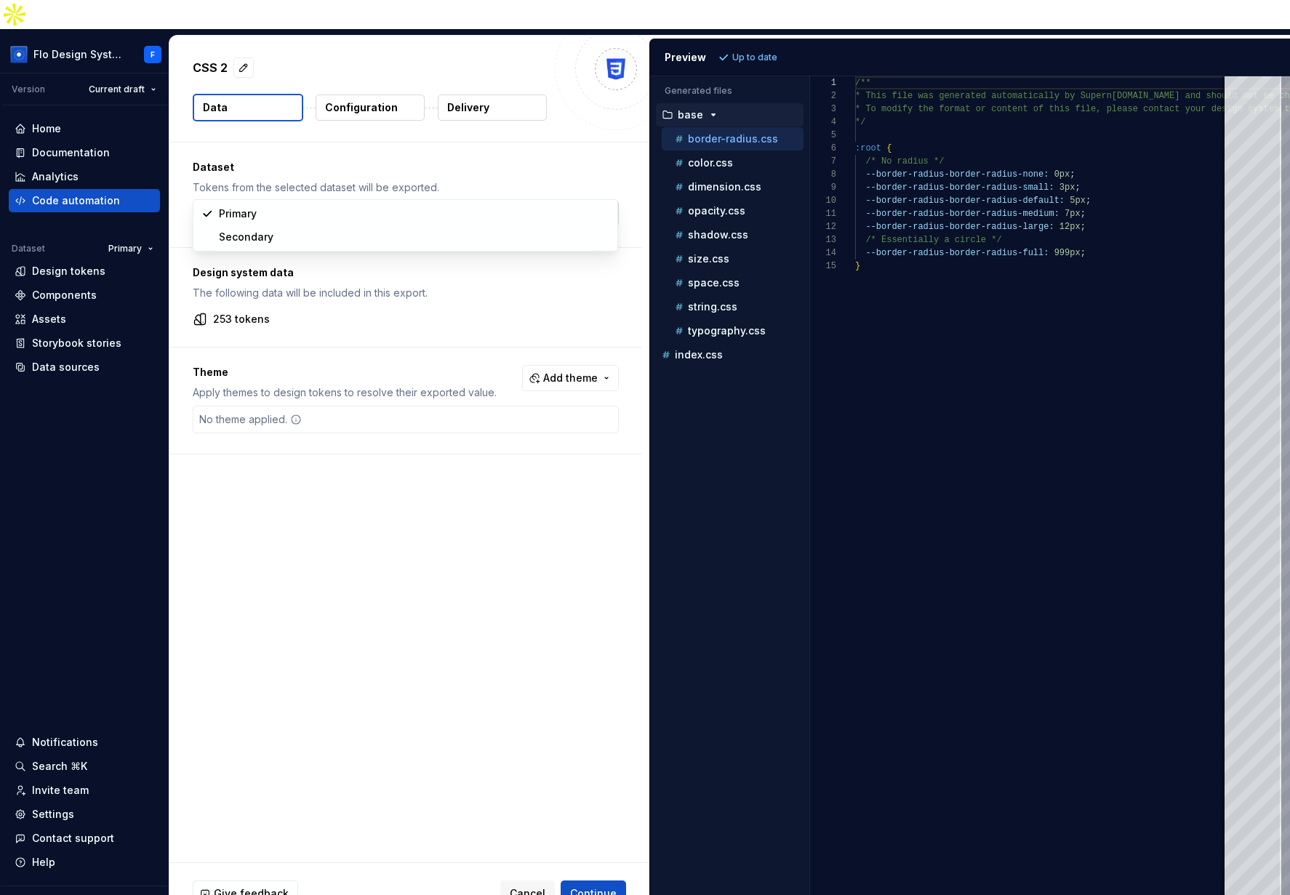
click at [278, 185] on html "Flo Design System F Version Current draft Home Documentation Analytics Code aut…" at bounding box center [645, 447] width 1290 height 895
drag, startPoint x: 281, startPoint y: 246, endPoint x: 281, endPoint y: 237, distance: 8.7
click at [304, 191] on html "Flo Design System F Version Current draft Home Documentation Analytics Code aut…" at bounding box center [645, 447] width 1290 height 895
select select "**********"
drag, startPoint x: 204, startPoint y: 289, endPoint x: 376, endPoint y: 286, distance: 171.6
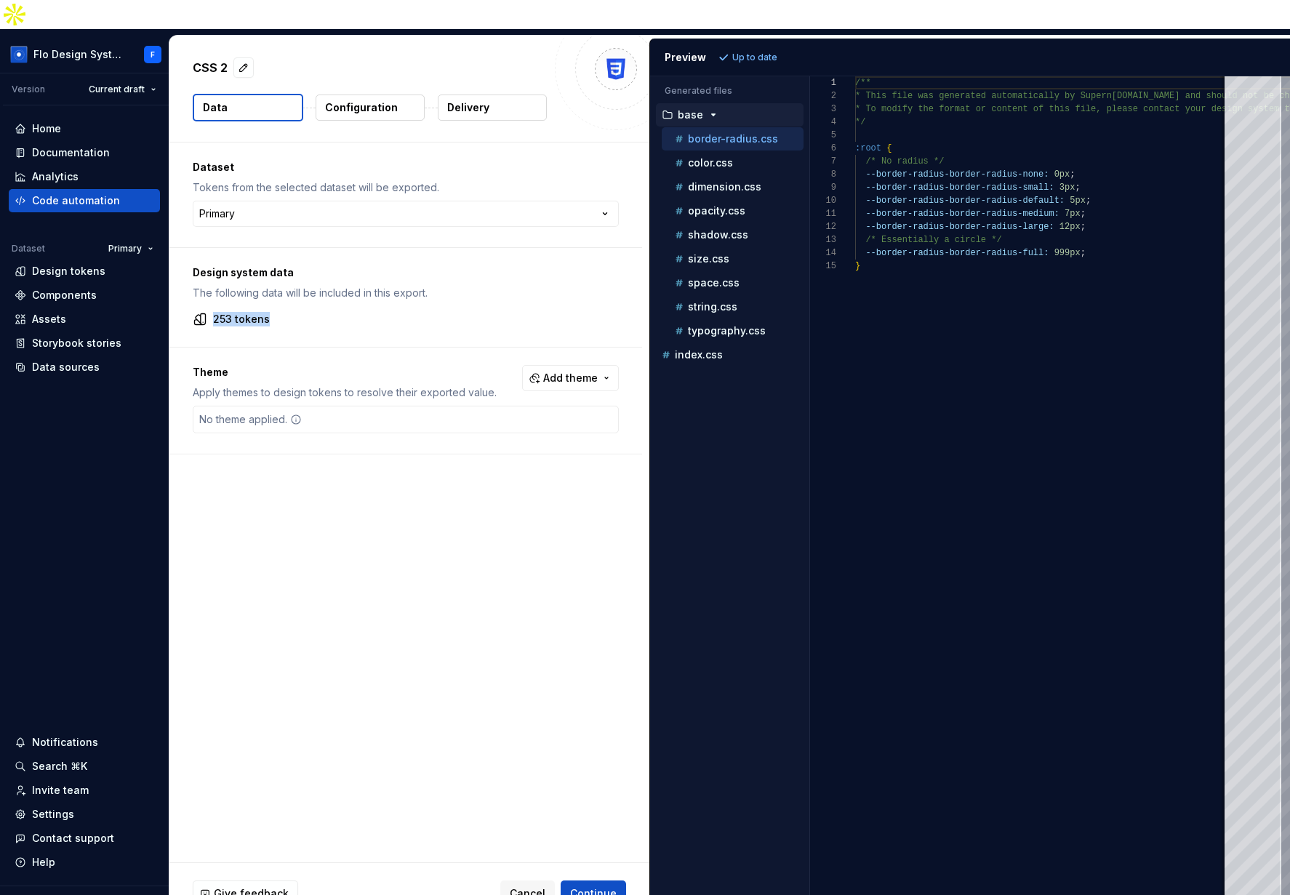
click at [369, 312] on div "253 tokens" at bounding box center [406, 319] width 426 height 15
click at [561, 365] on button "Add theme" at bounding box center [570, 378] width 97 height 26
click at [532, 412] on div "Dark" at bounding box center [539, 407] width 138 height 15
drag, startPoint x: 383, startPoint y: 590, endPoint x: 391, endPoint y: 578, distance: 14.7
click at [383, 590] on html "Flo Design System F Version Current draft Home Documentation Analytics Code aut…" at bounding box center [645, 447] width 1290 height 895
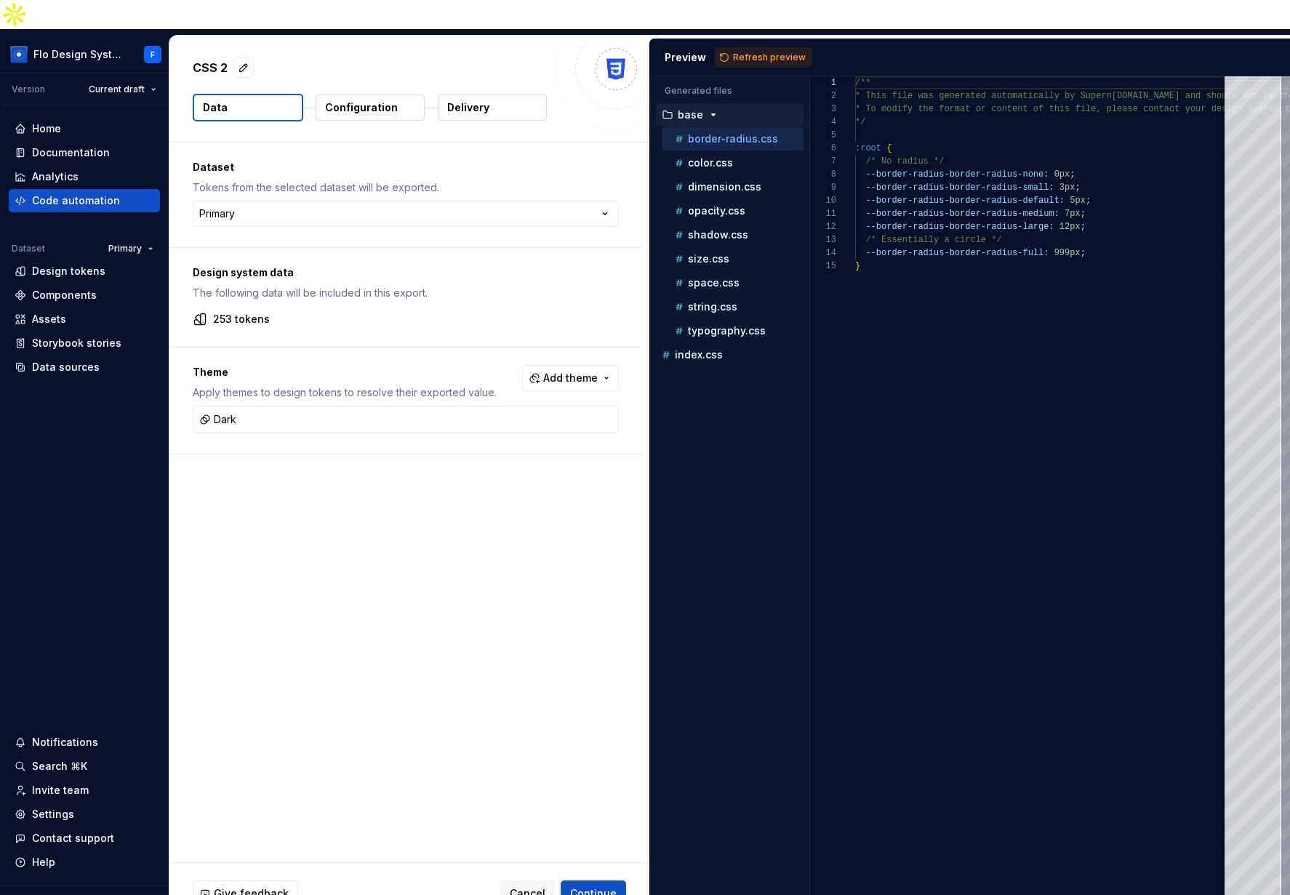
click at [360, 100] on p "Configuration" at bounding box center [361, 107] width 73 height 15
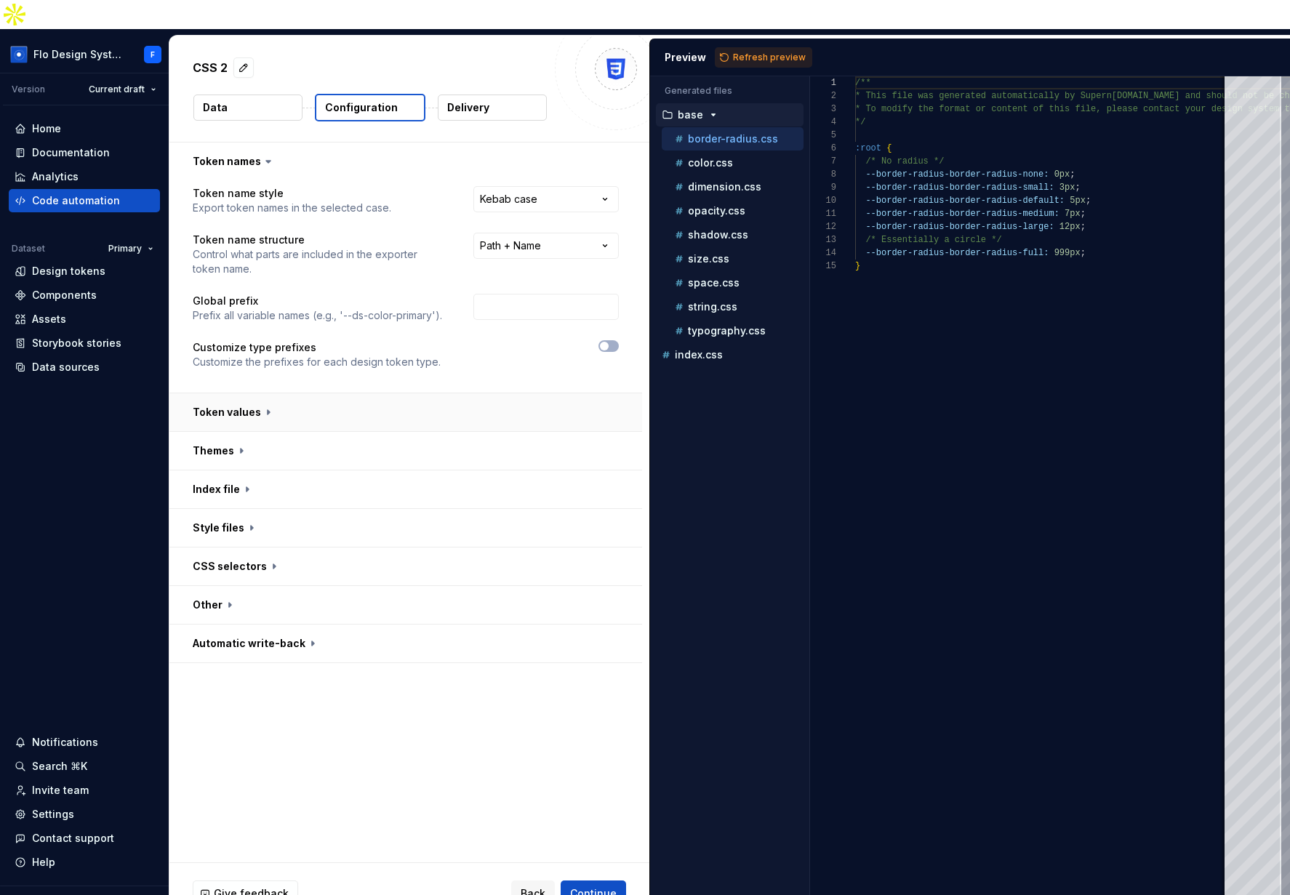
click at [275, 393] on button "button" at bounding box center [405, 412] width 473 height 38
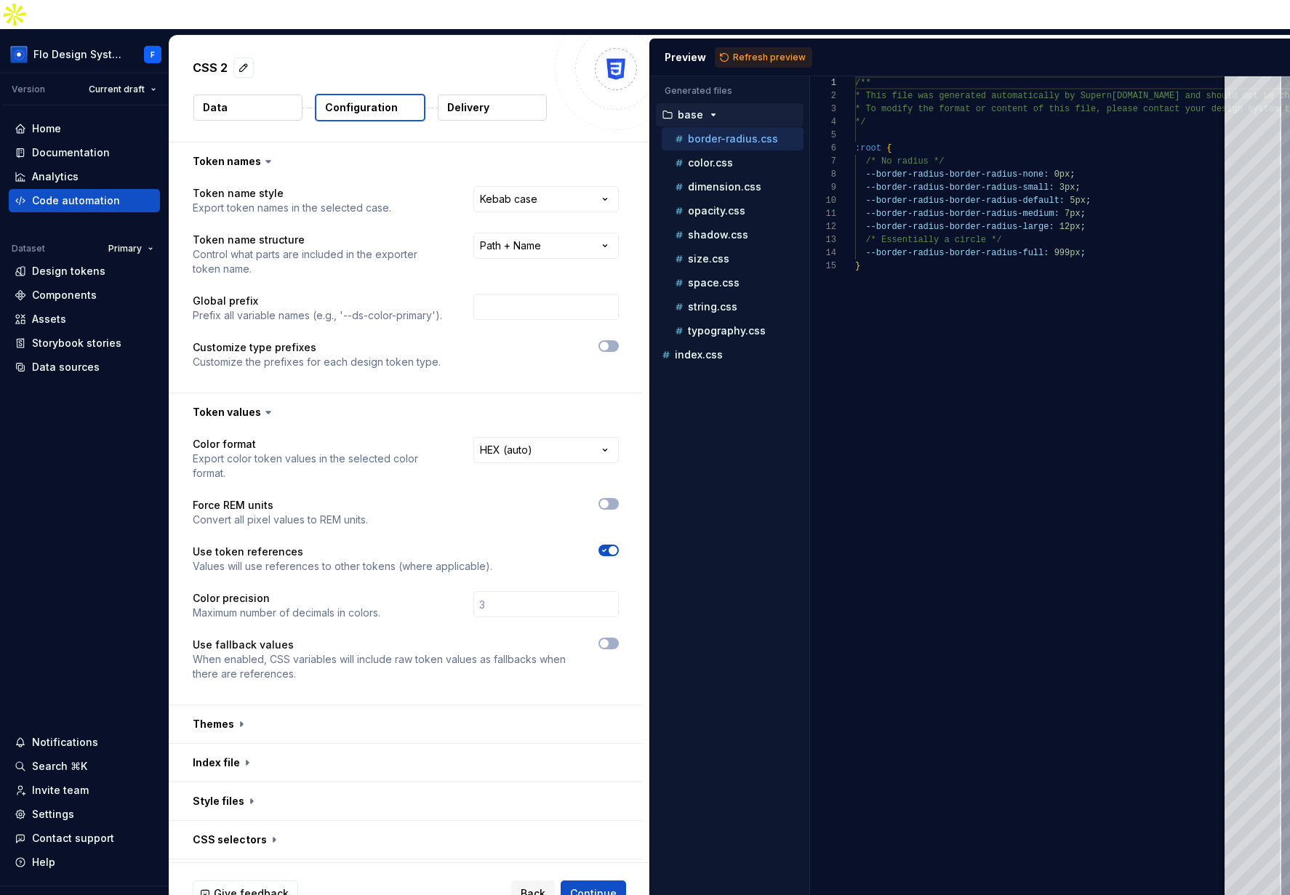
scroll to position [74, 0]
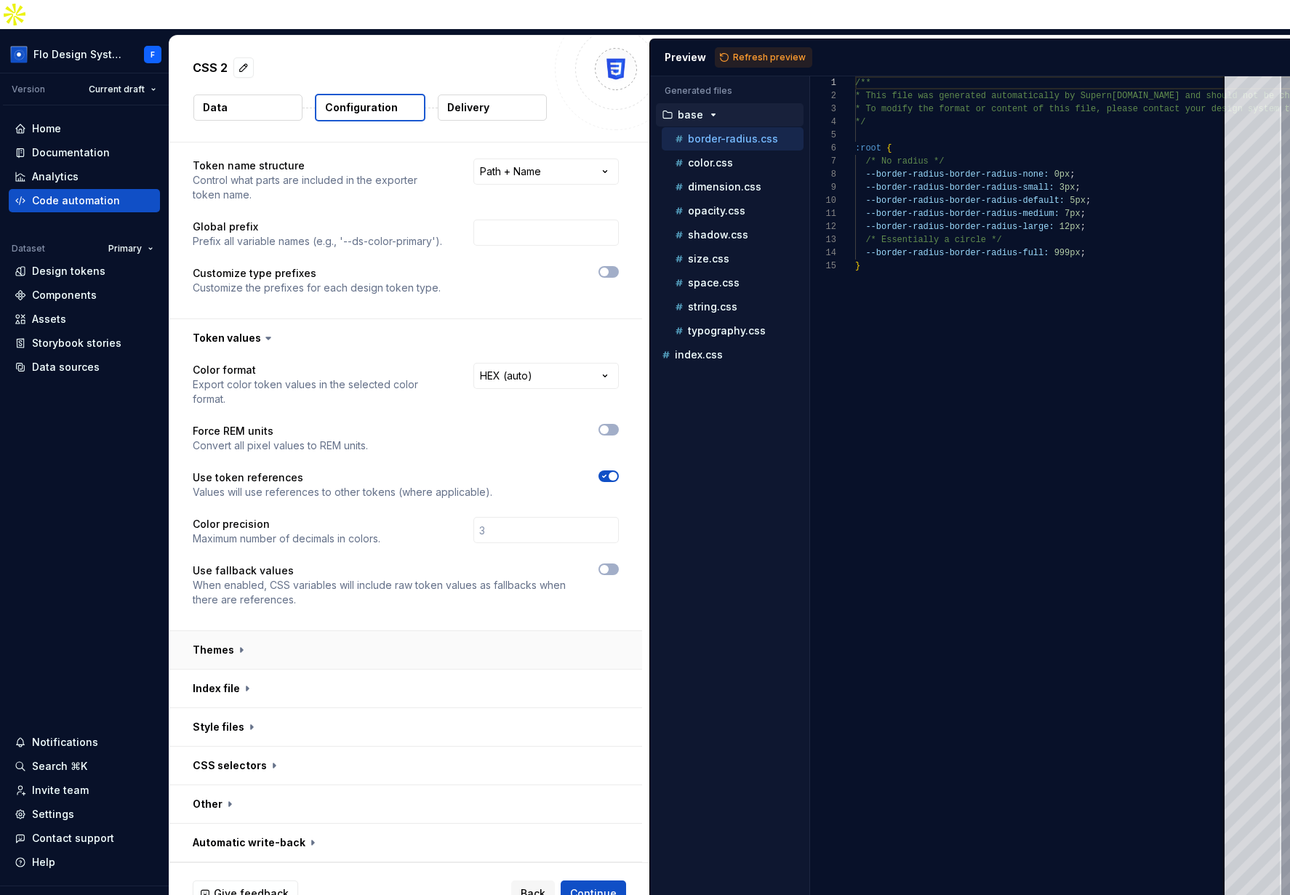
click at [309, 631] on button "button" at bounding box center [405, 650] width 473 height 38
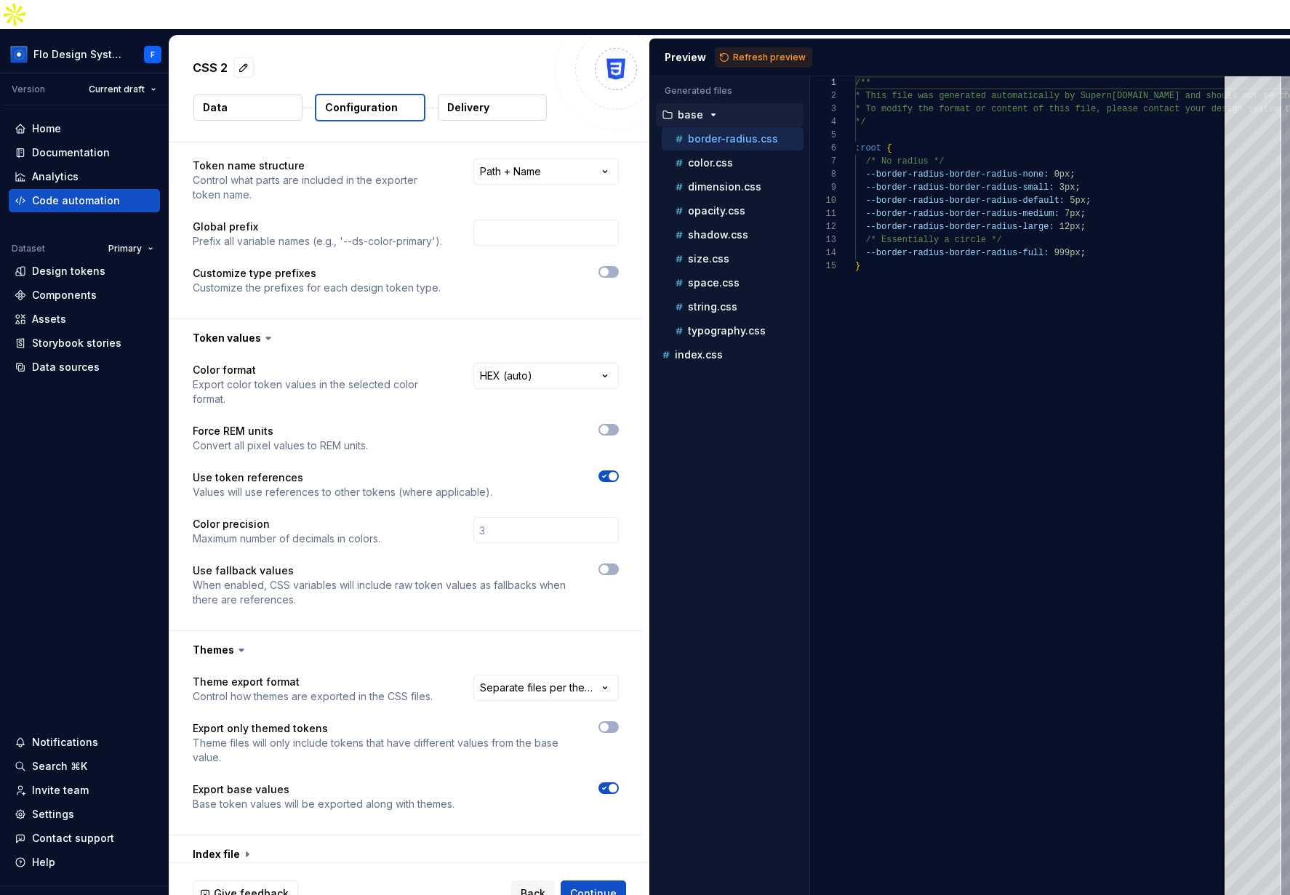
scroll to position [0, 0]
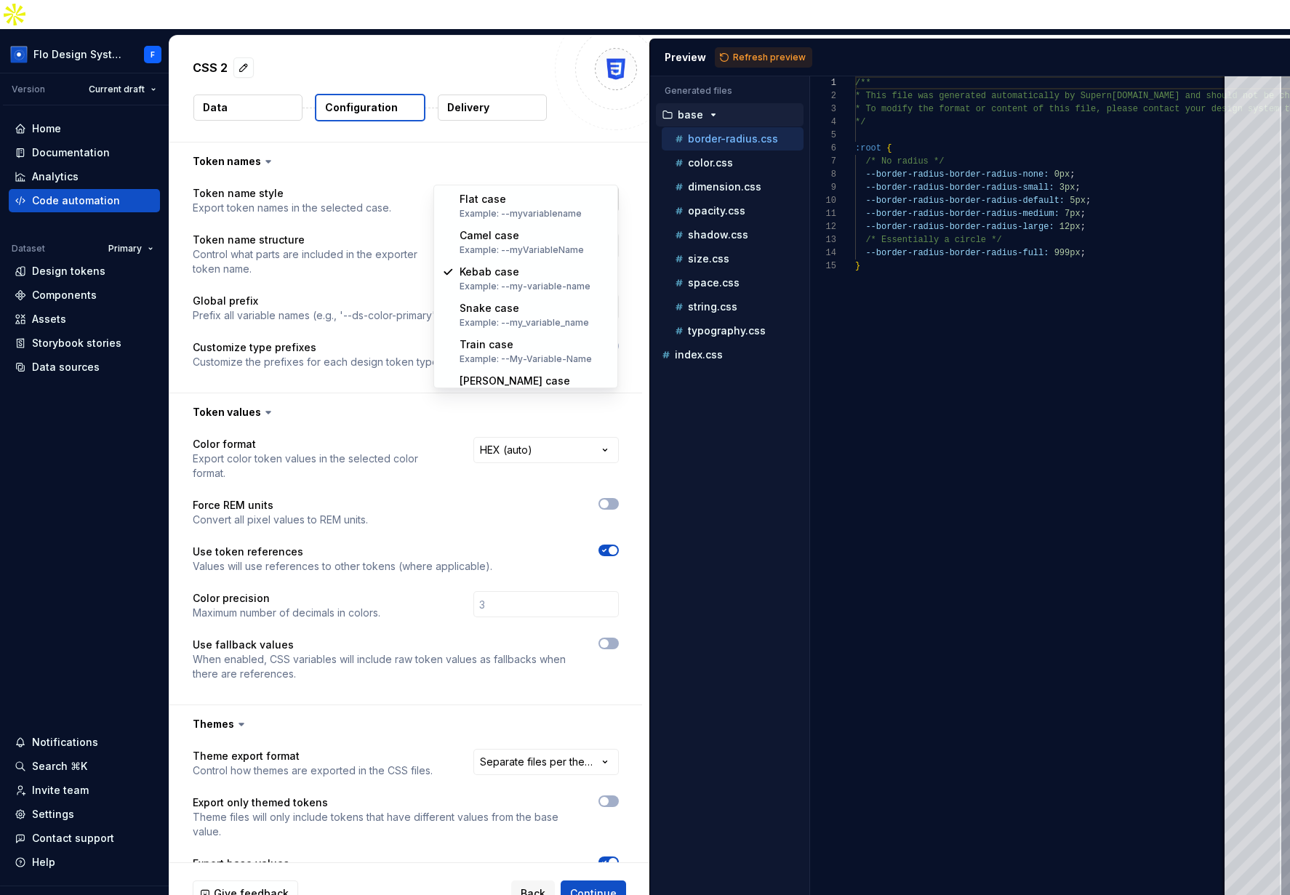
click at [569, 167] on html "**********" at bounding box center [645, 447] width 1290 height 895
select select "********"
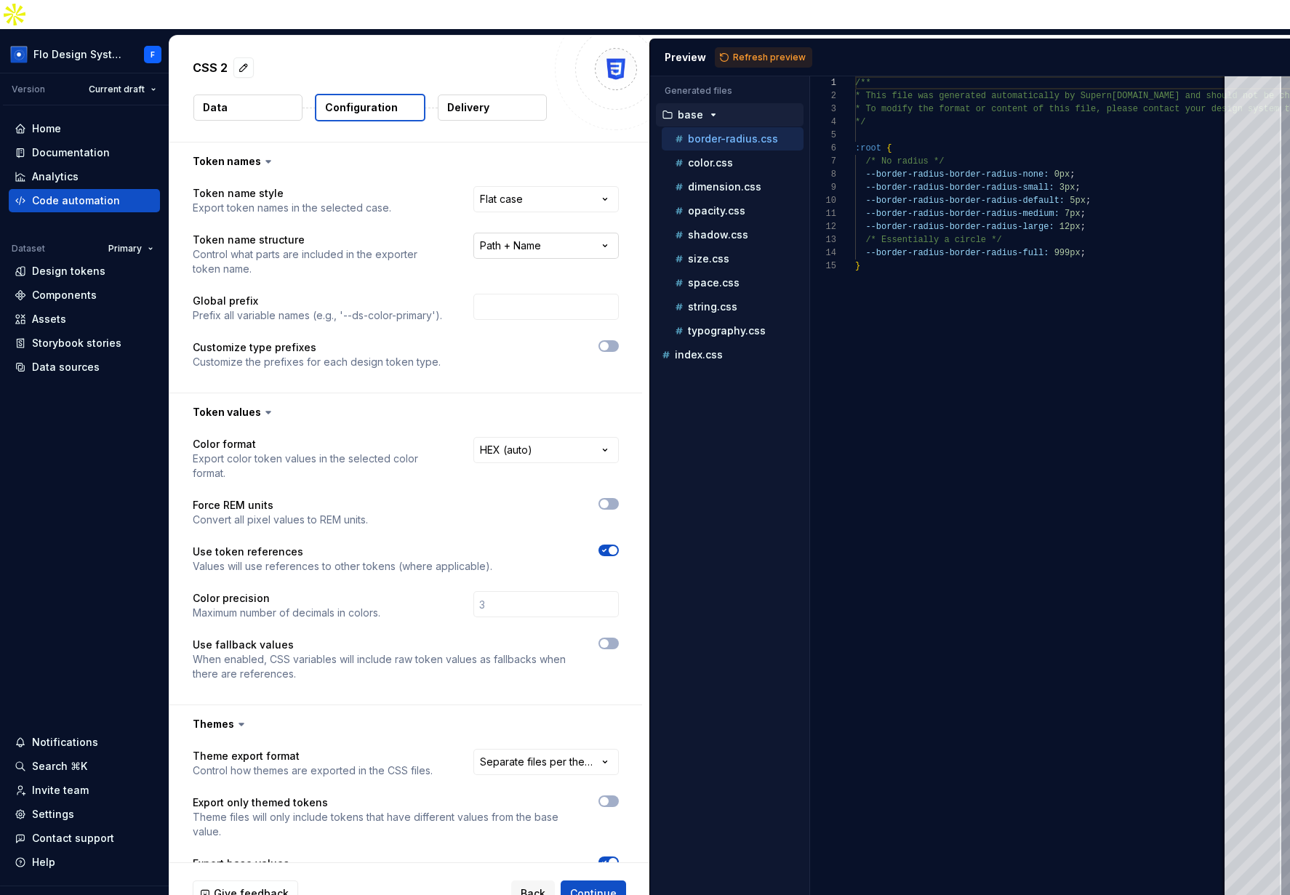
click at [579, 224] on html "**********" at bounding box center [645, 447] width 1290 height 895
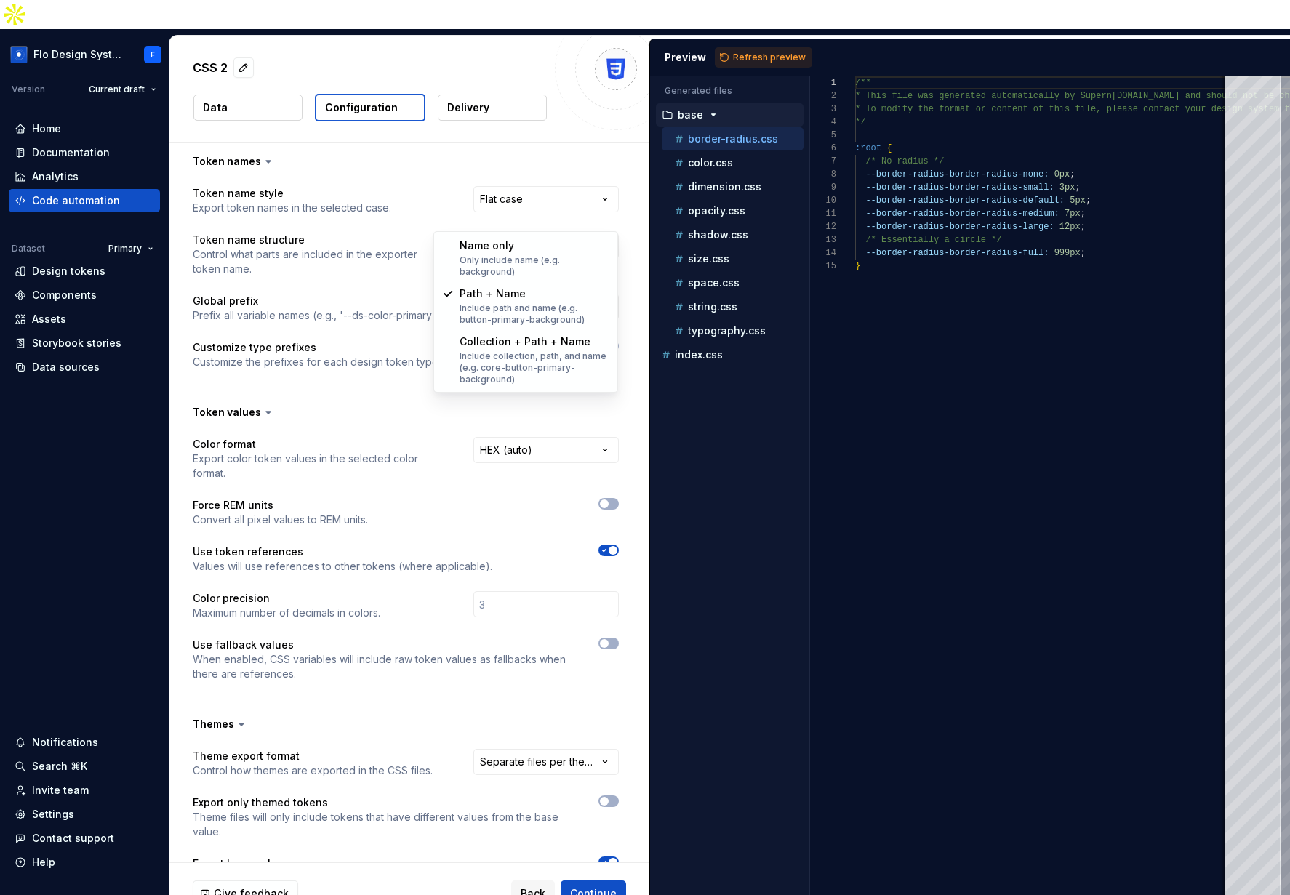
select select "**********"
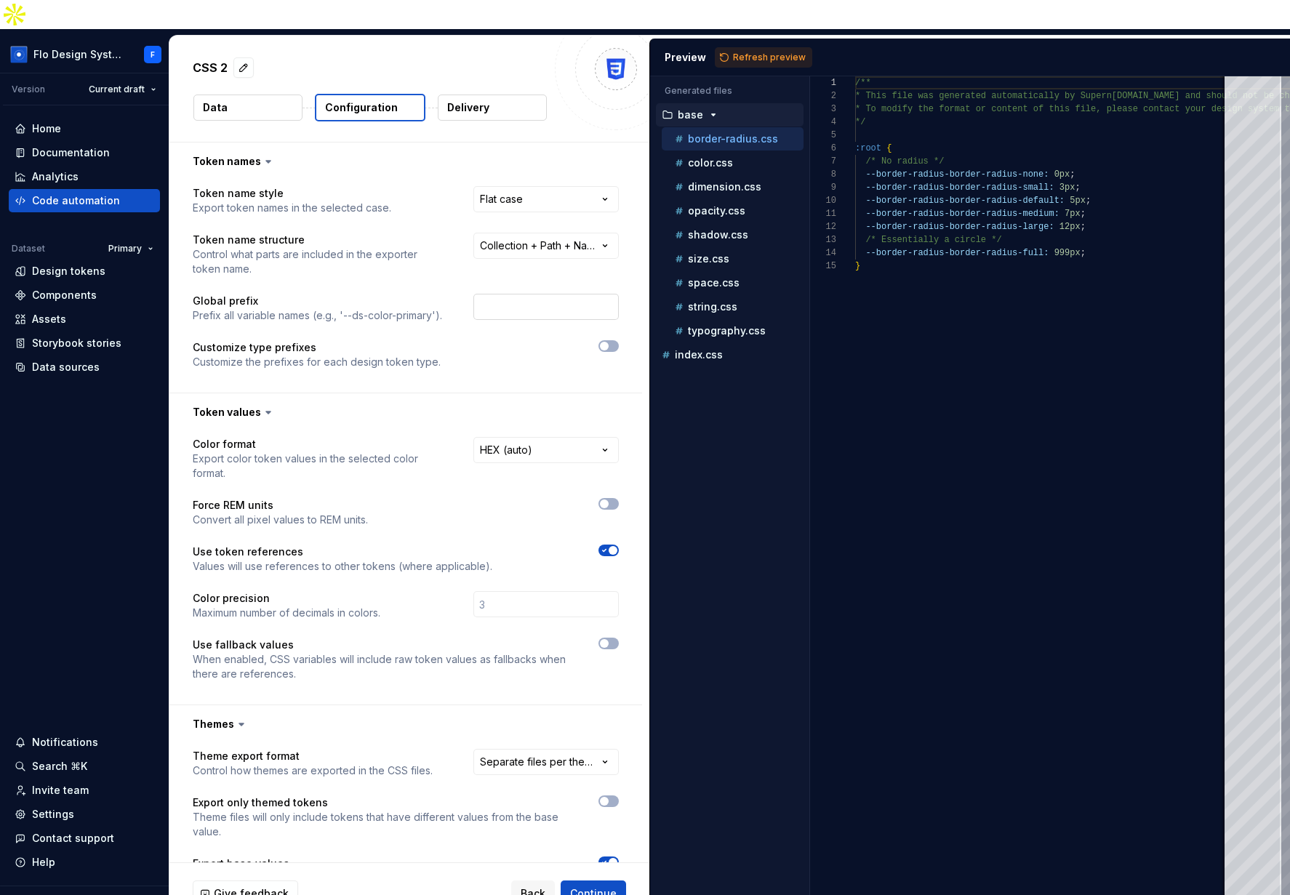
click at [531, 294] on input "text" at bounding box center [545, 307] width 145 height 26
type input "SANOFI"
click at [765, 52] on span "Refresh preview" at bounding box center [769, 58] width 73 height 12
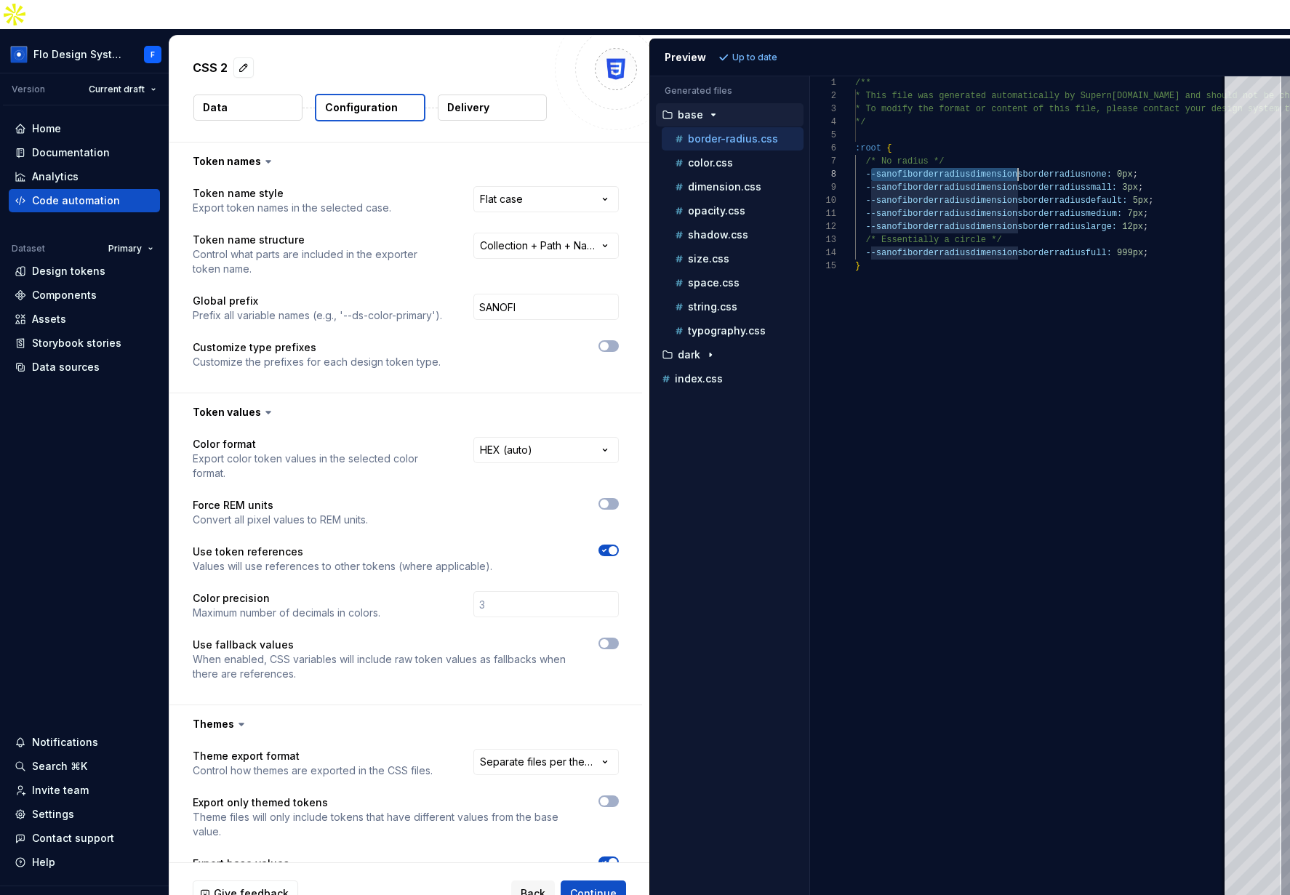
drag, startPoint x: 899, startPoint y: 145, endPoint x: 1019, endPoint y: 148, distance: 120.0
click at [1019, 148] on div "/** * This file was generated automatically by Supern [DOMAIN_NAME] and should …" at bounding box center [1111, 500] width 513 height 848
type textarea "**********"
click at [1038, 330] on div "/** * This file was generated automatically by Supern [DOMAIN_NAME] and should …" at bounding box center [1111, 500] width 513 height 848
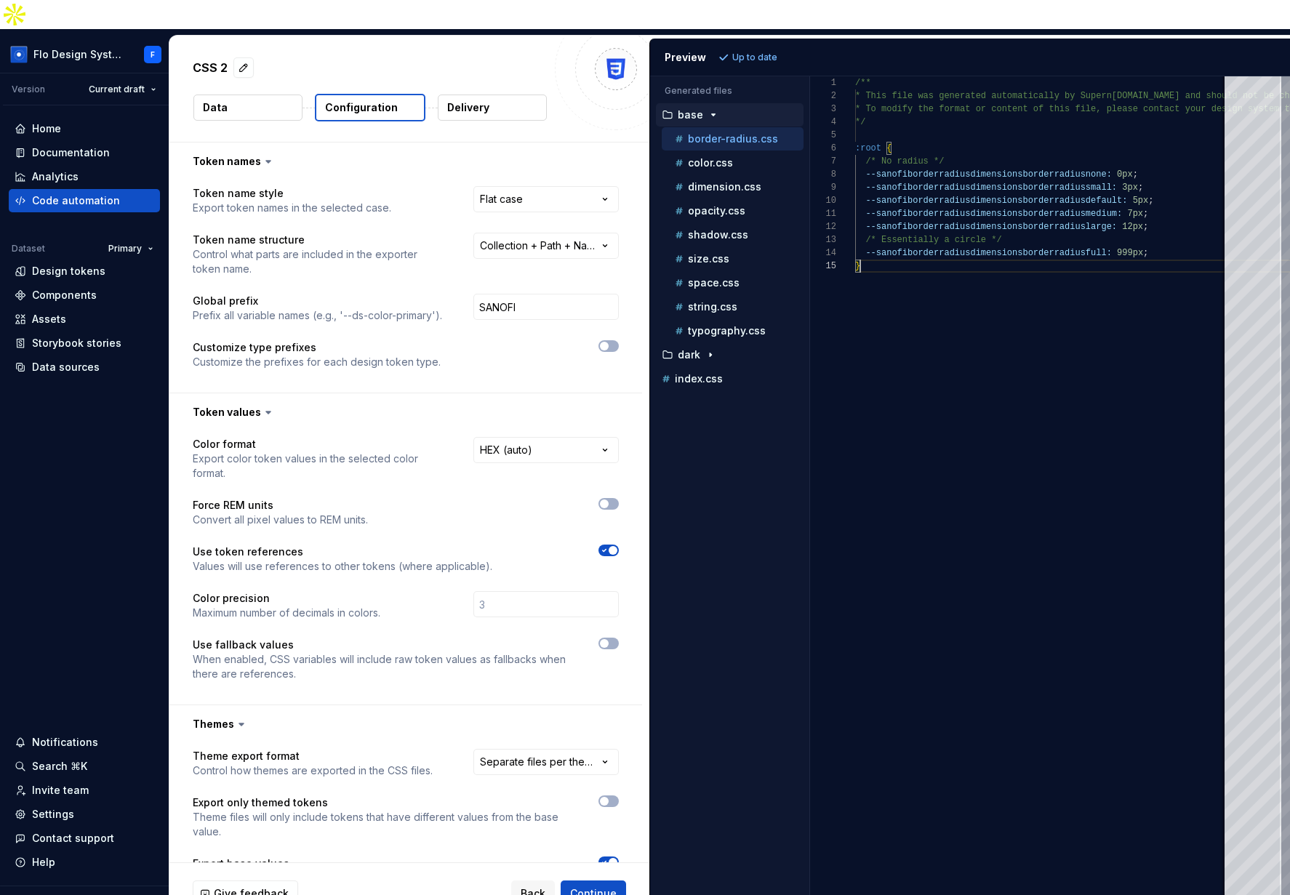
click at [468, 100] on p "Delivery" at bounding box center [468, 107] width 42 height 15
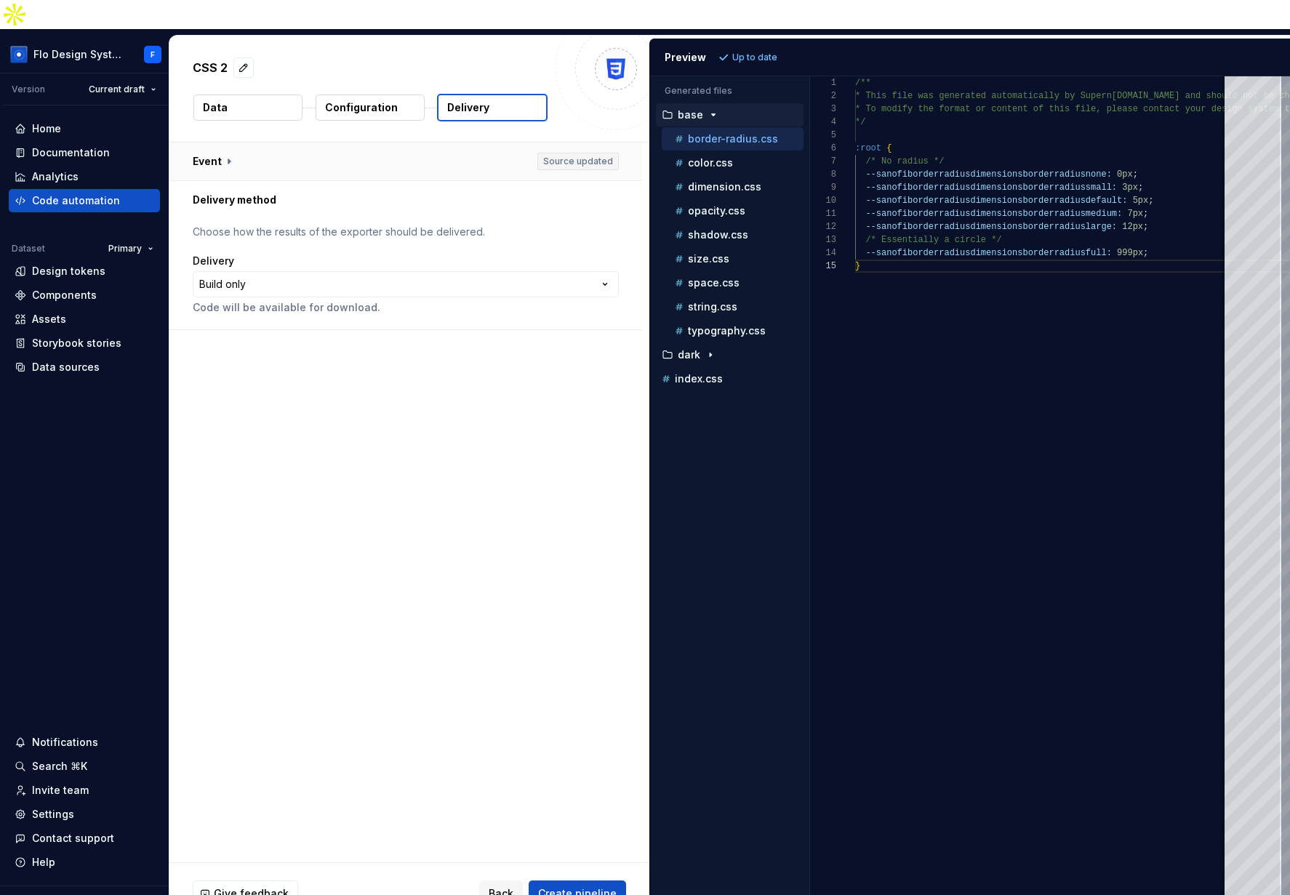
click at [302, 143] on button "button" at bounding box center [405, 162] width 473 height 38
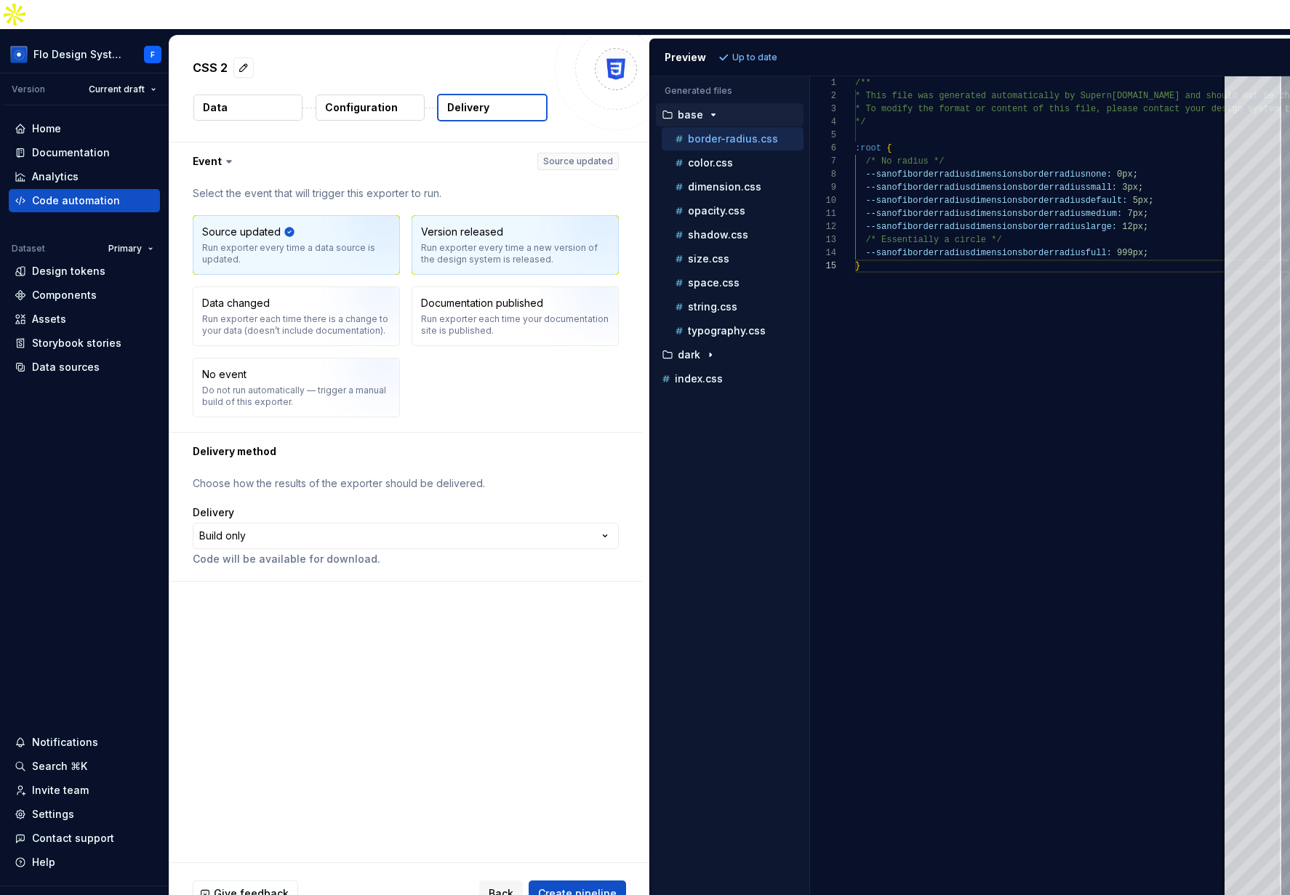
click at [500, 216] on div "Version released Run exporter every time a new version of the design system is …" at bounding box center [515, 245] width 206 height 58
click at [111, 63] on html "**********" at bounding box center [645, 447] width 1290 height 895
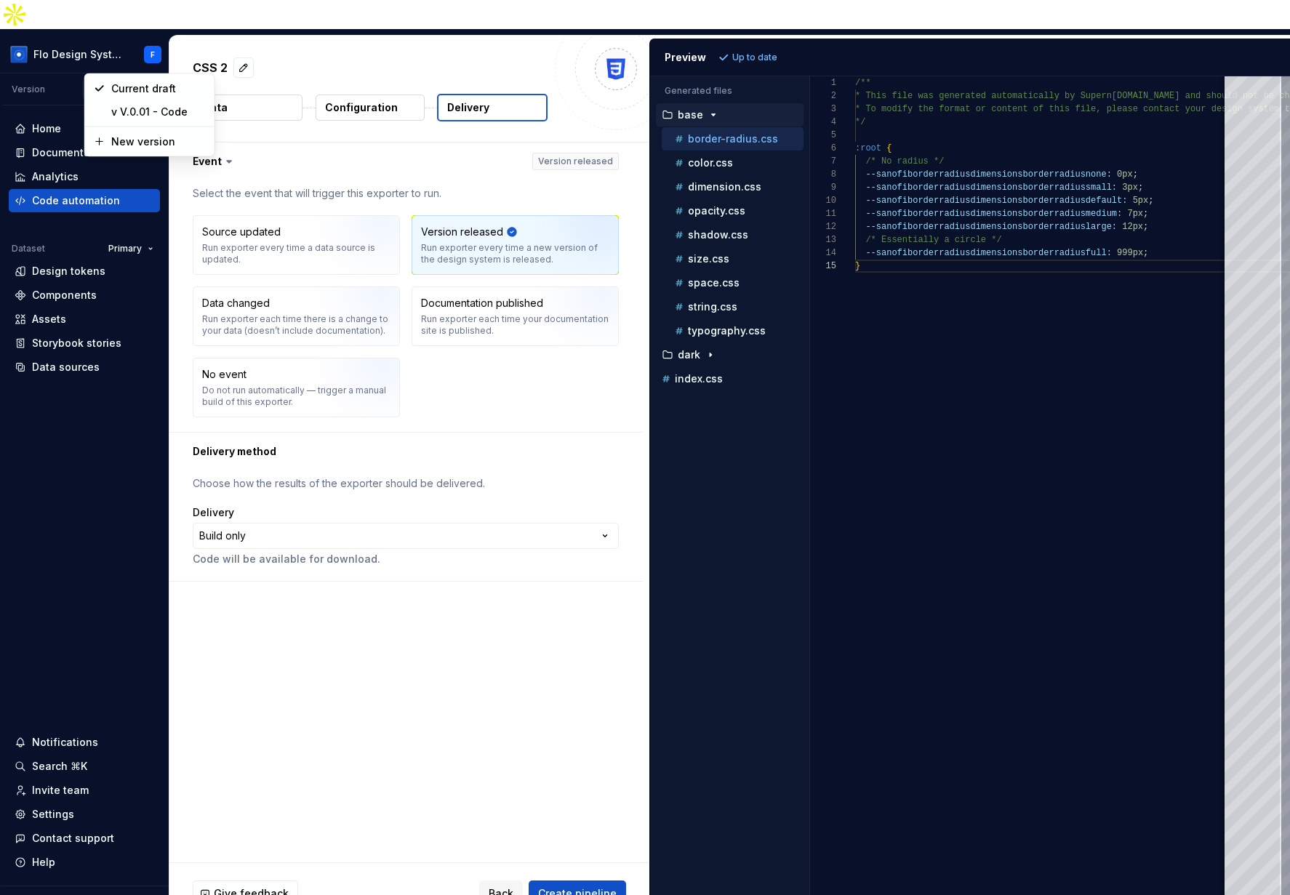
click at [452, 210] on html "**********" at bounding box center [645, 447] width 1290 height 895
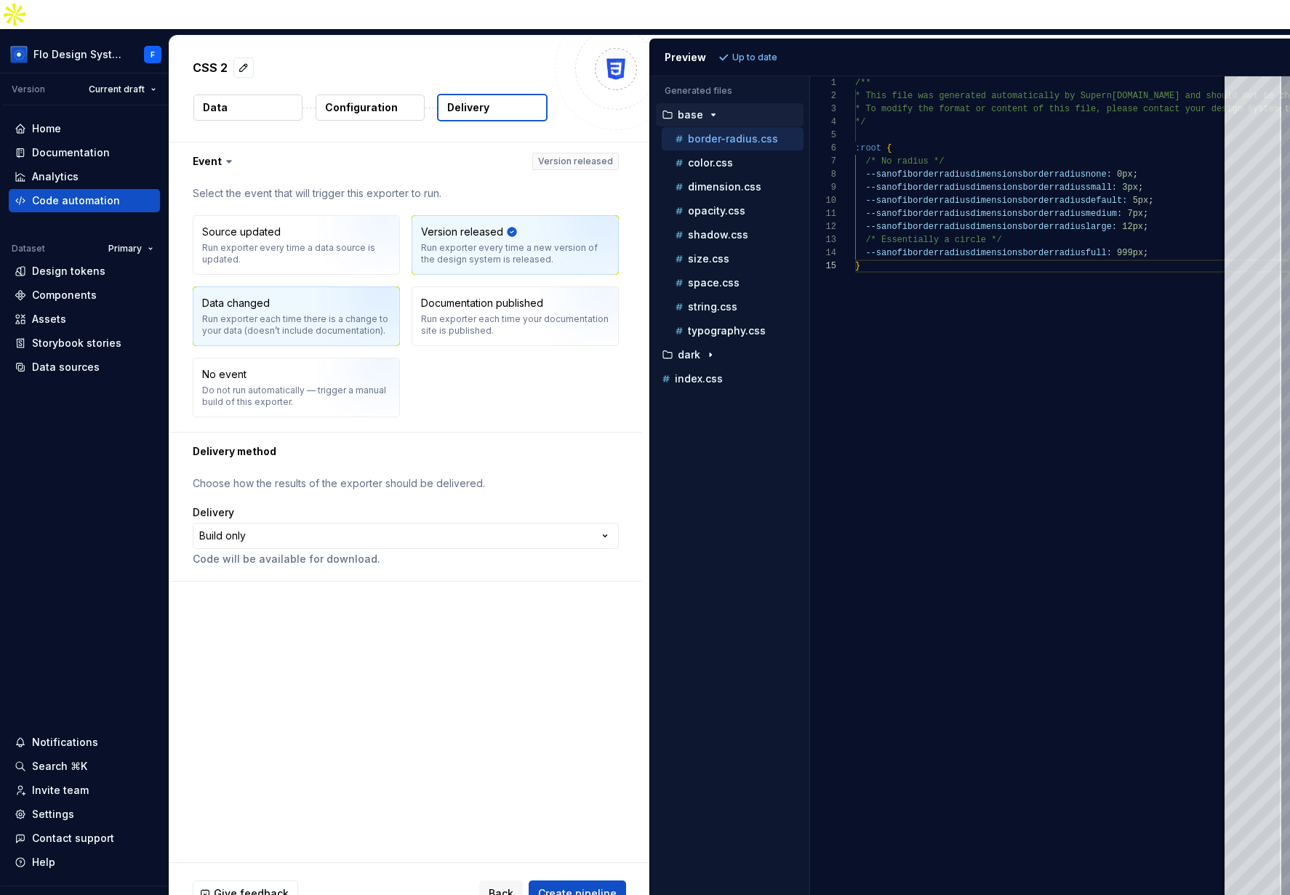
click at [390, 273] on img "button" at bounding box center [364, 321] width 93 height 97
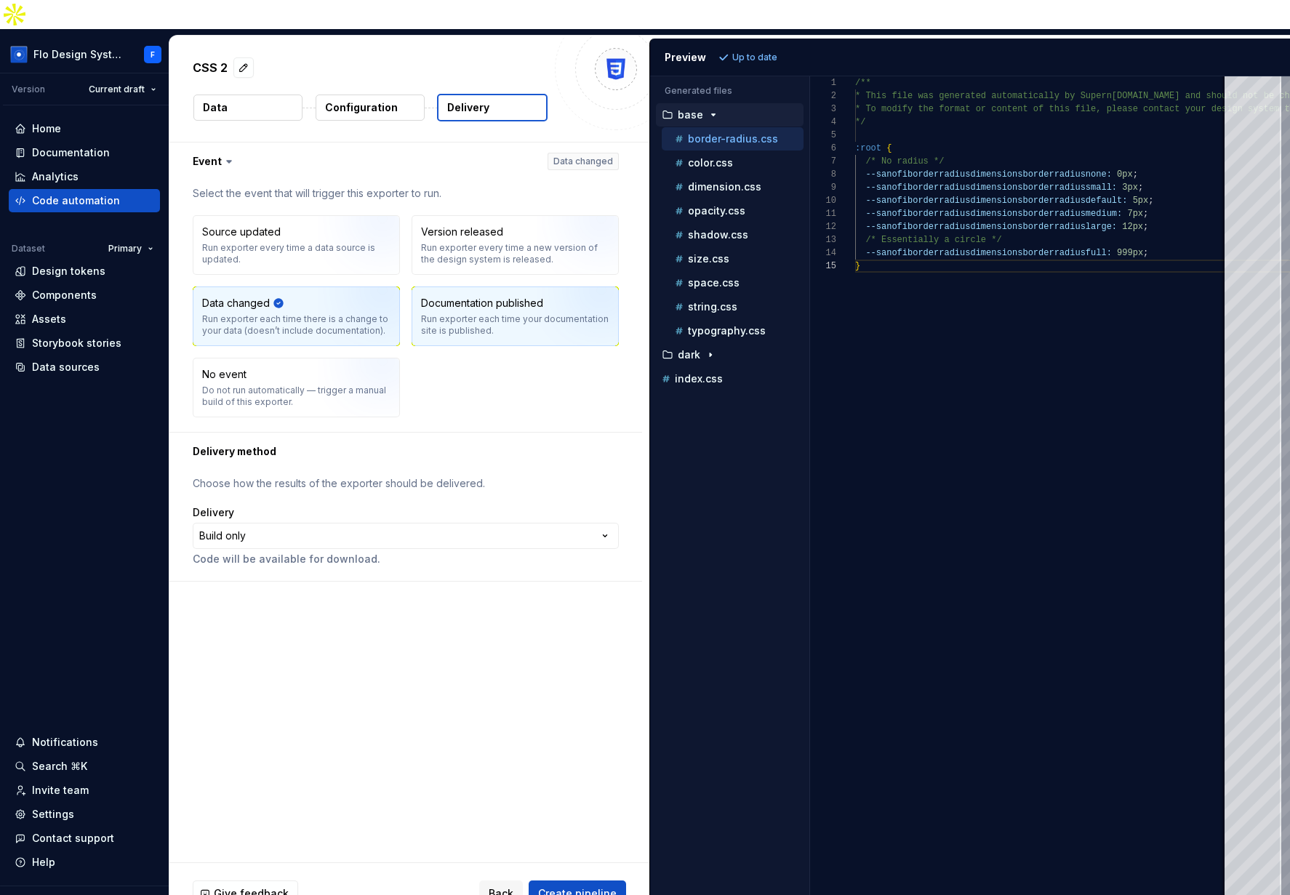
click at [494, 313] on div "Run exporter each time your documentation site is published." at bounding box center [515, 324] width 188 height 23
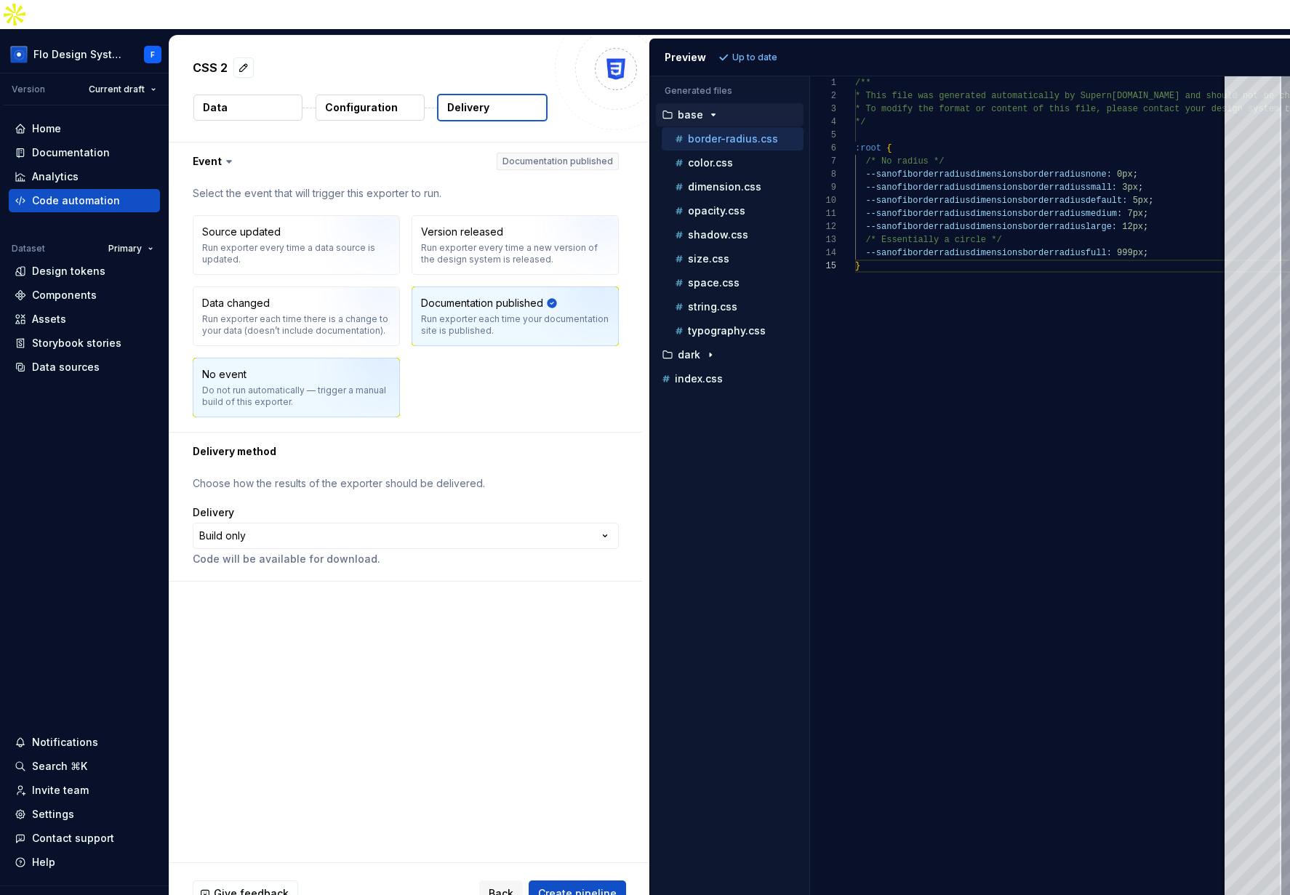
click at [344, 358] on img "button" at bounding box center [364, 392] width 93 height 97
click at [532, 509] on html "**********" at bounding box center [645, 447] width 1290 height 895
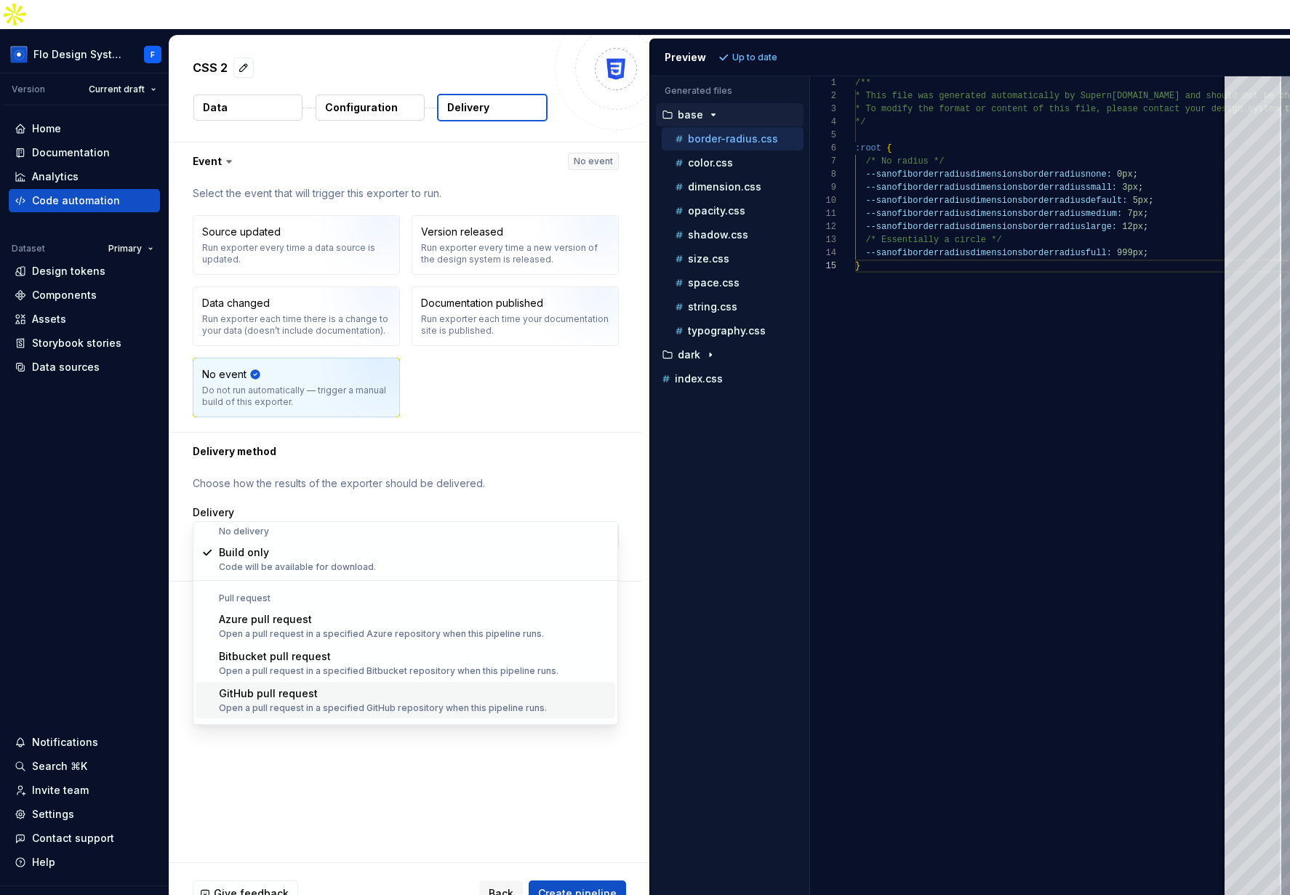
scroll to position [8, 0]
drag, startPoint x: 333, startPoint y: 697, endPoint x: 374, endPoint y: 686, distance: 43.0
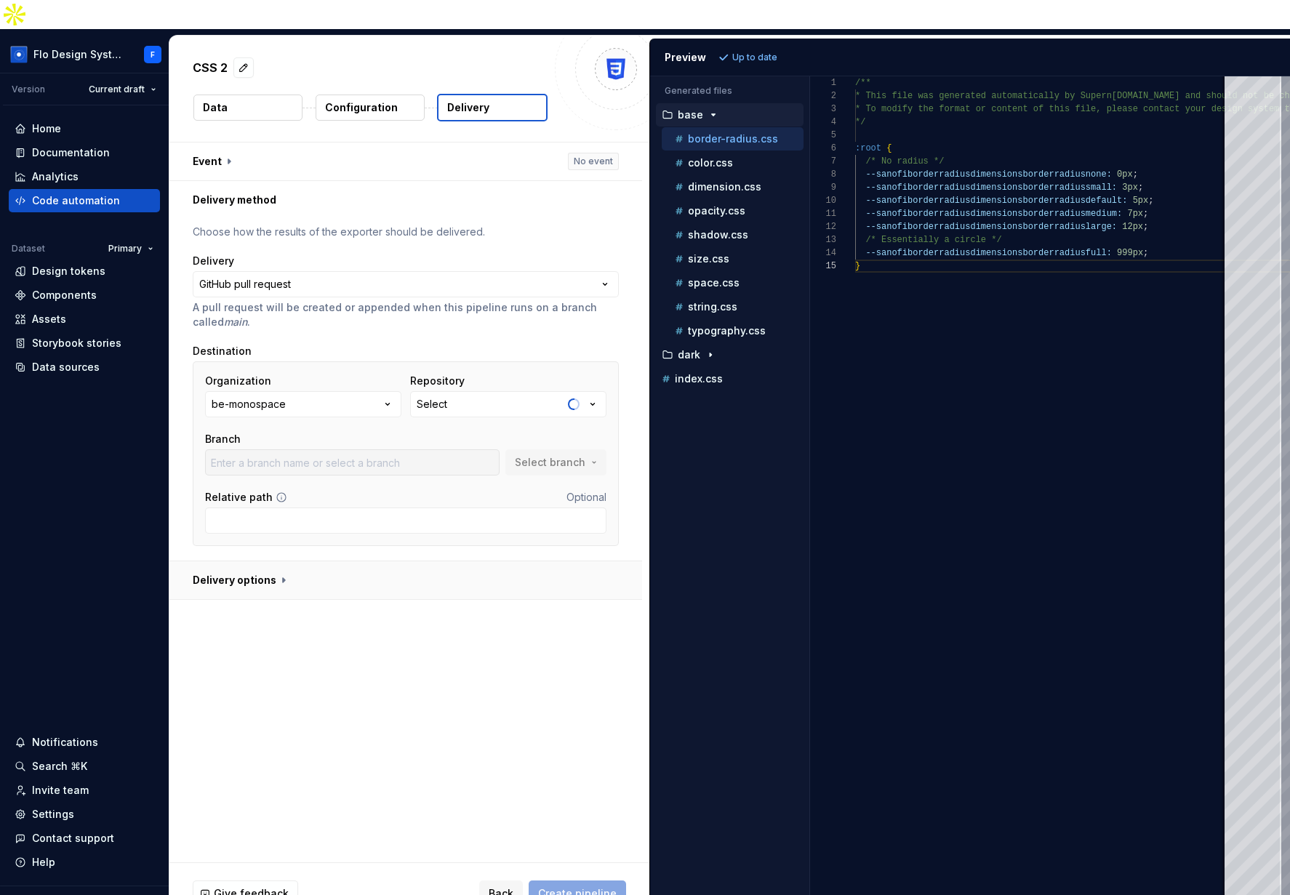
click at [326, 561] on button "button" at bounding box center [405, 580] width 473 height 38
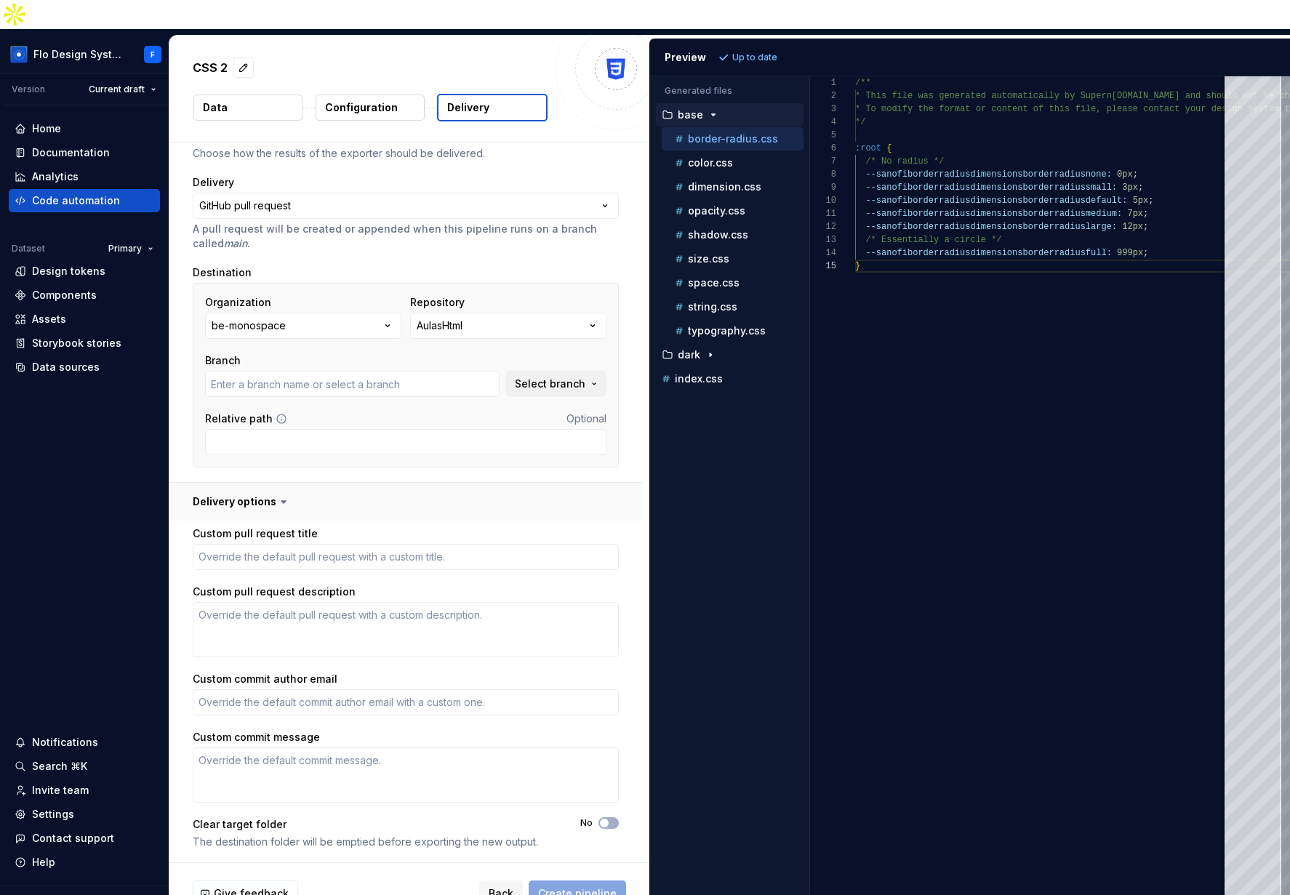
scroll to position [81, 0]
type textarea "*"
type input "main"
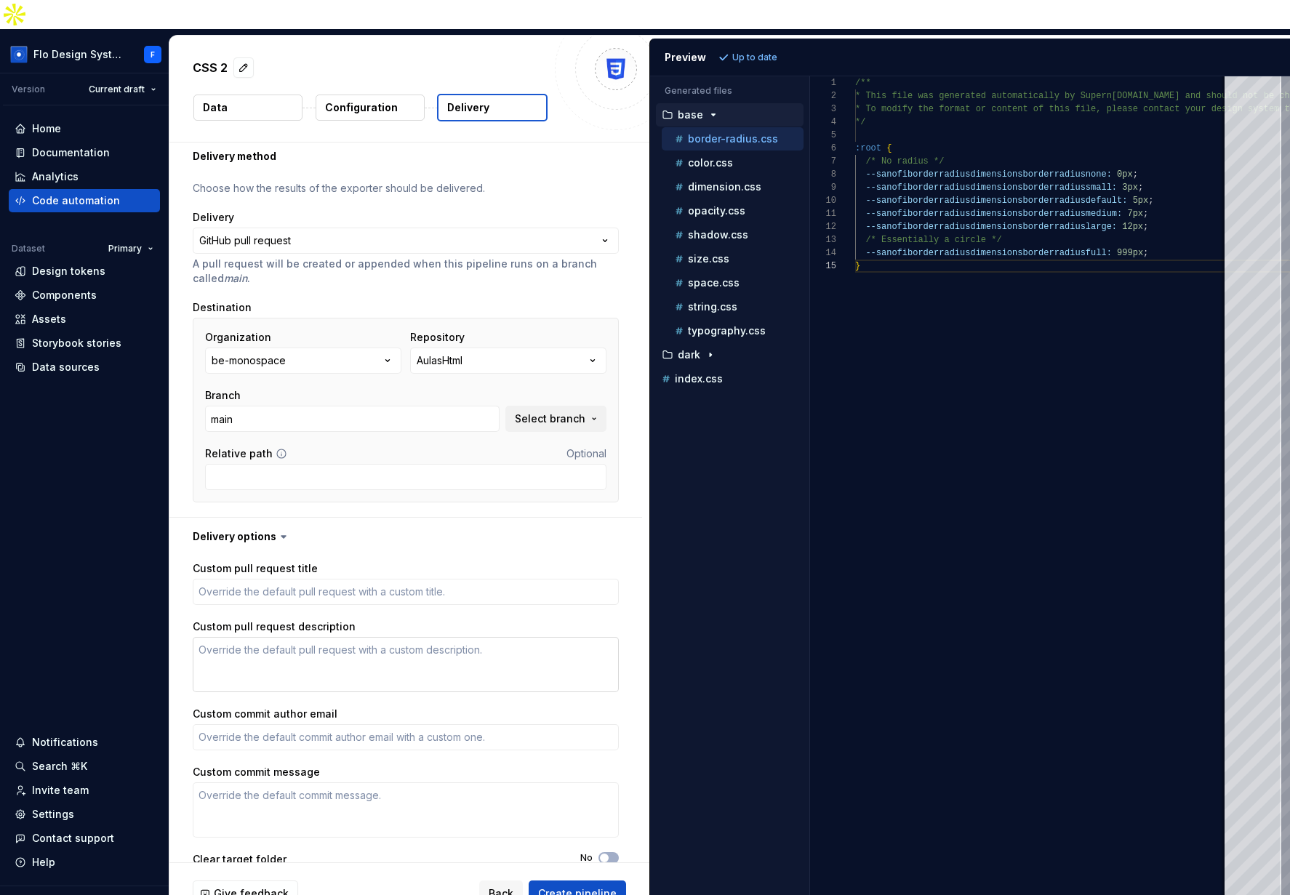
scroll to position [0, 0]
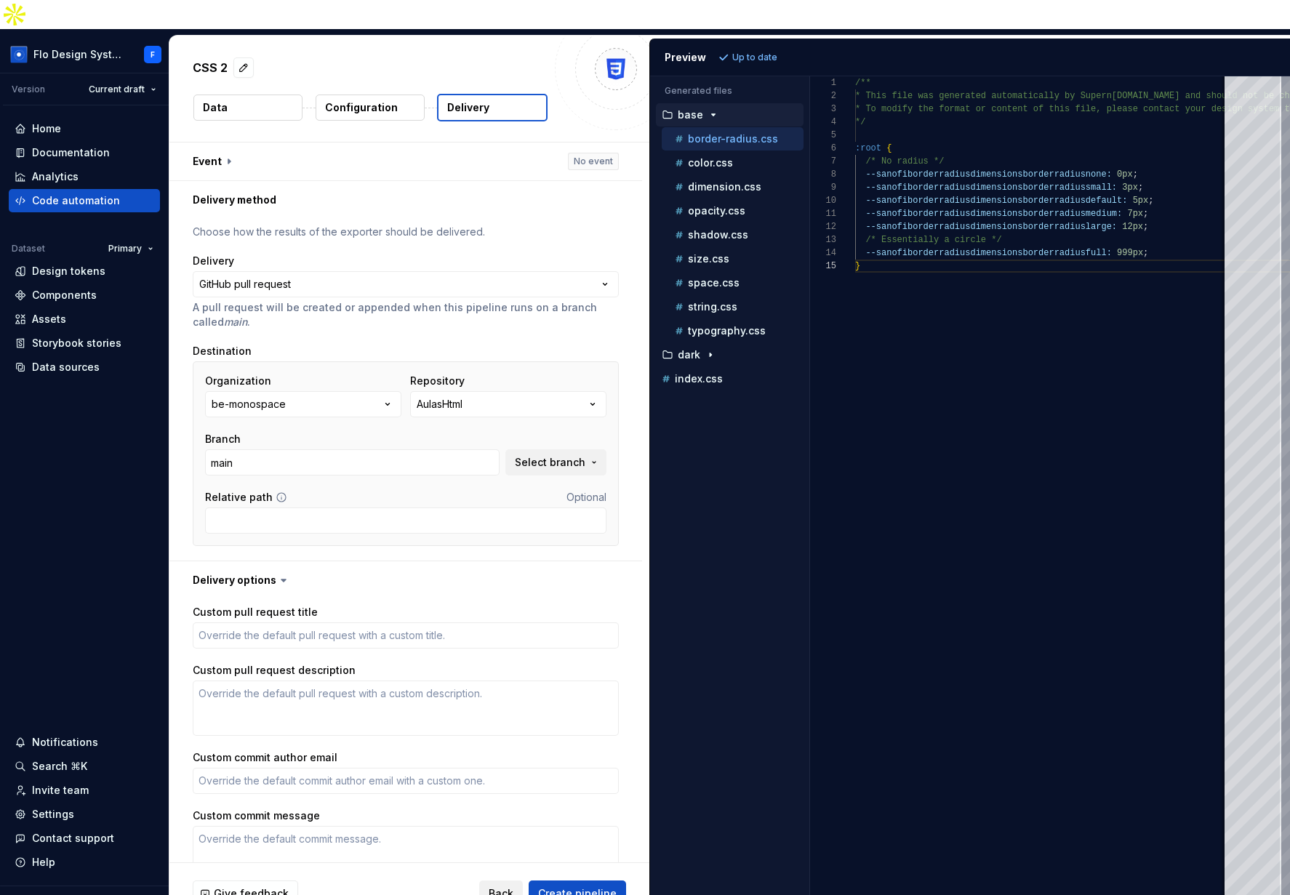
click at [508, 886] on span "Back" at bounding box center [501, 893] width 25 height 15
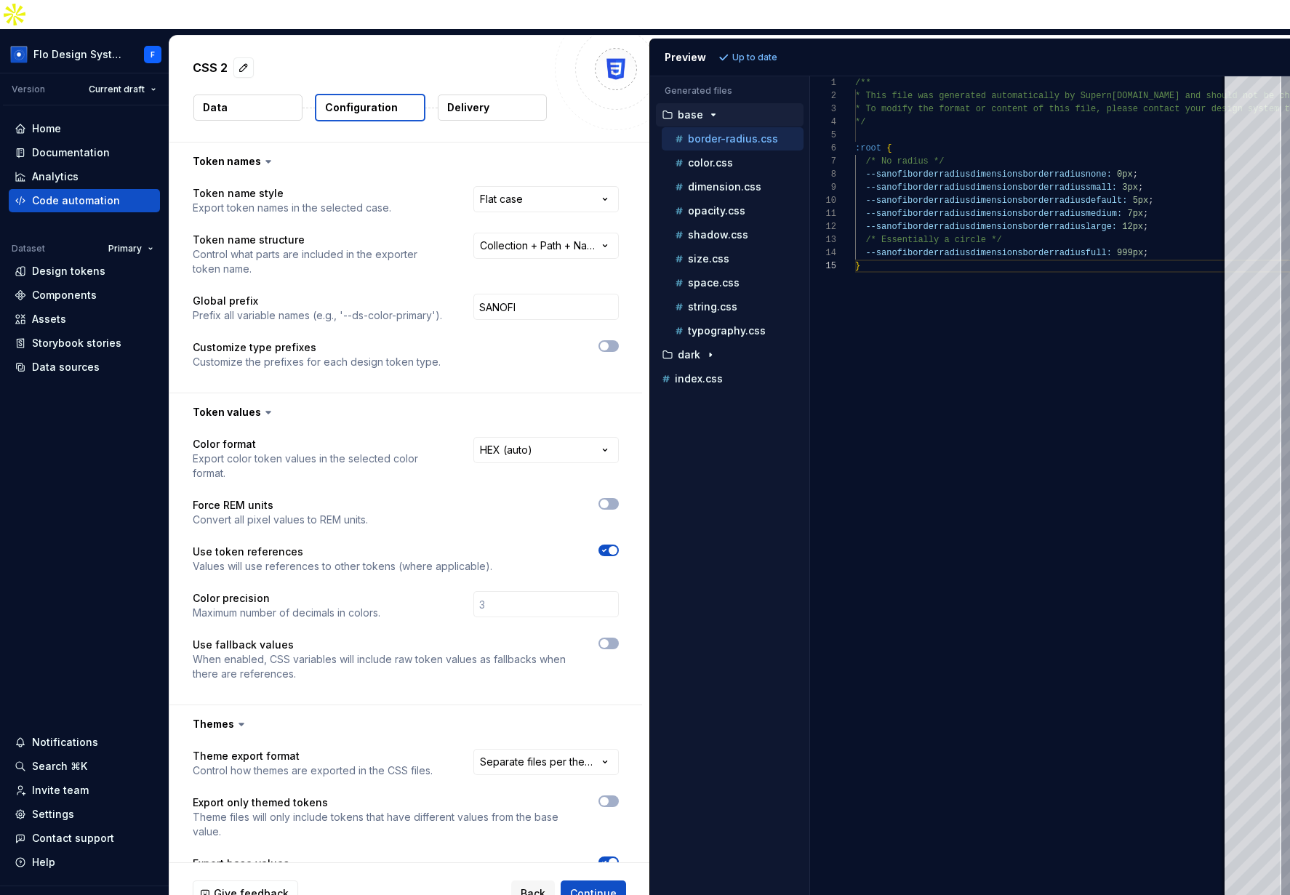
drag, startPoint x: 544, startPoint y: 870, endPoint x: 568, endPoint y: 830, distance: 46.0
click at [544, 886] on span "Back" at bounding box center [533, 893] width 25 height 15
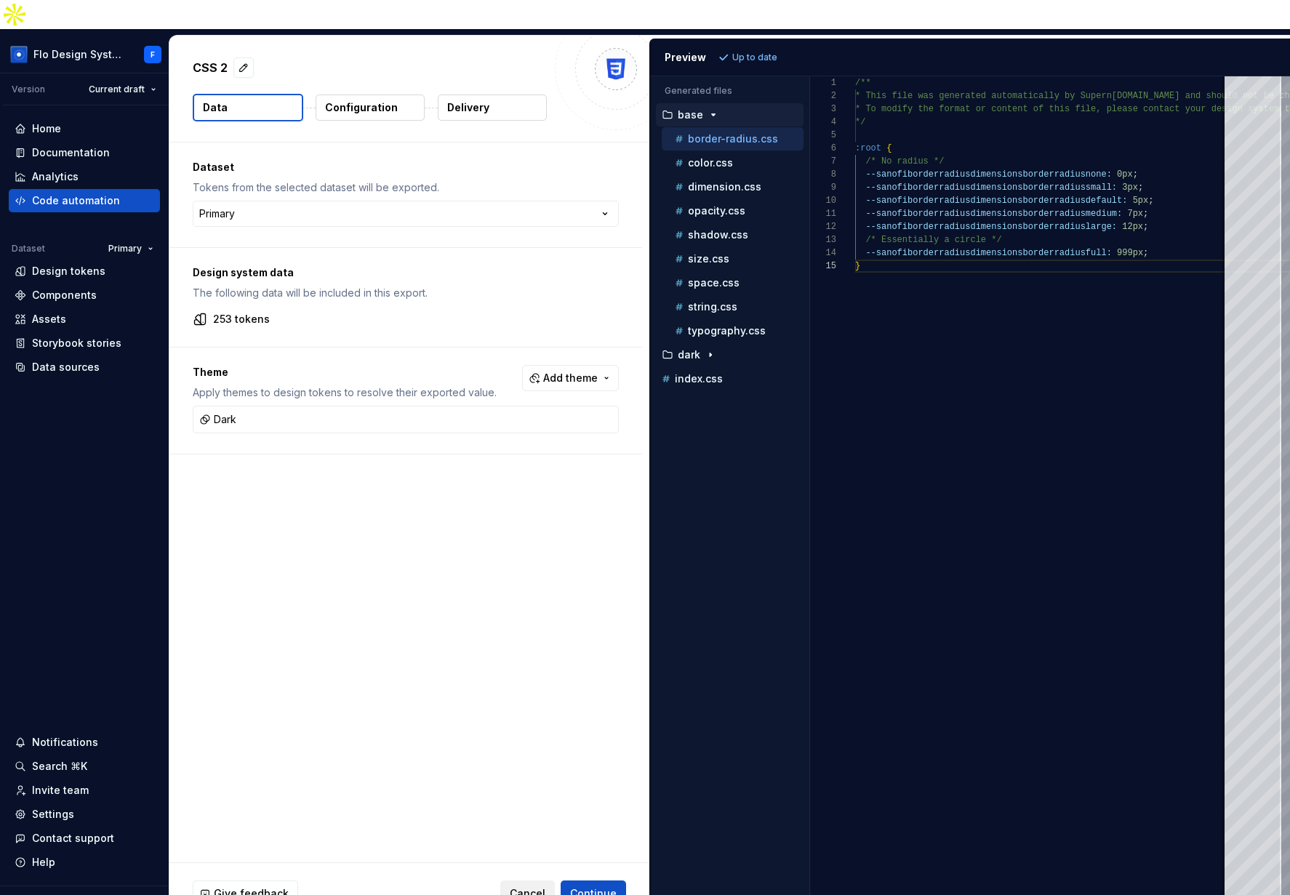
click at [539, 886] on span "Cancel" at bounding box center [528, 893] width 36 height 15
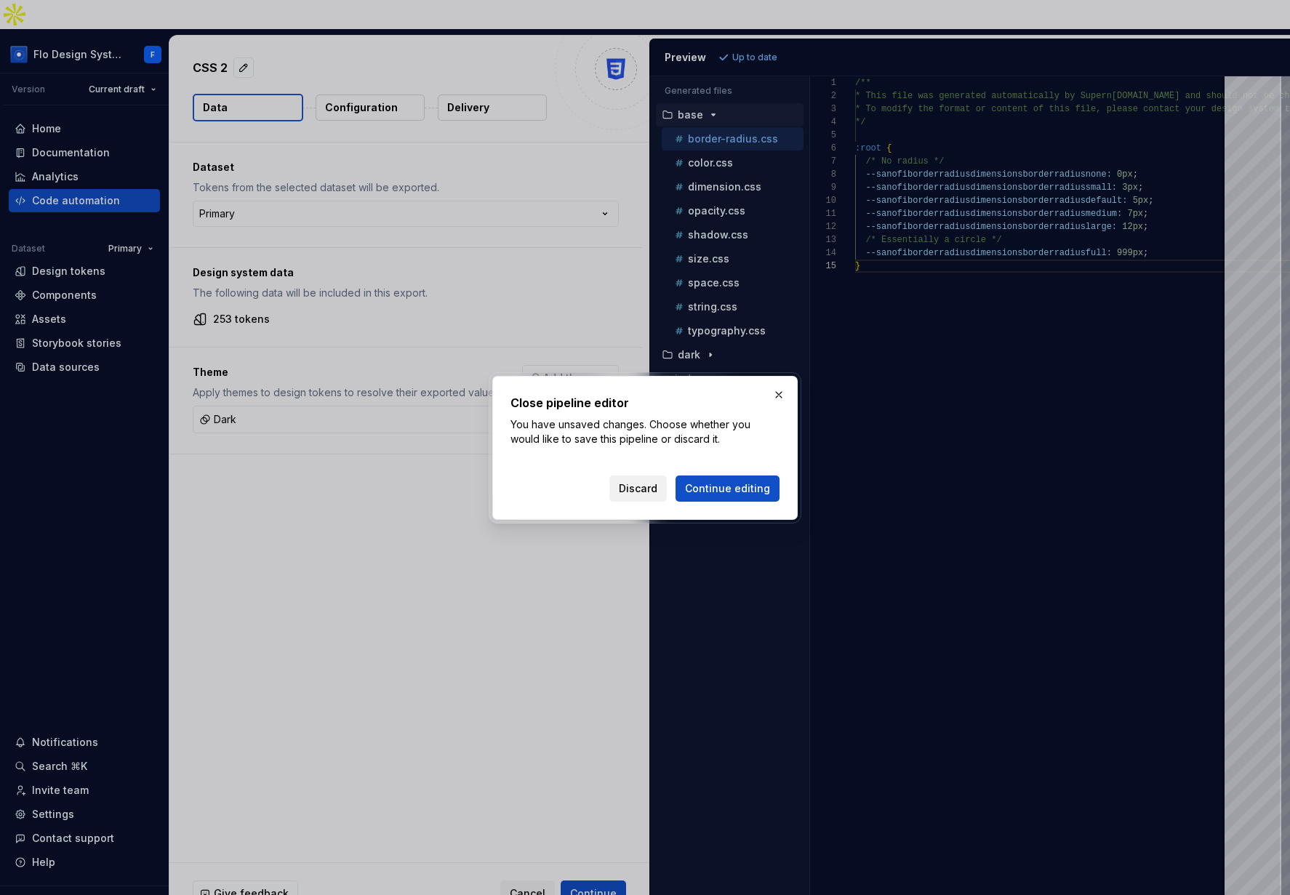
click at [651, 479] on button "Discard" at bounding box center [637, 489] width 57 height 26
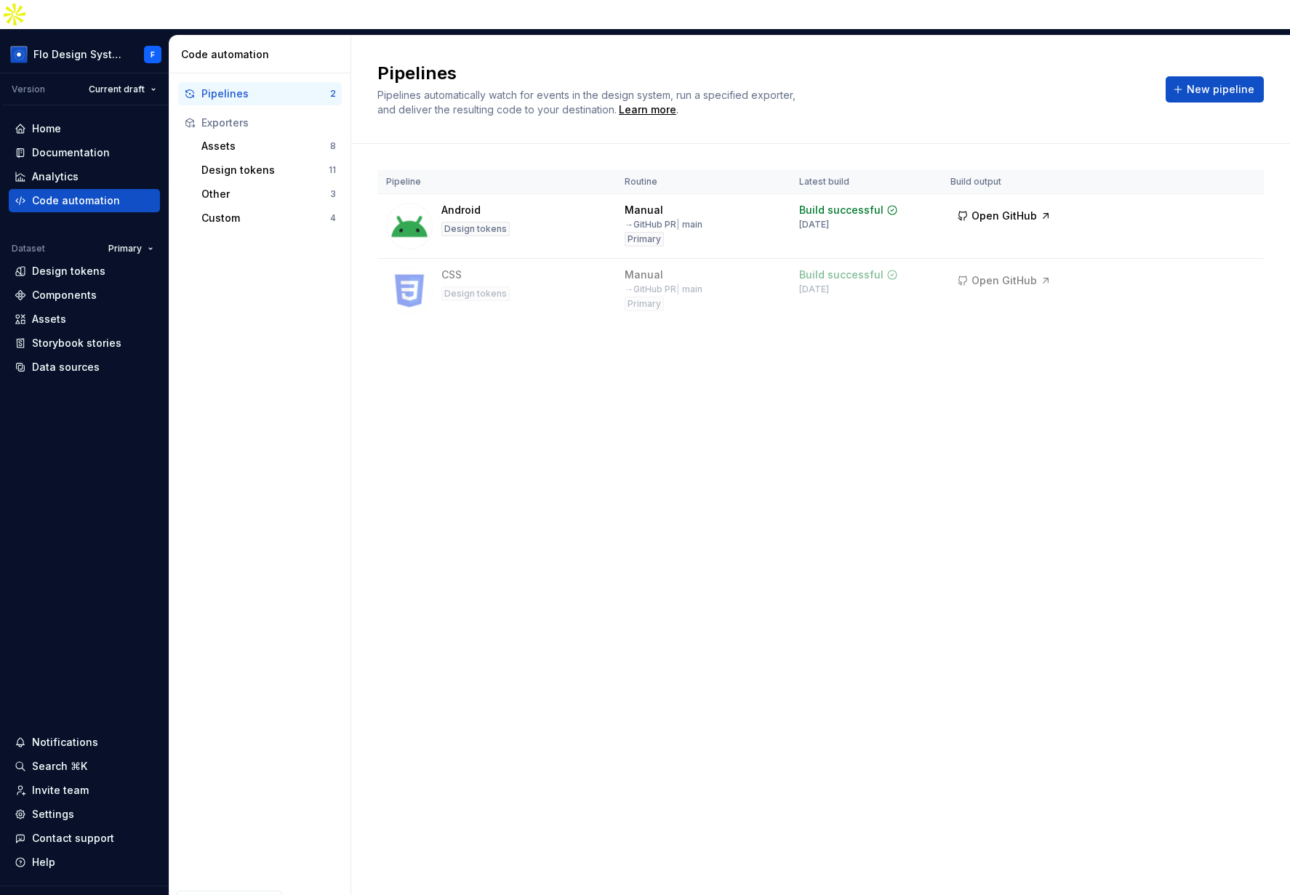
click at [917, 404] on div "Pipelines Pipelines automatically watch for events in the design system, run a …" at bounding box center [820, 480] width 939 height 888
click at [1032, 372] on div "Pipelines Pipelines automatically watch for events in the design system, run a …" at bounding box center [820, 480] width 939 height 888
click at [1102, 249] on html "Flo Design System F Version Current draft Home Documentation Analytics Code aut…" at bounding box center [645, 447] width 1290 height 895
click at [55, 95] on html "Flo Design System F Version Current draft Home Documentation Analytics Code aut…" at bounding box center [645, 447] width 1290 height 895
click at [55, 121] on div "Home" at bounding box center [46, 128] width 29 height 15
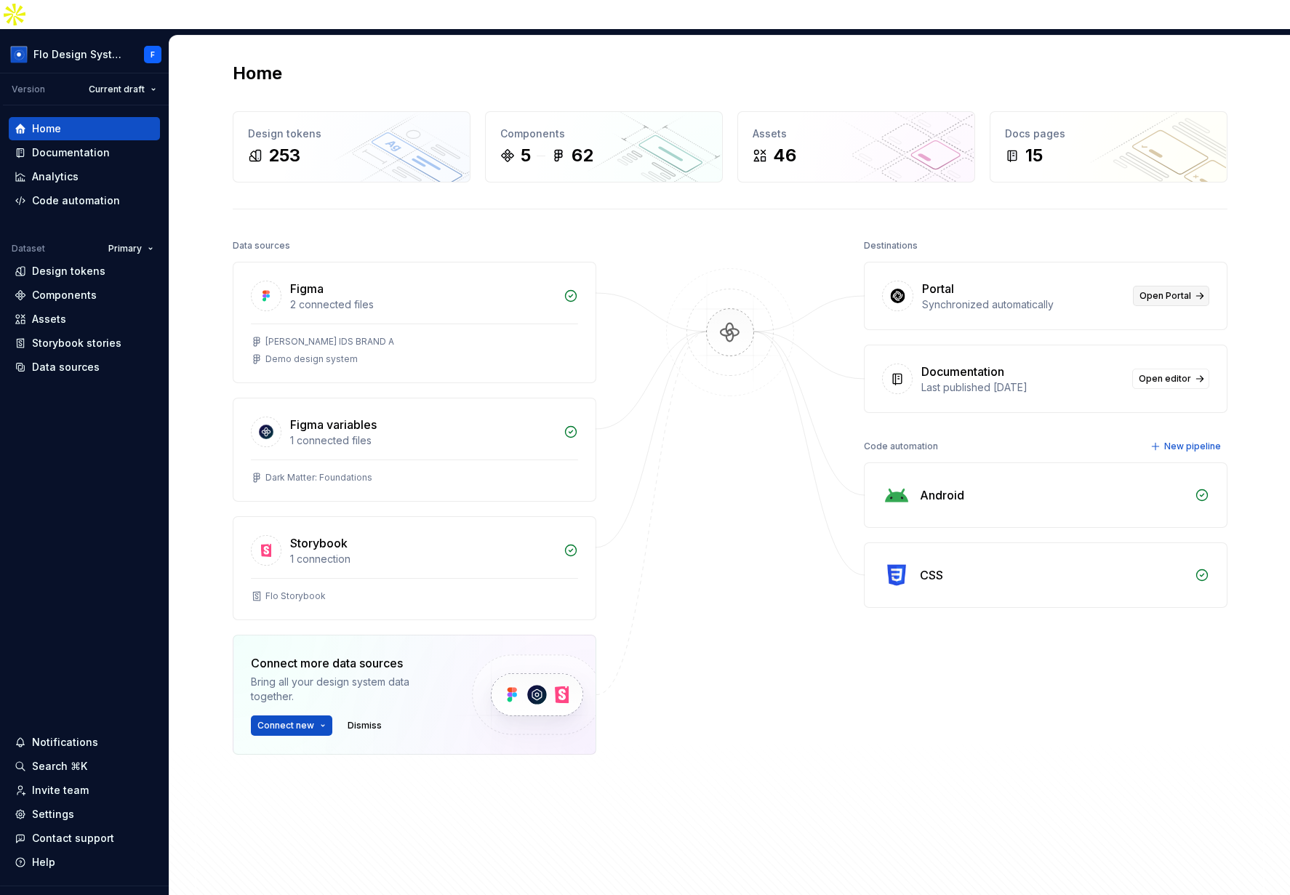
click at [1102, 290] on span "Open Portal" at bounding box center [1165, 296] width 52 height 12
drag, startPoint x: 920, startPoint y: 267, endPoint x: 1019, endPoint y: 275, distance: 99.2
click at [1019, 280] on div "Portal Synchronized automatically" at bounding box center [1023, 296] width 202 height 32
click at [1019, 297] on div "Synchronized automatically" at bounding box center [1023, 304] width 202 height 15
drag, startPoint x: 1038, startPoint y: 276, endPoint x: 912, endPoint y: 246, distance: 129.1
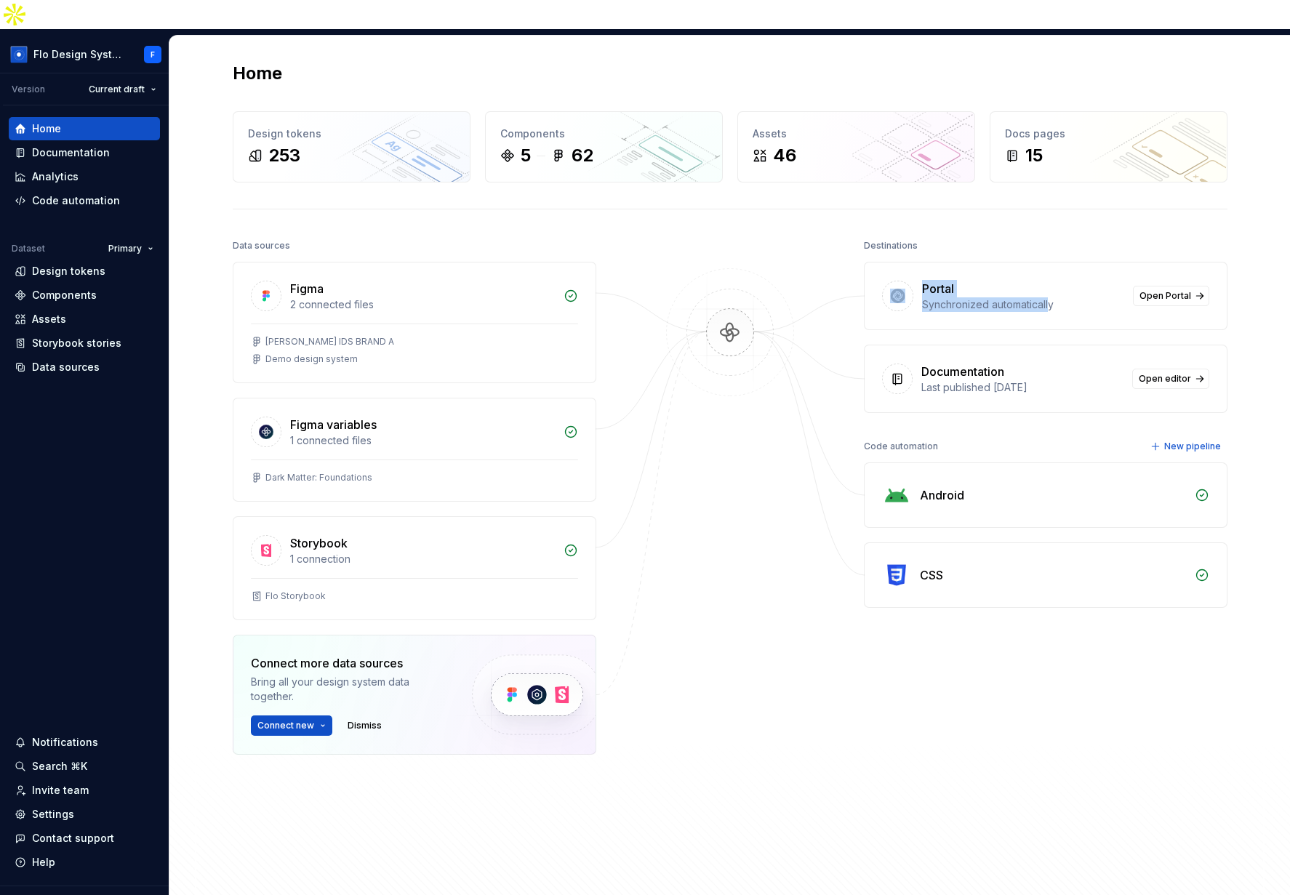
click at [912, 262] on div "Portal Synchronized automatically Open Portal" at bounding box center [1046, 295] width 362 height 67
drag, startPoint x: 912, startPoint y: 246, endPoint x: 926, endPoint y: 252, distance: 14.3
click at [912, 262] on div "Portal Synchronized automatically Open Portal" at bounding box center [1046, 295] width 362 height 67
click at [982, 236] on div "Destinations Portal Synchronized automatically Open Portal Documentation Last p…" at bounding box center [1046, 324] width 364 height 177
click at [52, 169] on div "Analytics" at bounding box center [55, 176] width 47 height 15
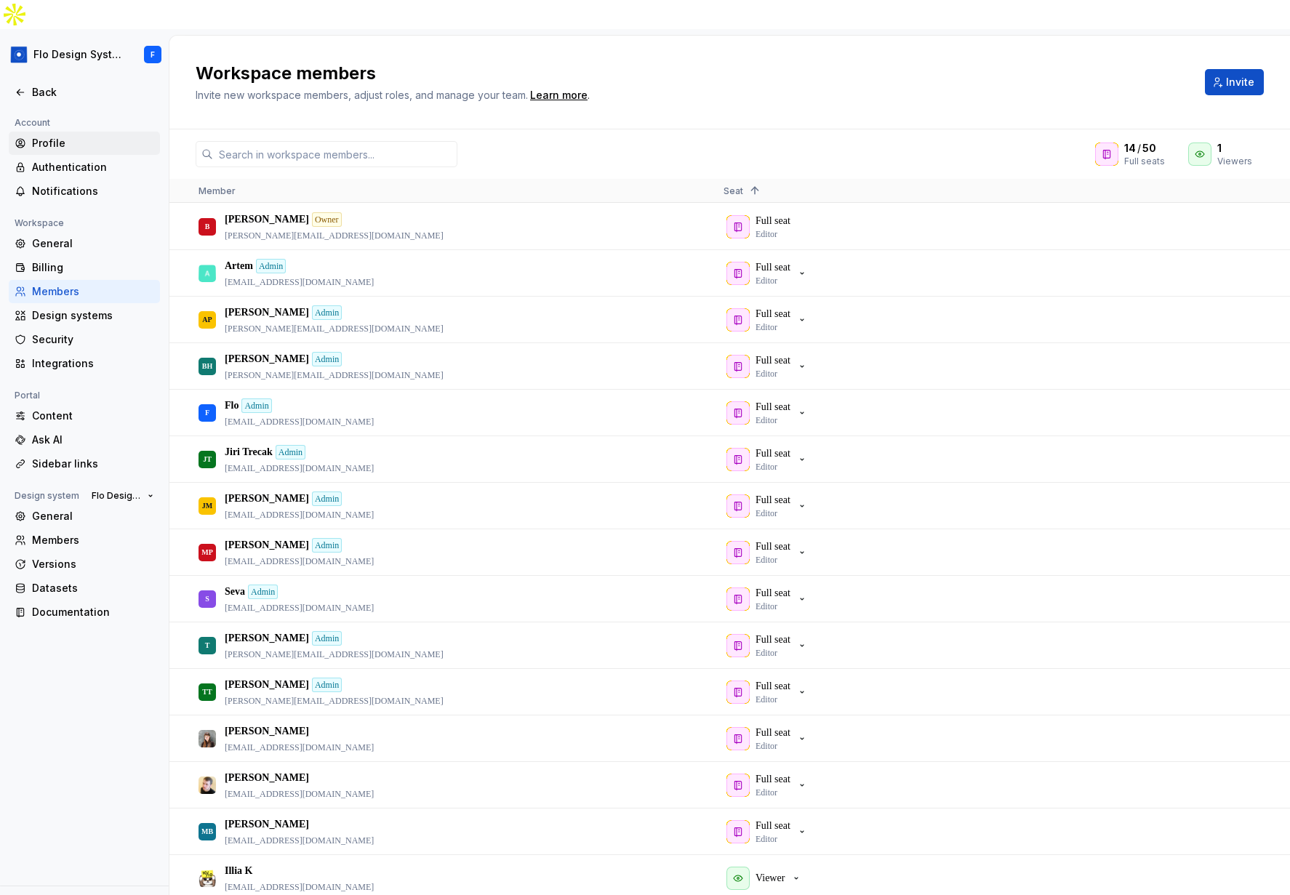
click at [71, 136] on div "Profile" at bounding box center [93, 143] width 122 height 15
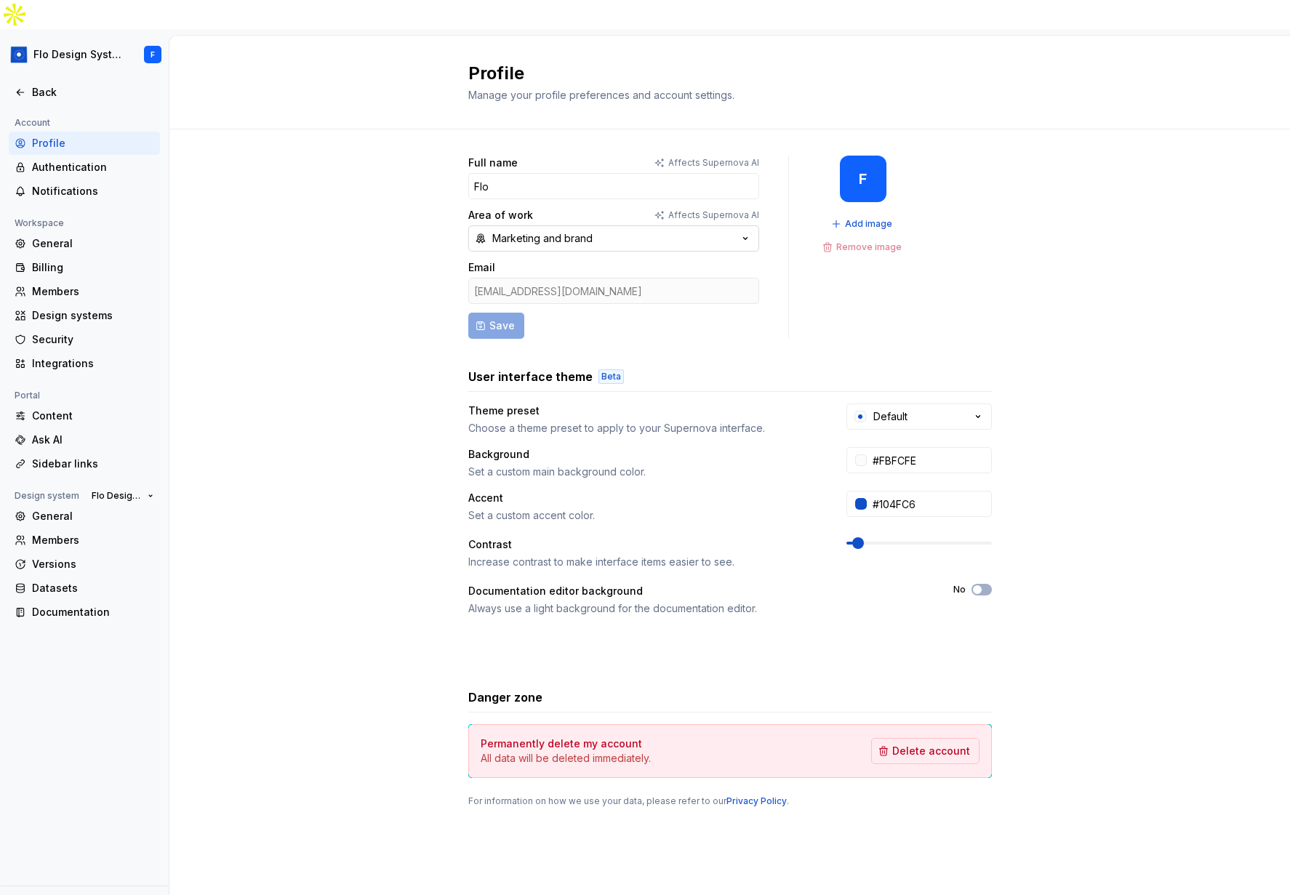
click at [574, 231] on div "Marketing and brand" at bounding box center [542, 238] width 100 height 15
click at [575, 263] on div "Engineering" at bounding box center [629, 261] width 243 height 15
click at [566, 225] on button "Engineering" at bounding box center [613, 238] width 291 height 26
click at [574, 318] on div "Marketing and brand" at bounding box center [613, 308] width 285 height 23
click at [49, 409] on div "Content" at bounding box center [93, 416] width 122 height 15
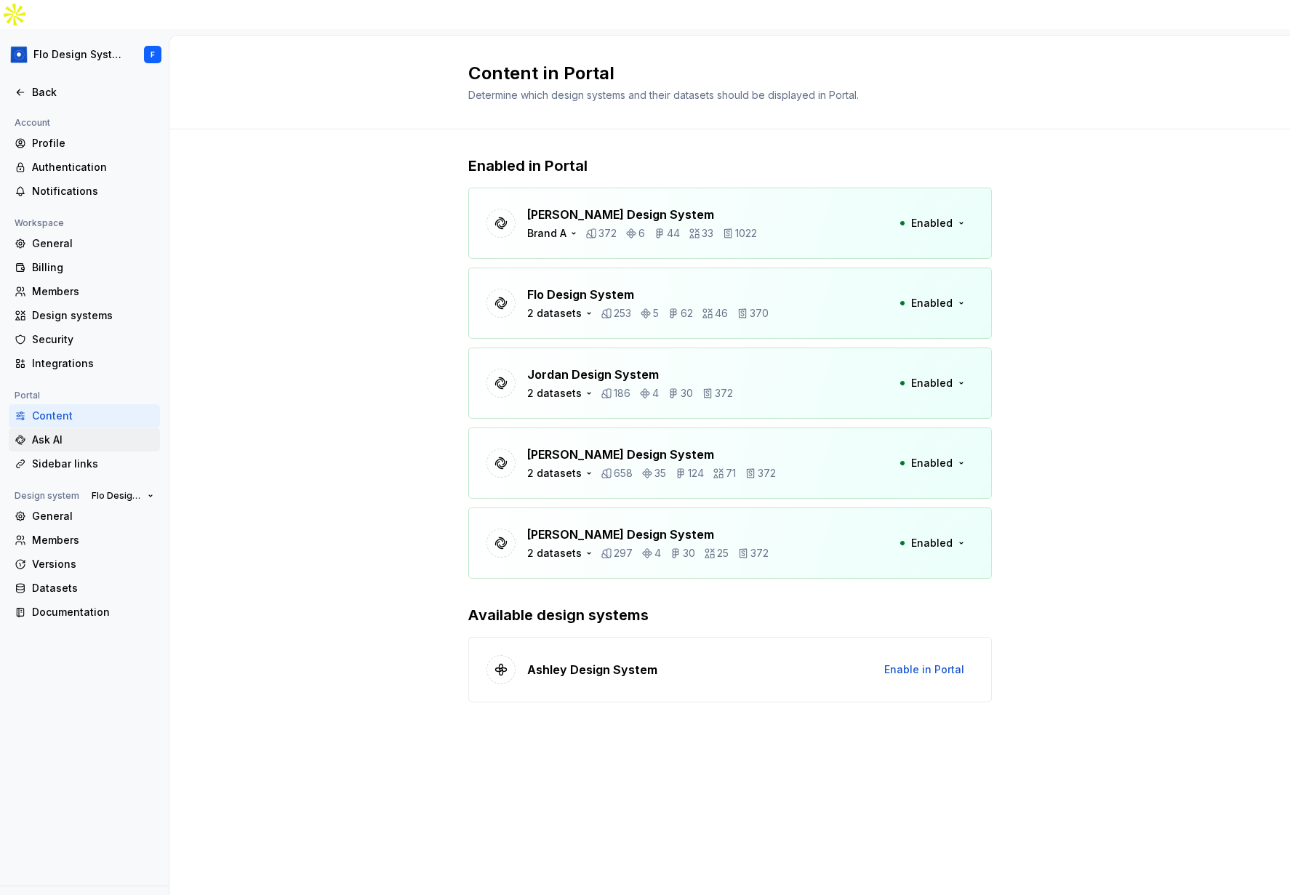
click at [73, 433] on div "Ask AI" at bounding box center [93, 440] width 122 height 15
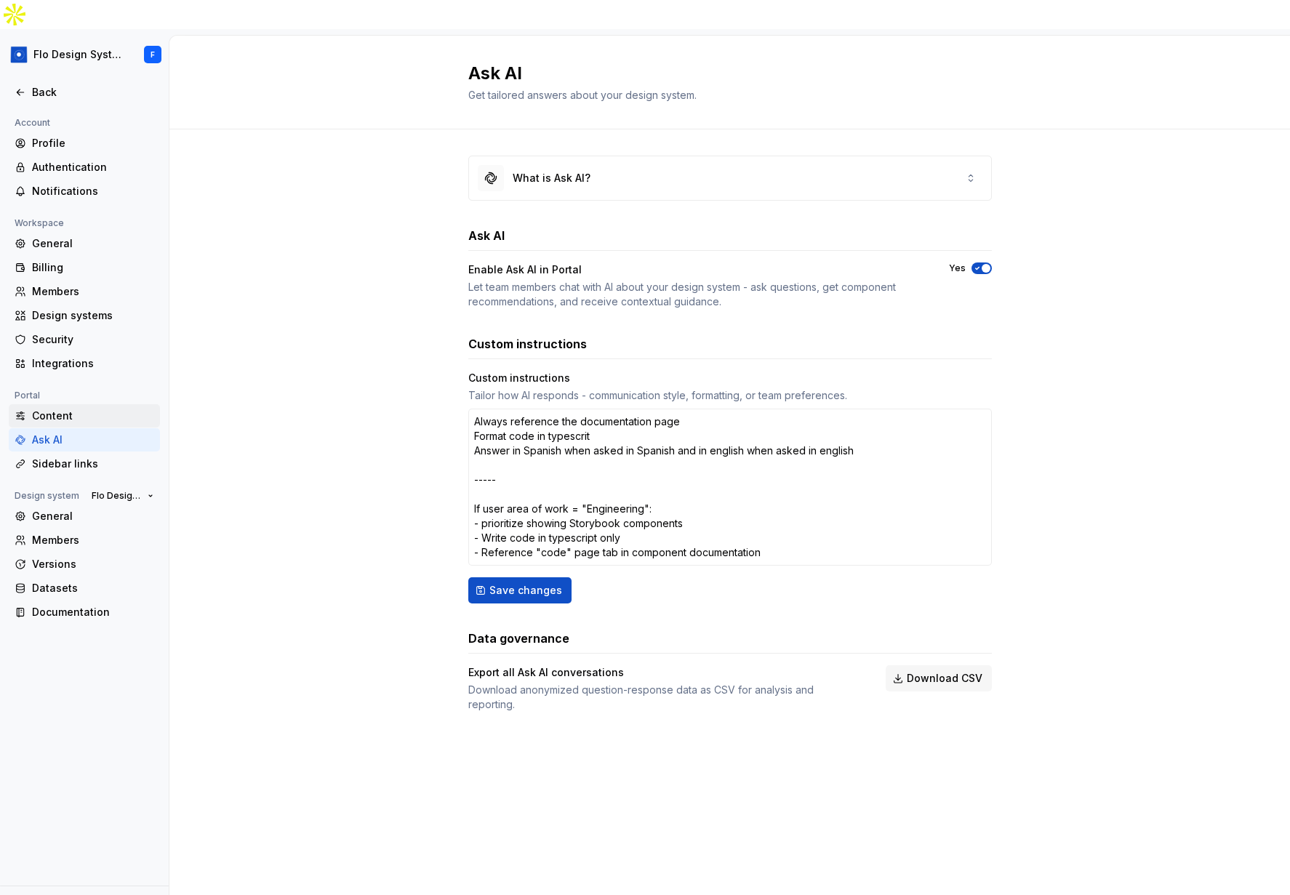
click at [70, 409] on div "Content" at bounding box center [93, 416] width 122 height 15
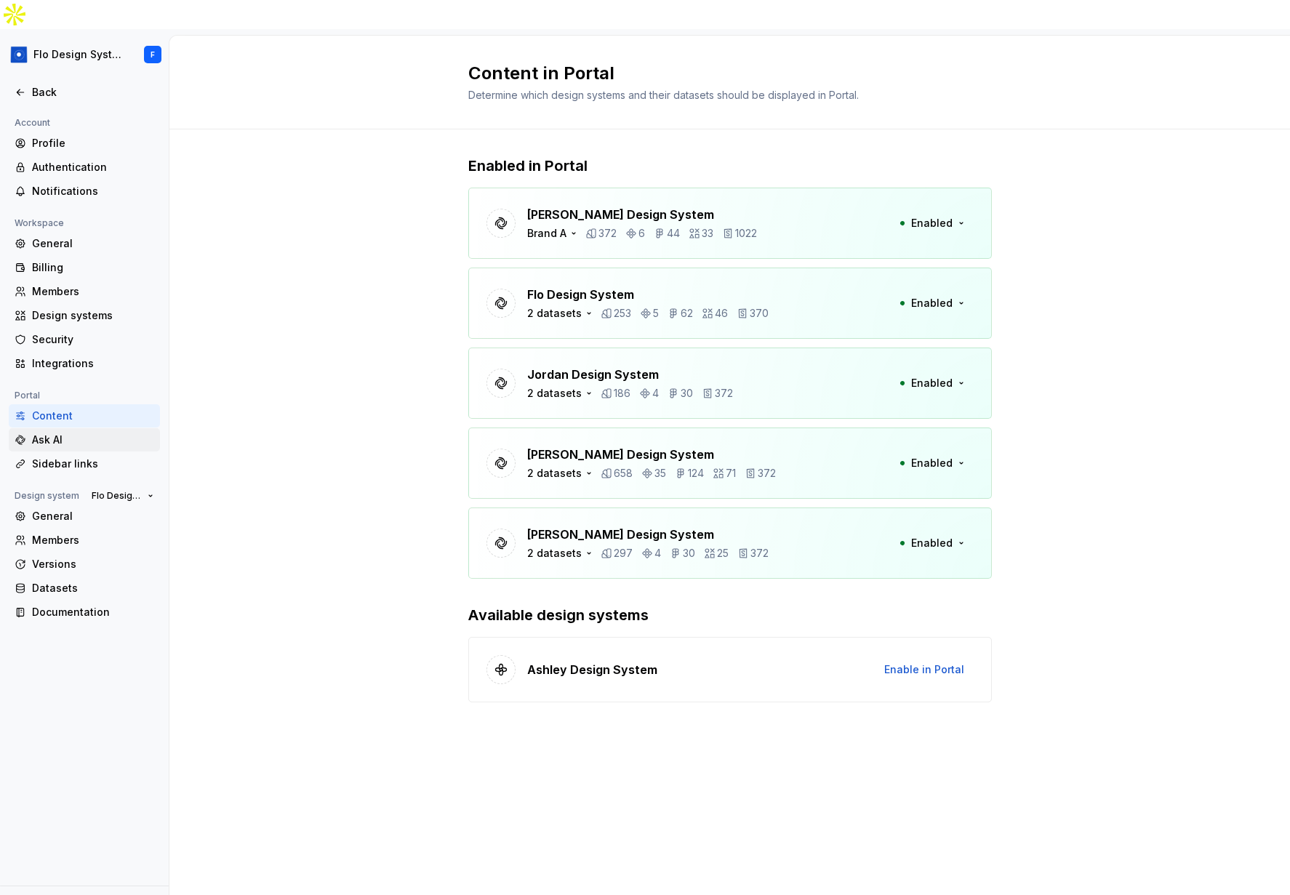
click at [74, 433] on div "Ask AI" at bounding box center [93, 440] width 122 height 15
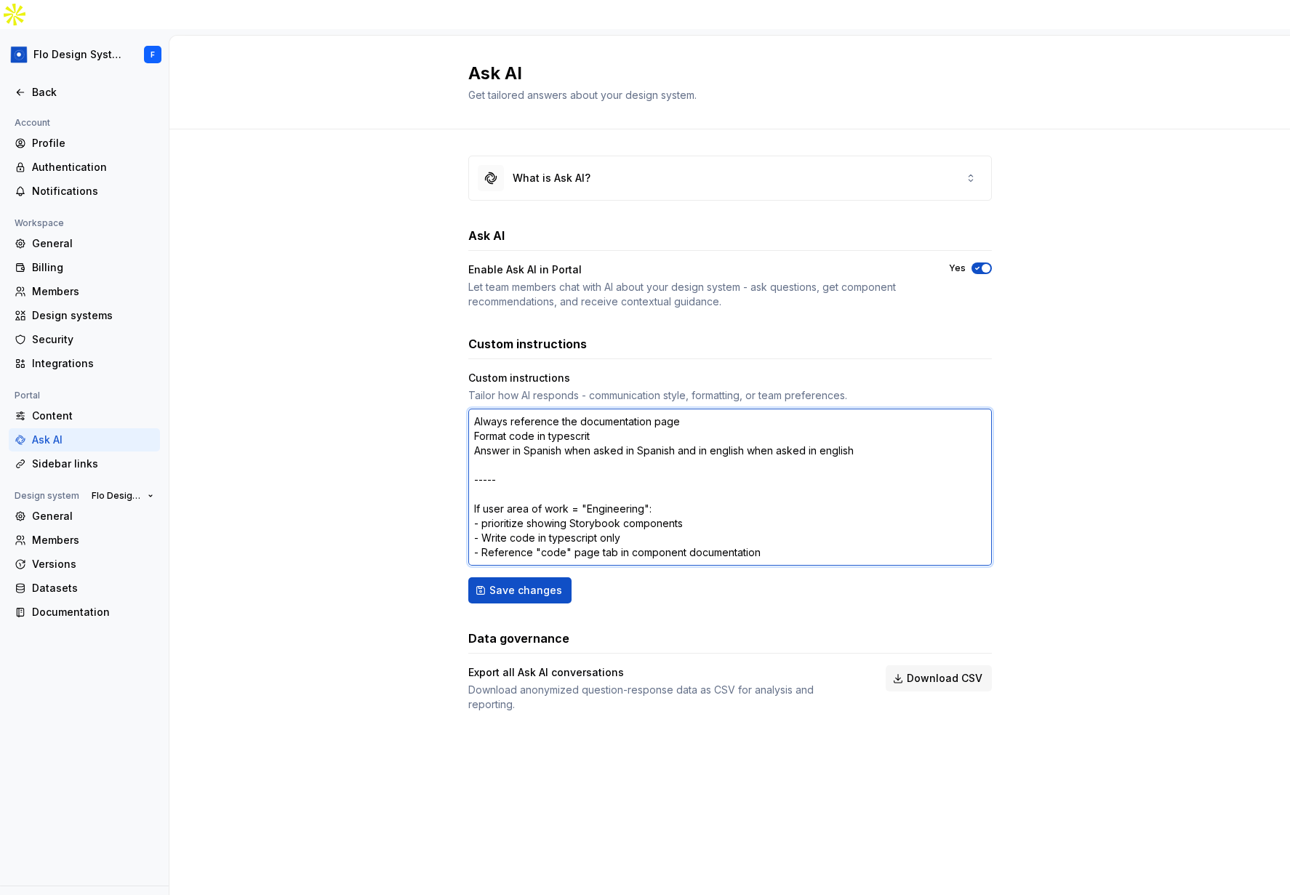
click at [915, 409] on textarea "Always reference the documentation page Format code in typescrit Answer in Span…" at bounding box center [730, 487] width 524 height 157
type textarea "*"
type textarea "Always reference the documentation page Format code in typescript Answer in Spa…"
type textarea "*"
type textarea "Always reference the documentation page Format code in typescript Answer in Spa…"
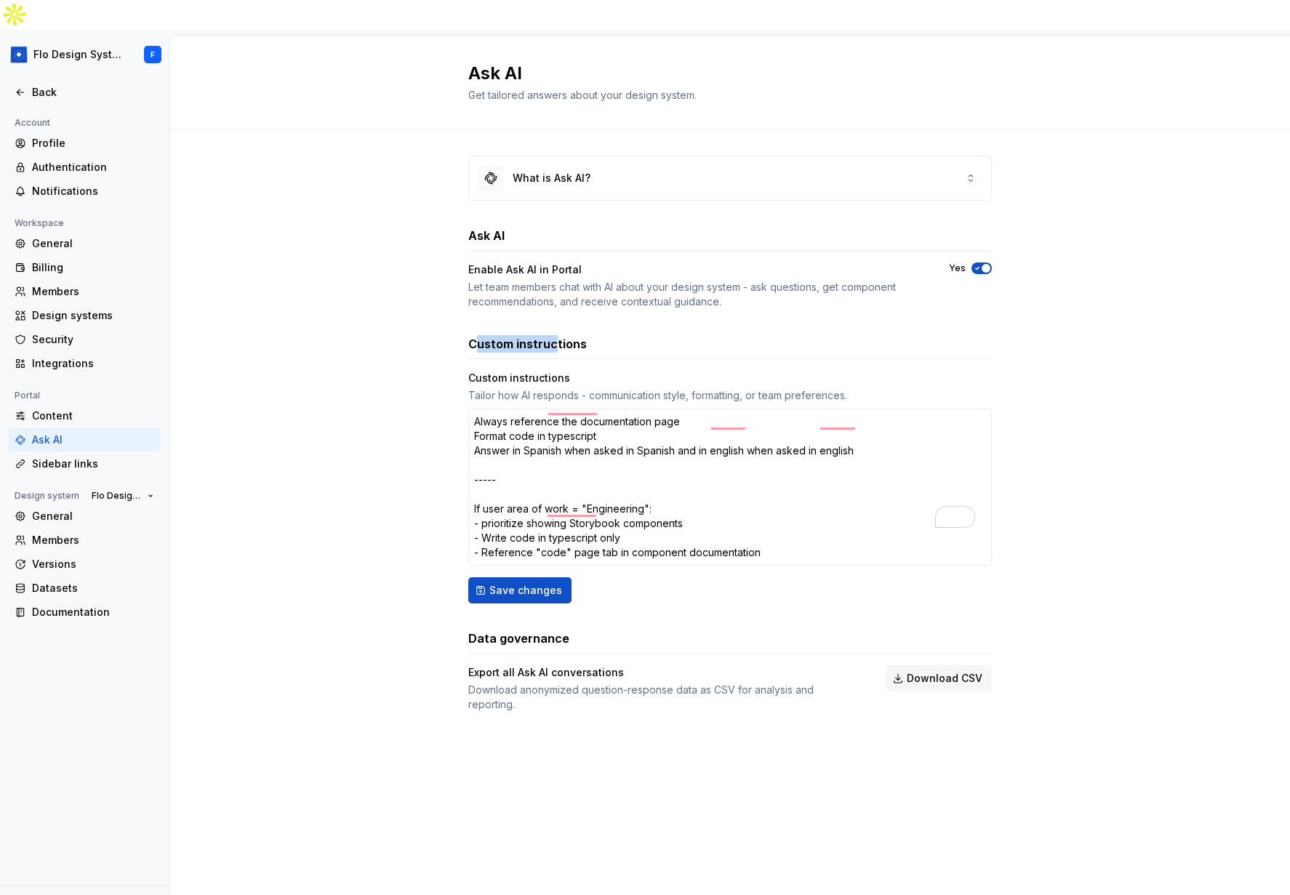
drag, startPoint x: 476, startPoint y: 318, endPoint x: 550, endPoint y: 321, distance: 75.0
click at [550, 335] on h3 "Custom instructions" at bounding box center [527, 343] width 119 height 17
click at [100, 457] on div "Sidebar links" at bounding box center [93, 464] width 122 height 15
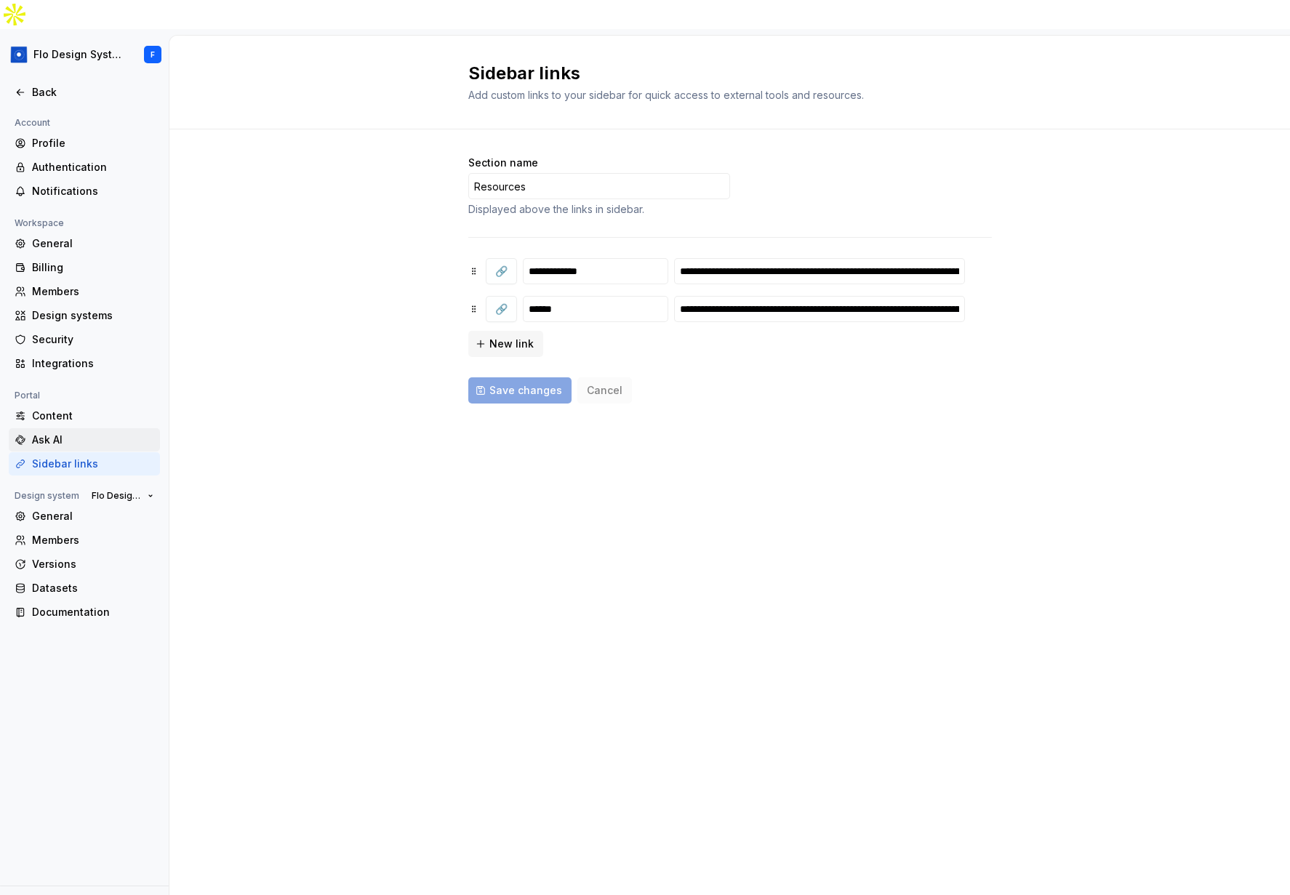
click at [87, 428] on div "Ask AI" at bounding box center [84, 439] width 151 height 23
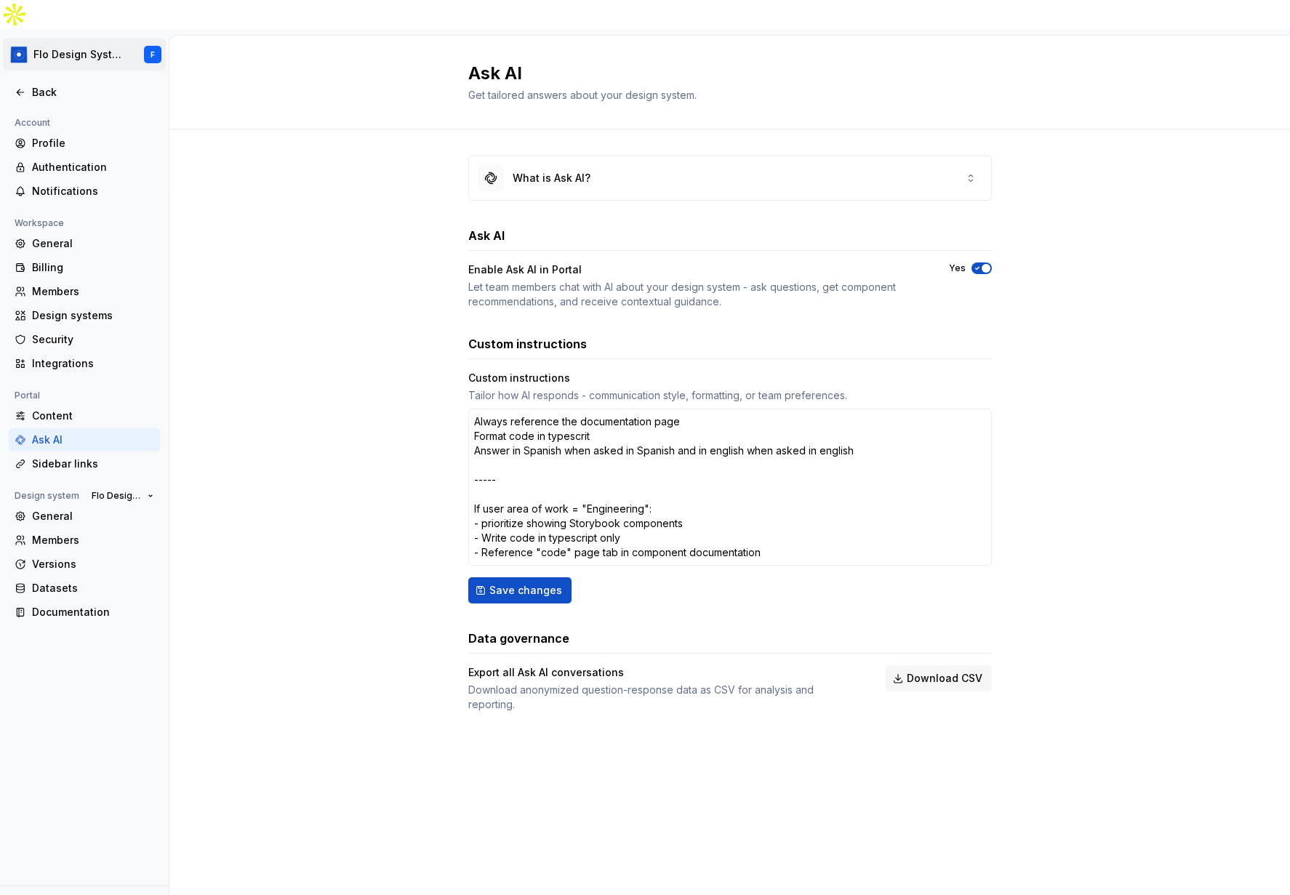
type textarea "*"
